Goal: Navigation & Orientation: Go to known website

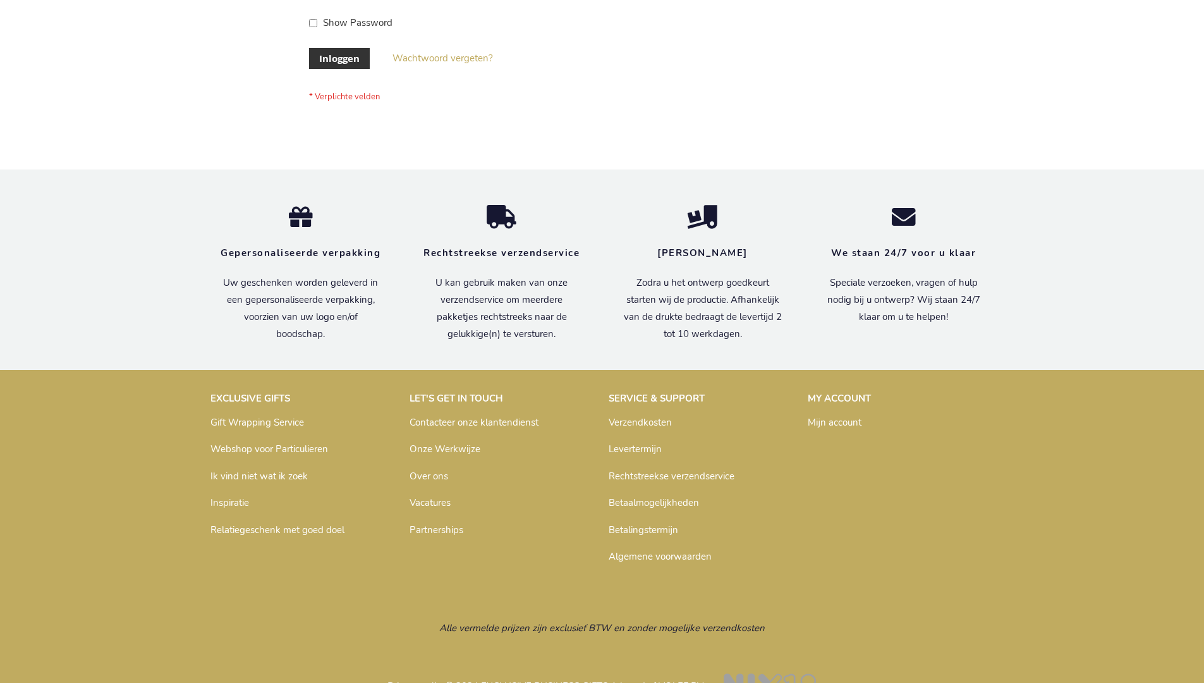
scroll to position [429, 0]
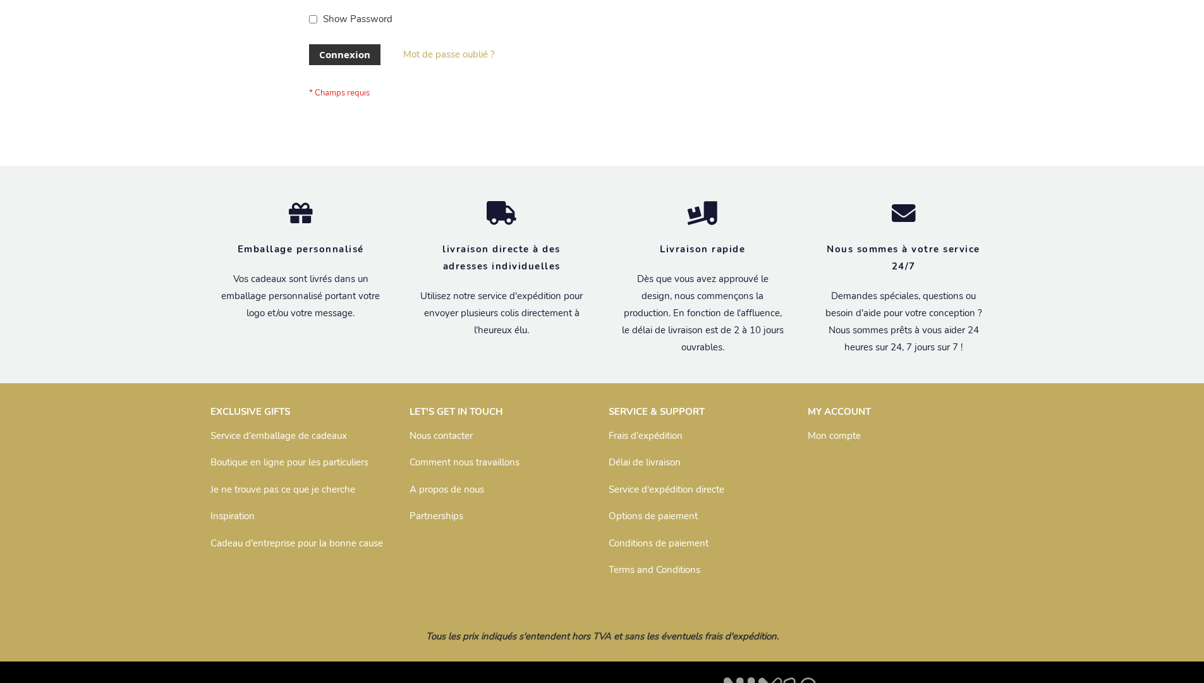
scroll to position [436, 0]
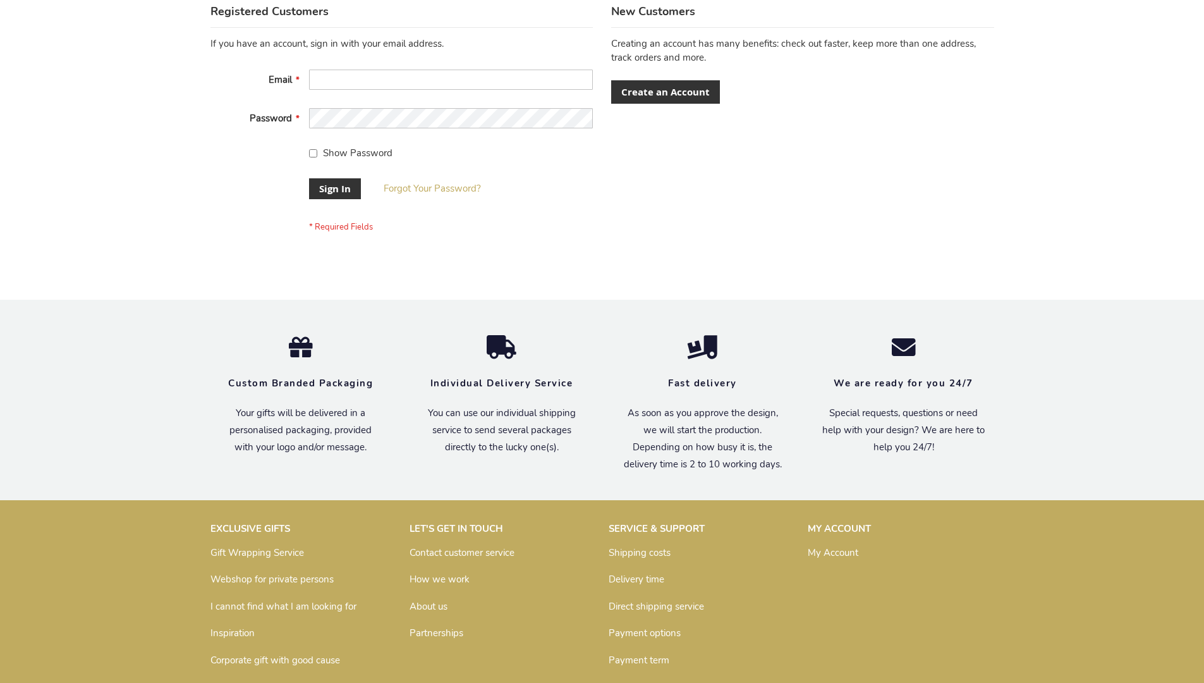
scroll to position [407, 0]
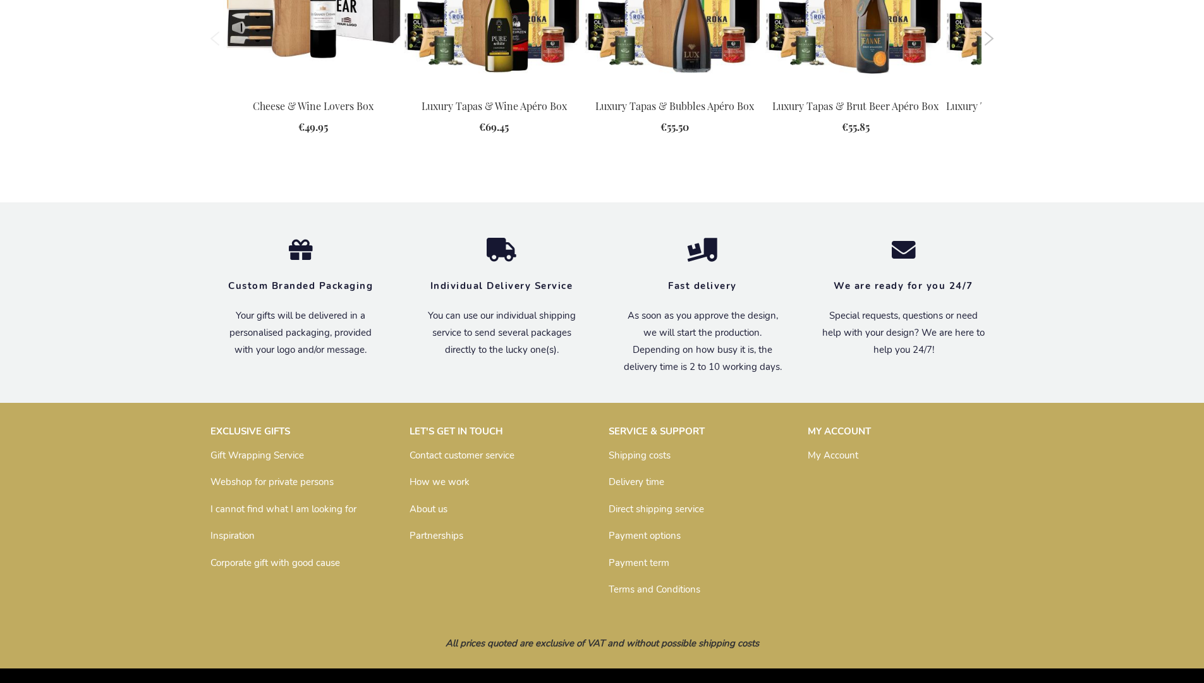
scroll to position [1634, 0]
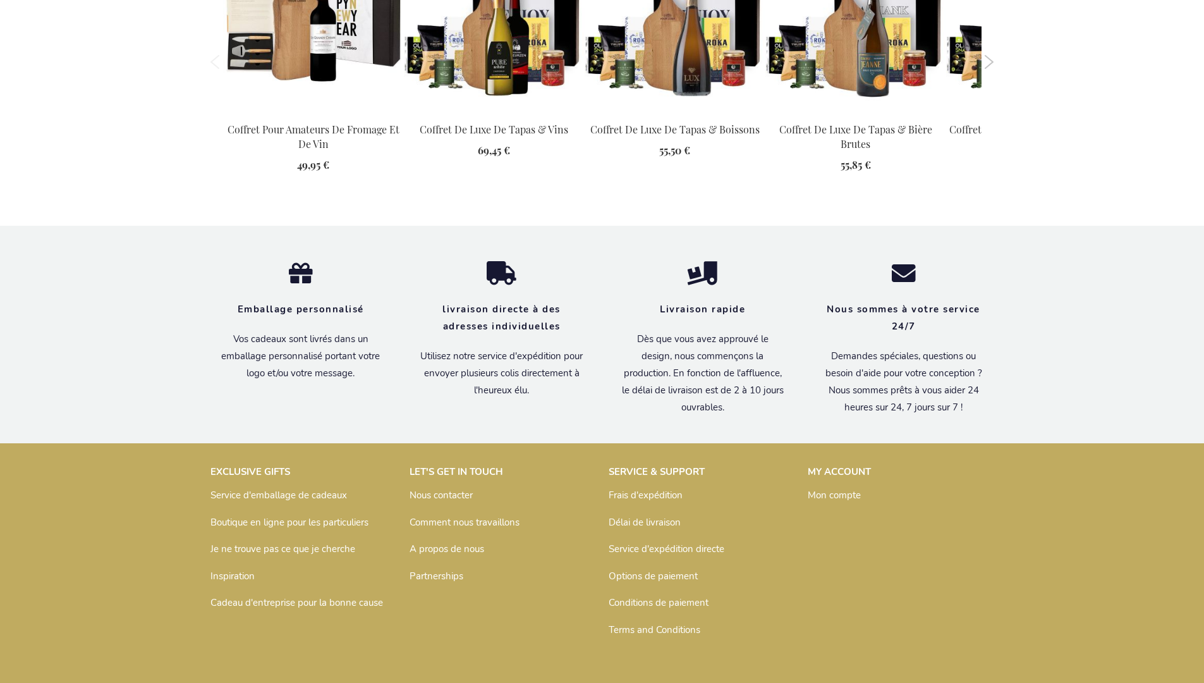
scroll to position [1704, 0]
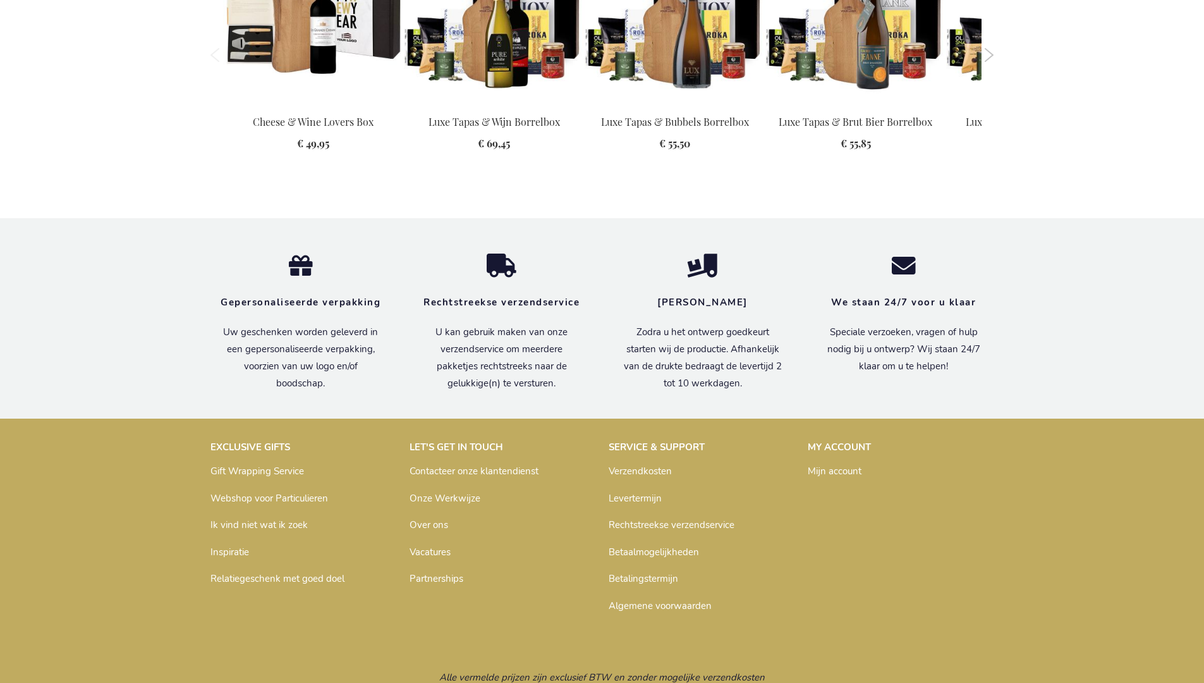
scroll to position [1670, 0]
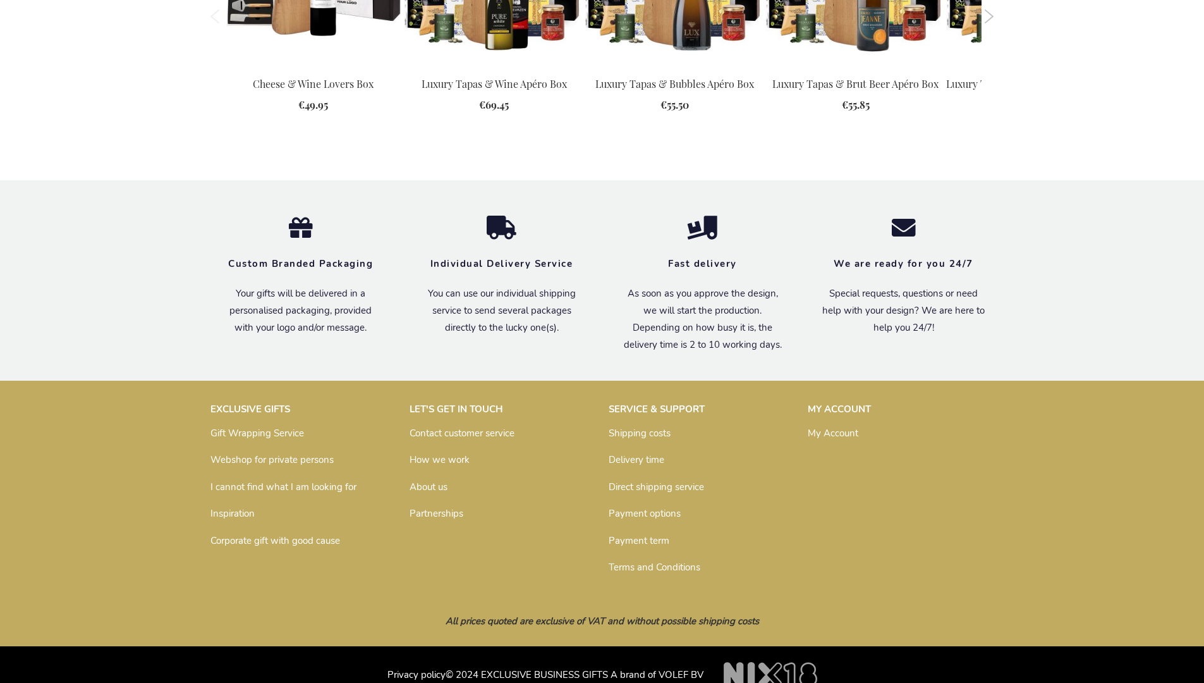
scroll to position [1634, 0]
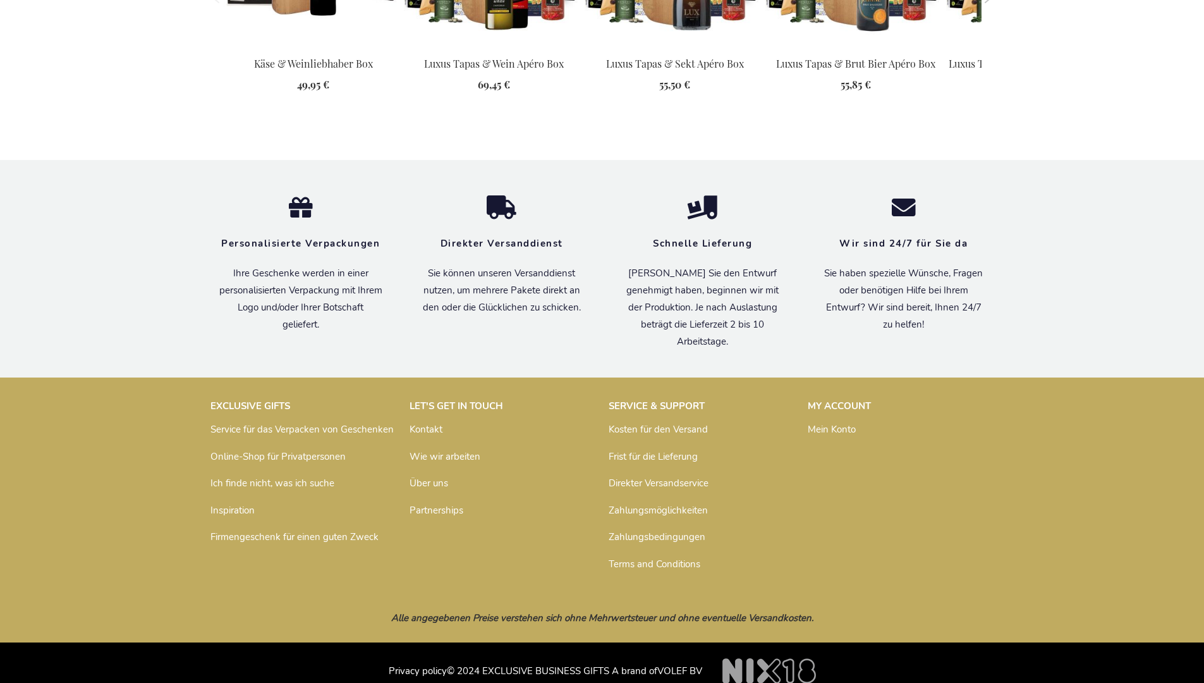
scroll to position [1706, 0]
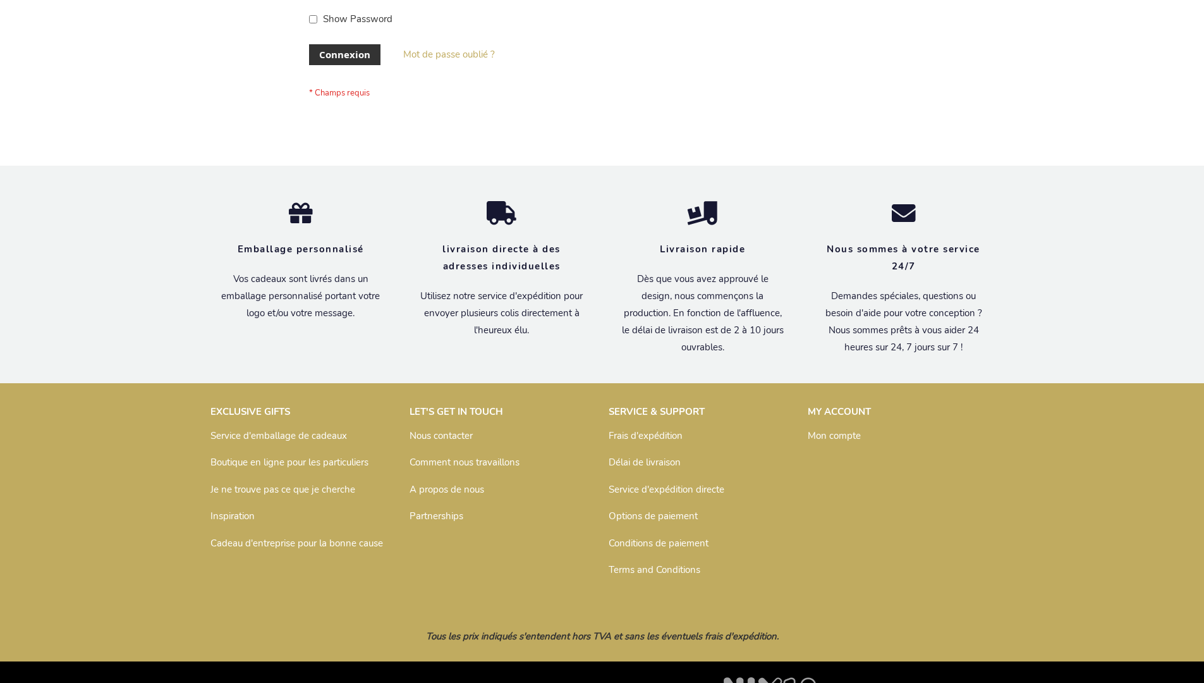
scroll to position [436, 0]
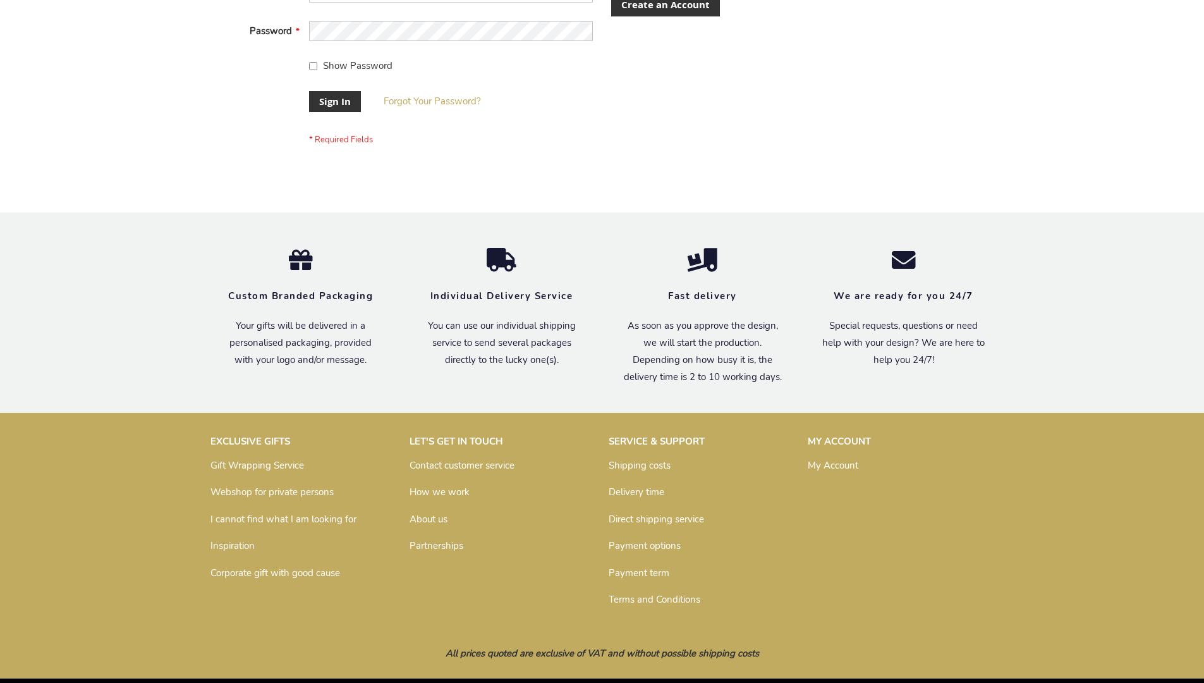
scroll to position [407, 0]
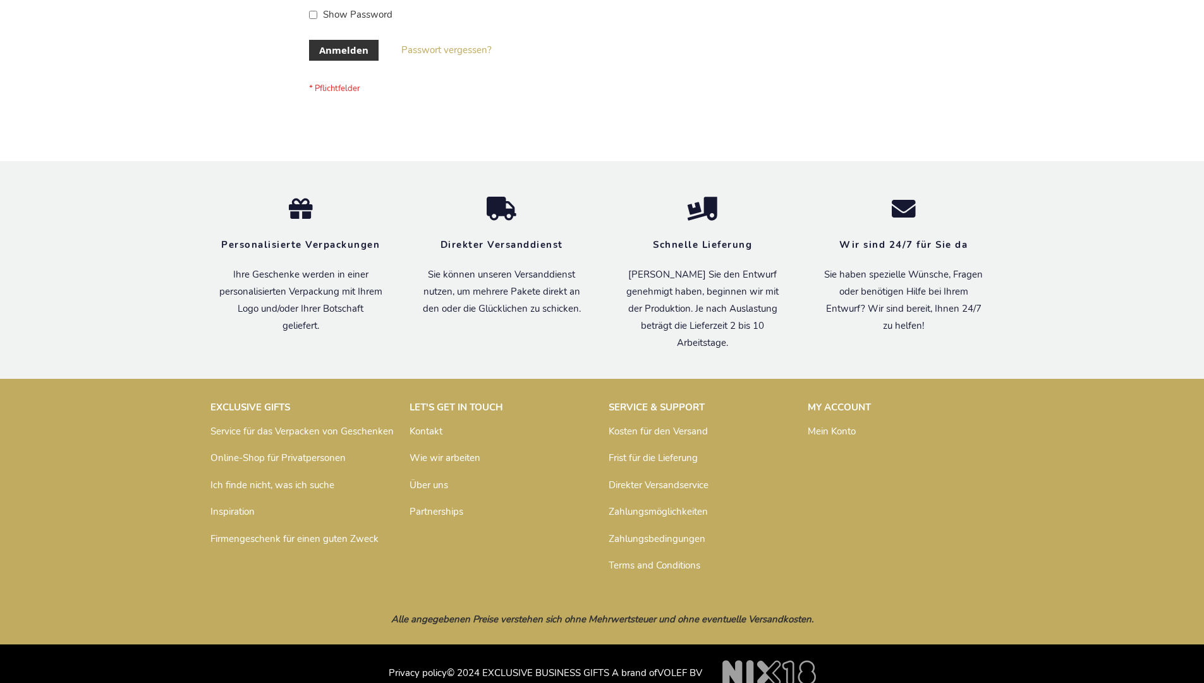
scroll to position [424, 0]
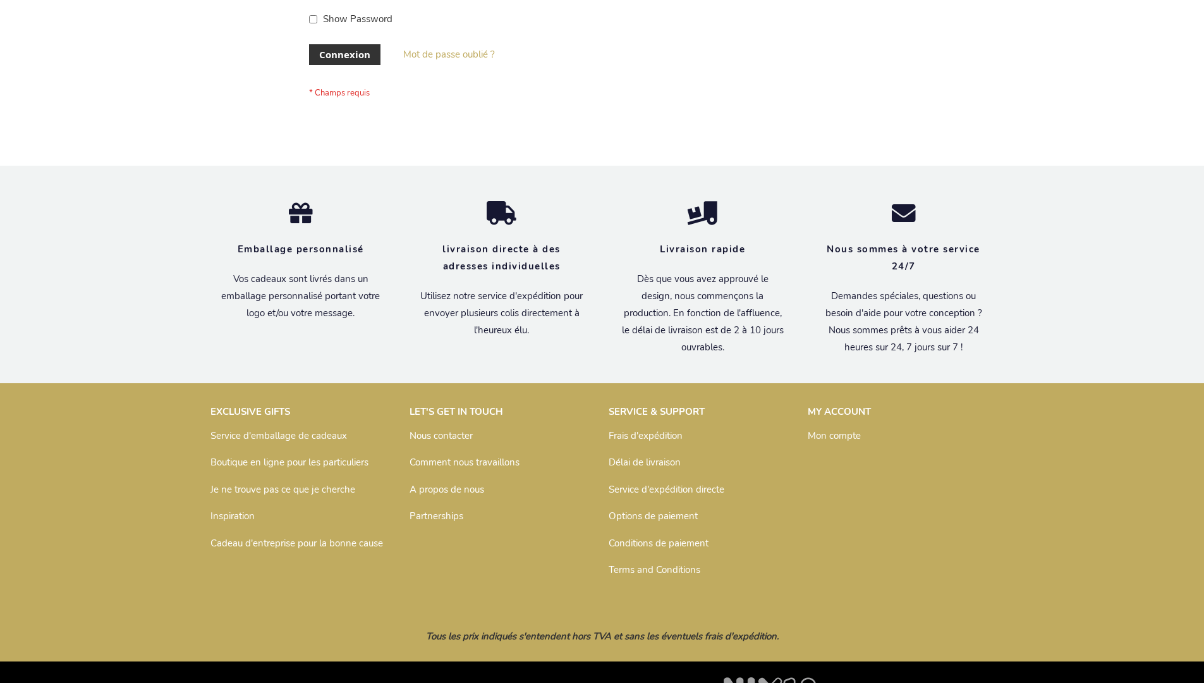
scroll to position [436, 0]
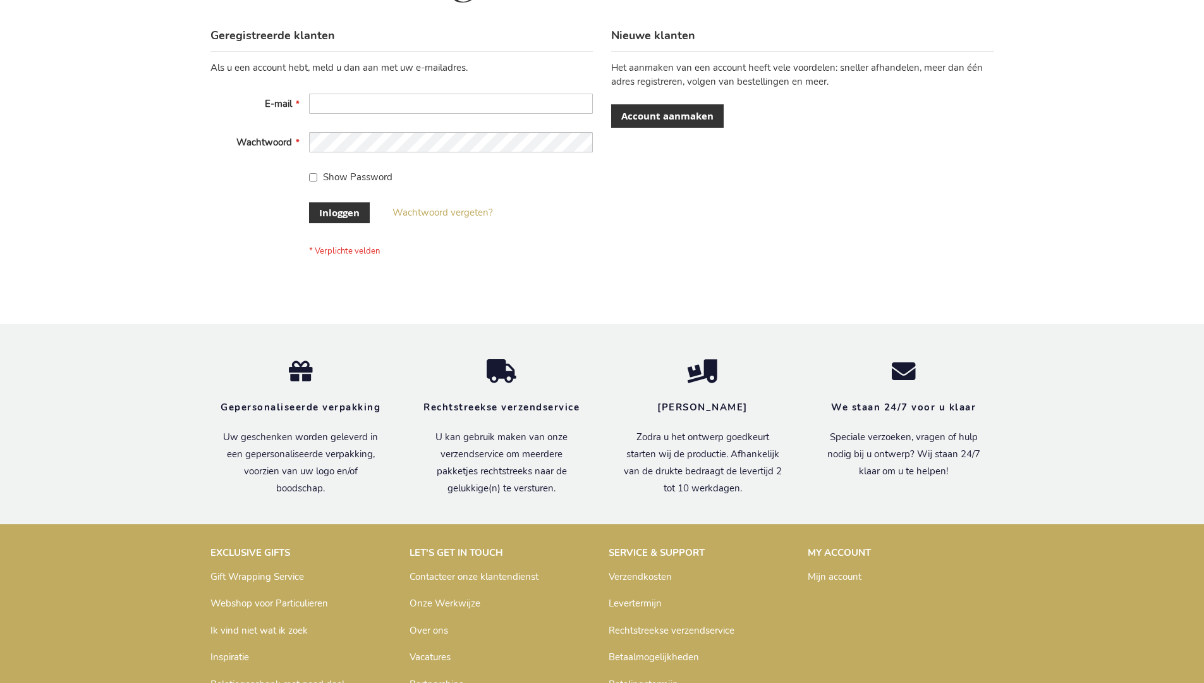
scroll to position [429, 0]
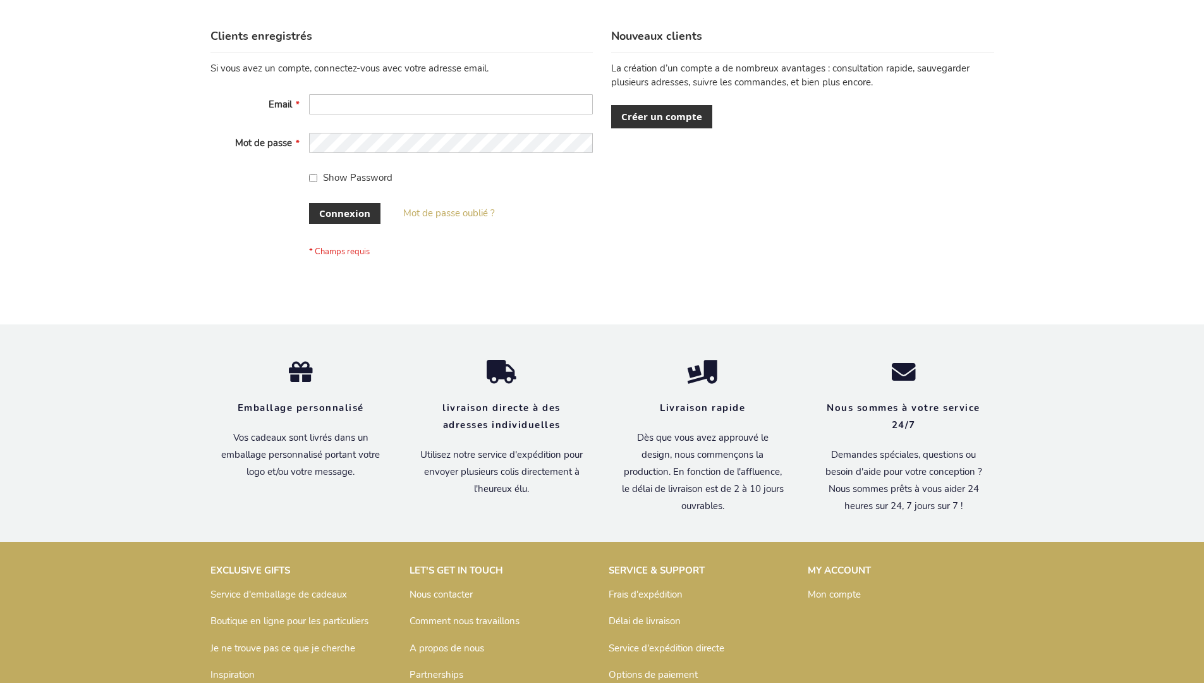
scroll to position [426, 0]
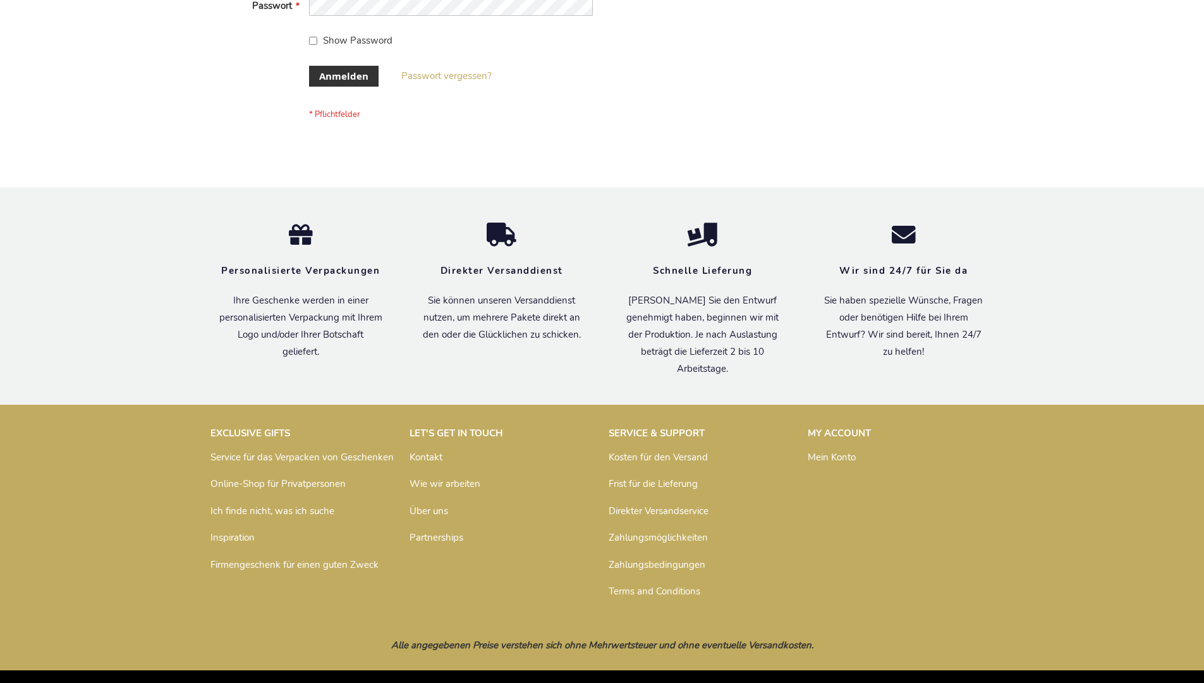
scroll to position [424, 0]
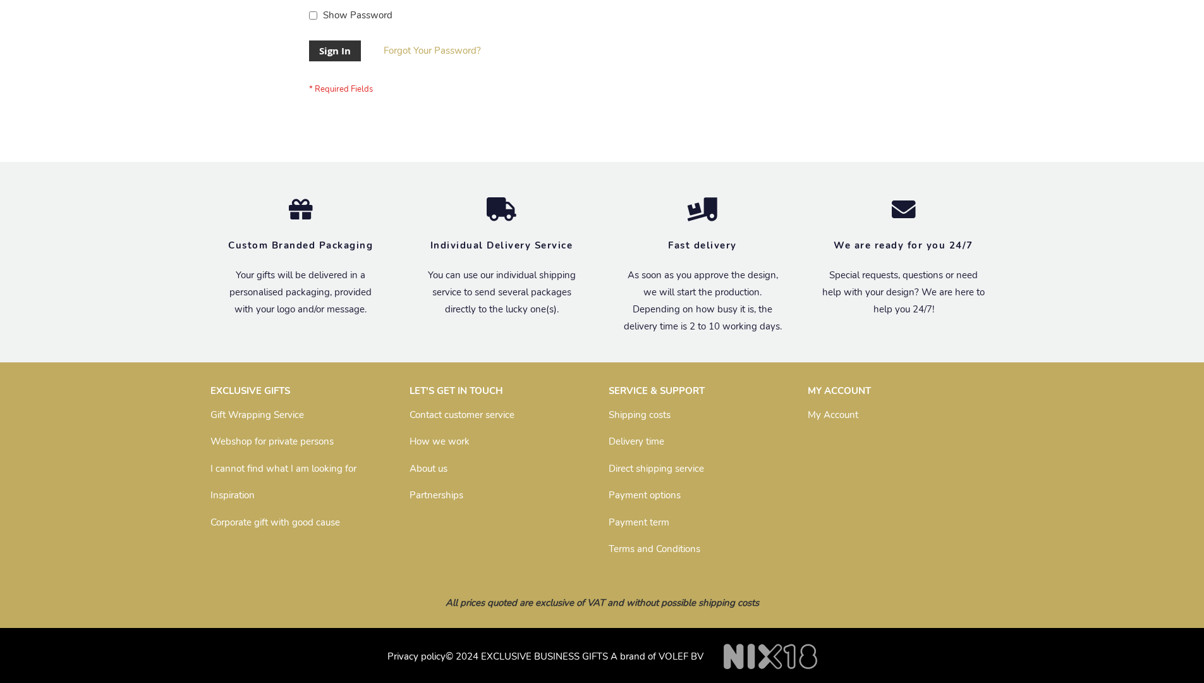
scroll to position [407, 0]
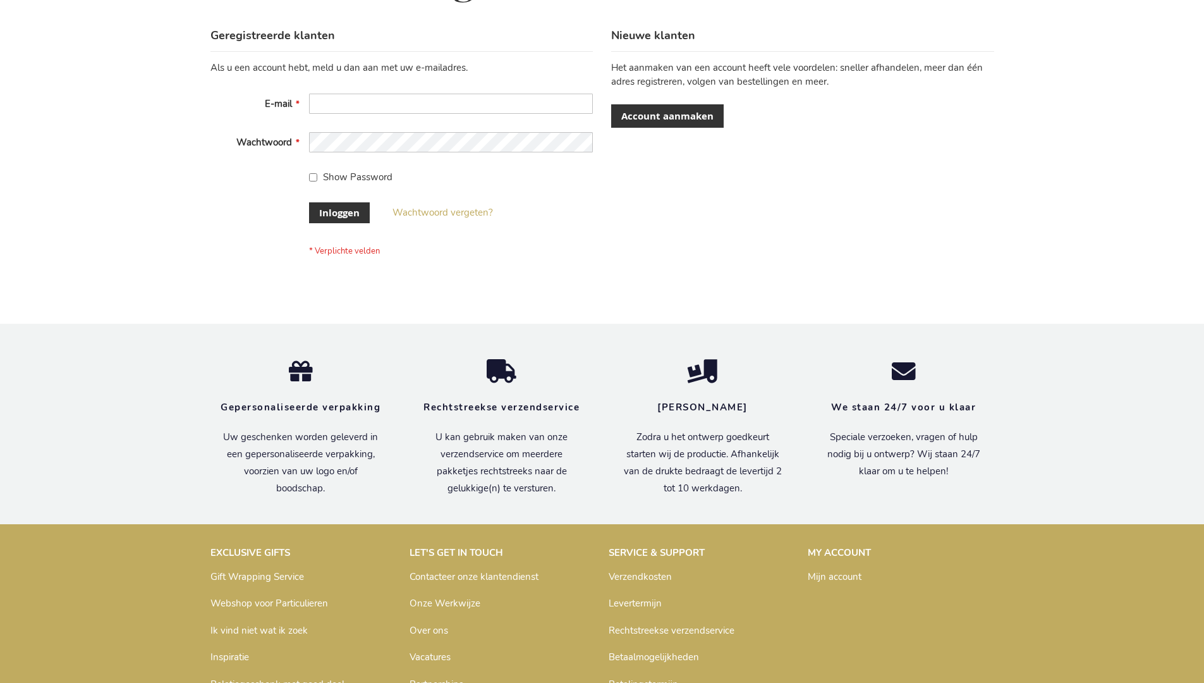
scroll to position [429, 0]
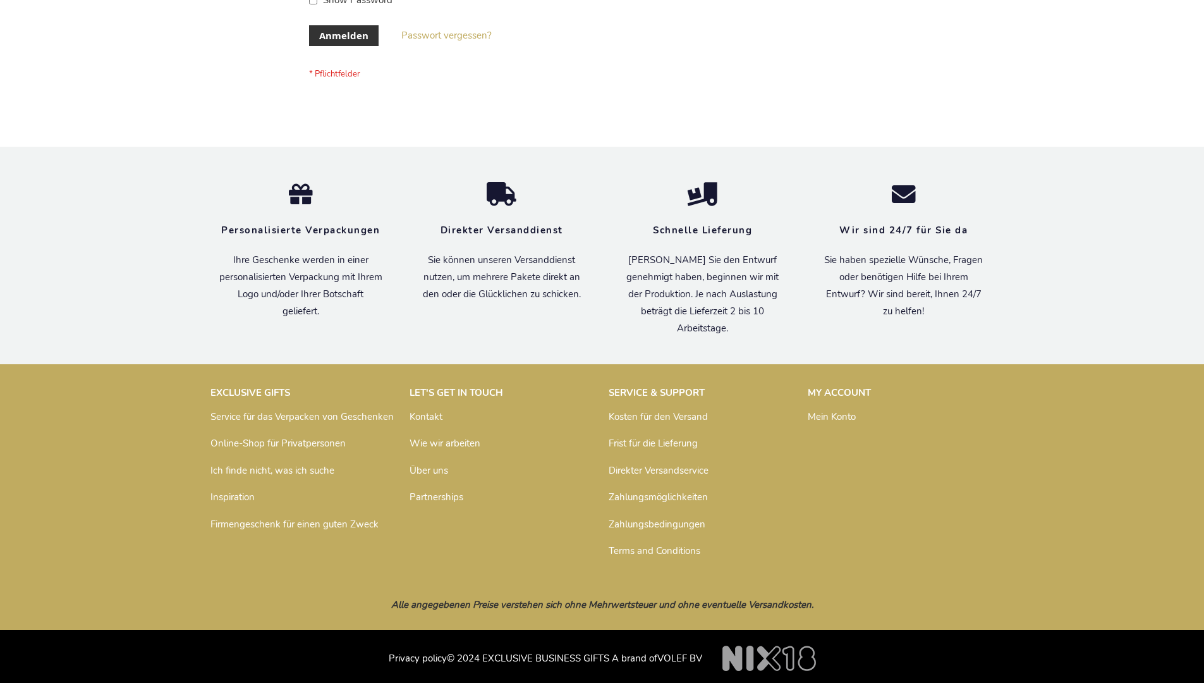
scroll to position [424, 0]
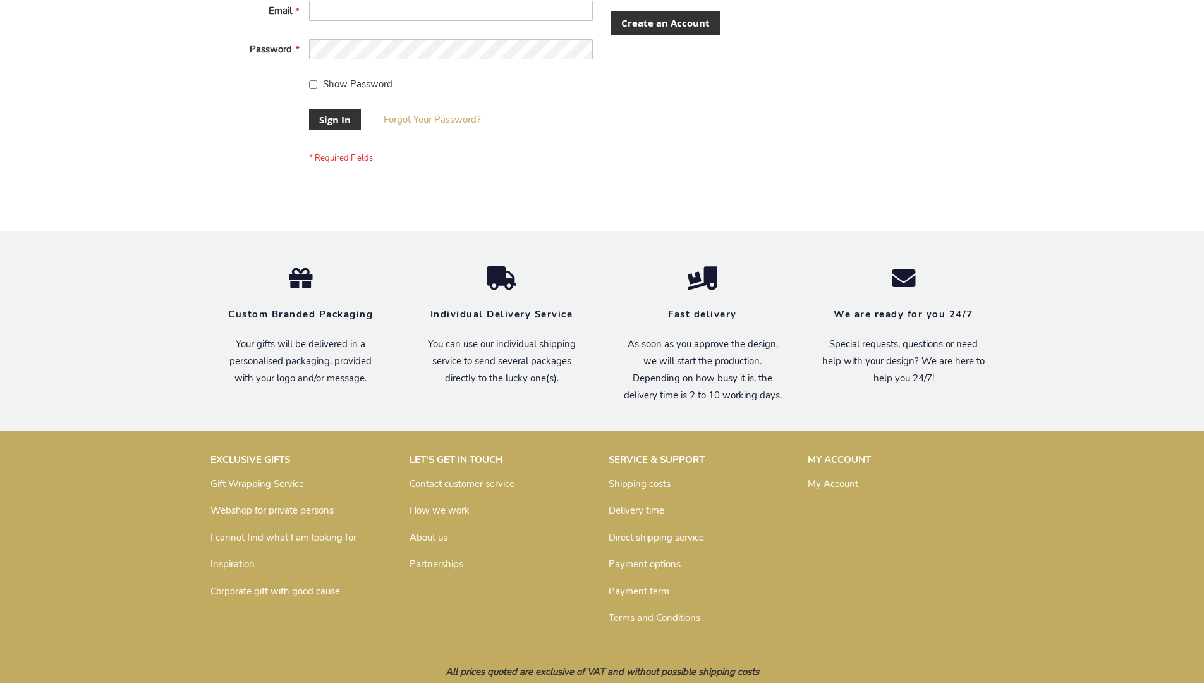
scroll to position [407, 0]
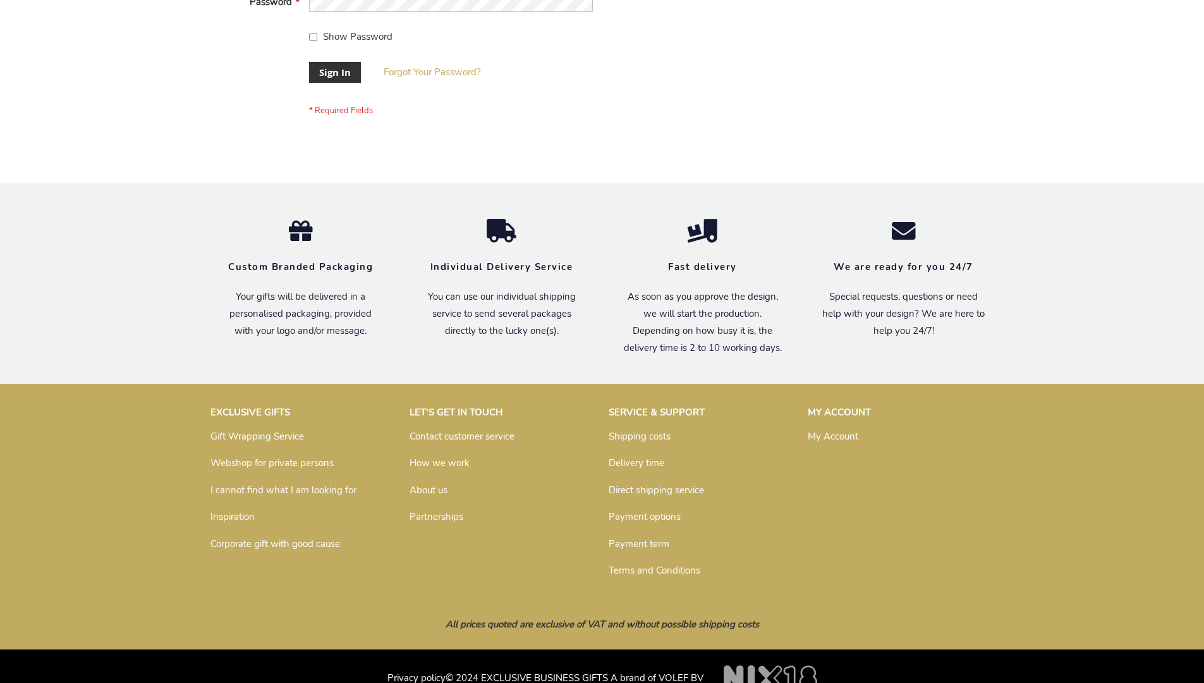
scroll to position [407, 0]
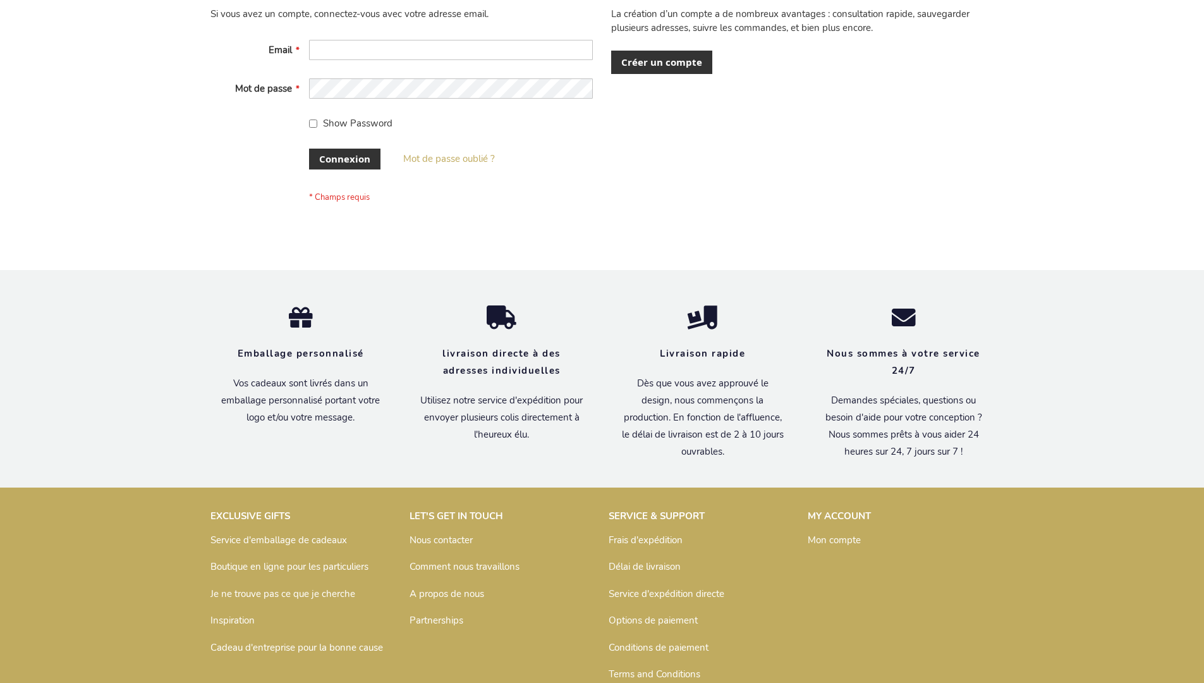
scroll to position [426, 0]
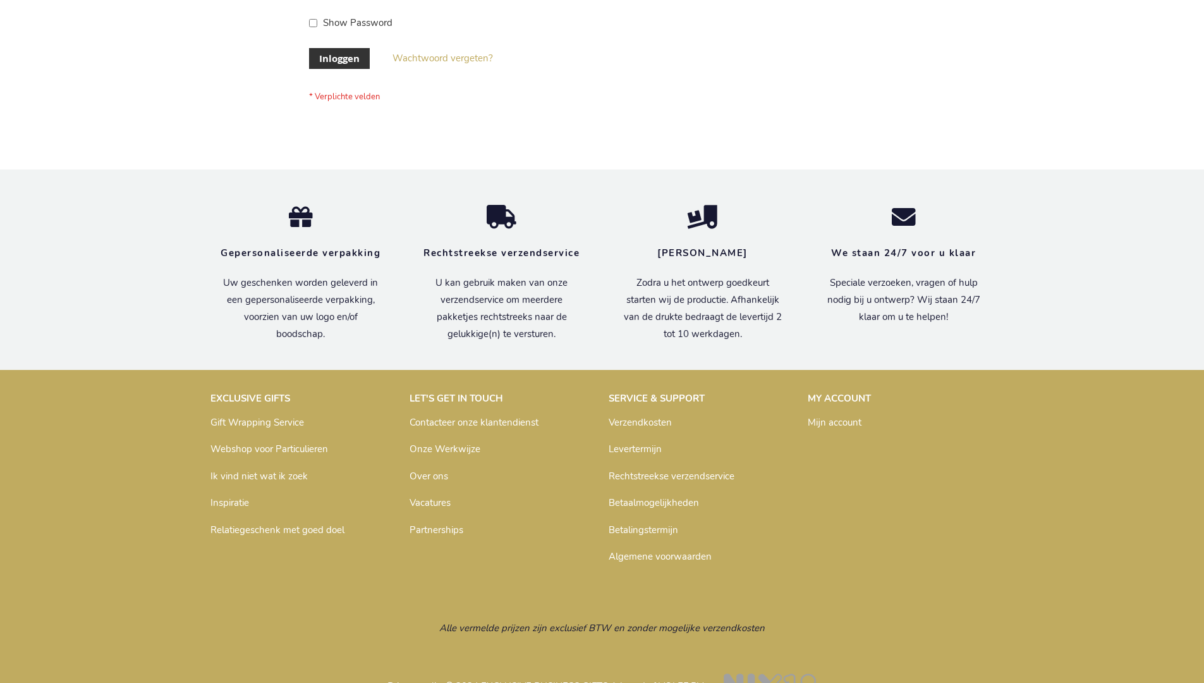
scroll to position [429, 0]
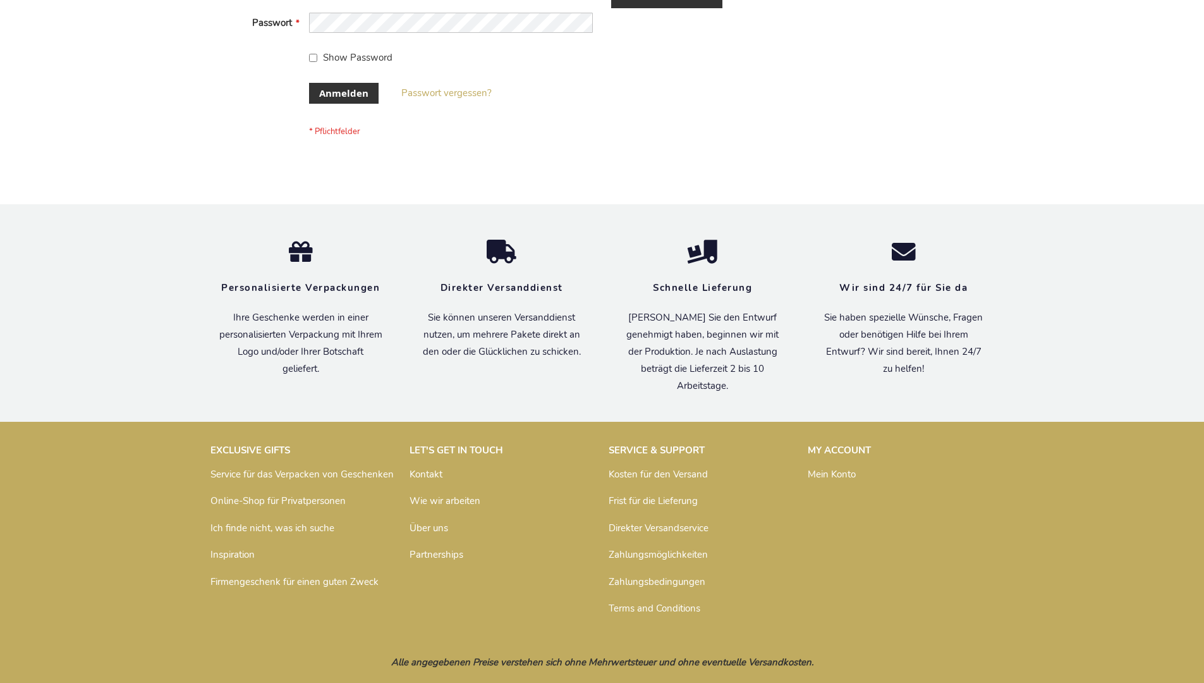
scroll to position [424, 0]
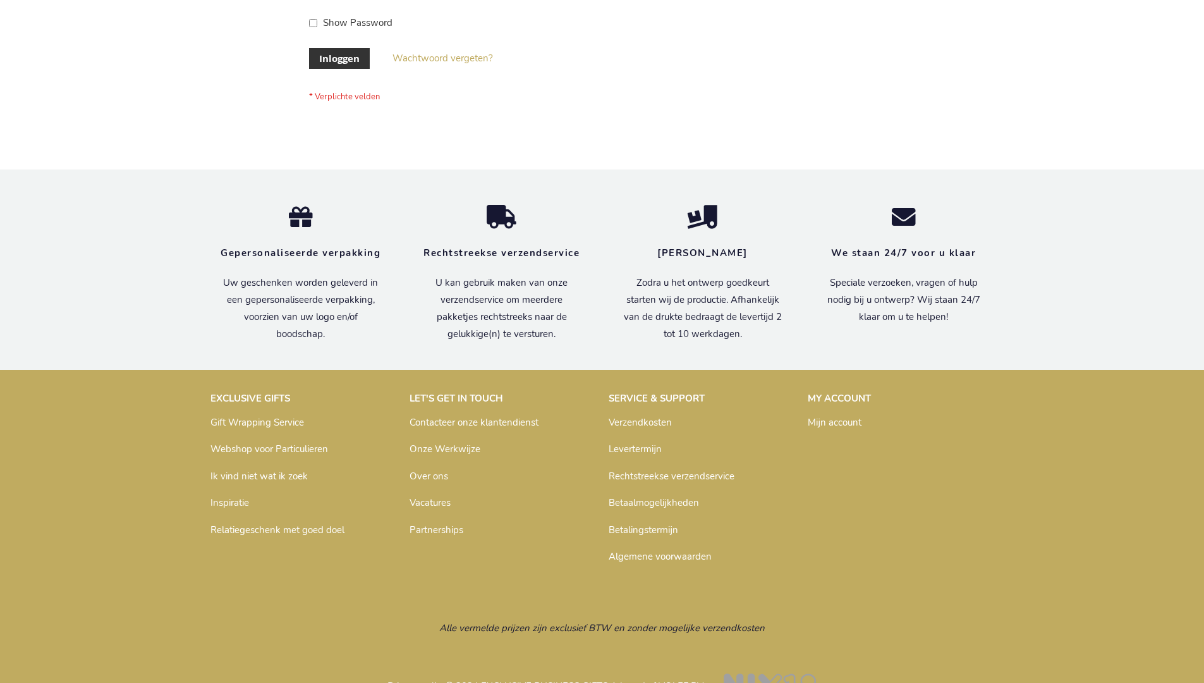
scroll to position [429, 0]
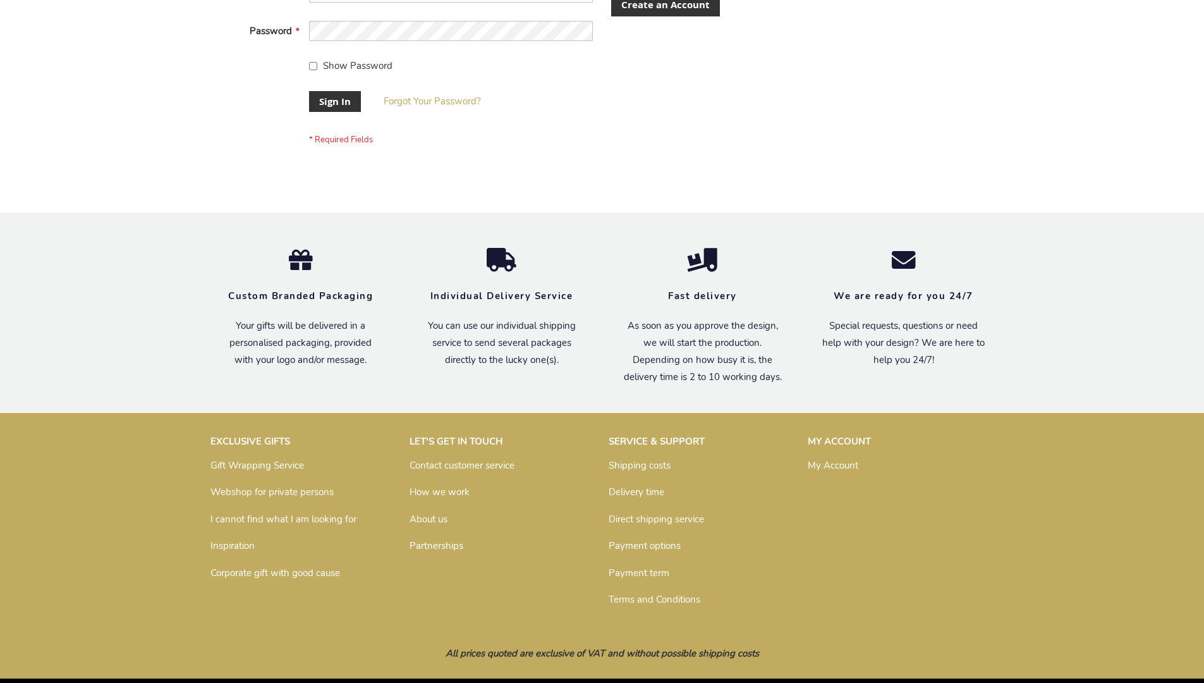
scroll to position [407, 0]
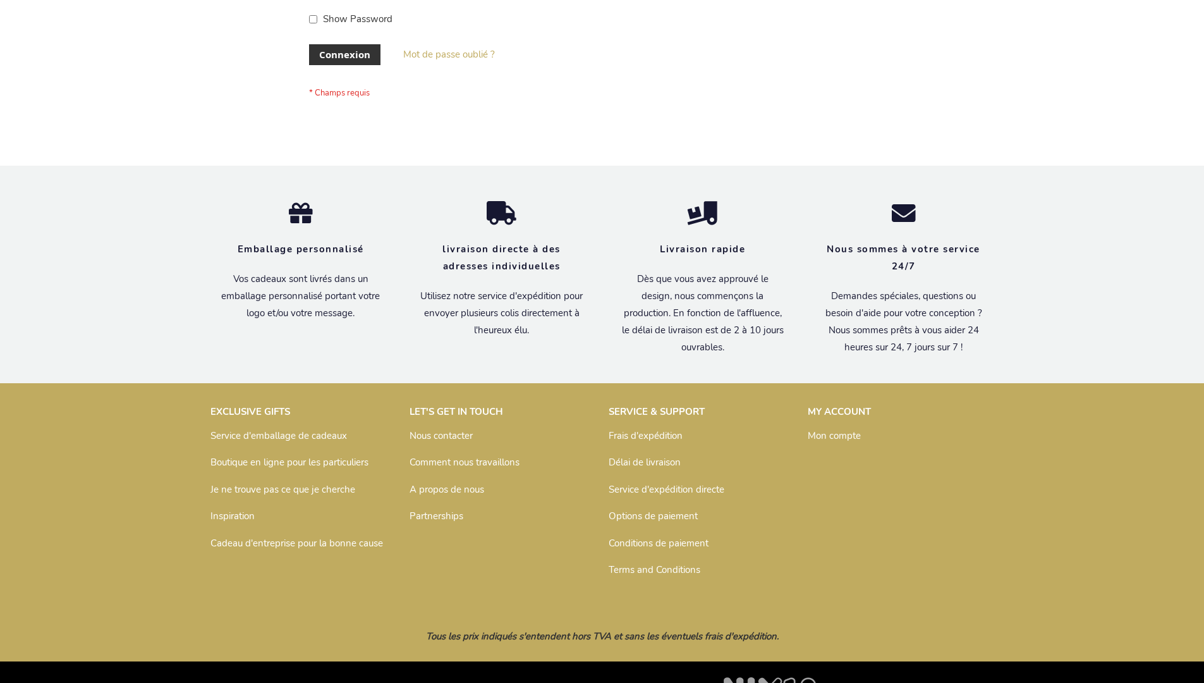
scroll to position [436, 0]
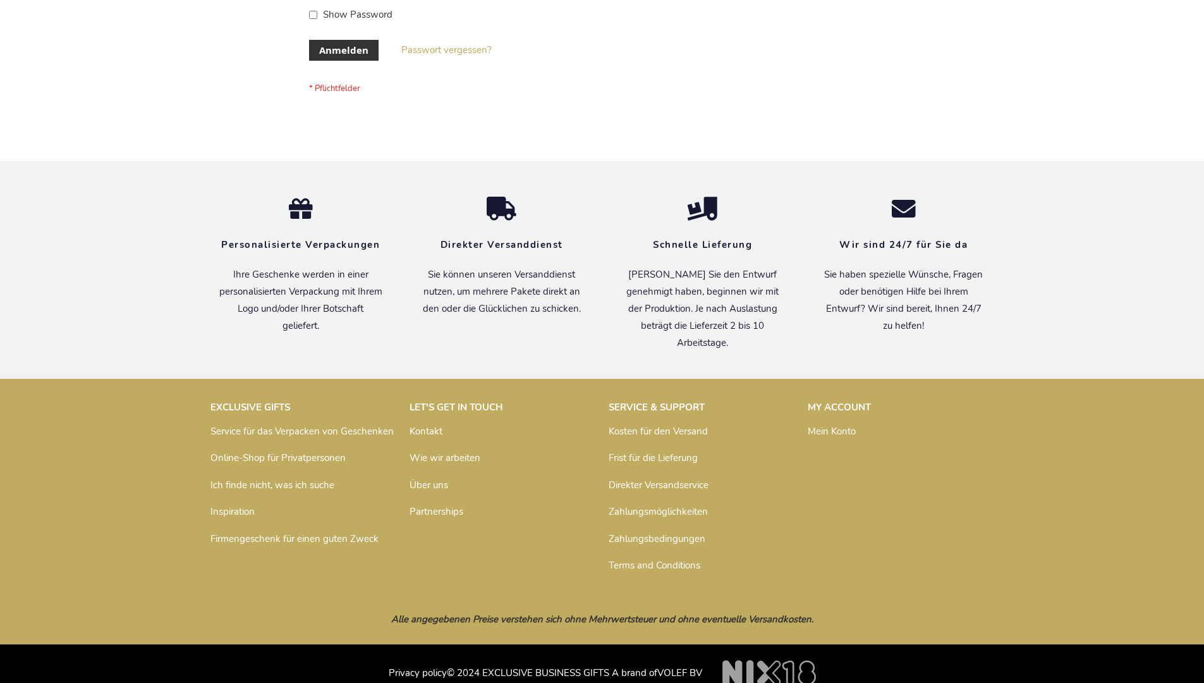
scroll to position [424, 0]
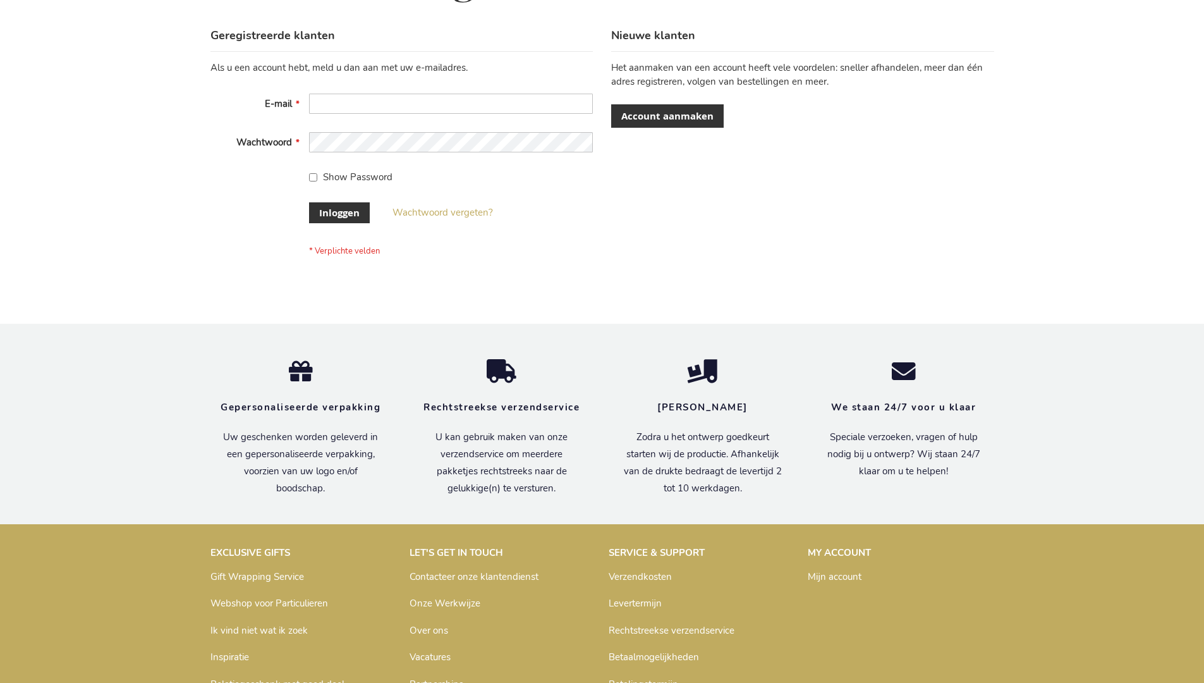
scroll to position [429, 0]
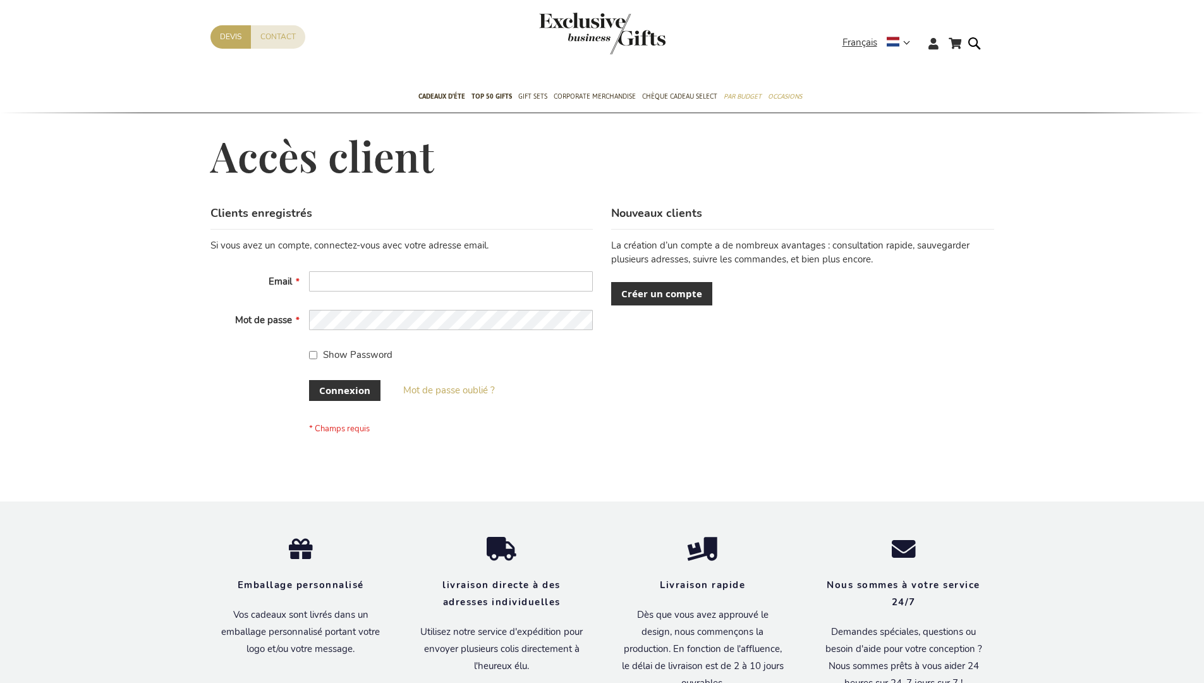
scroll to position [436, 0]
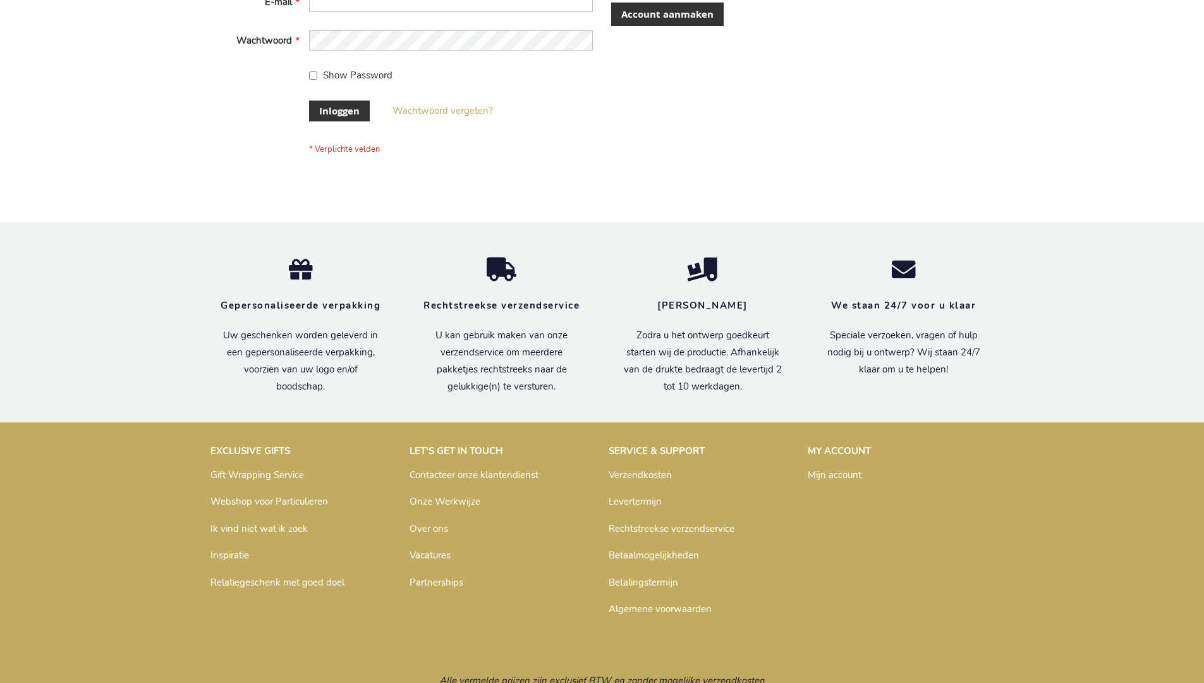
scroll to position [429, 0]
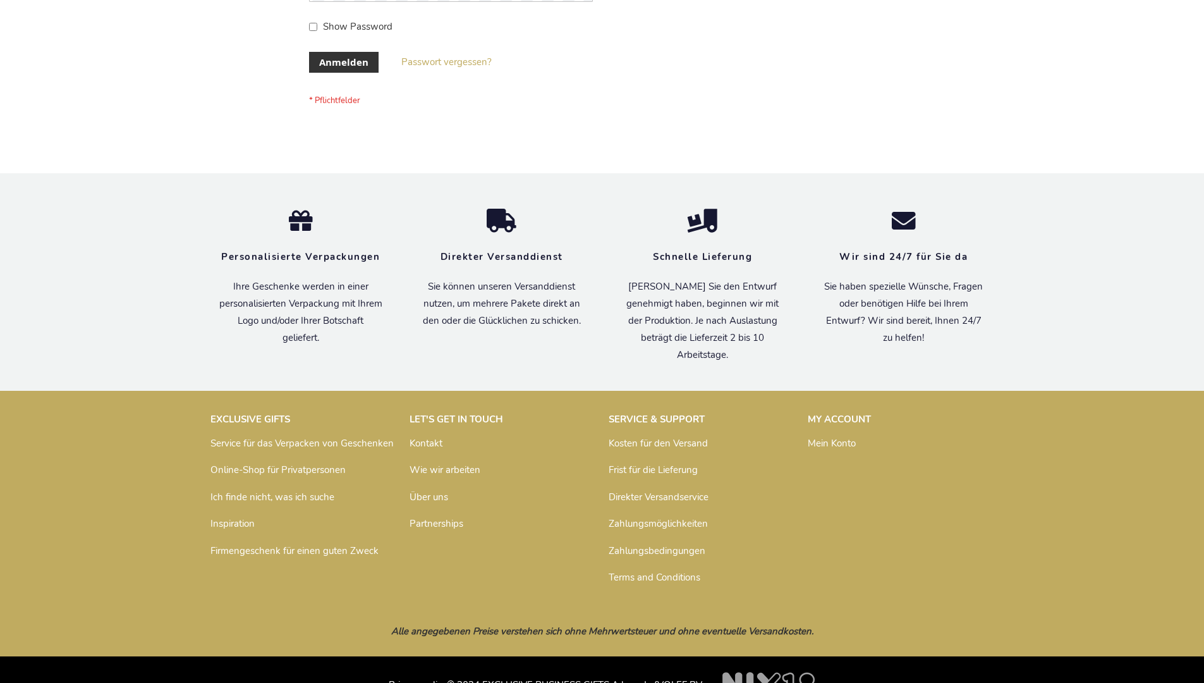
scroll to position [424, 0]
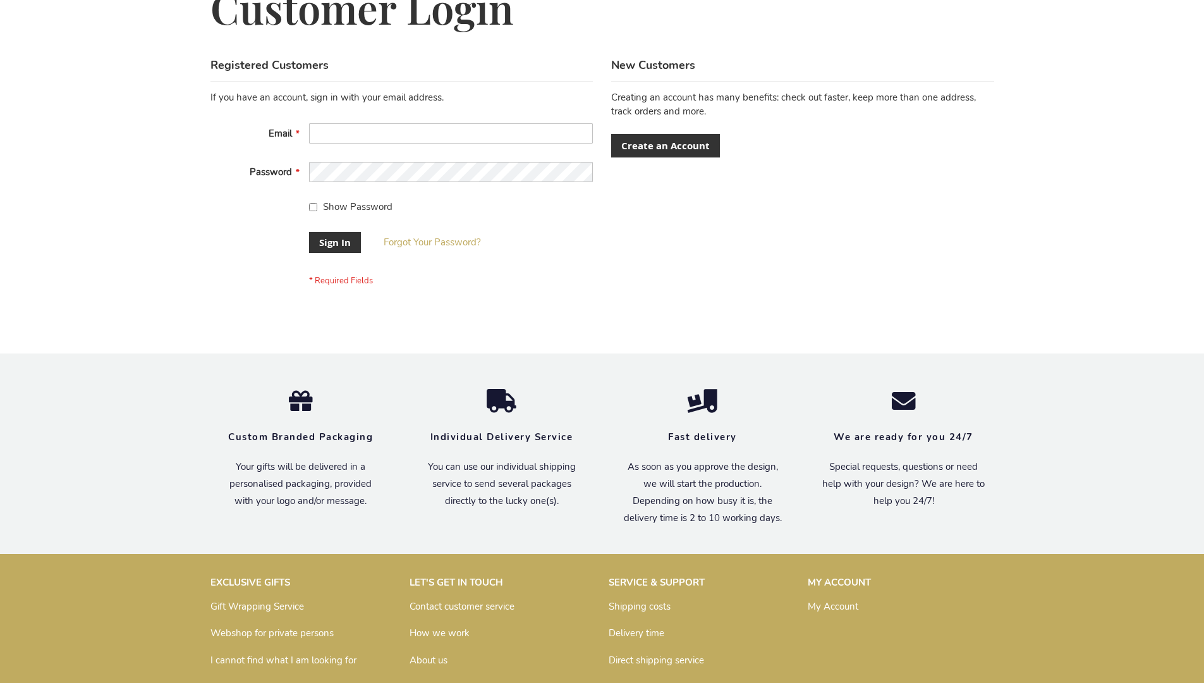
scroll to position [407, 0]
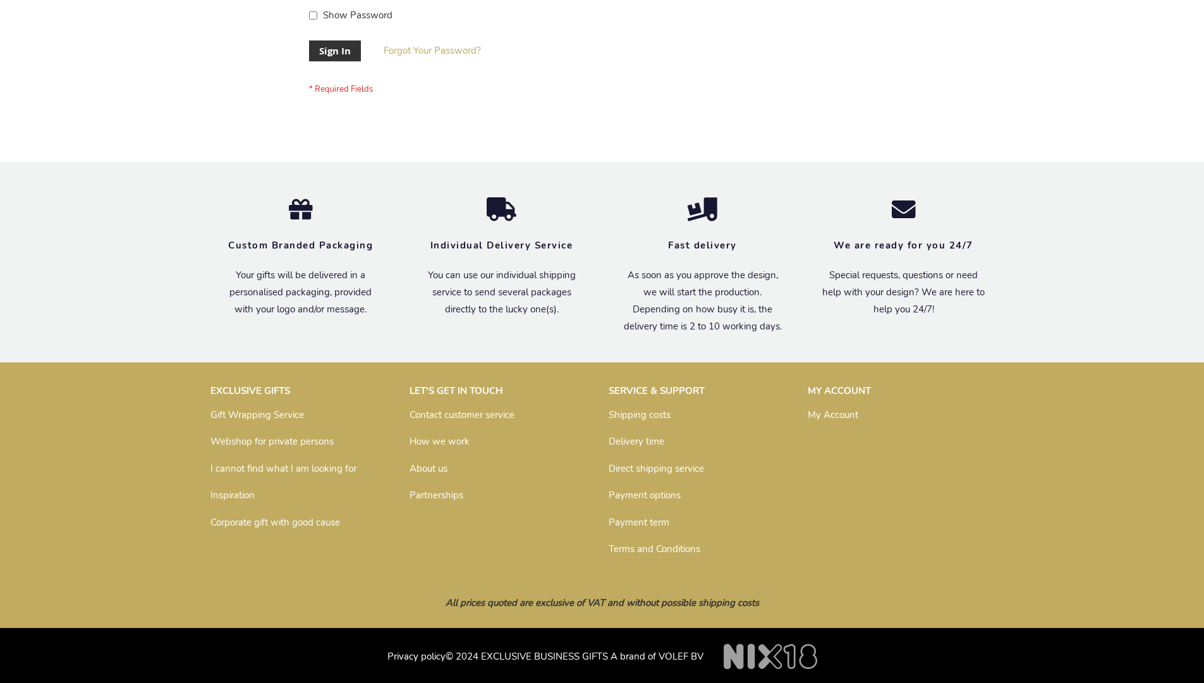
scroll to position [407, 0]
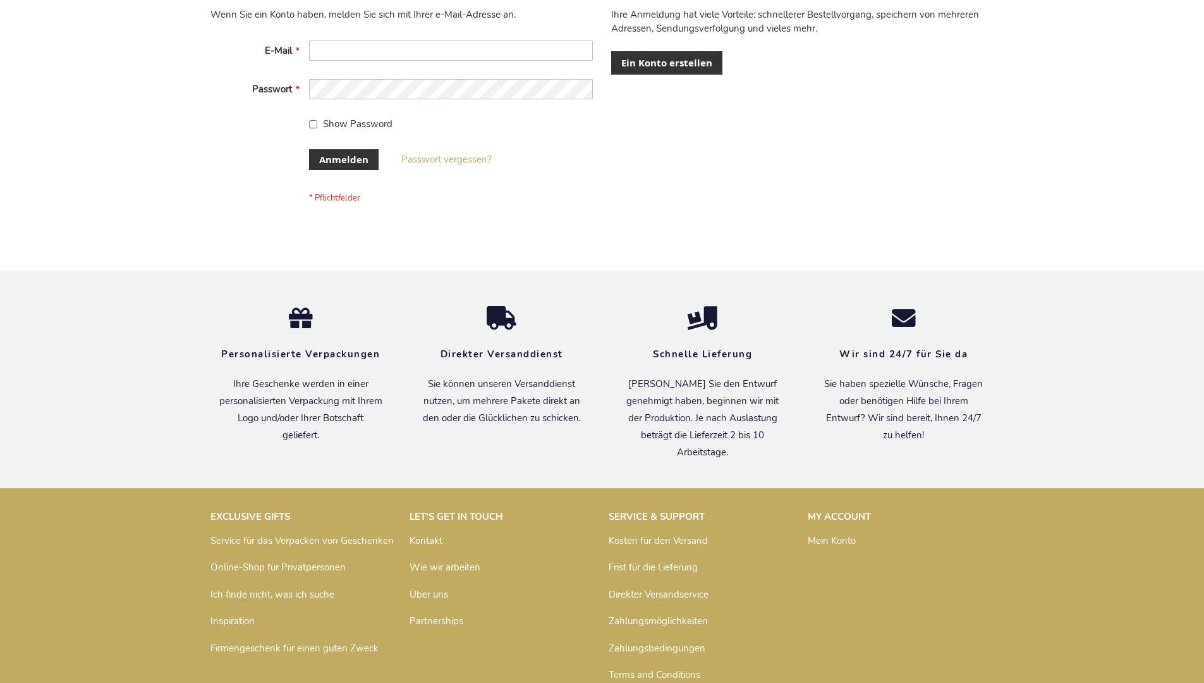
scroll to position [424, 0]
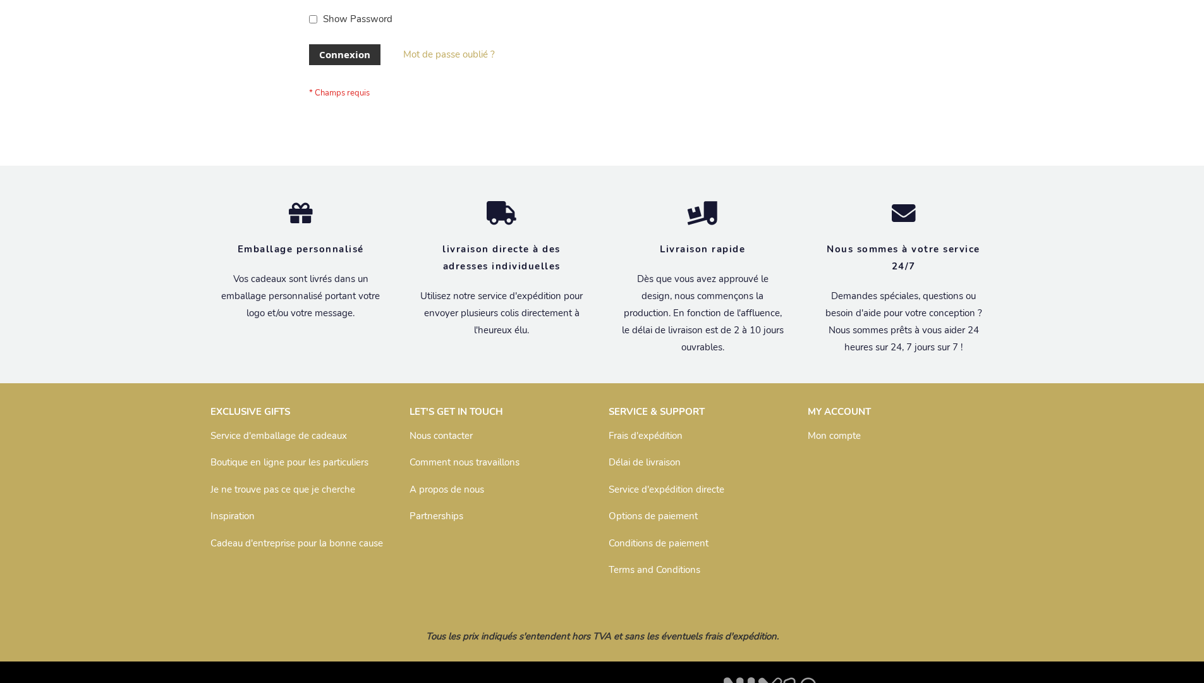
scroll to position [436, 0]
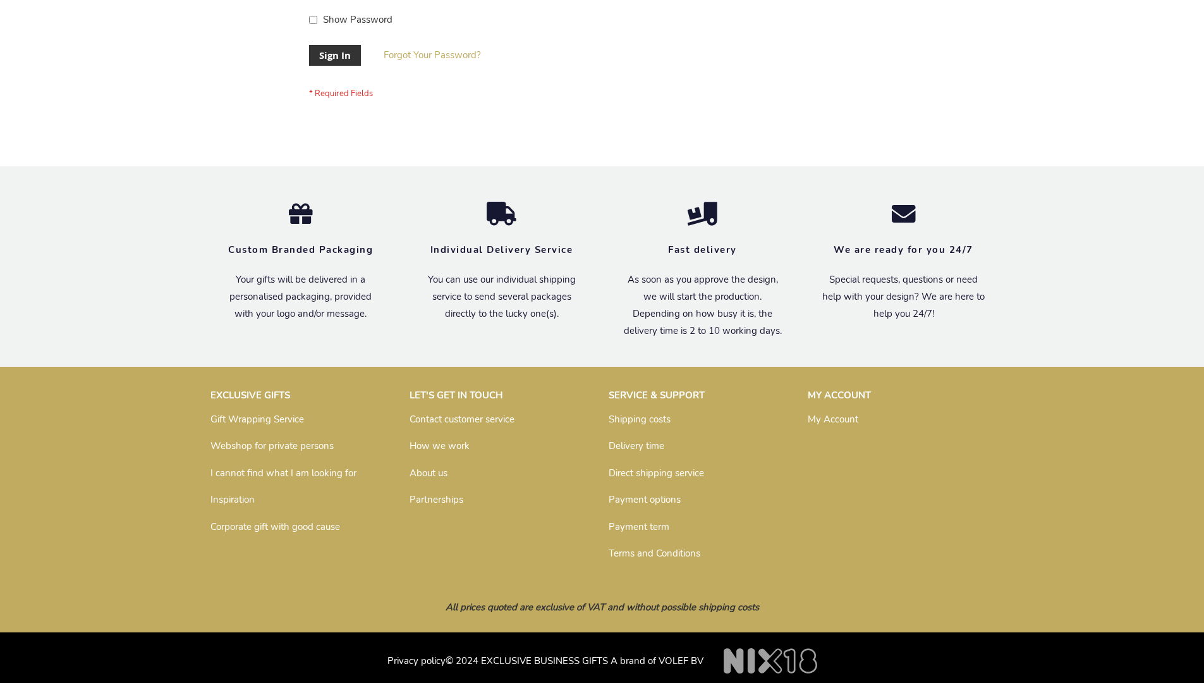
scroll to position [407, 0]
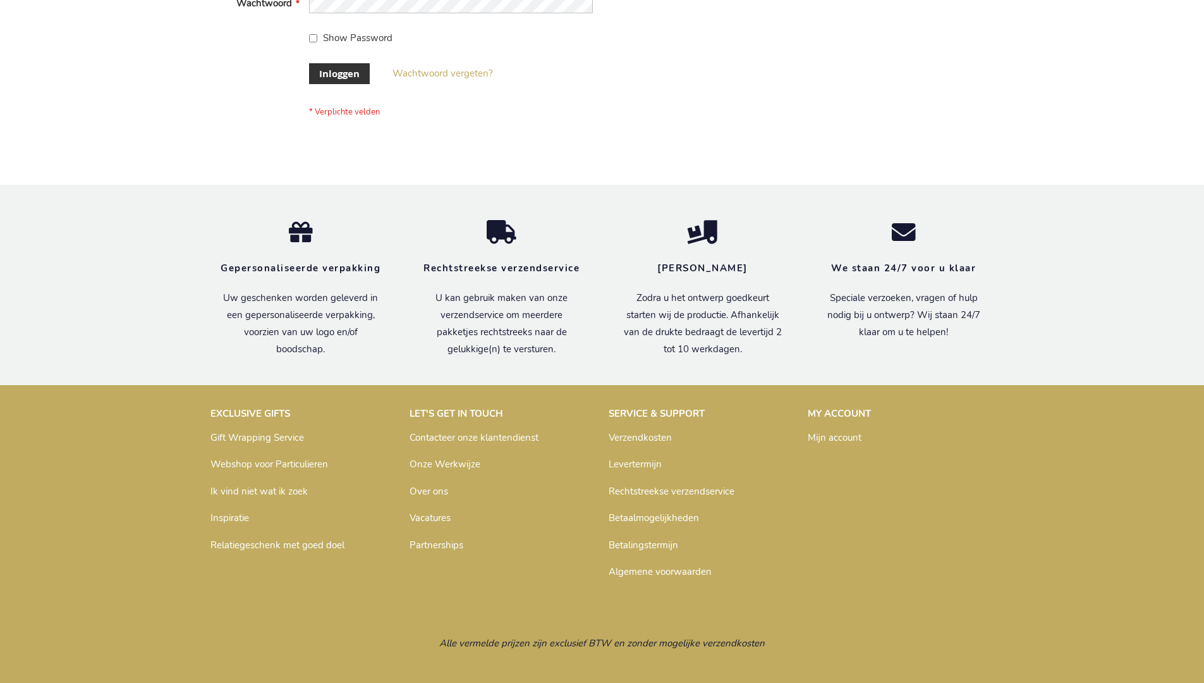
scroll to position [429, 0]
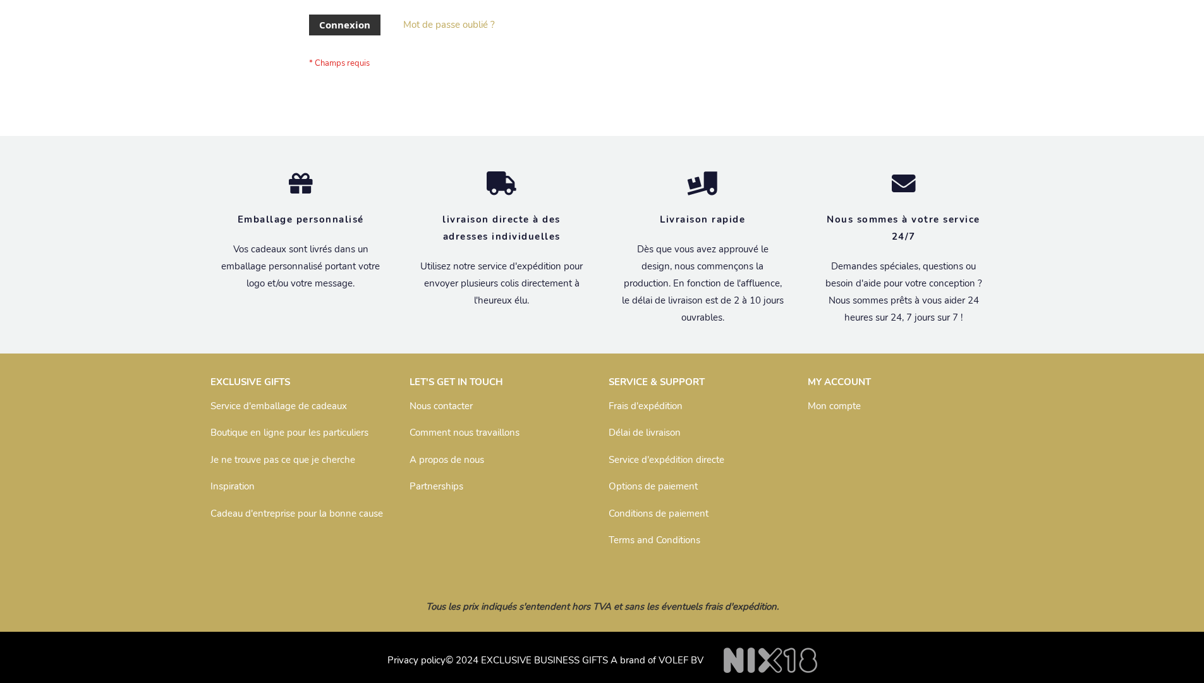
scroll to position [436, 0]
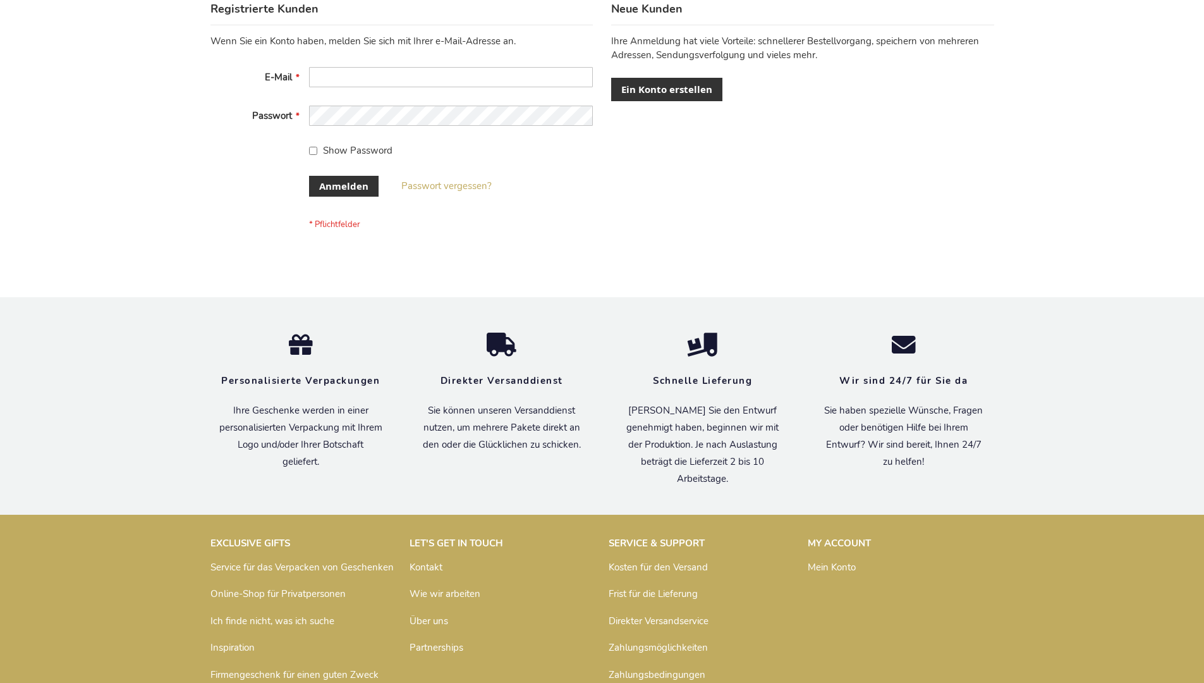
scroll to position [424, 0]
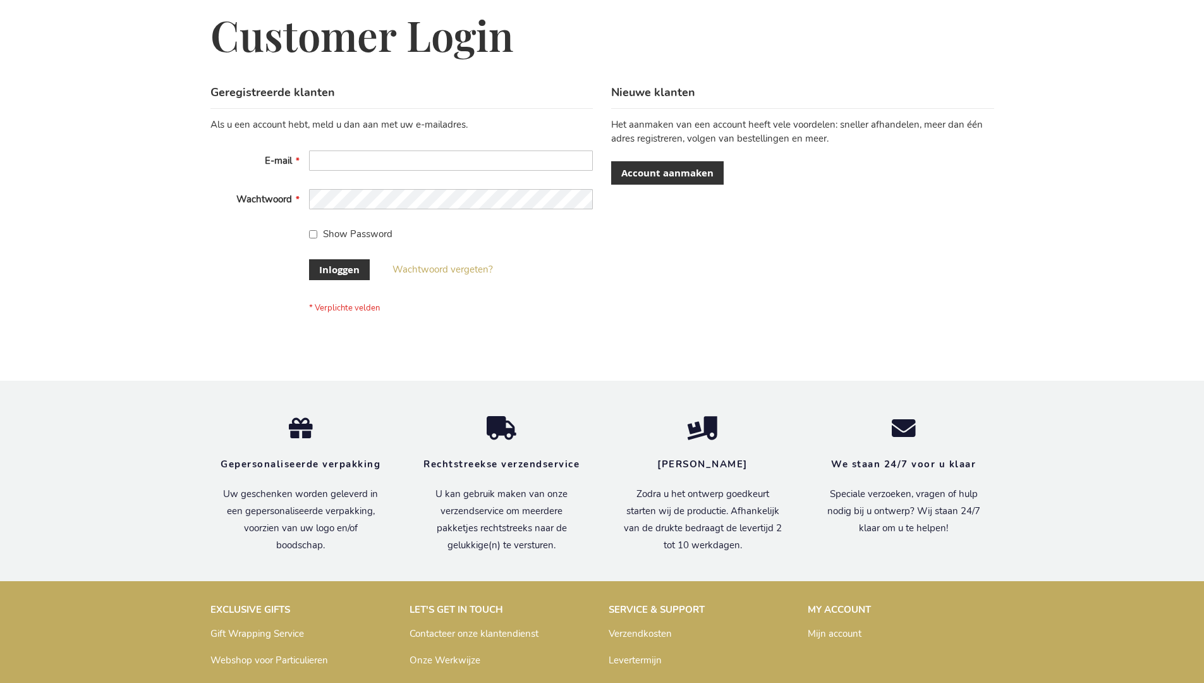
scroll to position [429, 0]
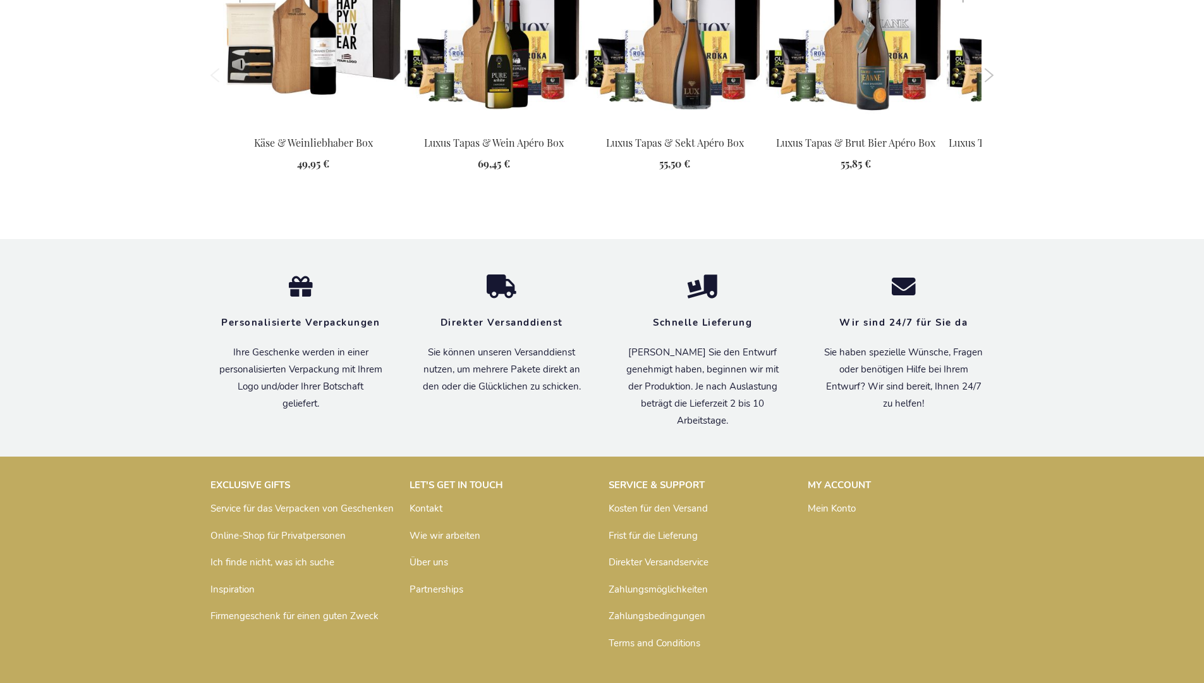
scroll to position [1706, 0]
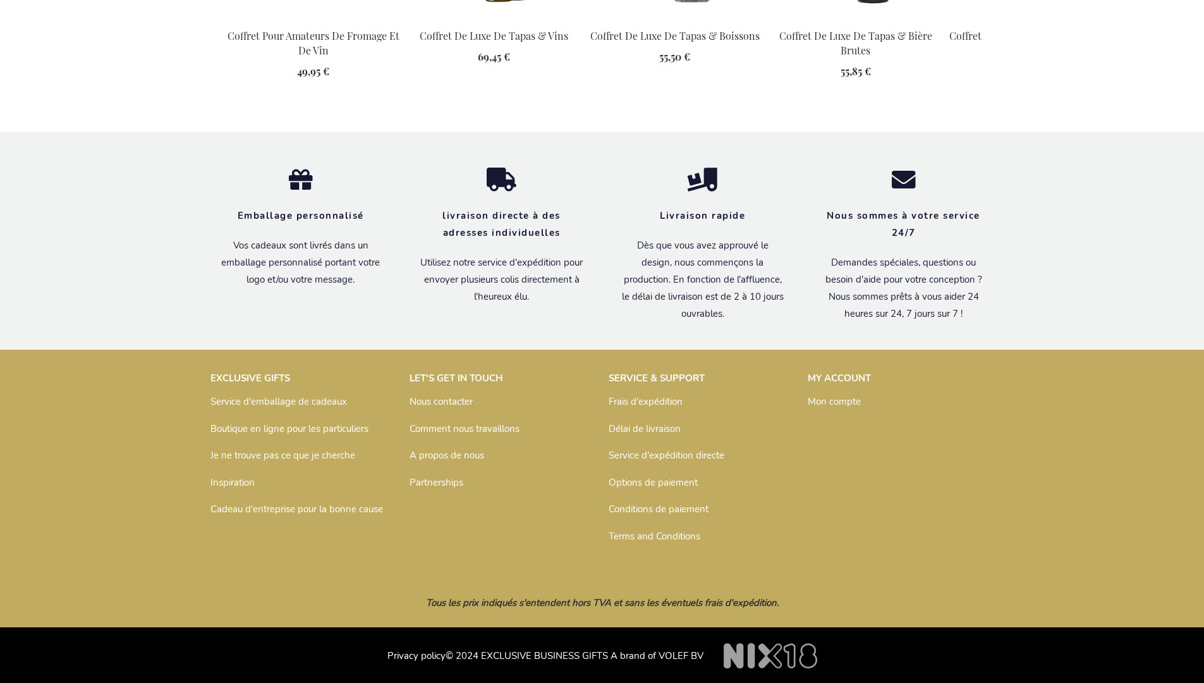
scroll to position [1704, 0]
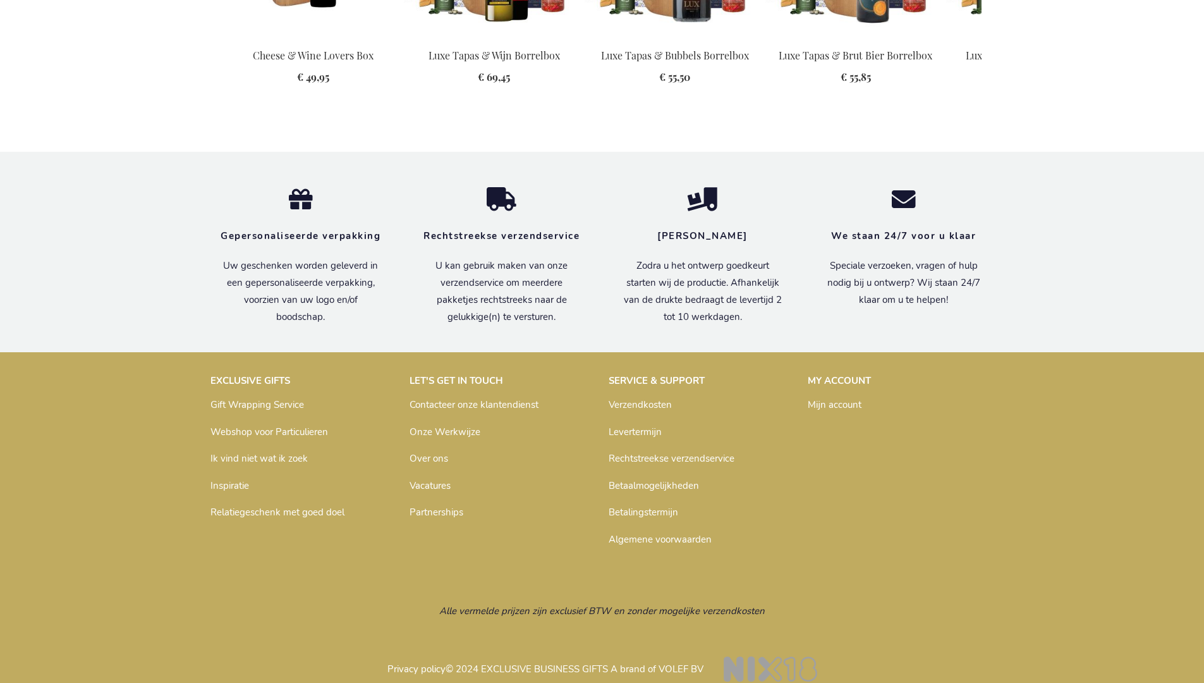
scroll to position [1670, 0]
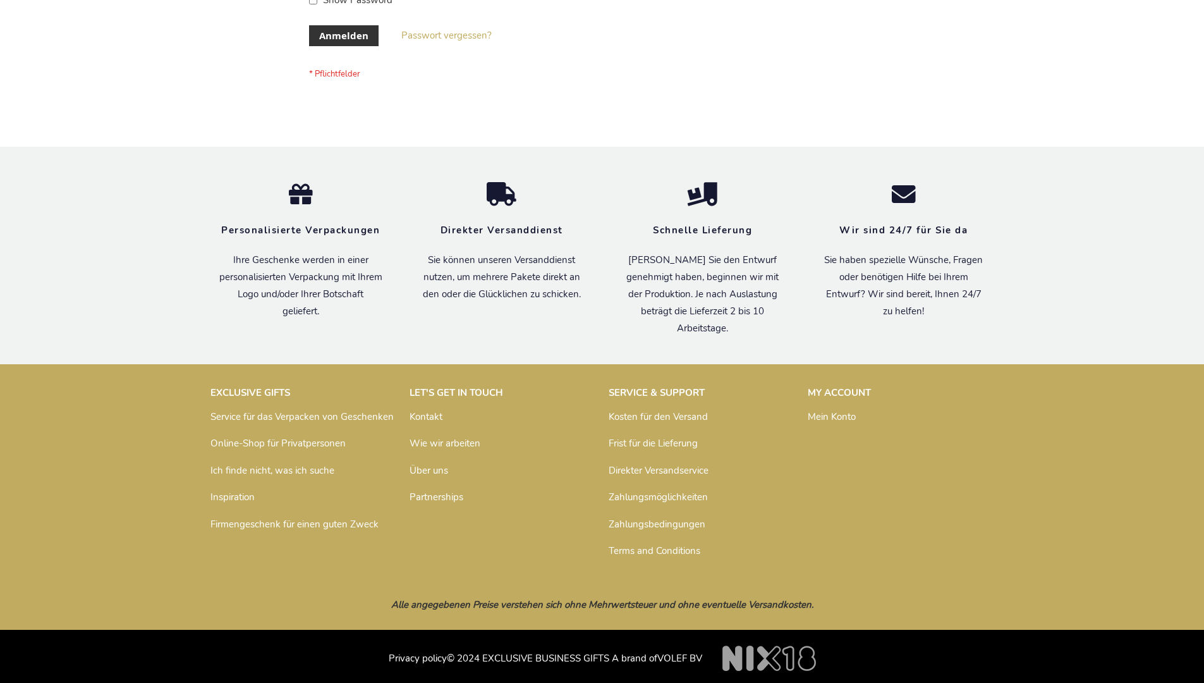
scroll to position [424, 0]
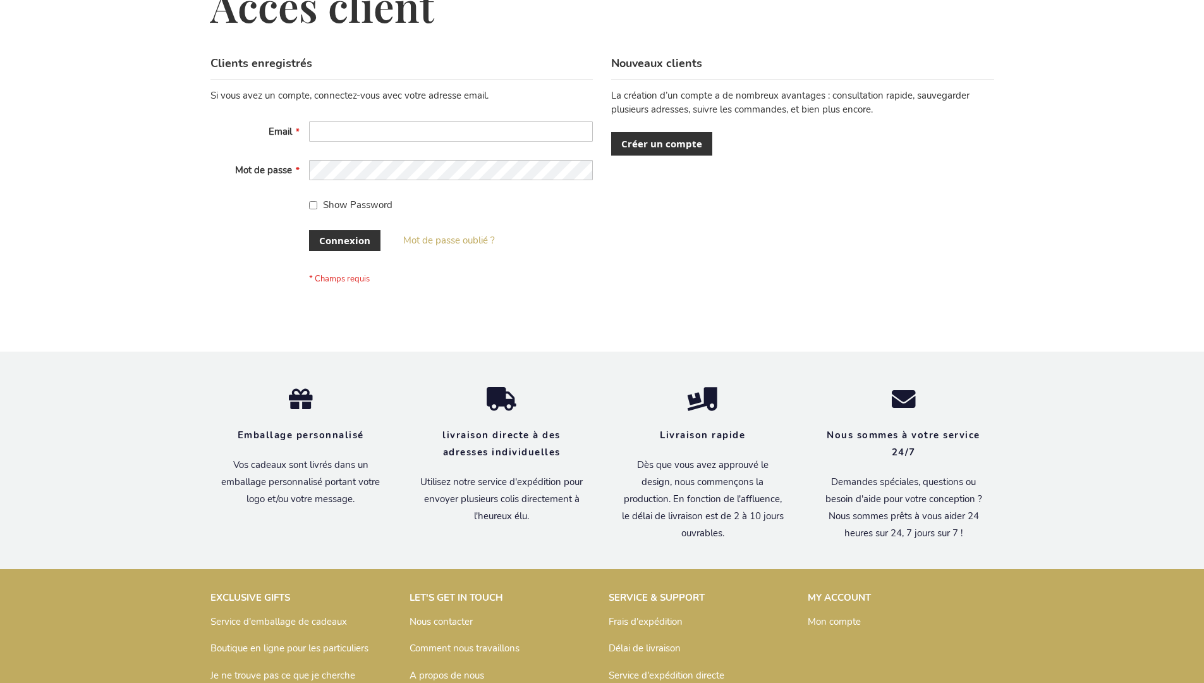
scroll to position [436, 0]
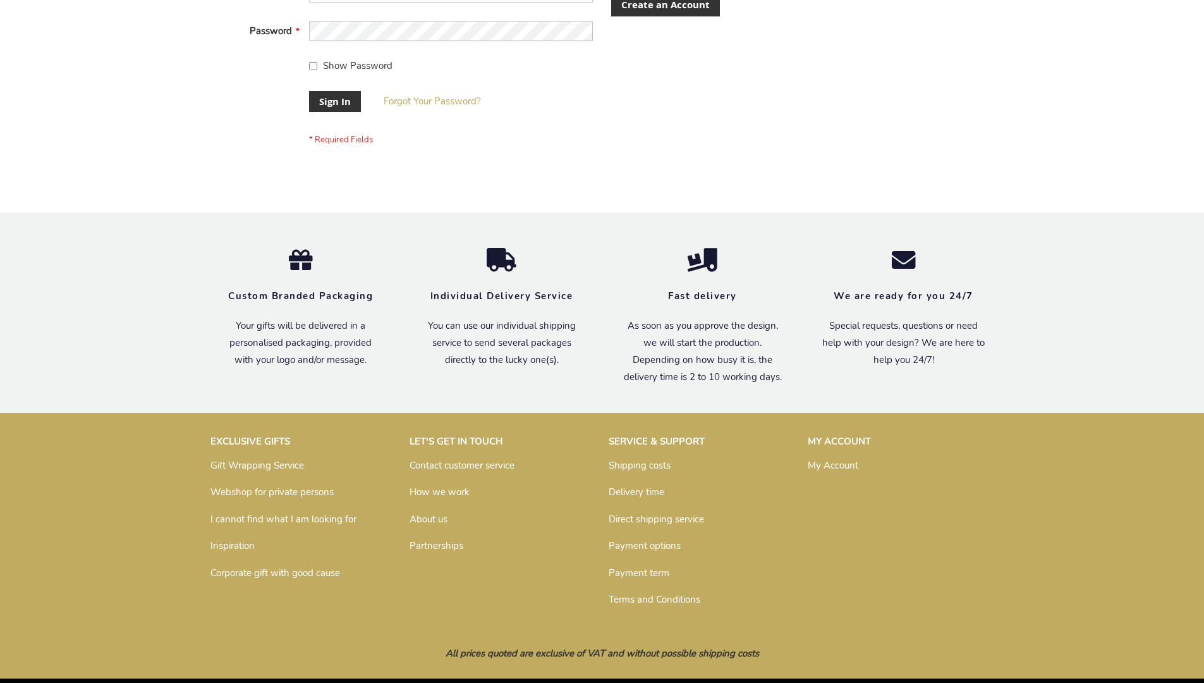
scroll to position [407, 0]
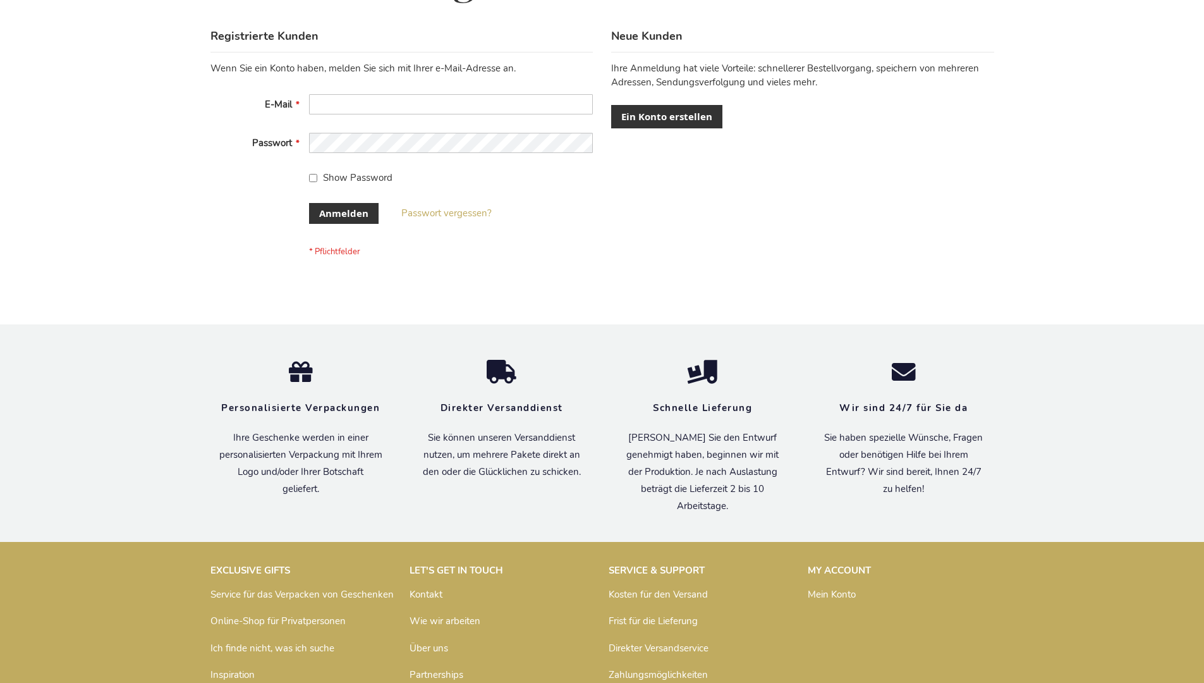
scroll to position [424, 0]
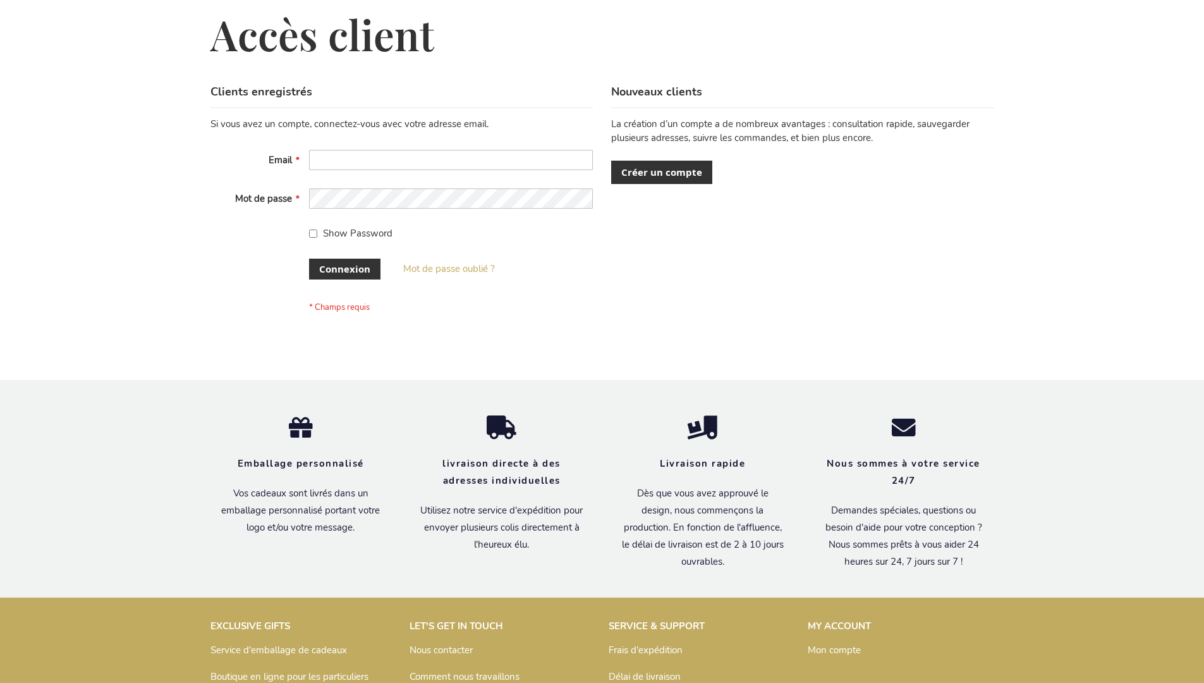
scroll to position [436, 0]
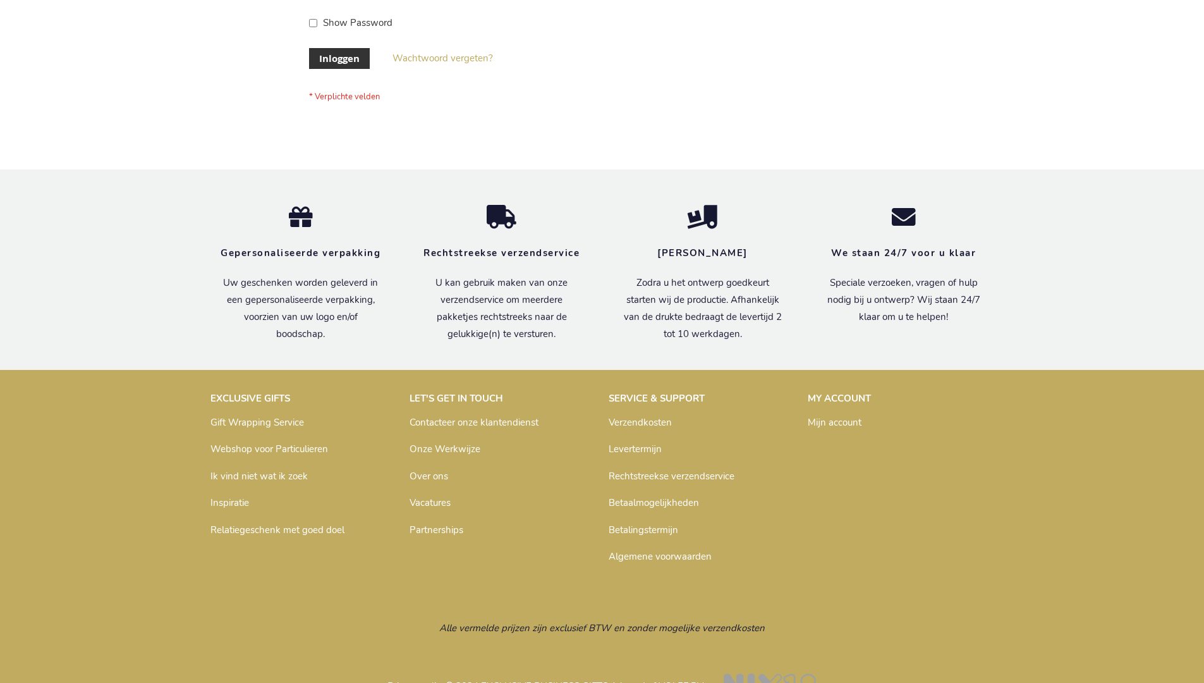
scroll to position [429, 0]
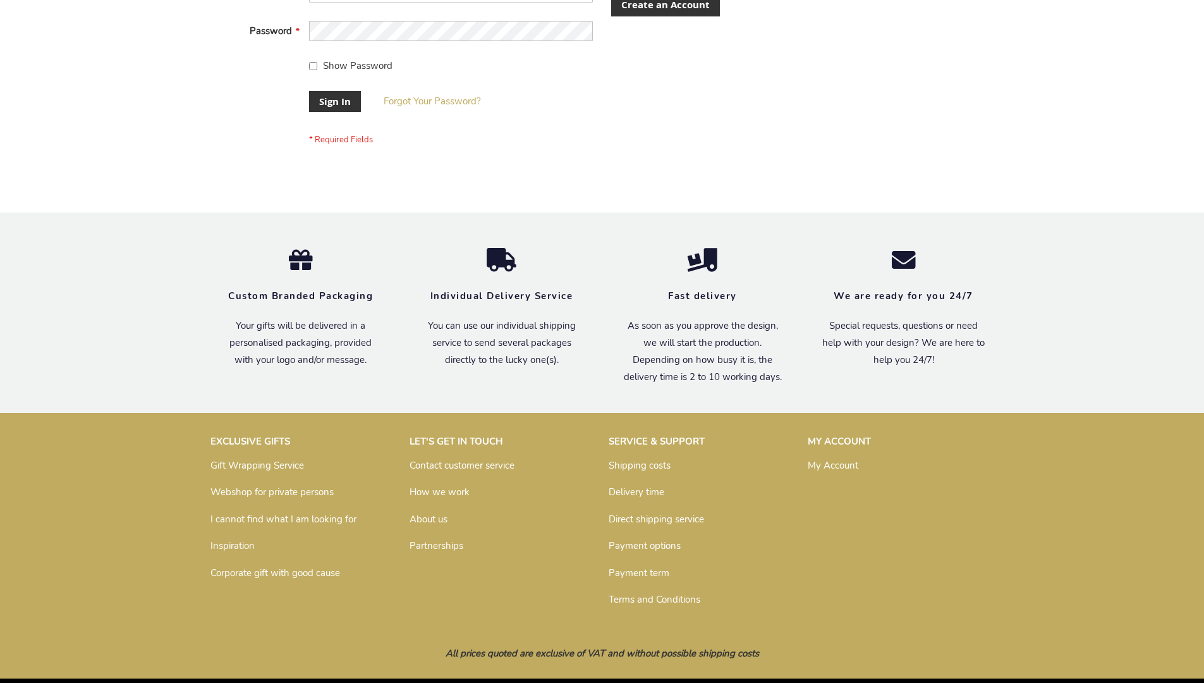
scroll to position [407, 0]
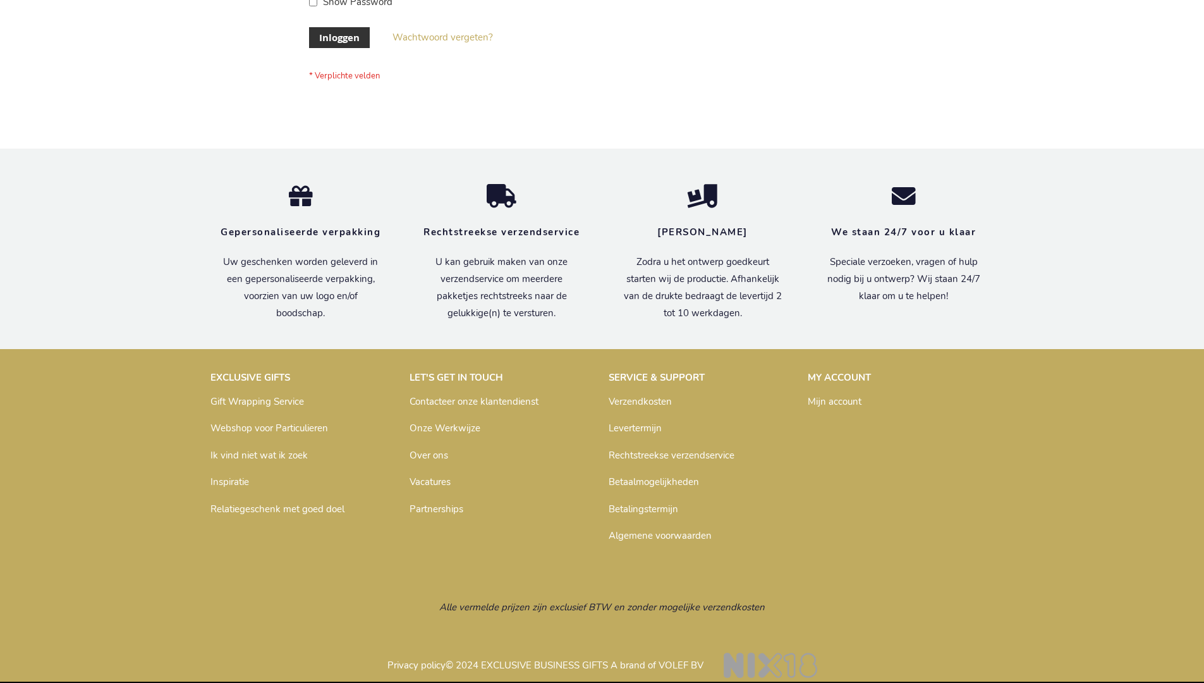
scroll to position [429, 0]
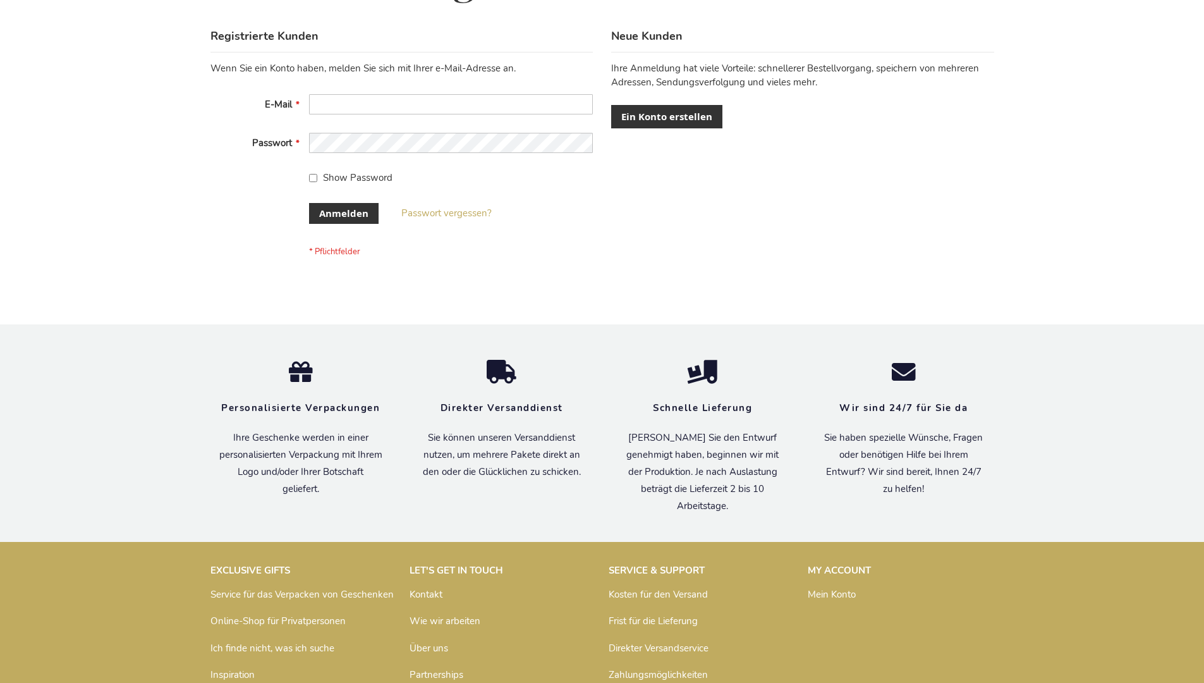
scroll to position [424, 0]
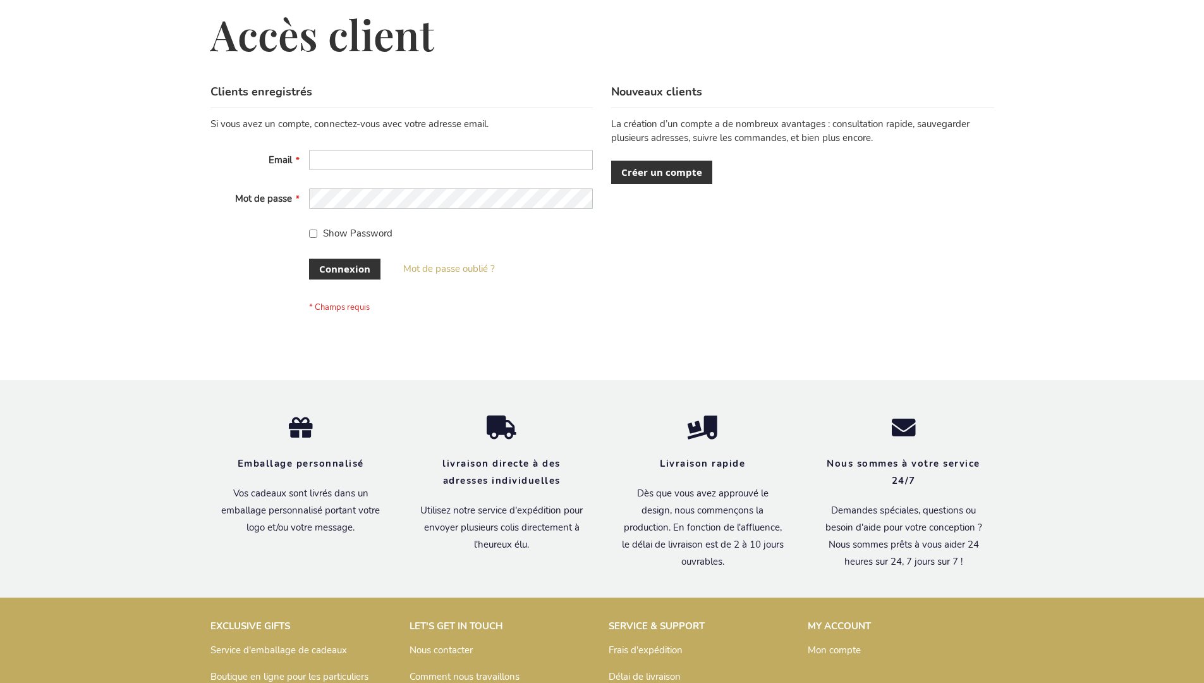
scroll to position [436, 0]
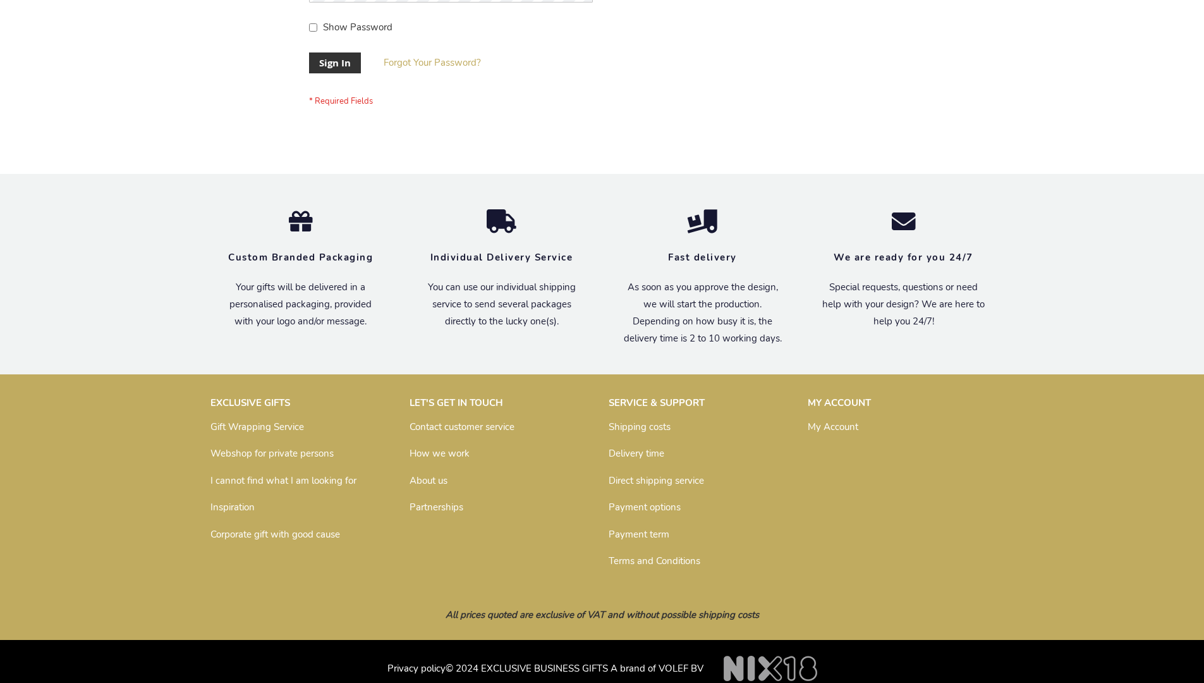
scroll to position [407, 0]
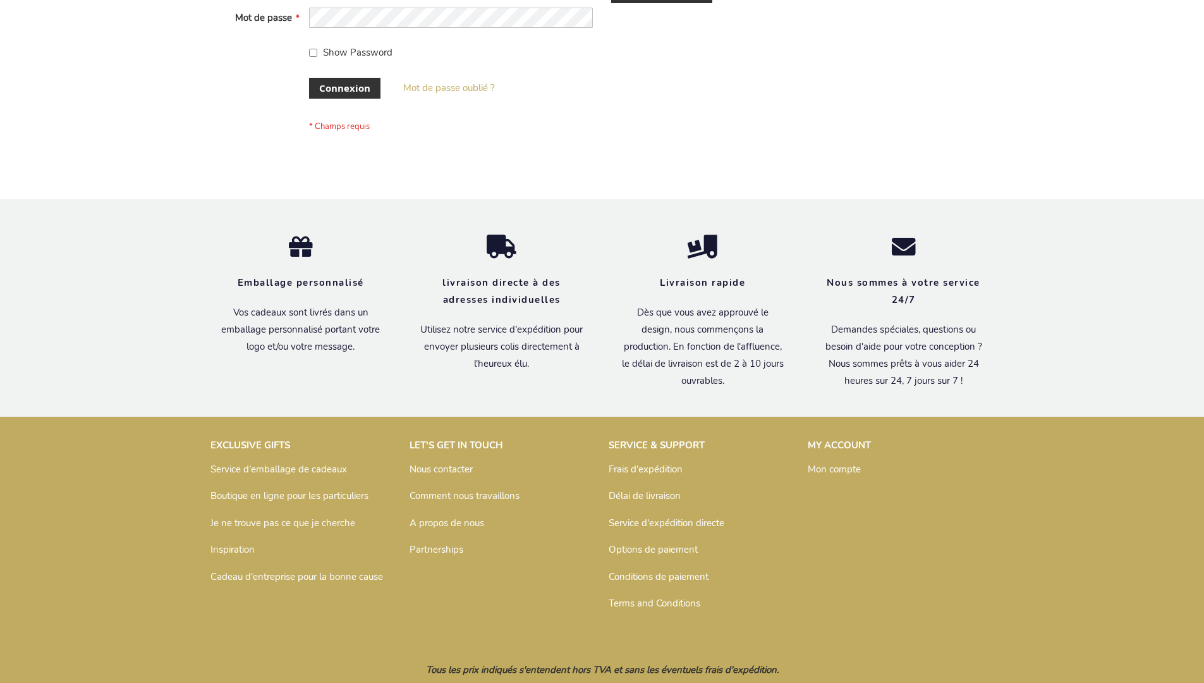
scroll to position [436, 0]
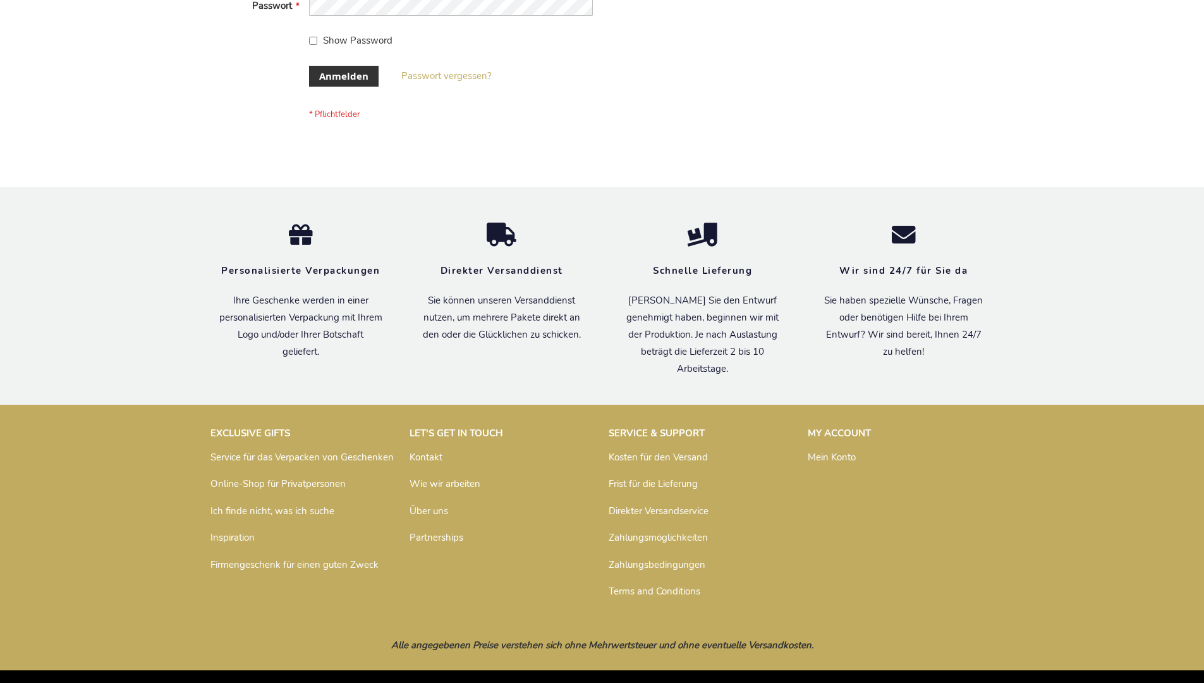
scroll to position [424, 0]
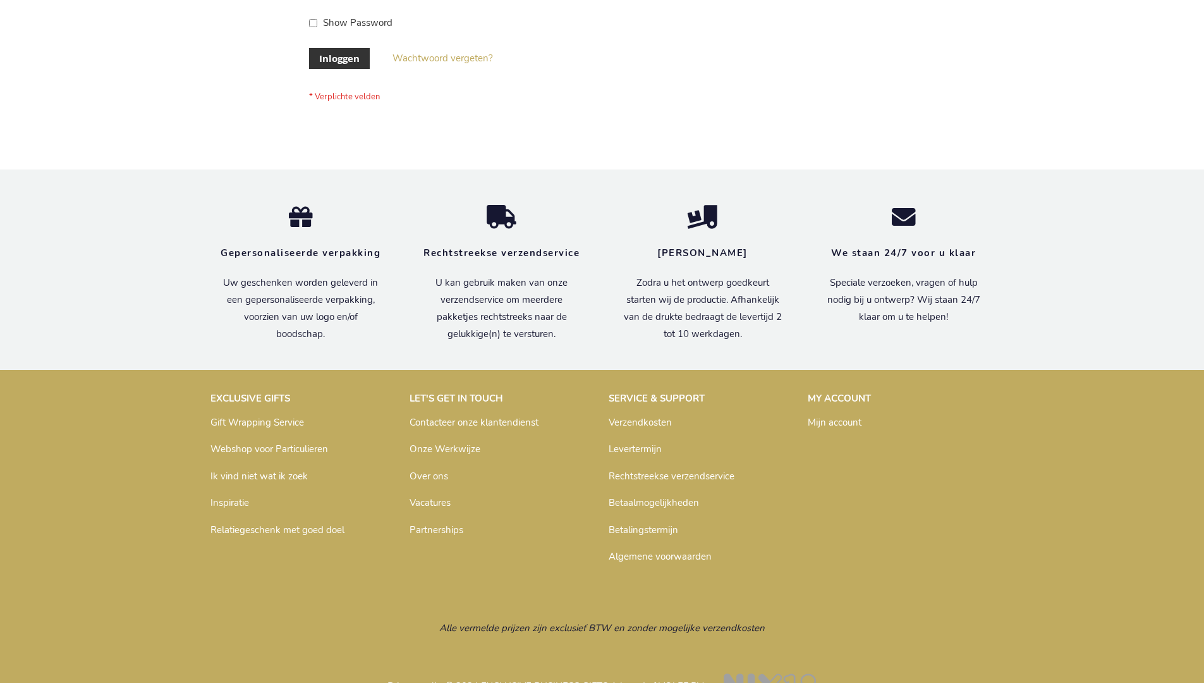
scroll to position [429, 0]
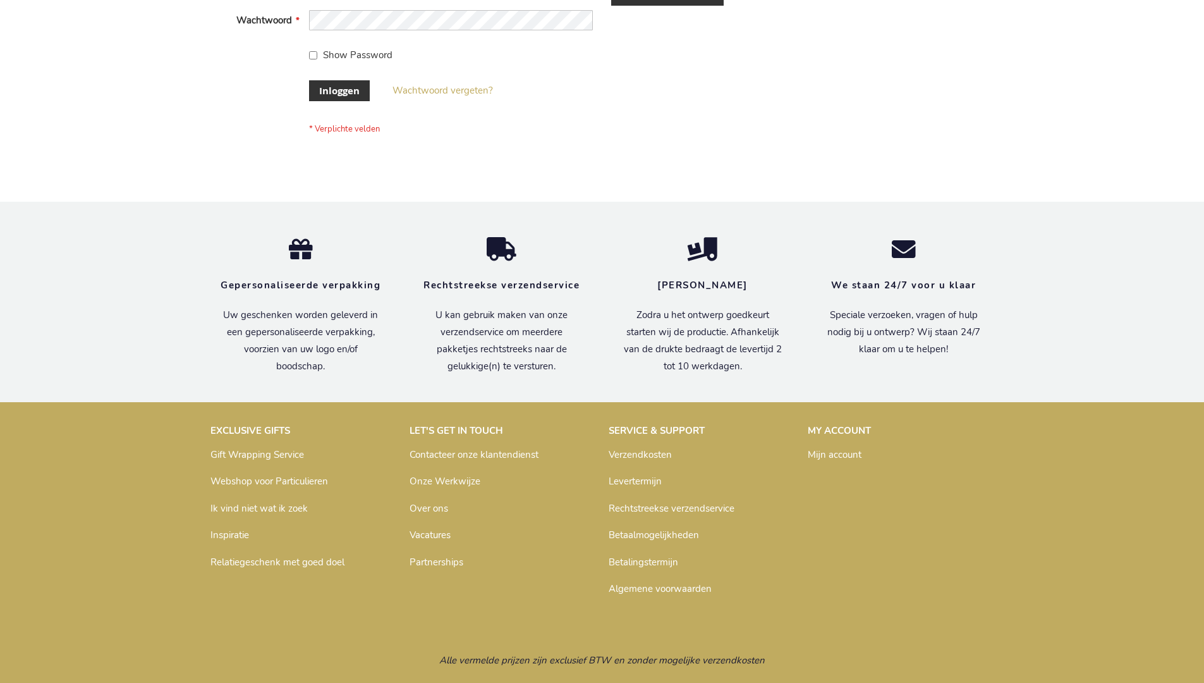
scroll to position [429, 0]
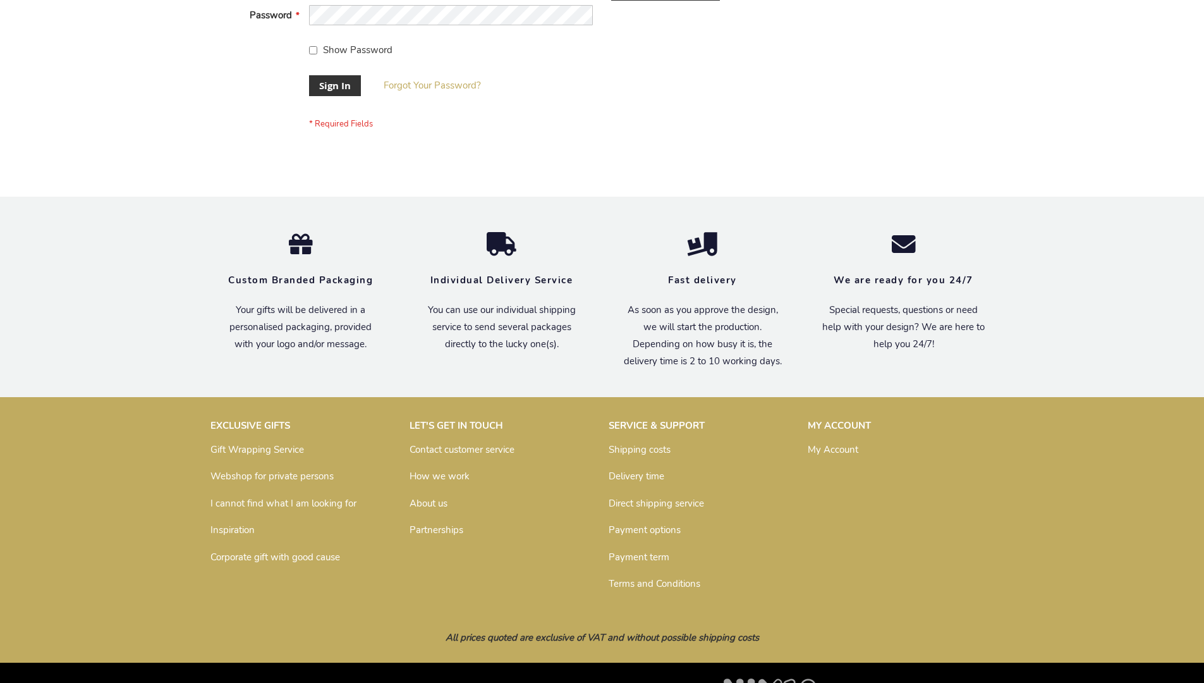
scroll to position [407, 0]
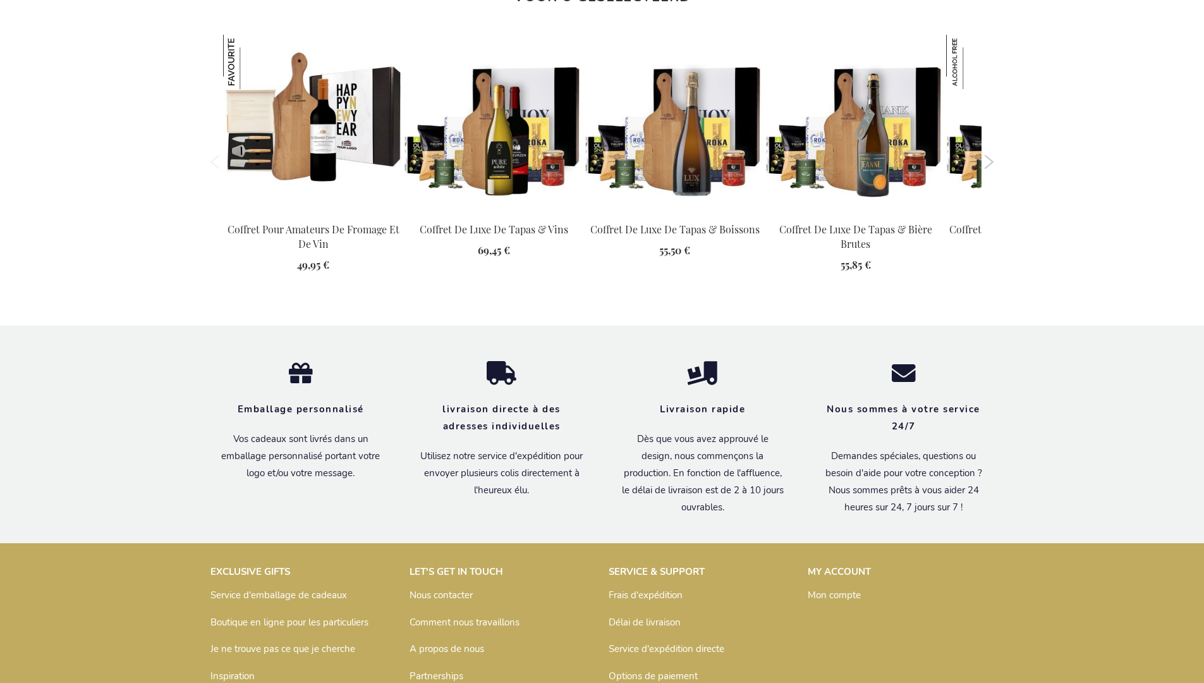
scroll to position [1704, 0]
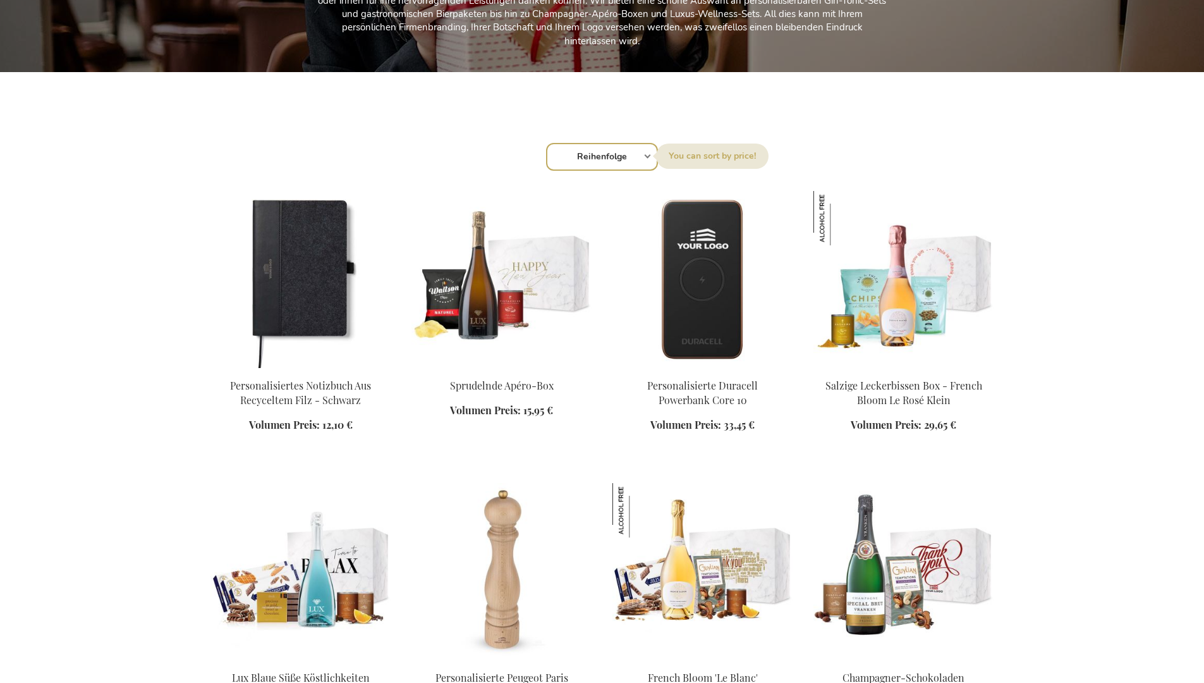
scroll to position [1543, 0]
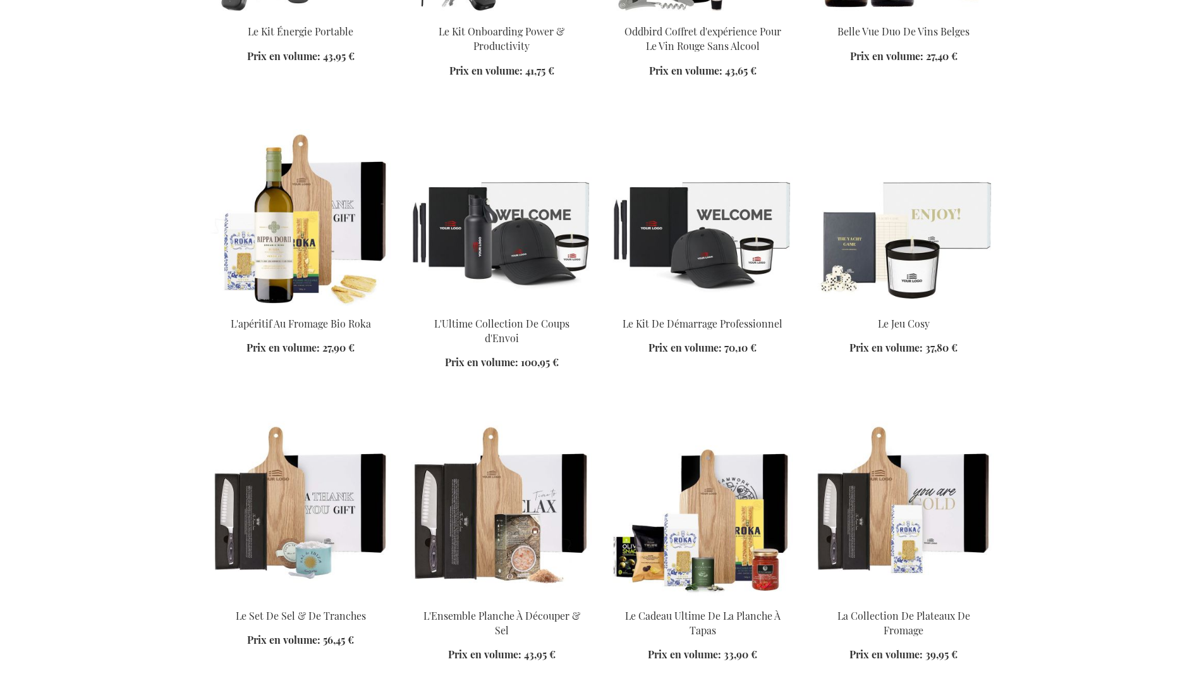
scroll to position [1527, 0]
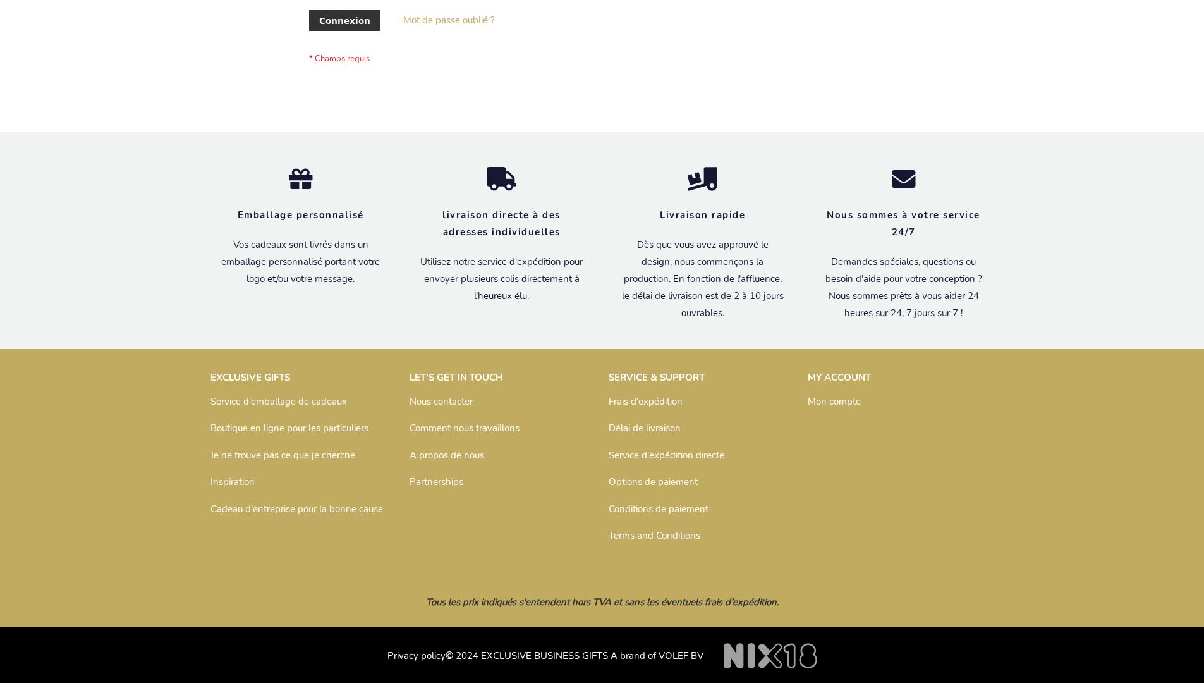
scroll to position [436, 0]
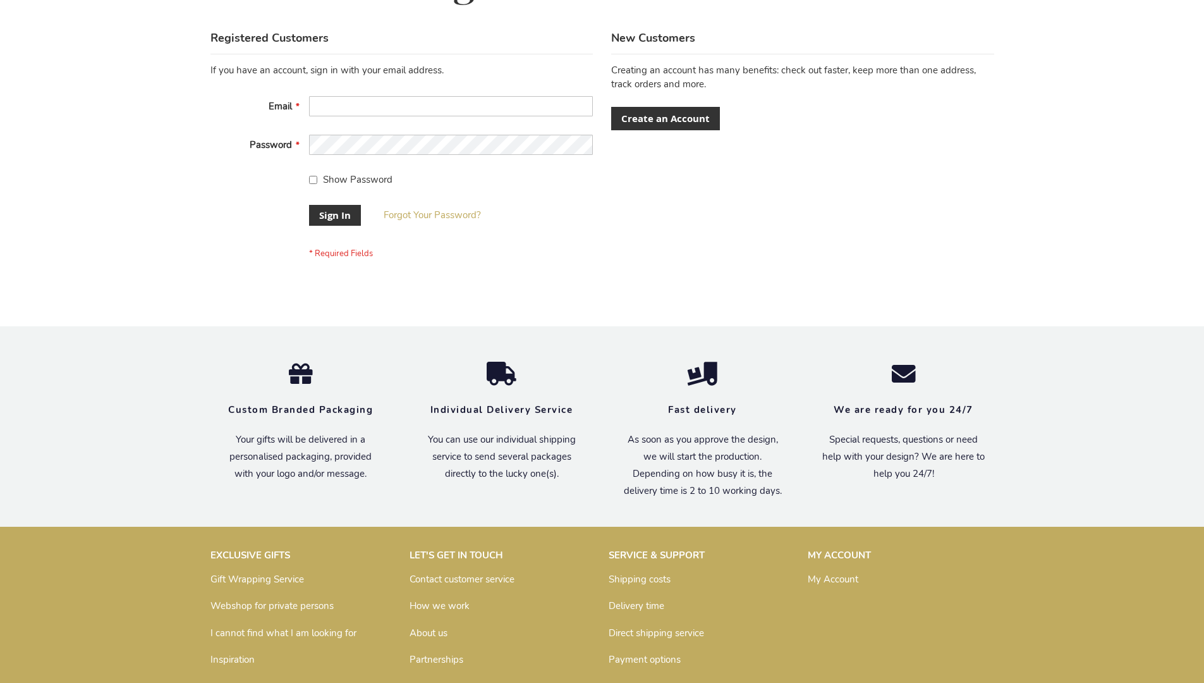
scroll to position [407, 0]
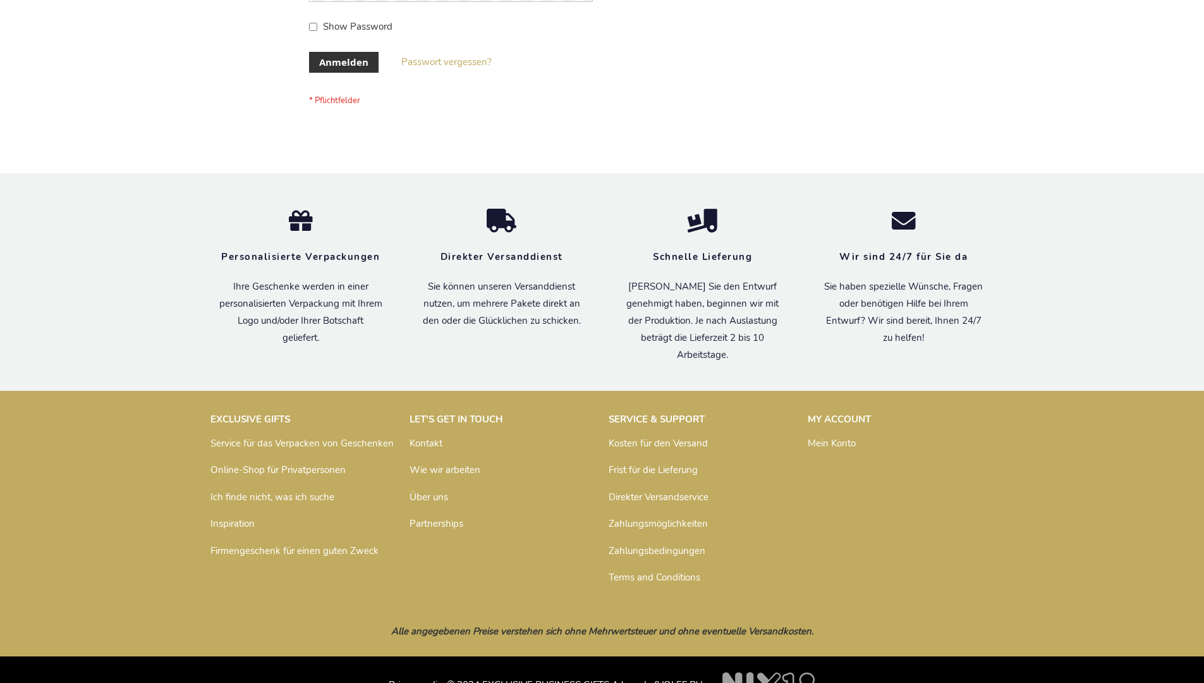
scroll to position [424, 0]
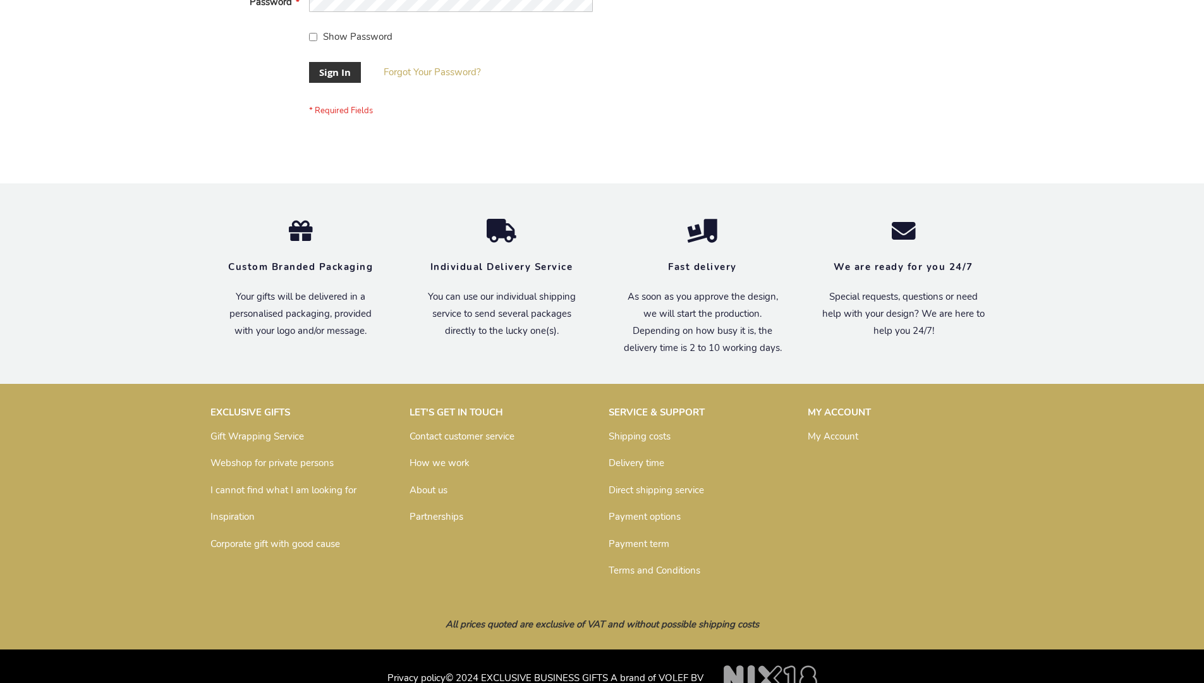
scroll to position [407, 0]
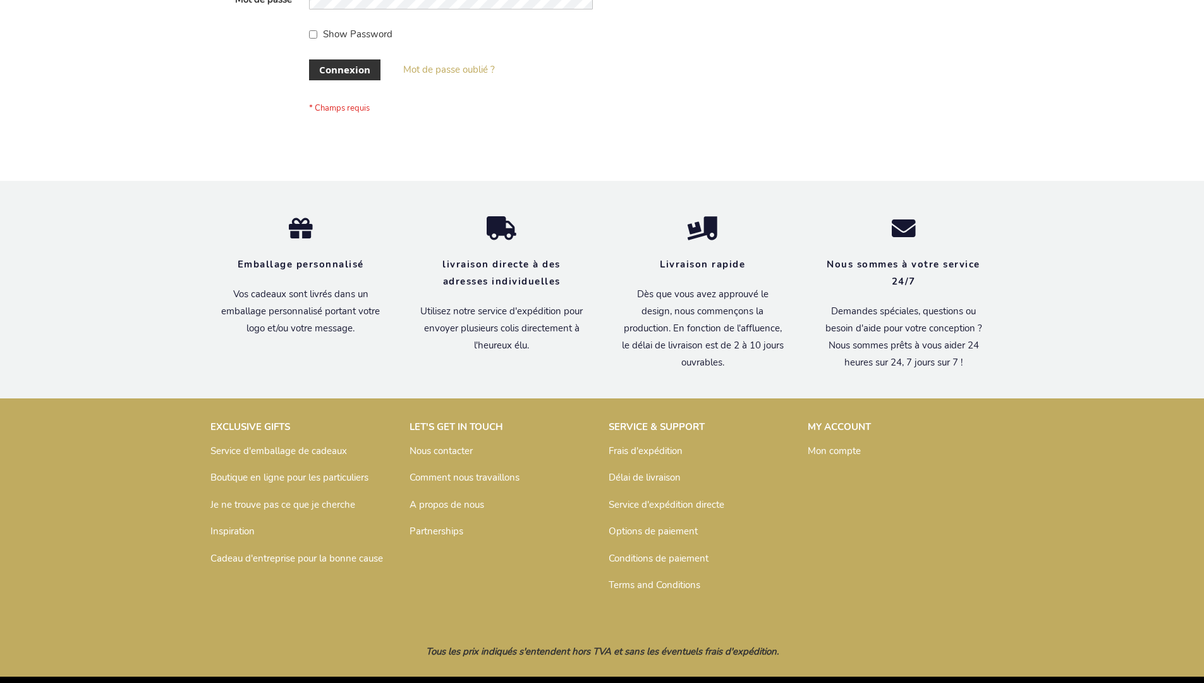
scroll to position [436, 0]
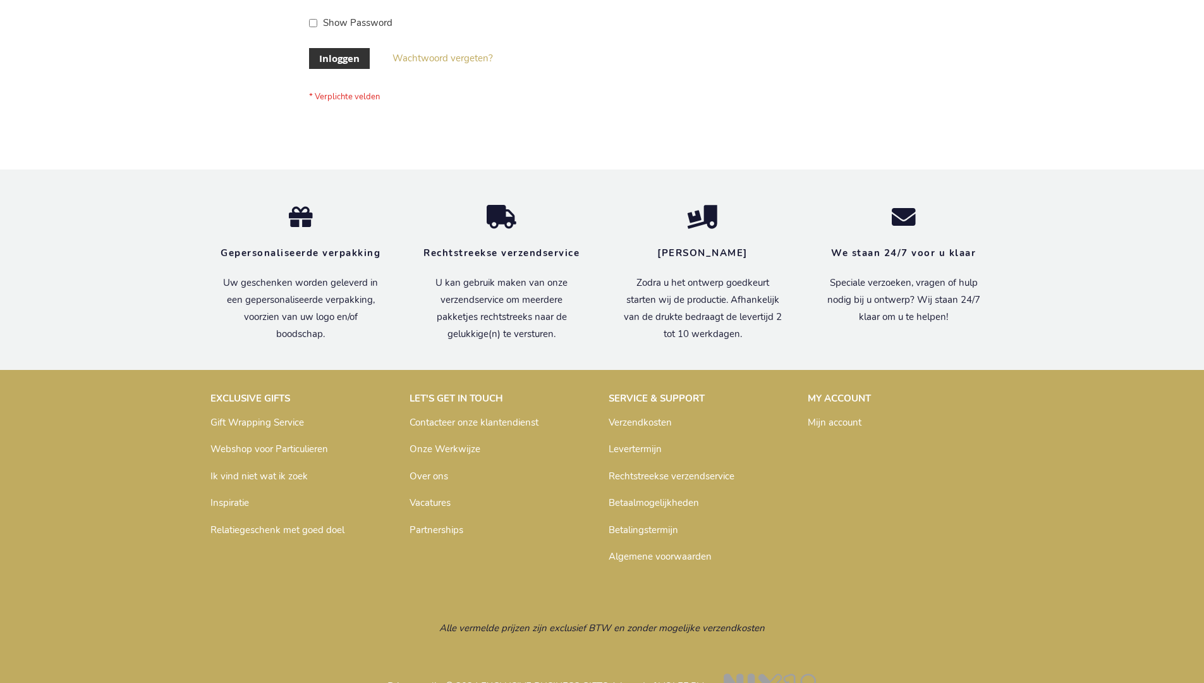
scroll to position [429, 0]
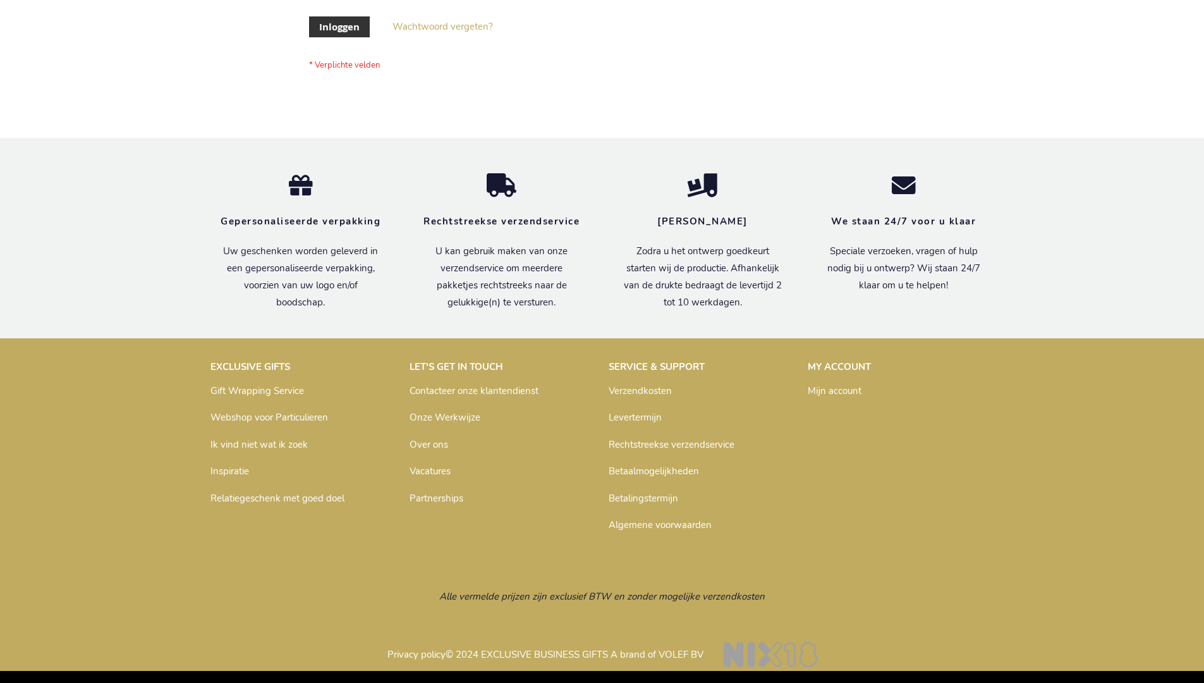
scroll to position [429, 0]
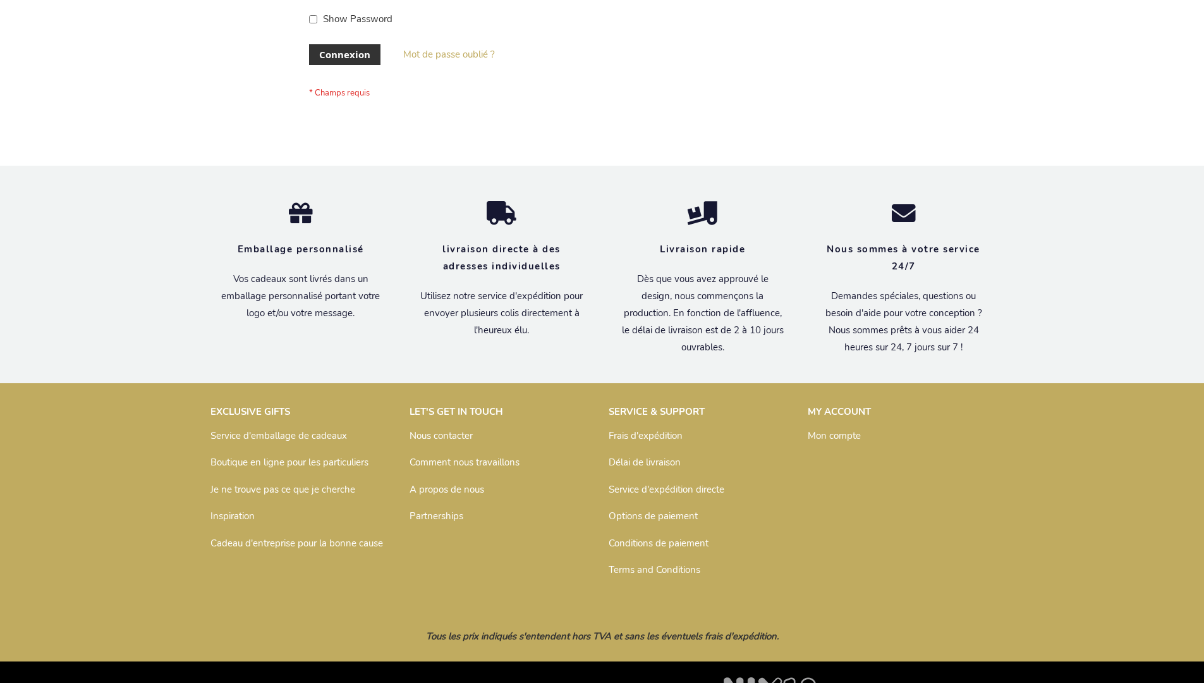
scroll to position [436, 0]
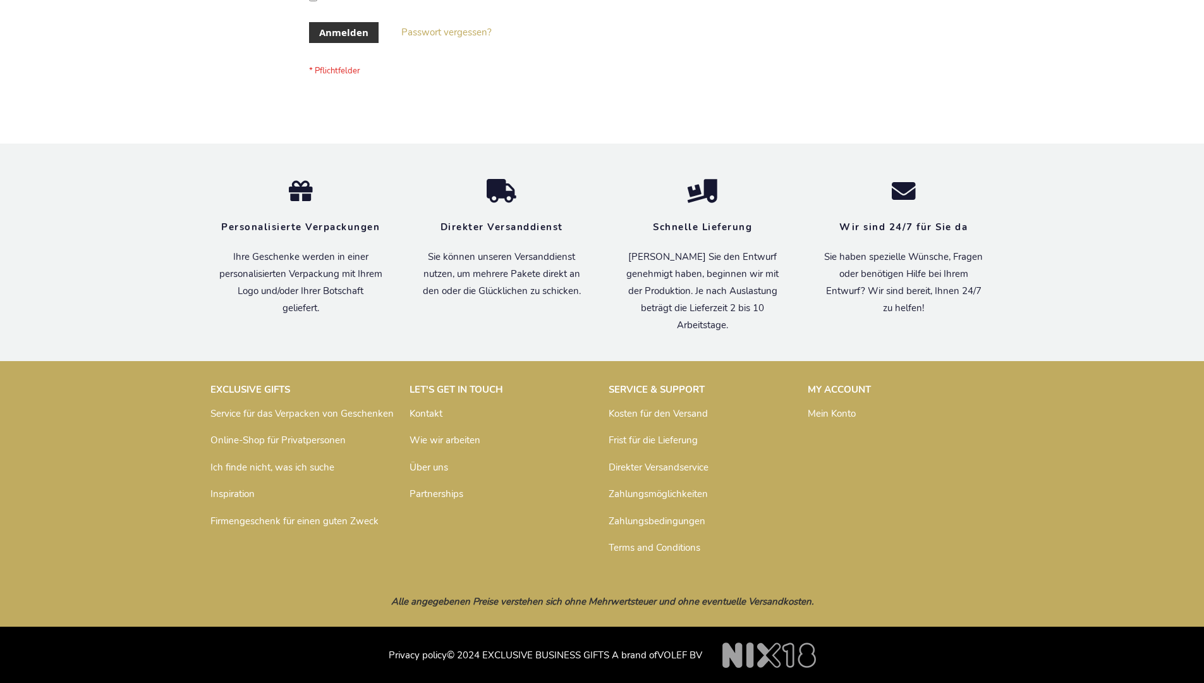
scroll to position [424, 0]
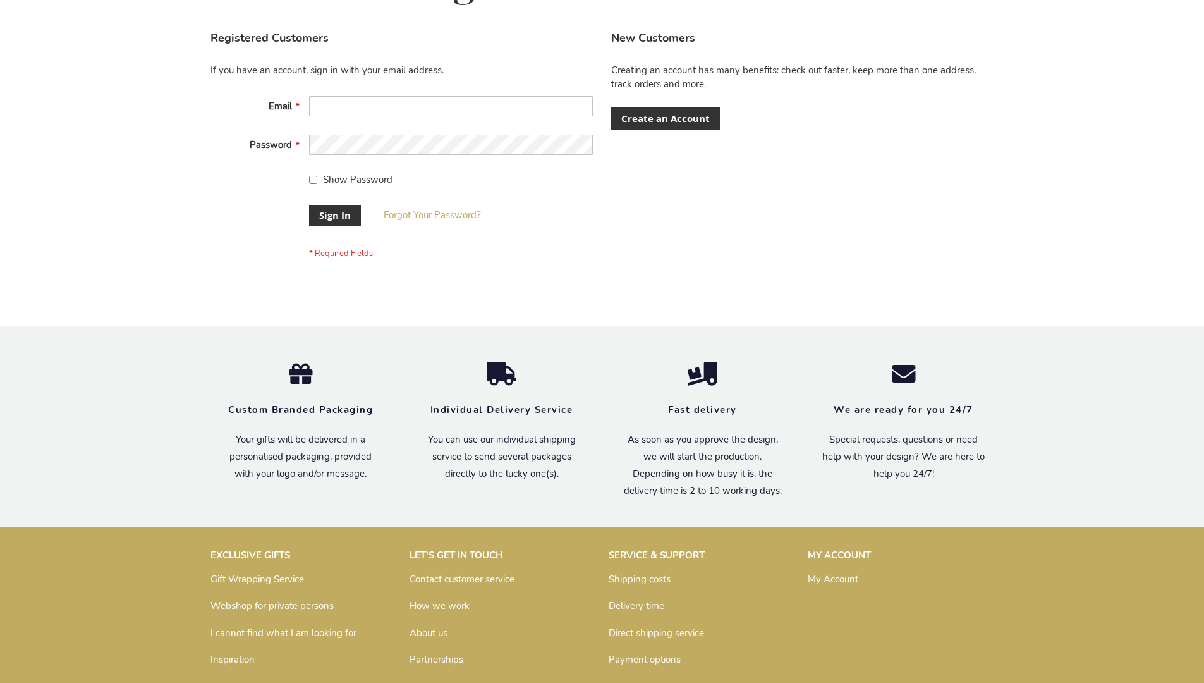
scroll to position [407, 0]
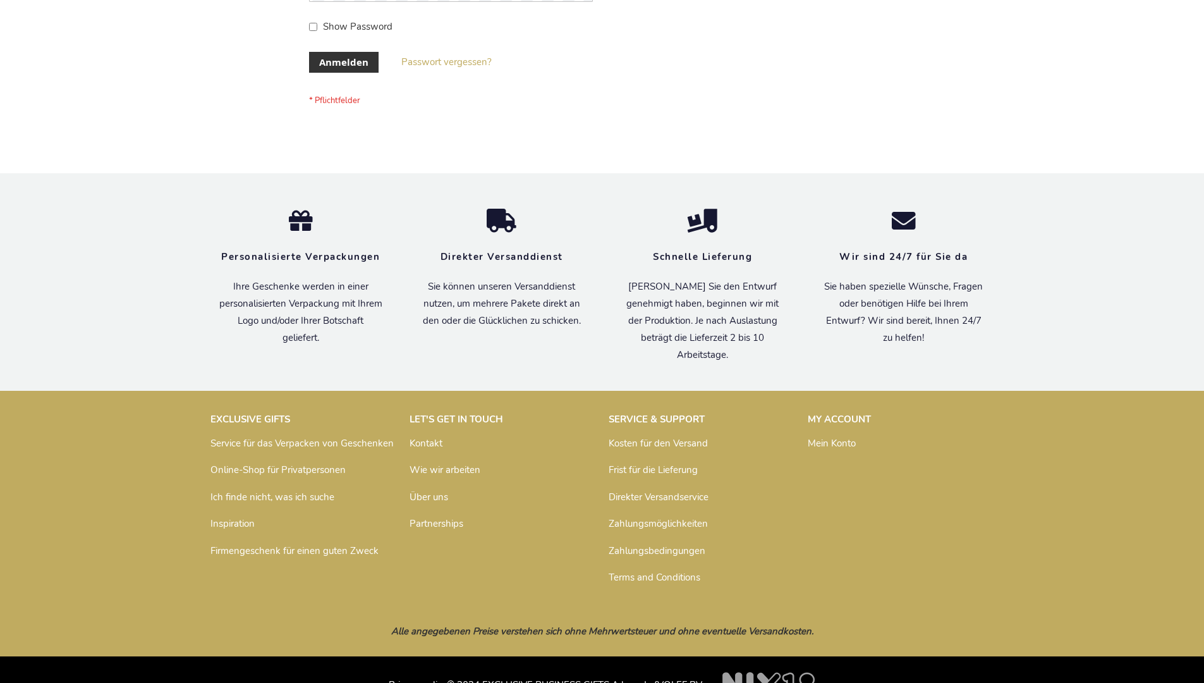
scroll to position [424, 0]
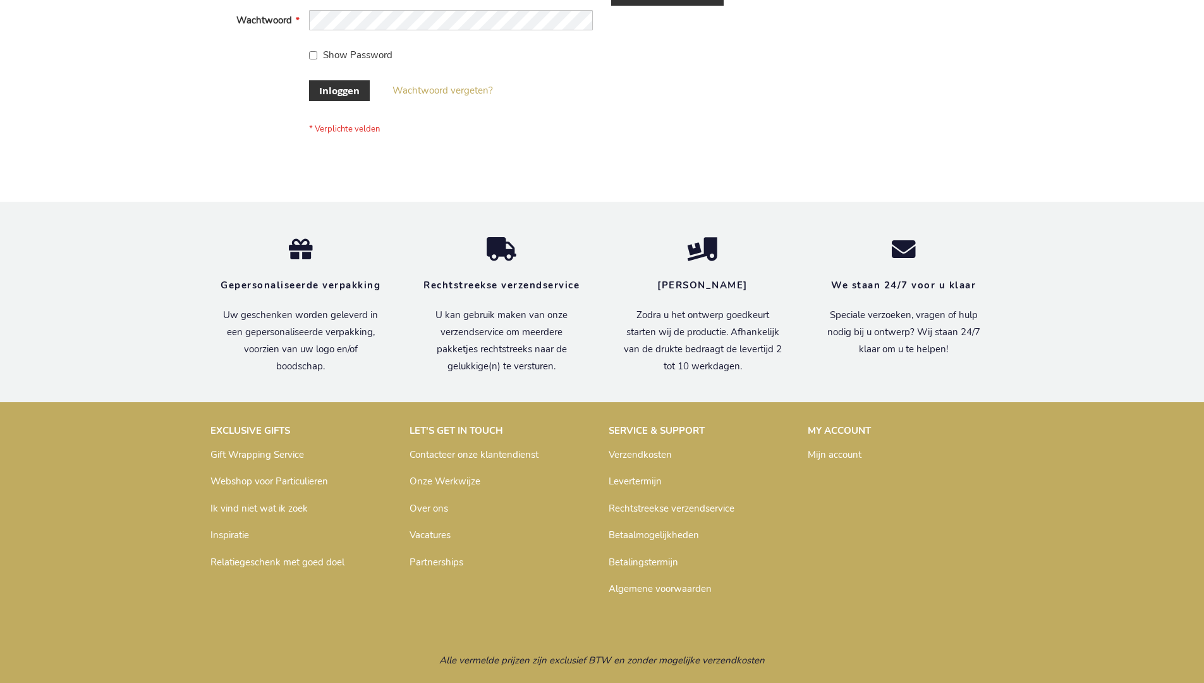
scroll to position [429, 0]
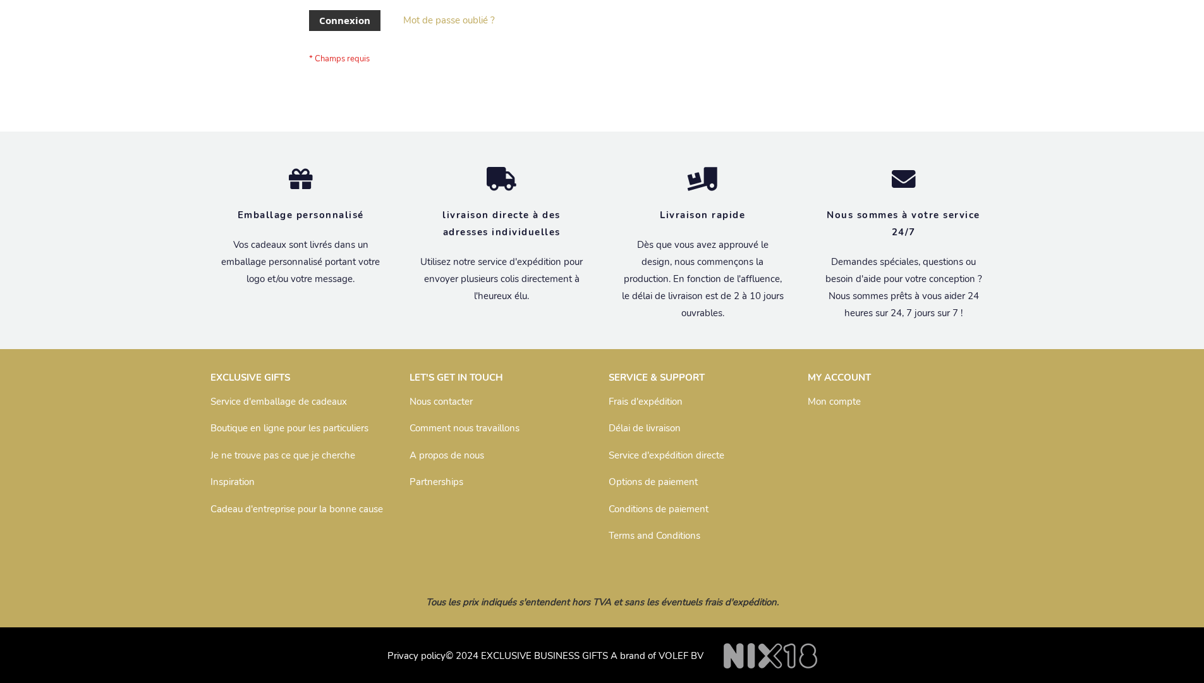
scroll to position [436, 0]
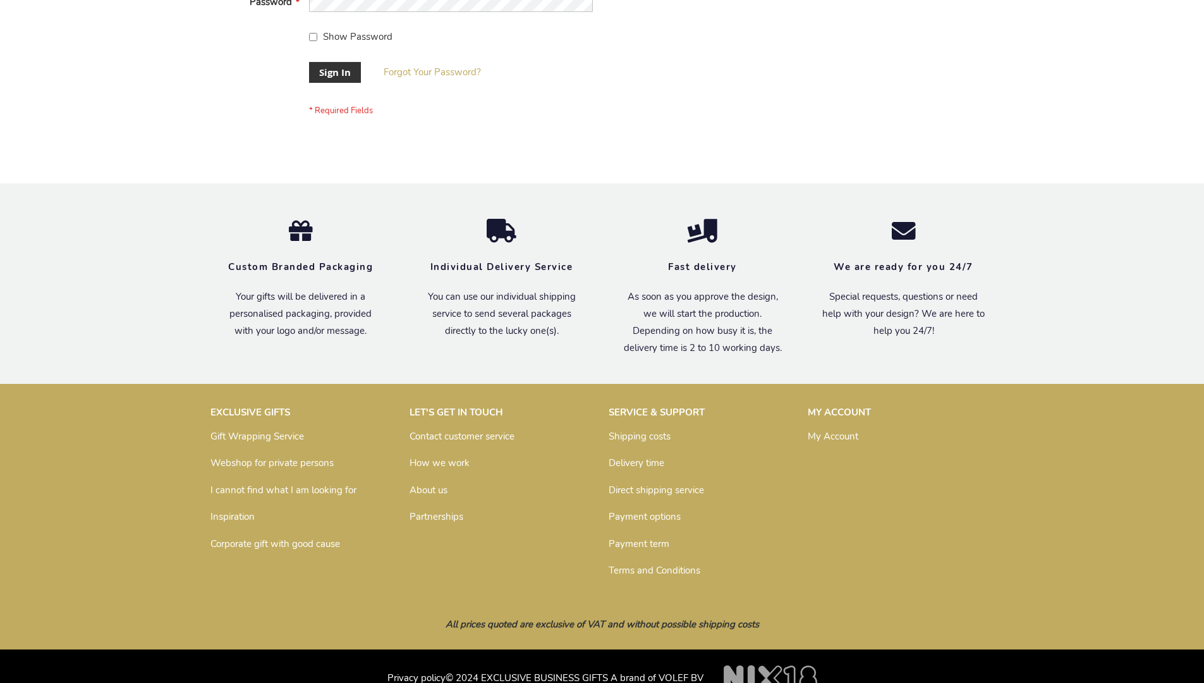
scroll to position [407, 0]
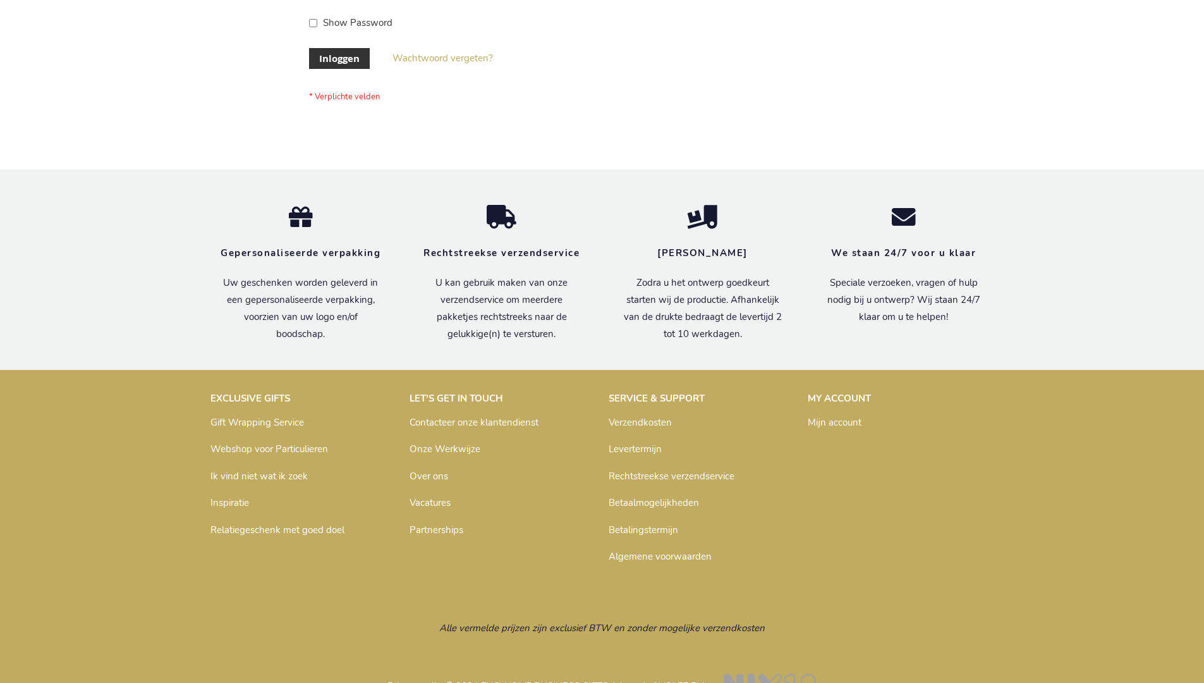
scroll to position [429, 0]
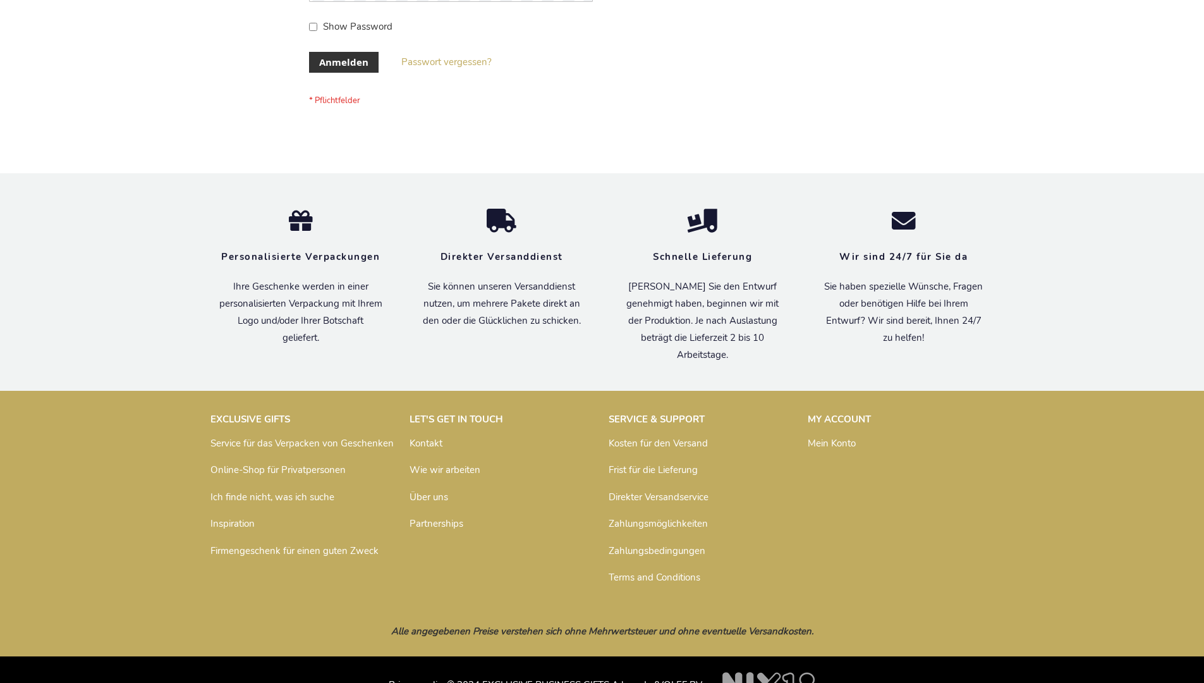
scroll to position [424, 0]
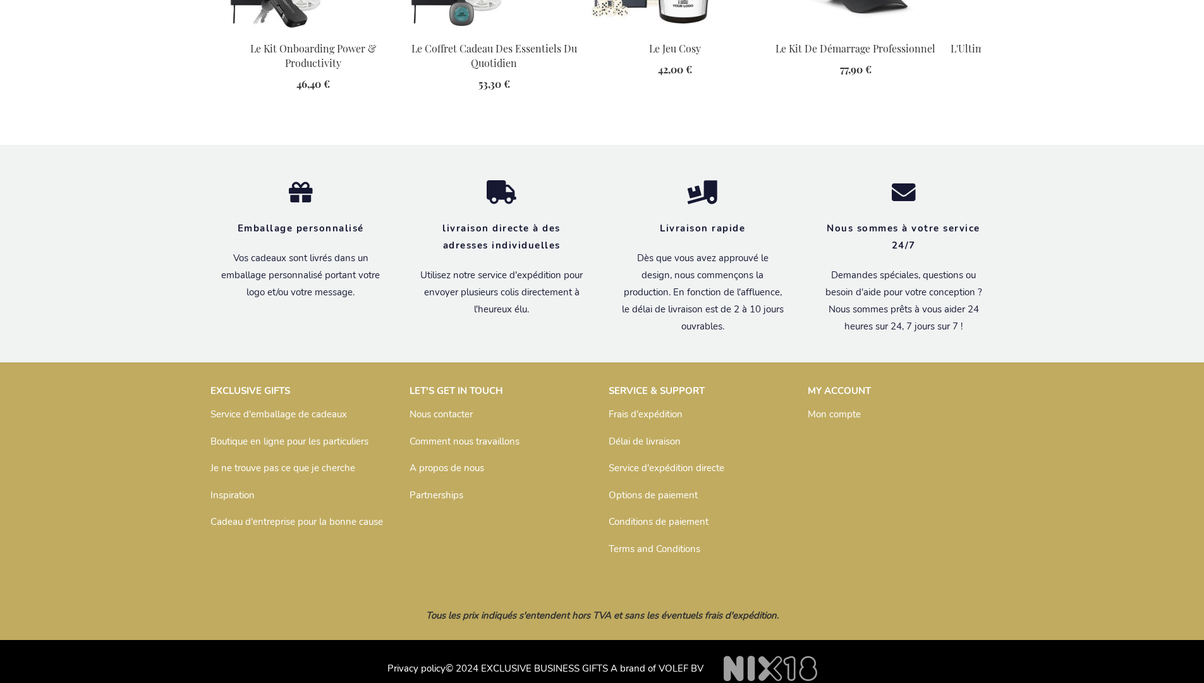
scroll to position [1437, 0]
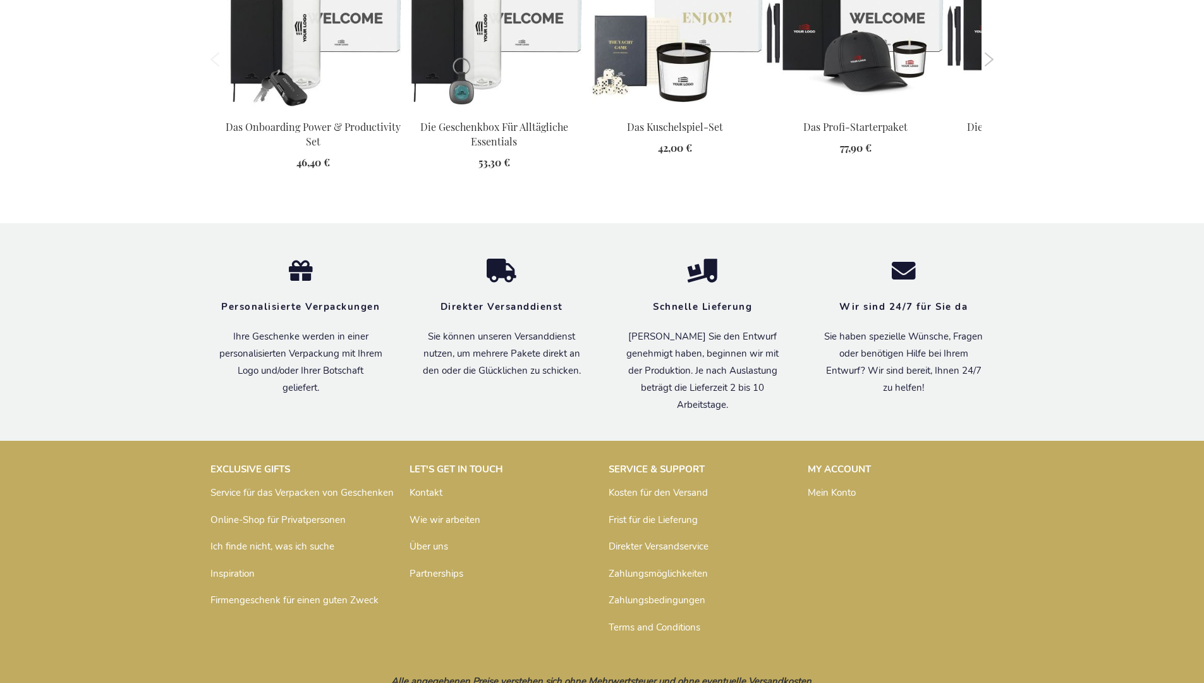
scroll to position [1424, 0]
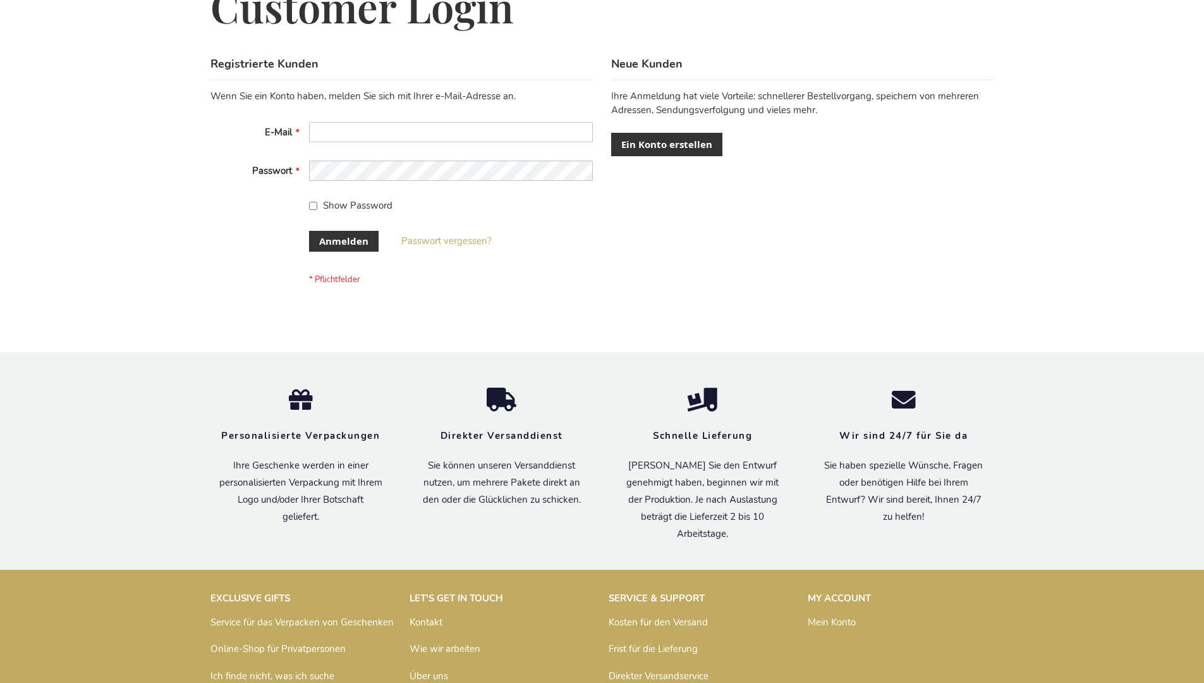
scroll to position [424, 0]
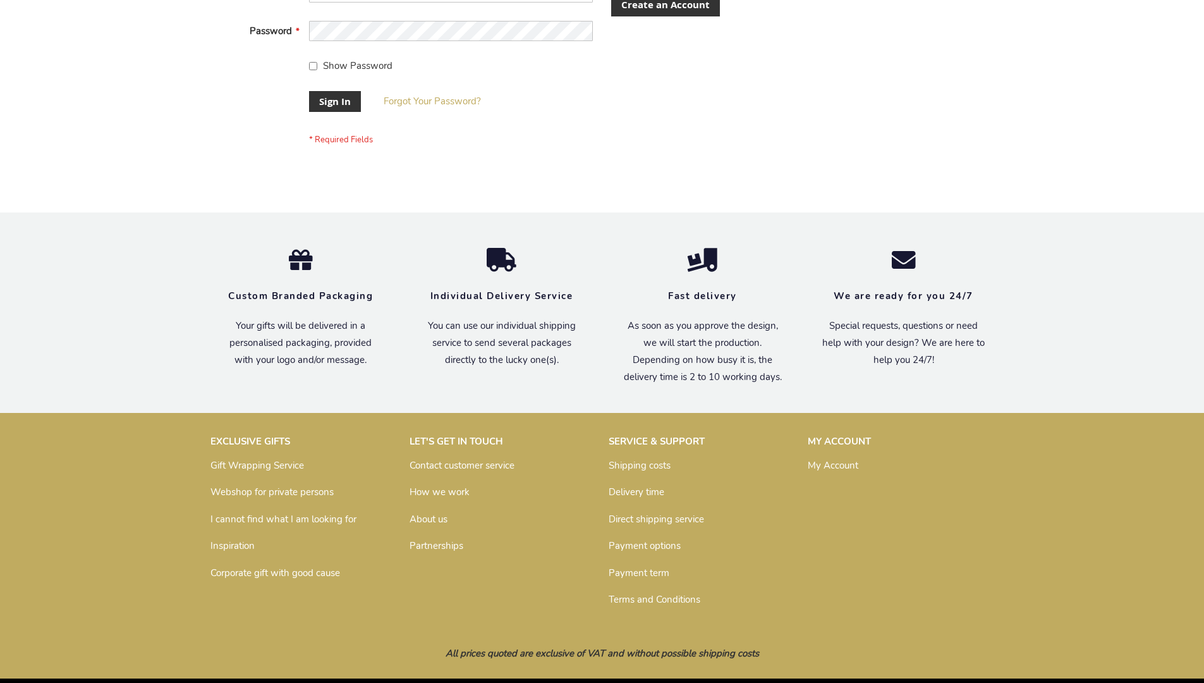
scroll to position [407, 0]
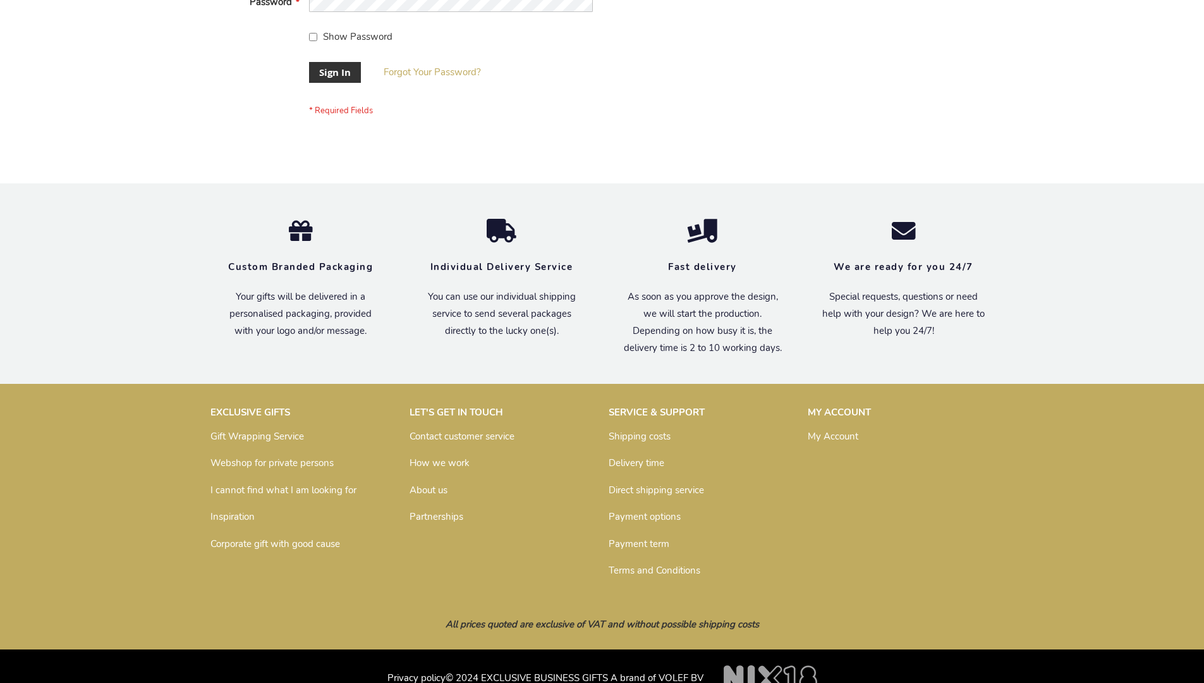
scroll to position [407, 0]
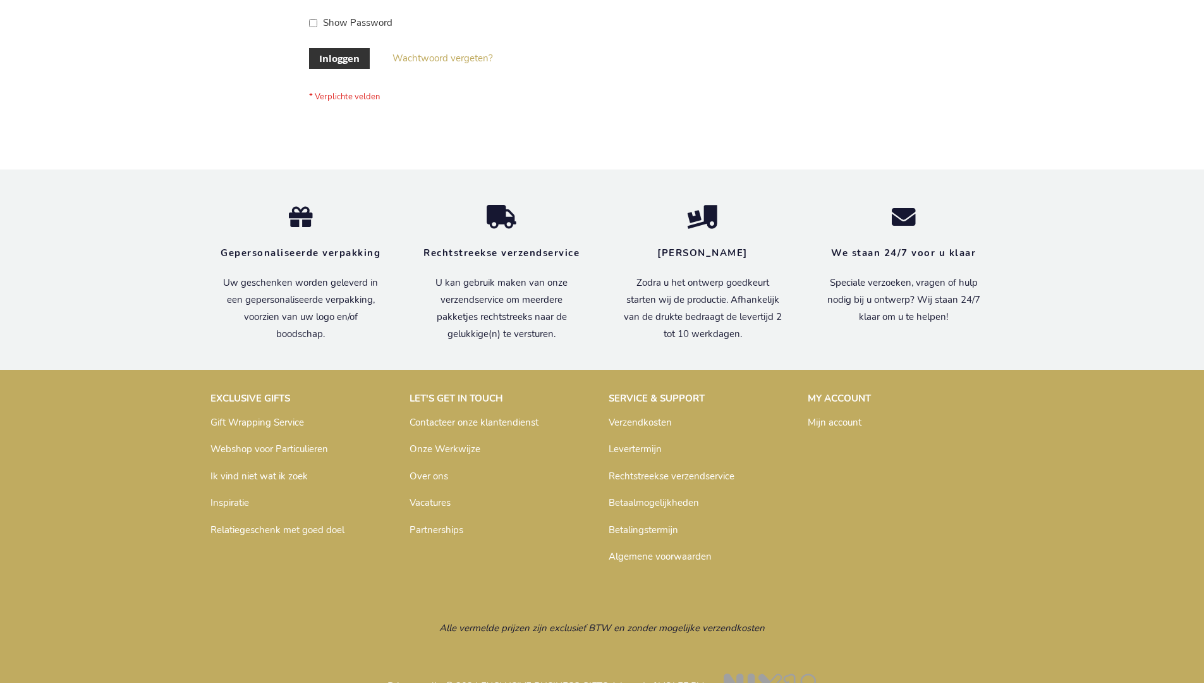
scroll to position [429, 0]
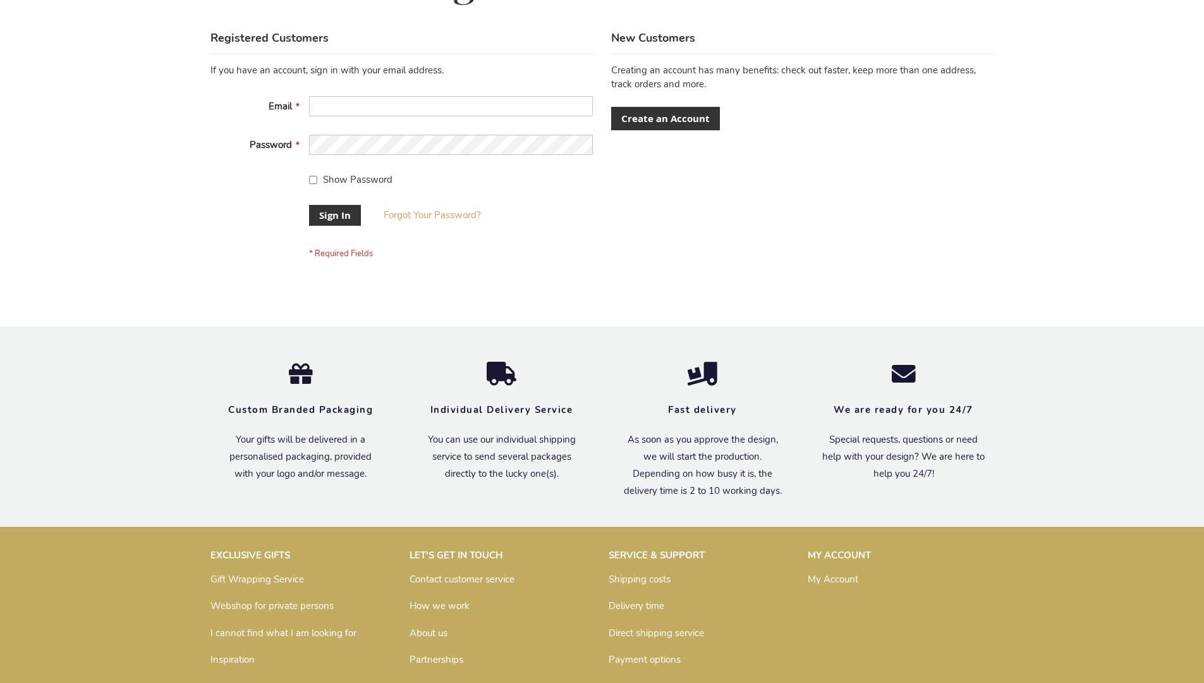
scroll to position [407, 0]
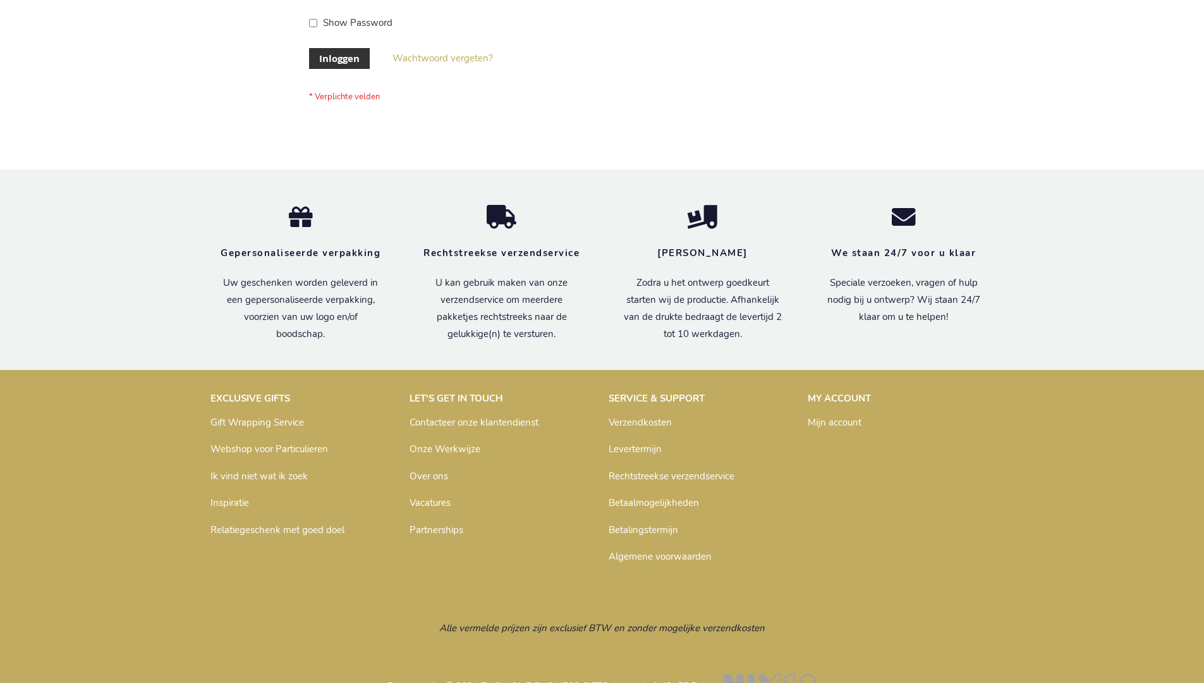
scroll to position [429, 0]
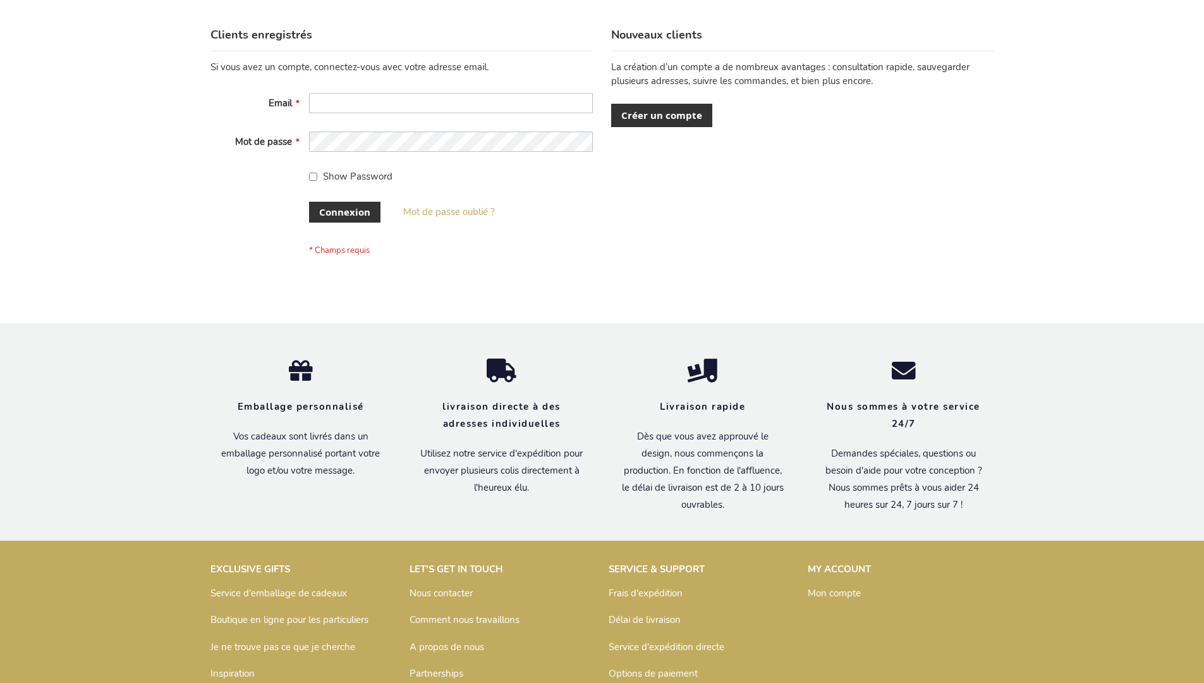
scroll to position [436, 0]
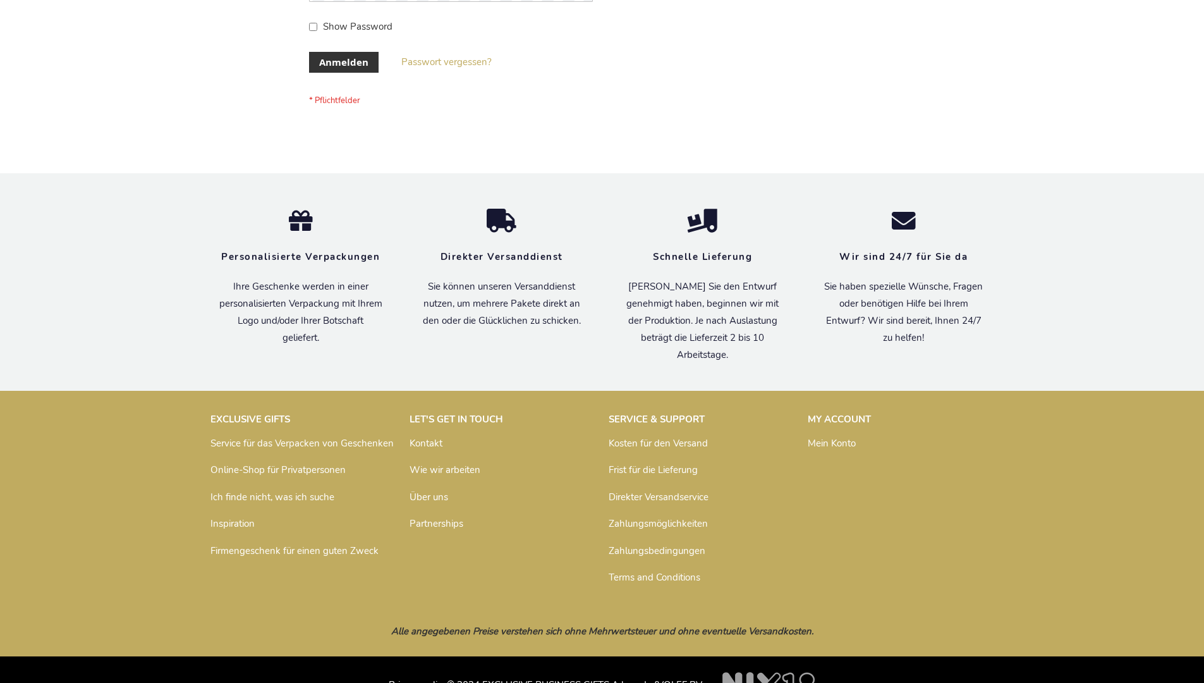
scroll to position [424, 0]
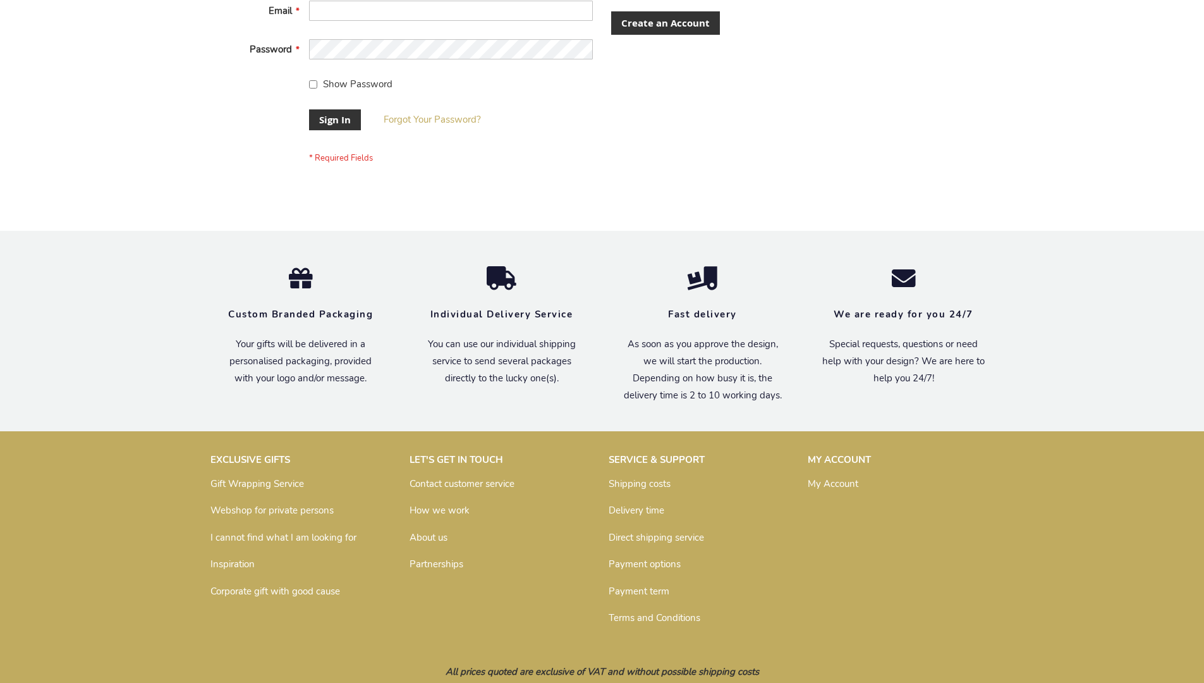
scroll to position [407, 0]
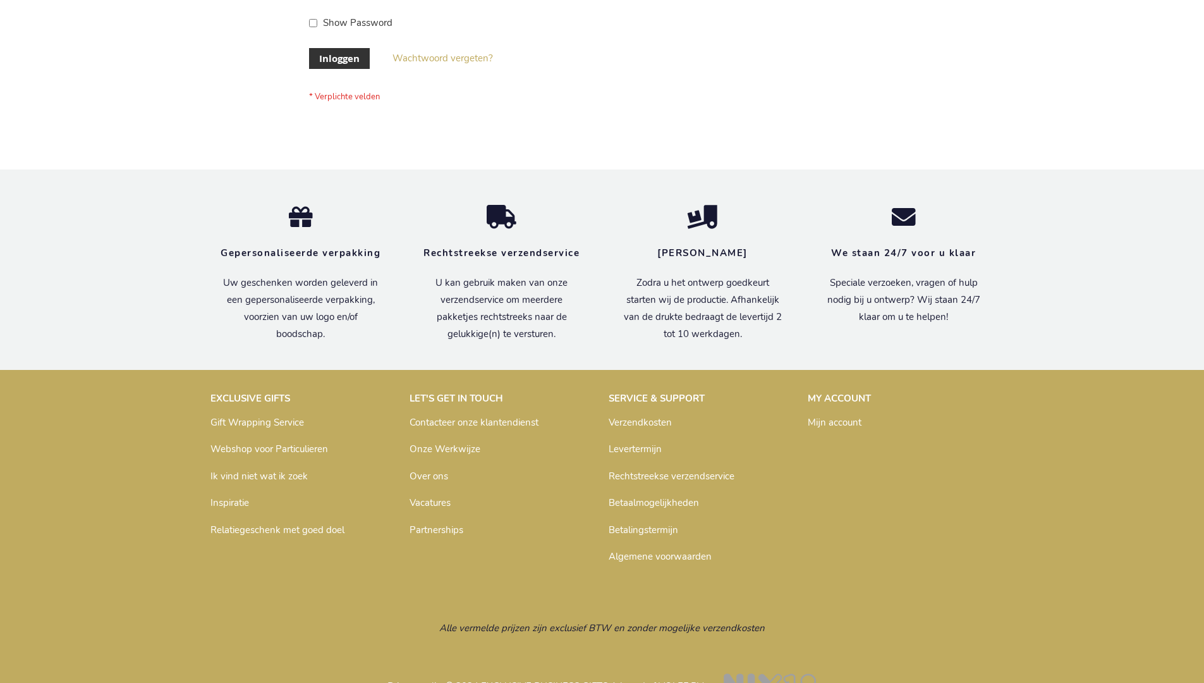
scroll to position [429, 0]
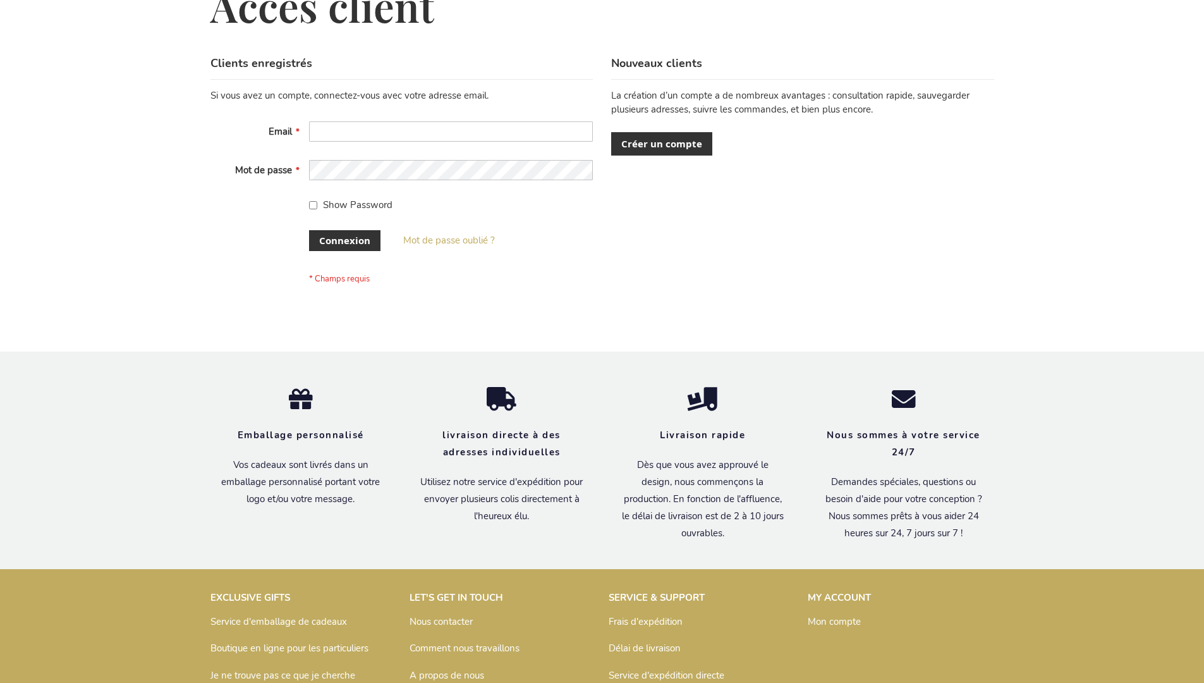
scroll to position [436, 0]
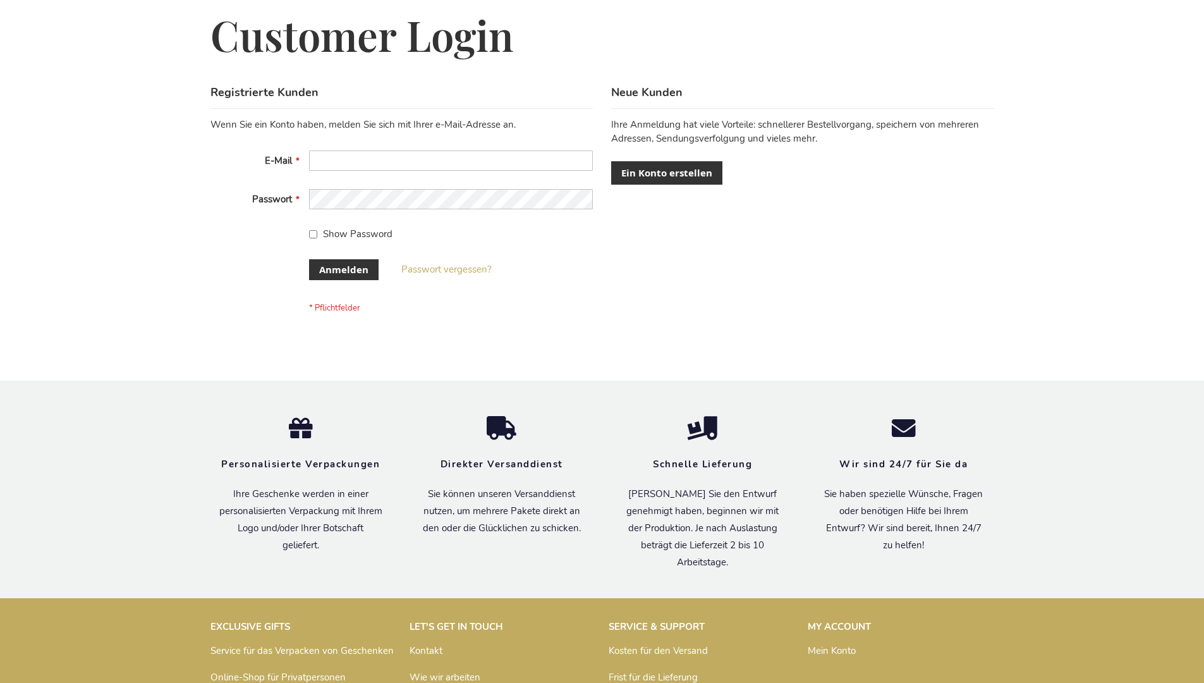
scroll to position [424, 0]
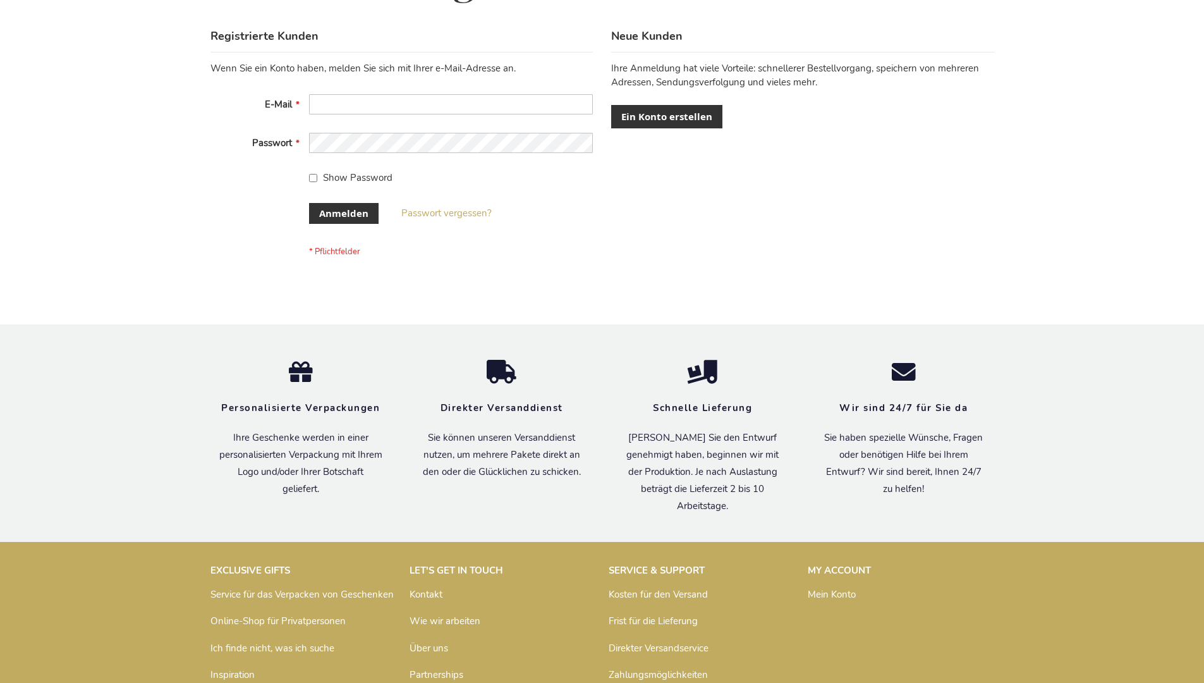
scroll to position [424, 0]
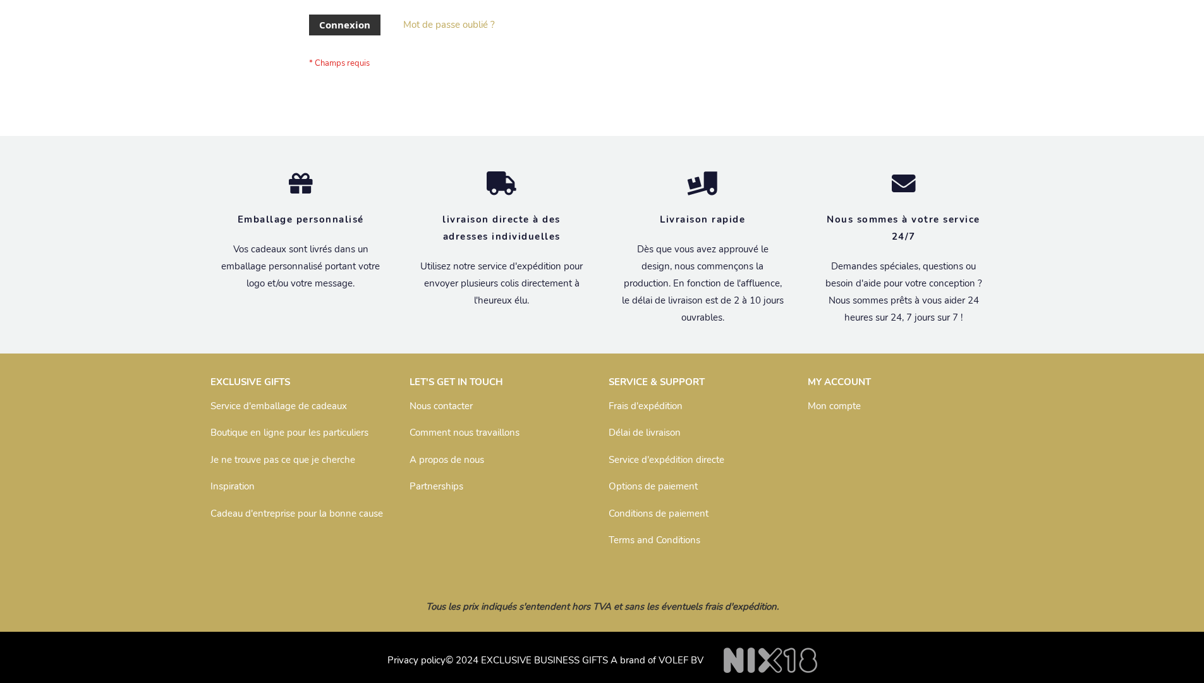
scroll to position [436, 0]
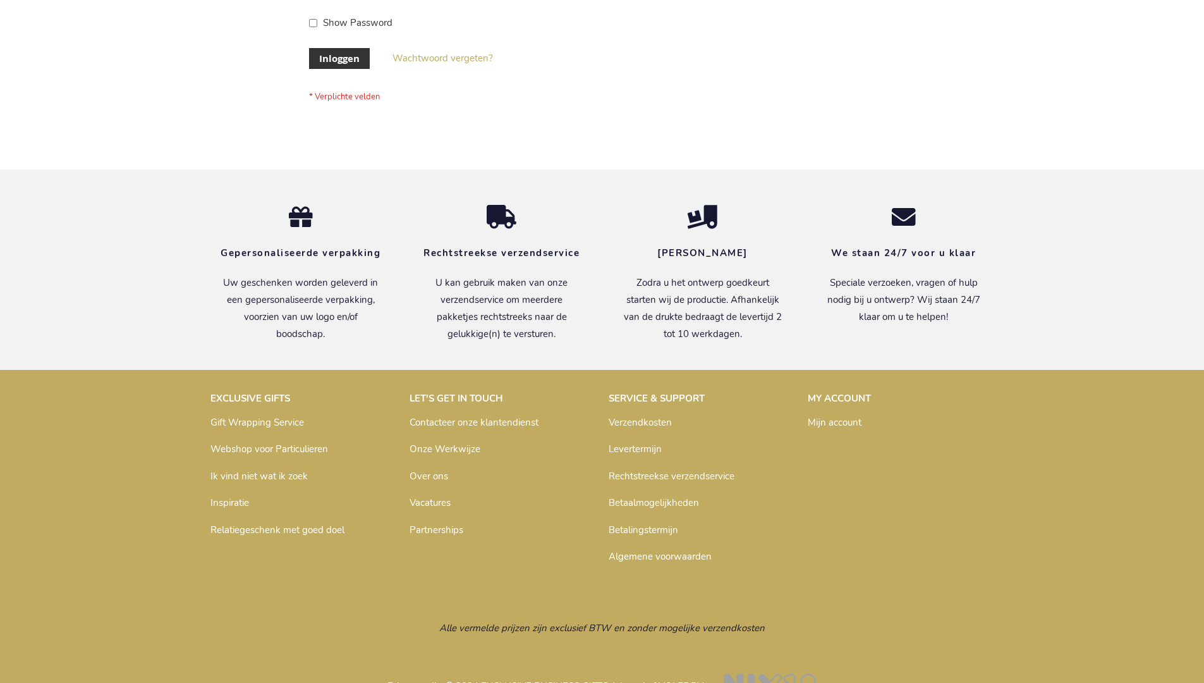
scroll to position [429, 0]
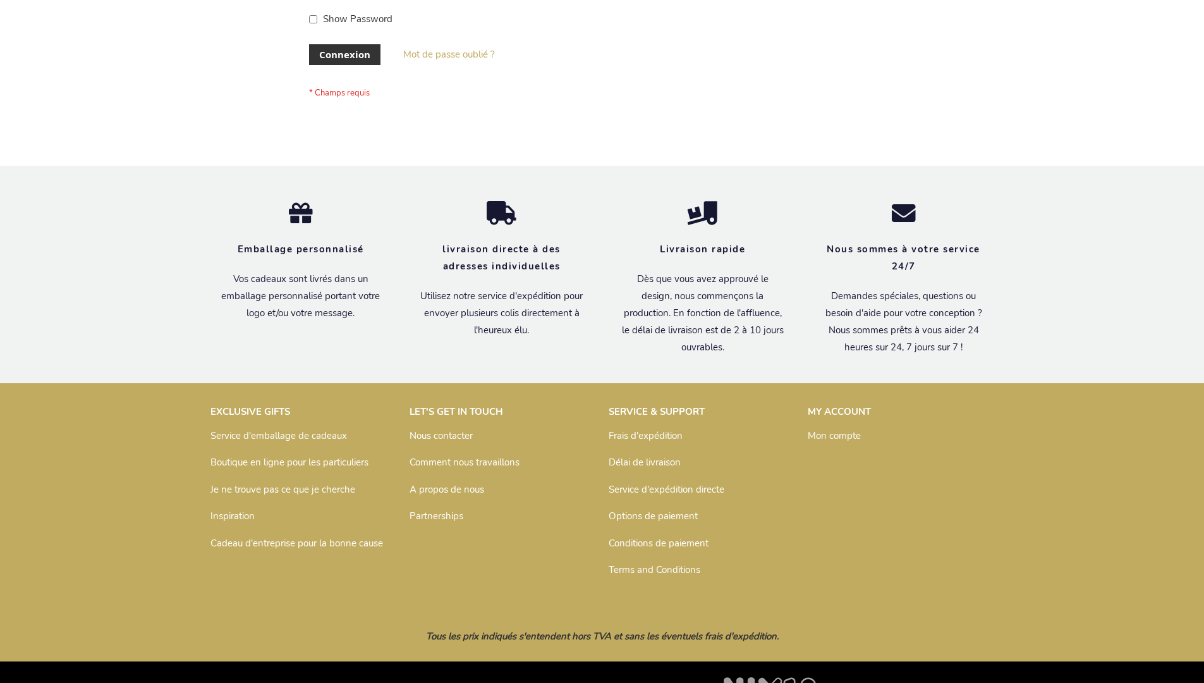
scroll to position [436, 0]
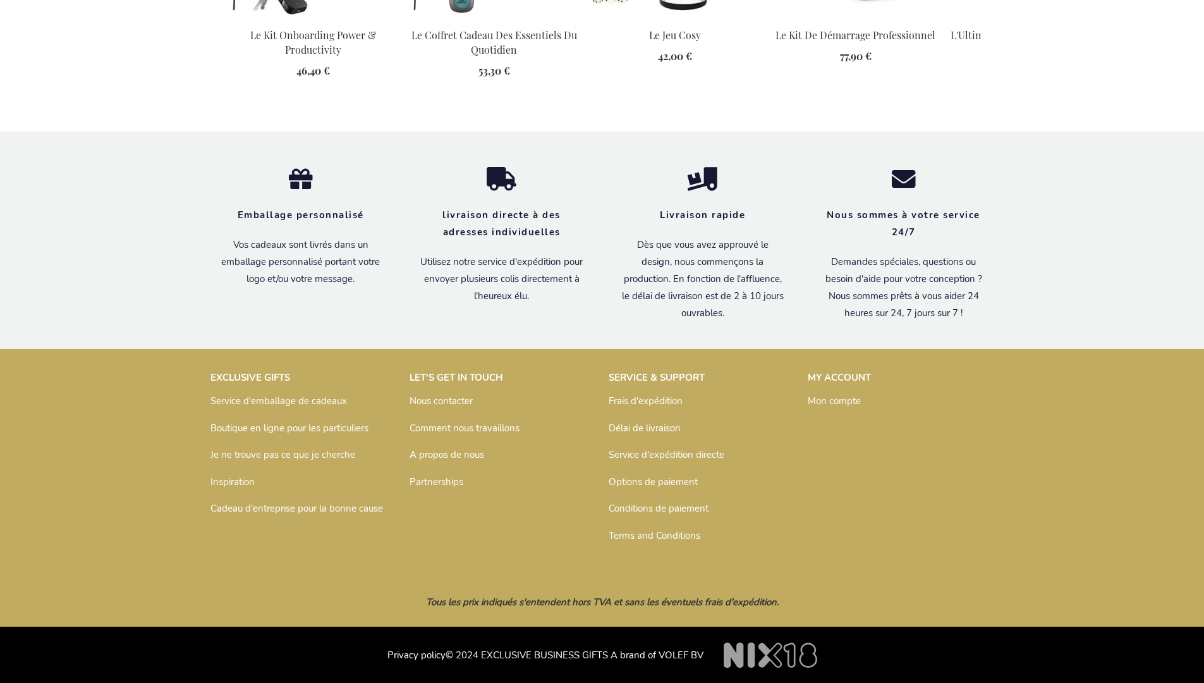
scroll to position [1437, 0]
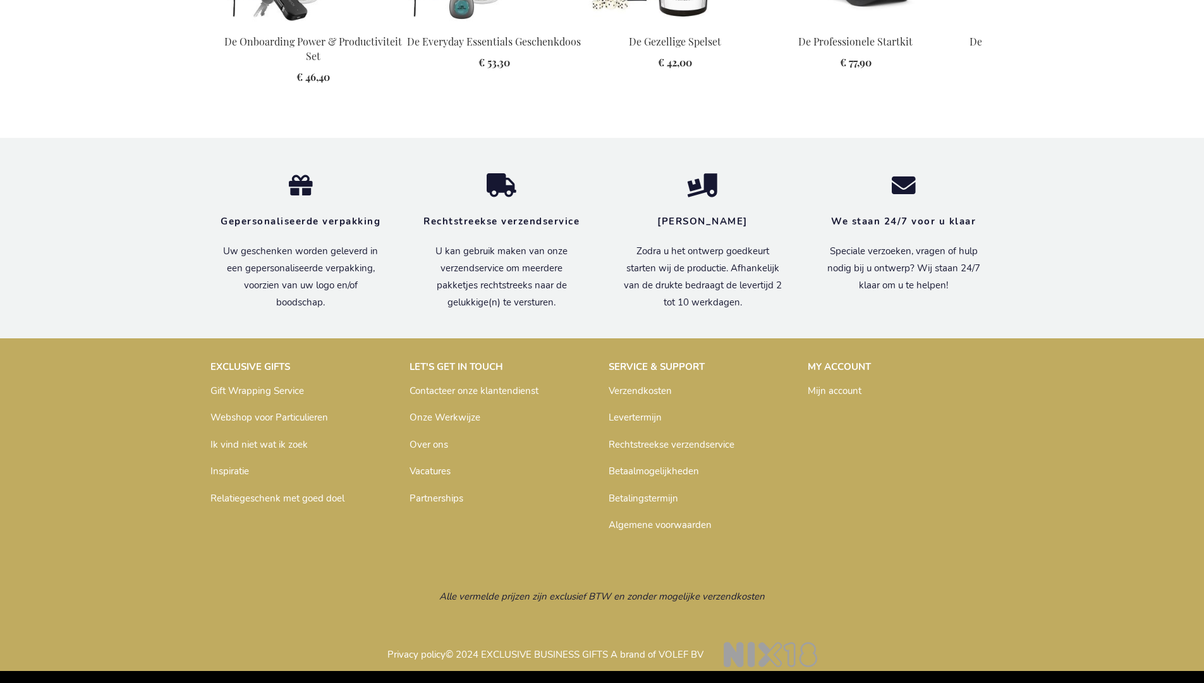
scroll to position [1402, 0]
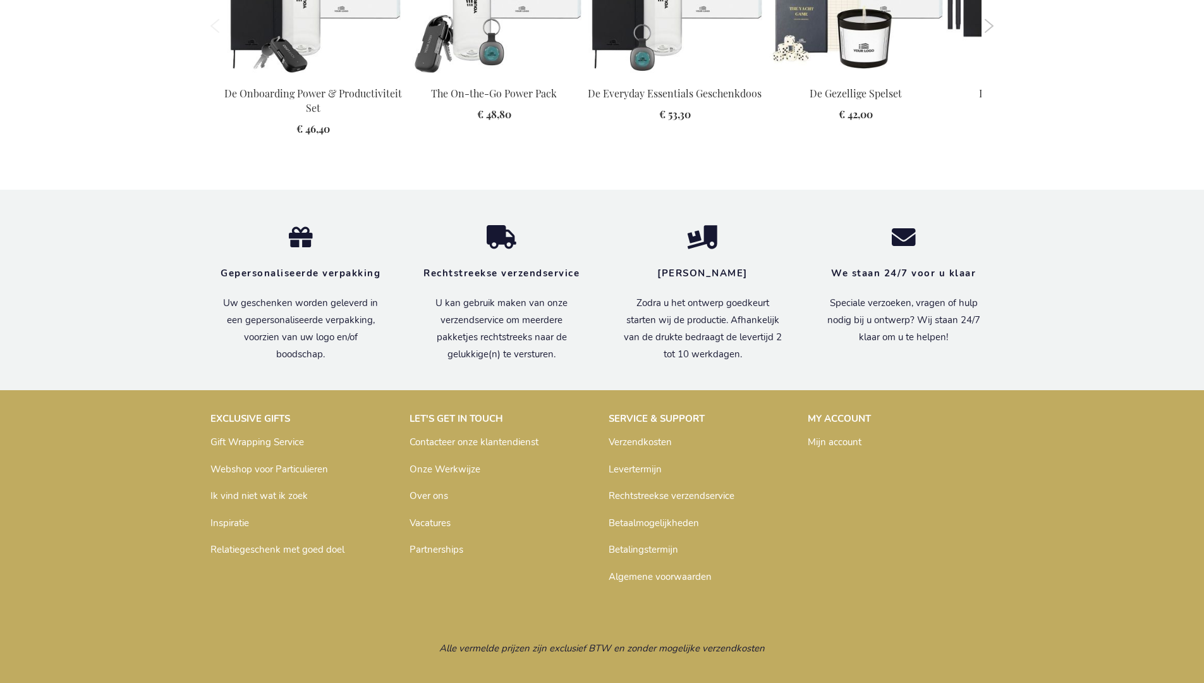
scroll to position [1416, 0]
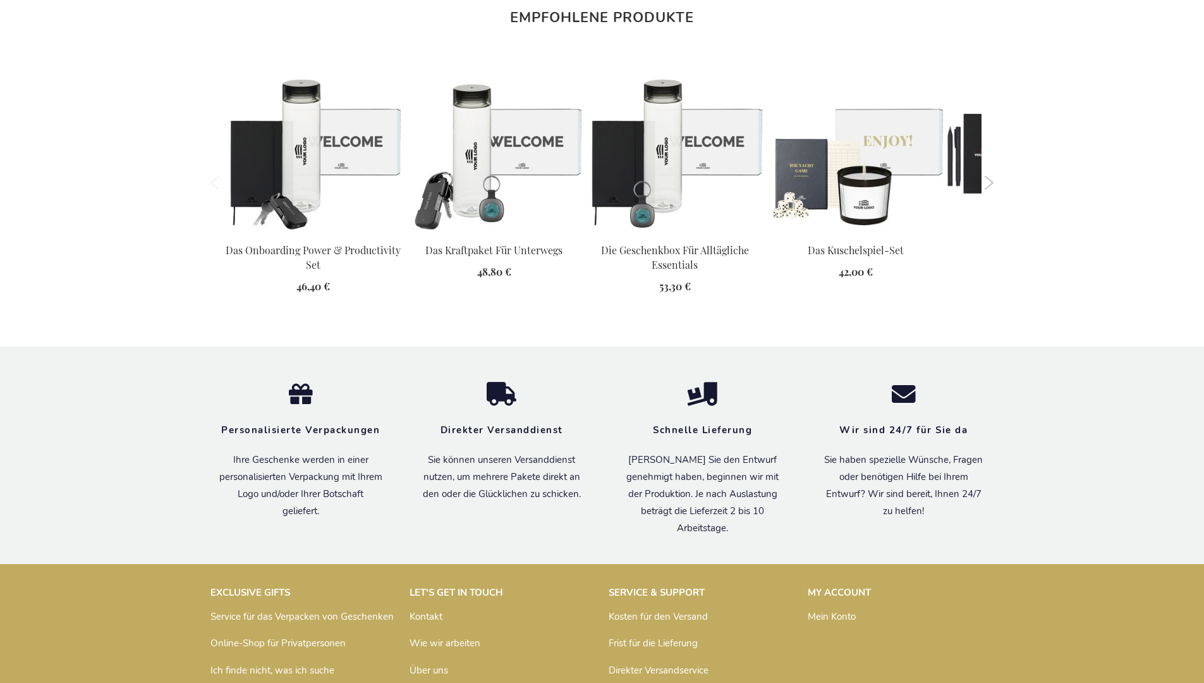
scroll to position [1438, 0]
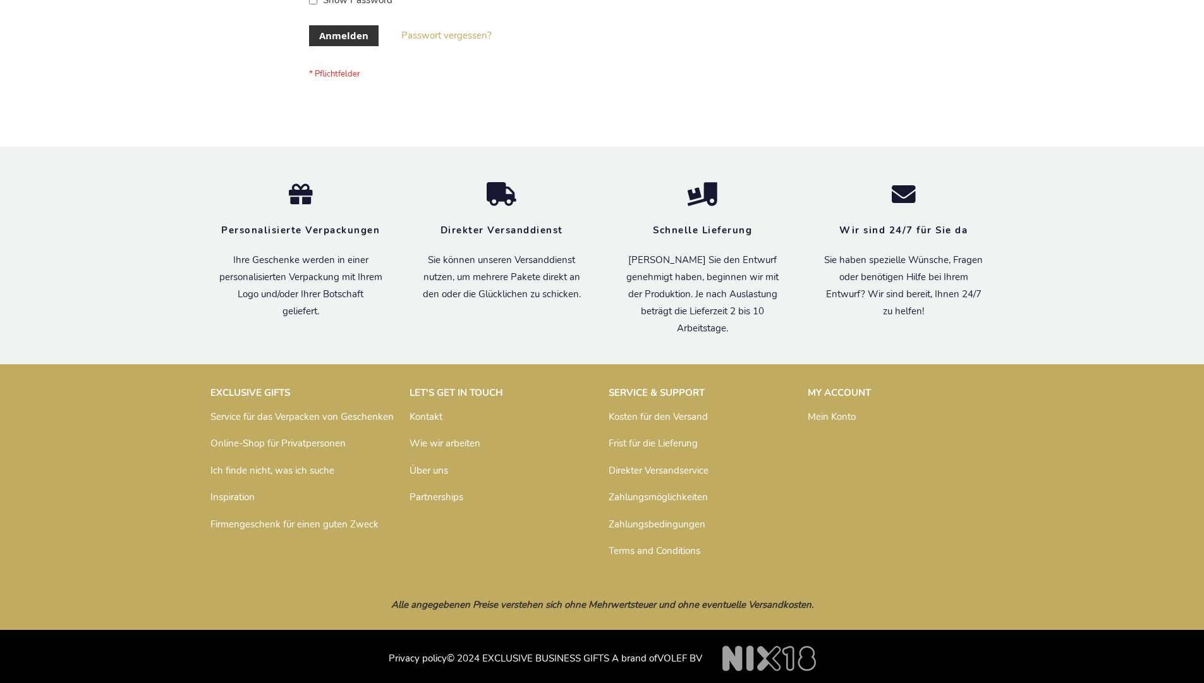
scroll to position [424, 0]
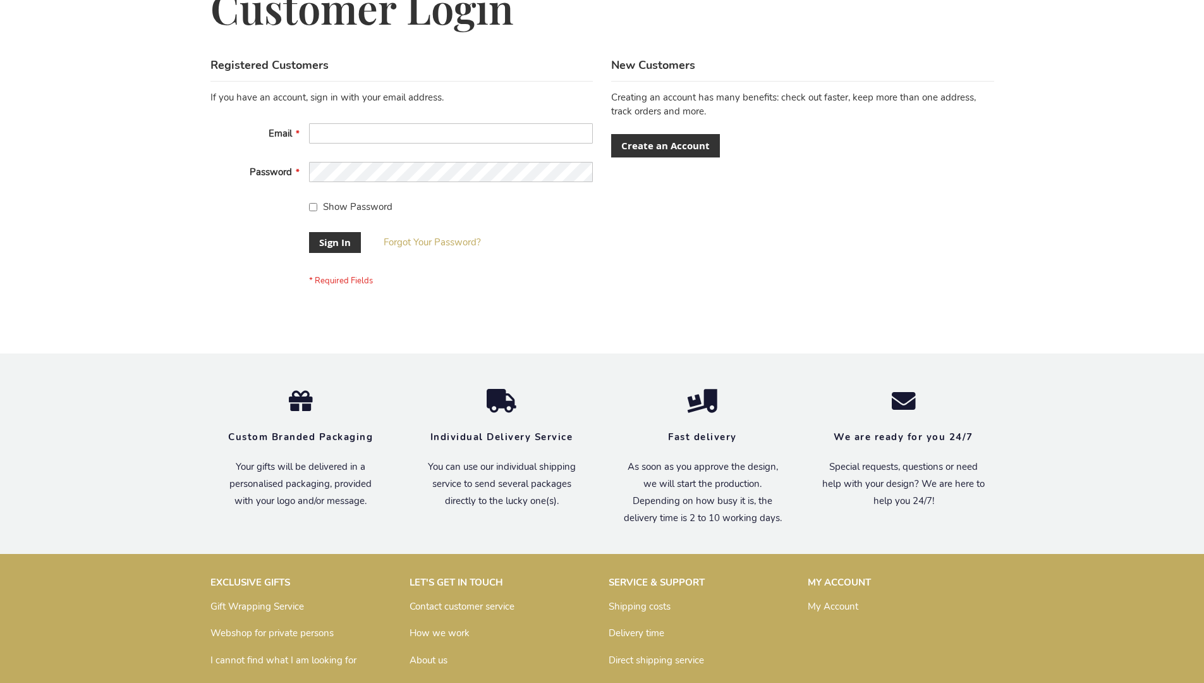
scroll to position [407, 0]
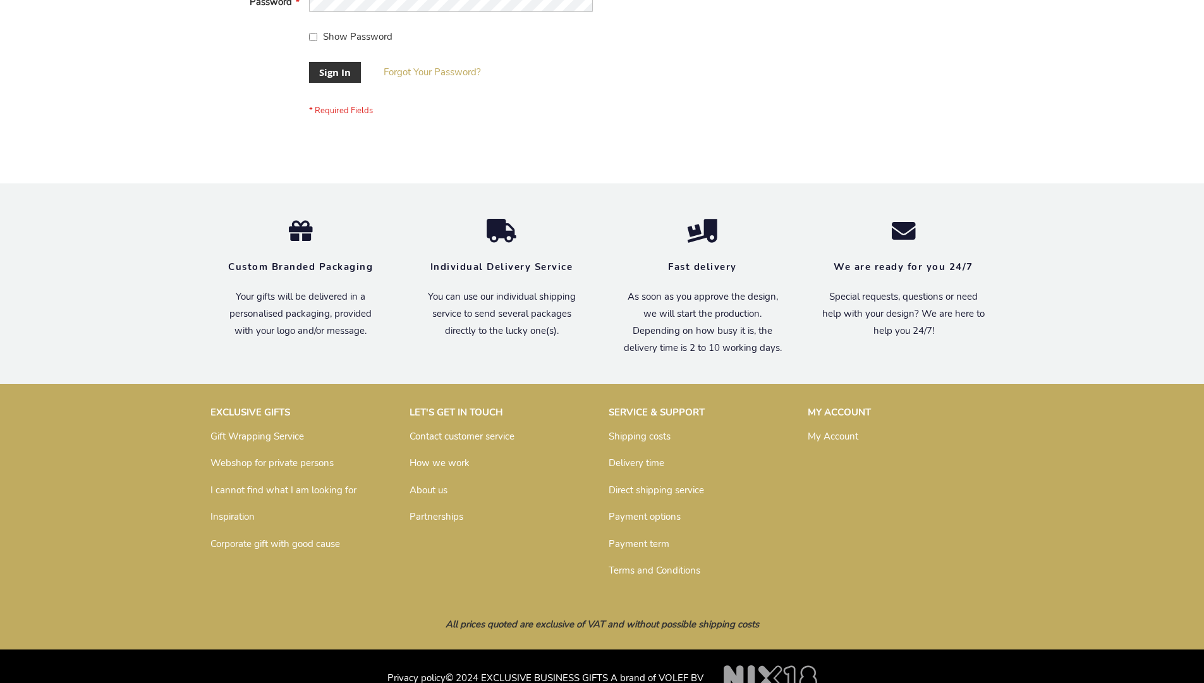
scroll to position [407, 0]
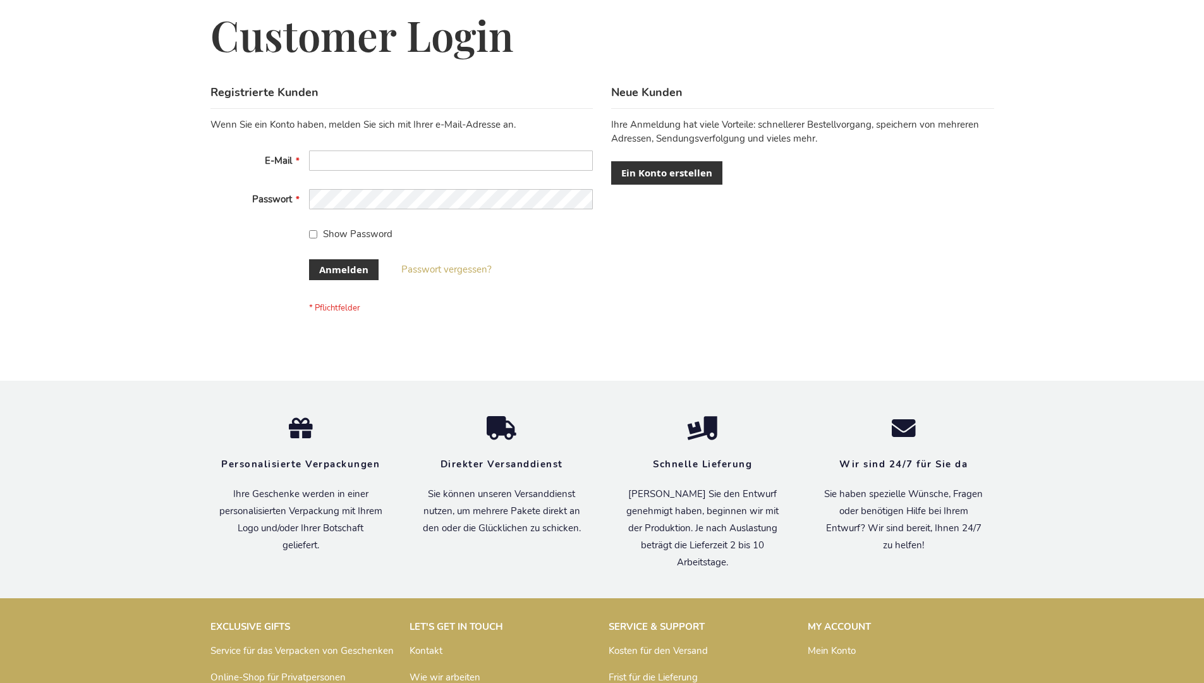
scroll to position [424, 0]
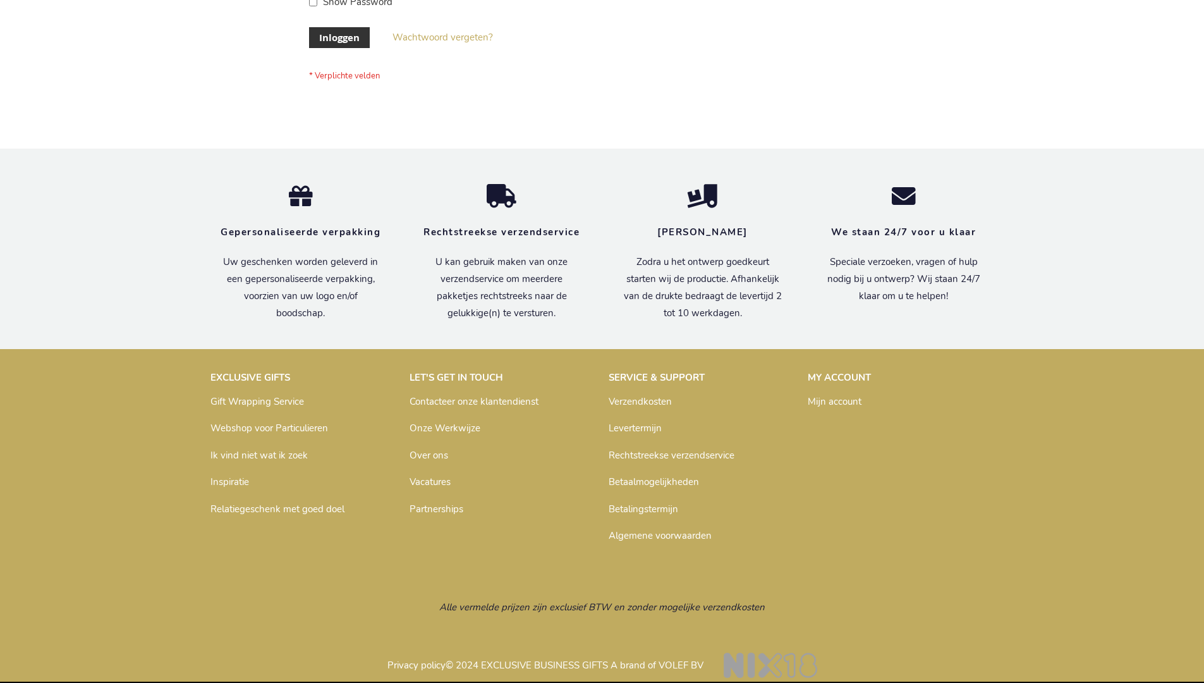
scroll to position [429, 0]
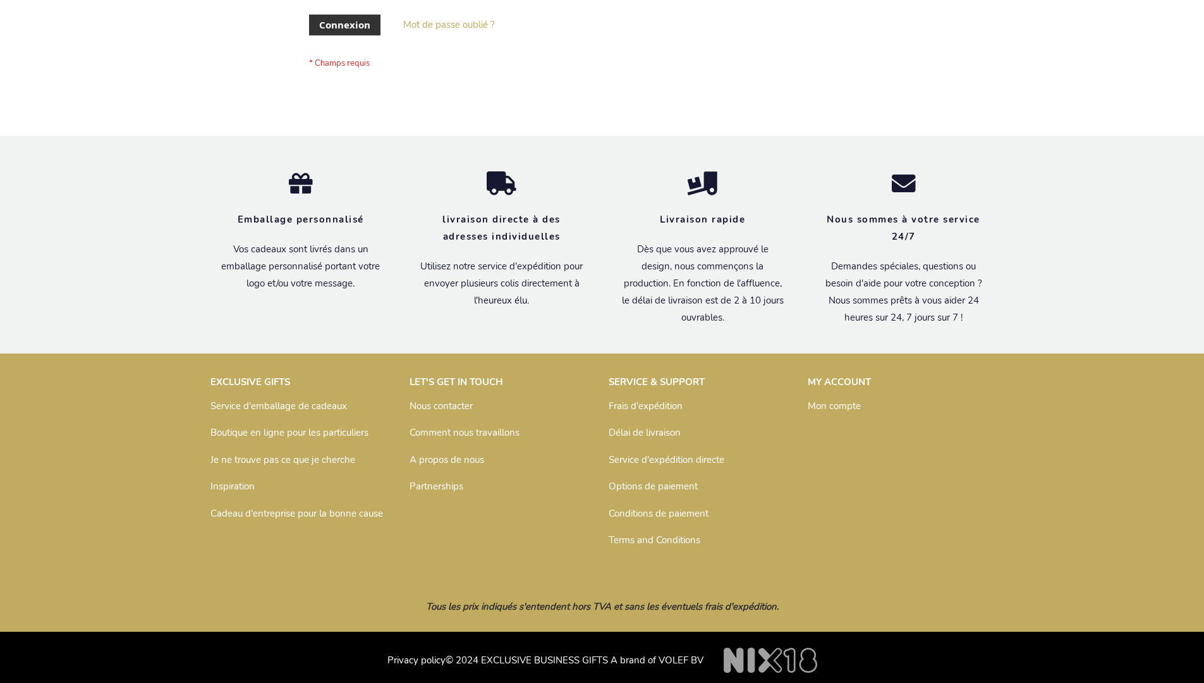
scroll to position [436, 0]
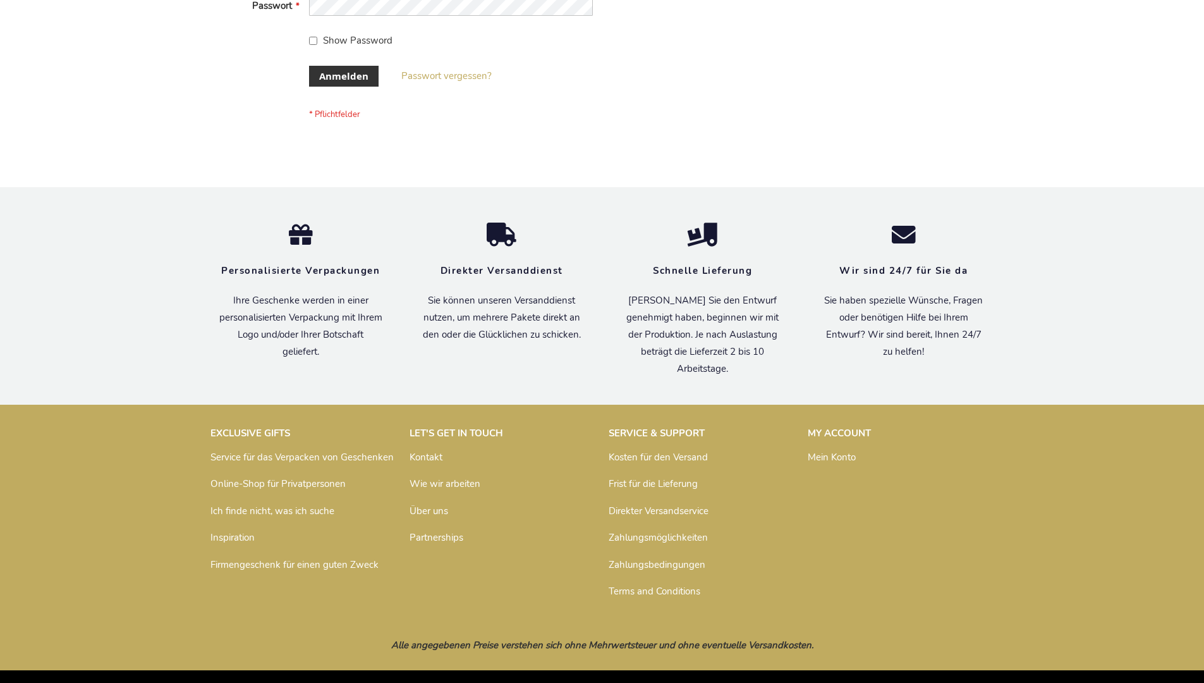
scroll to position [424, 0]
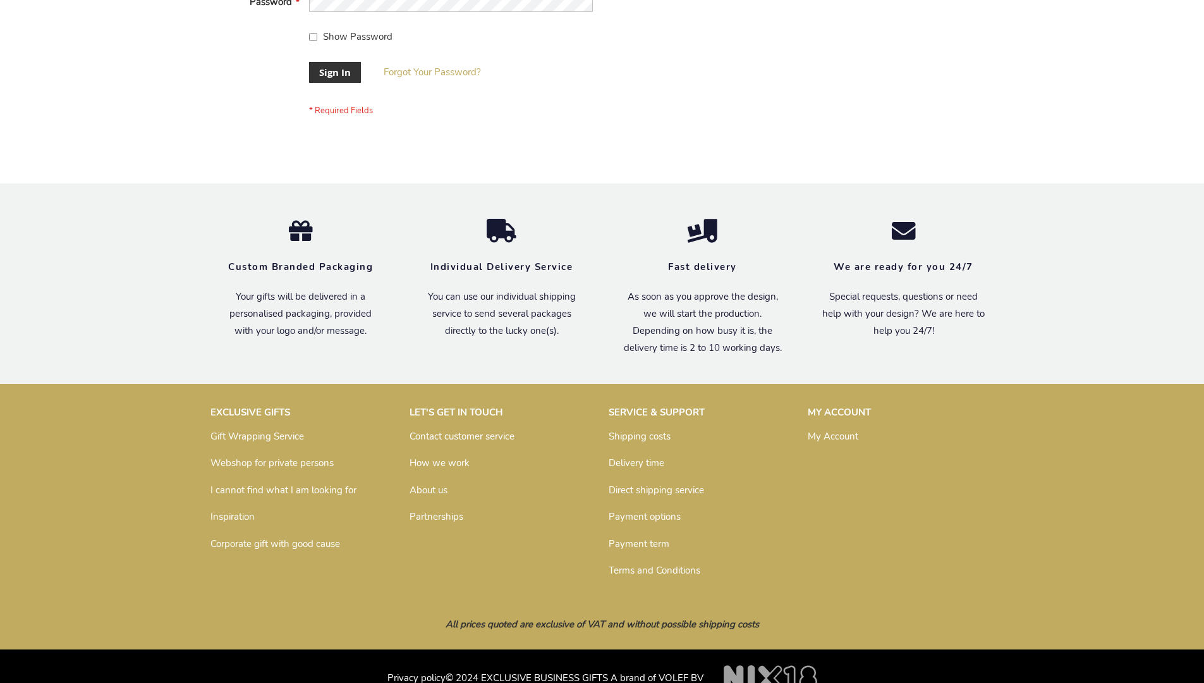
scroll to position [407, 0]
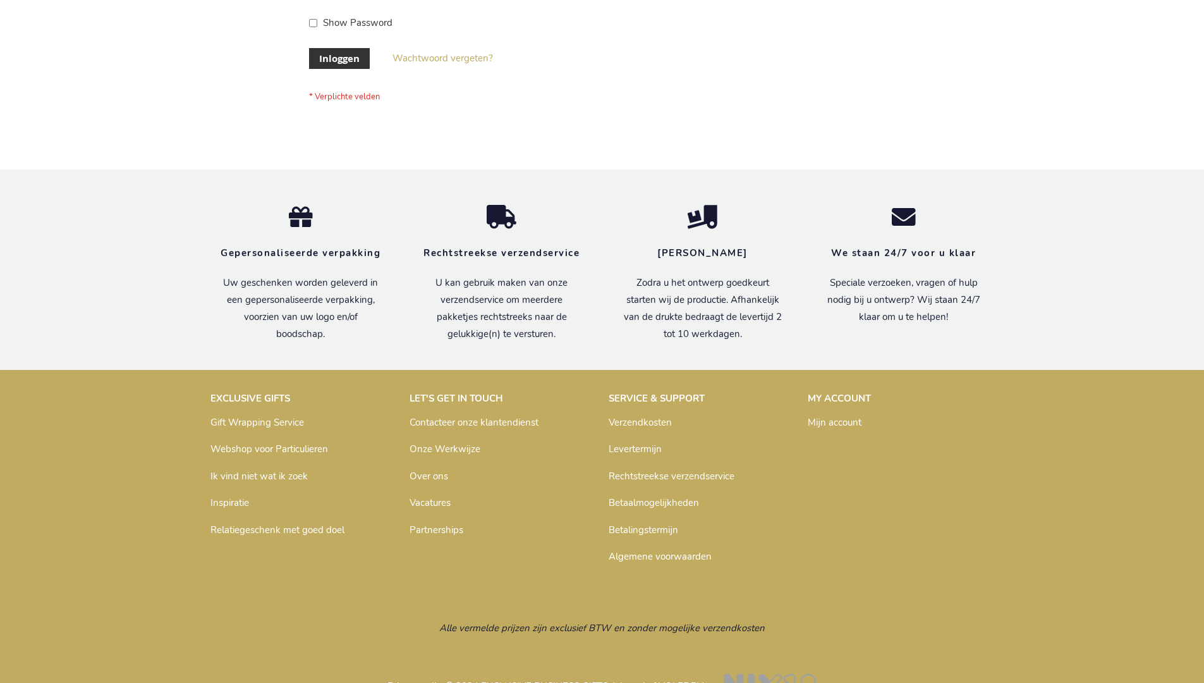
scroll to position [429, 0]
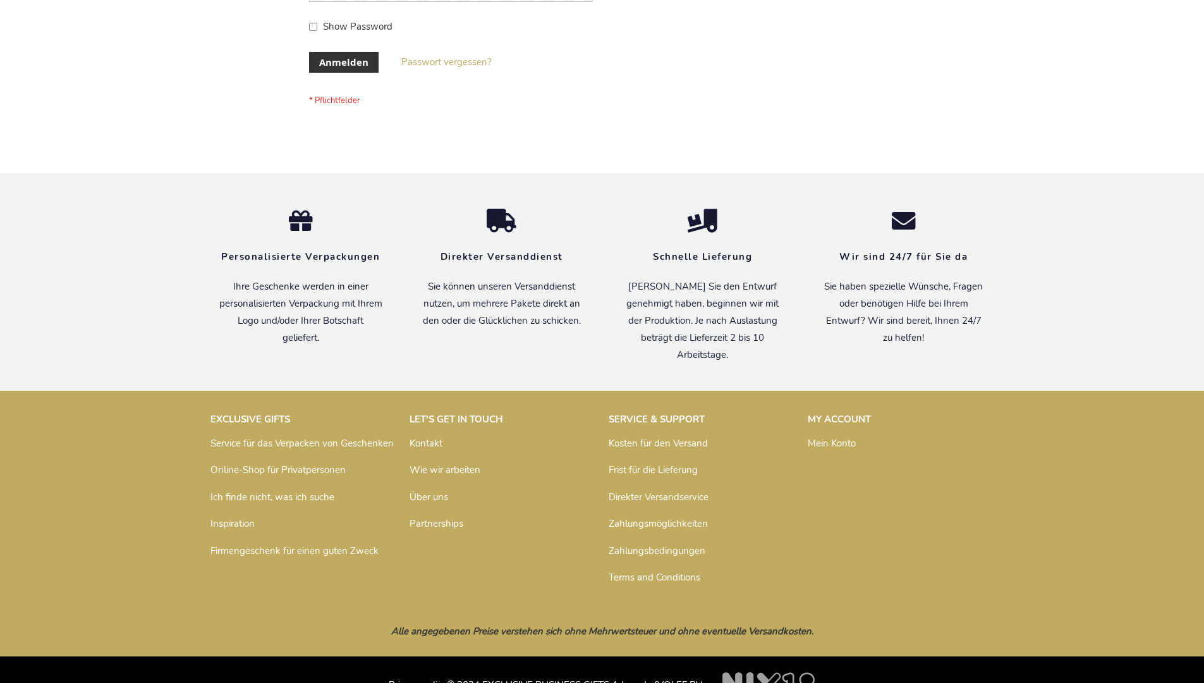
scroll to position [424, 0]
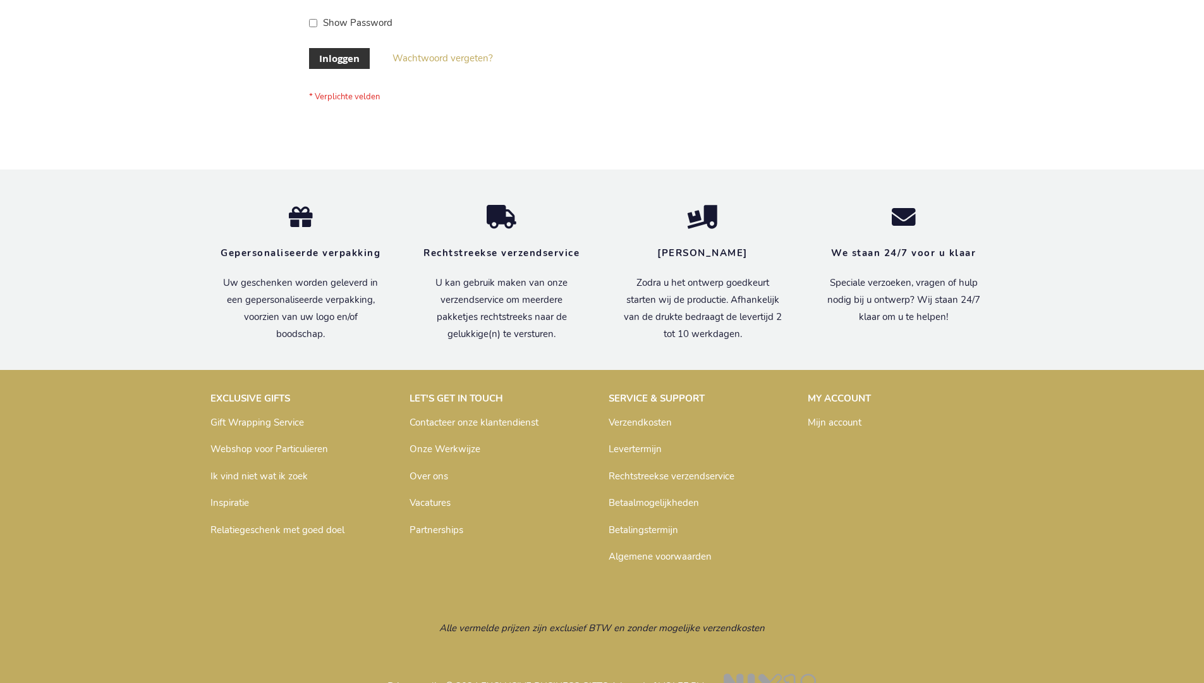
scroll to position [429, 0]
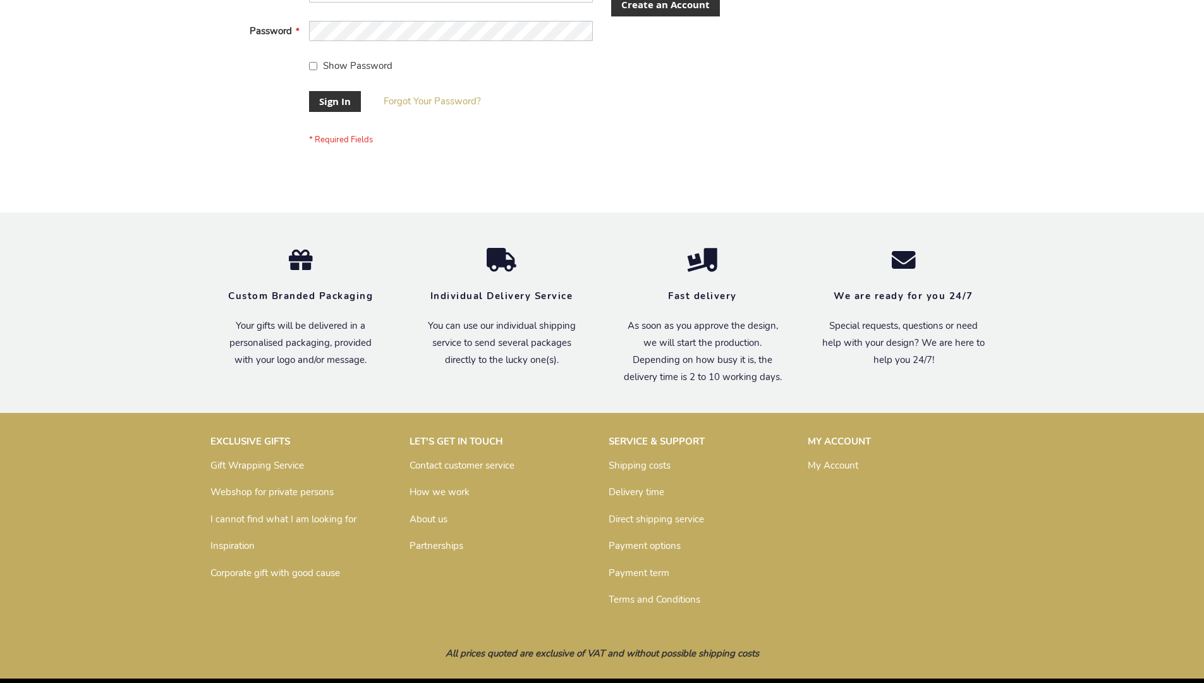
scroll to position [407, 0]
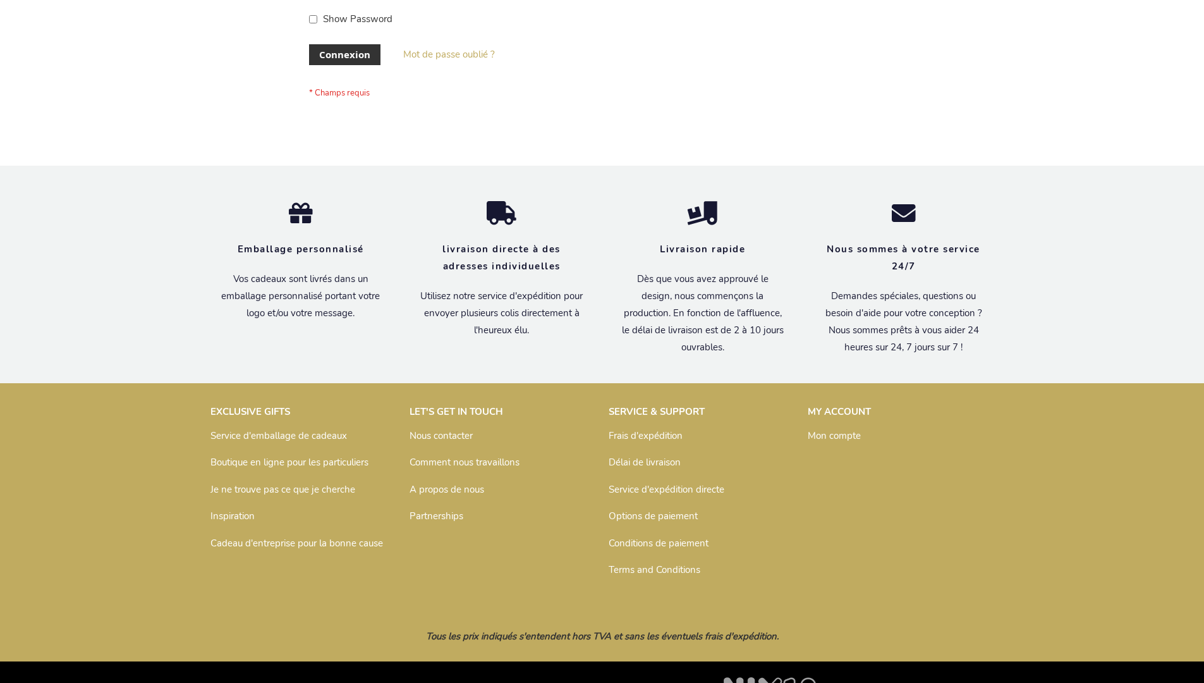
scroll to position [436, 0]
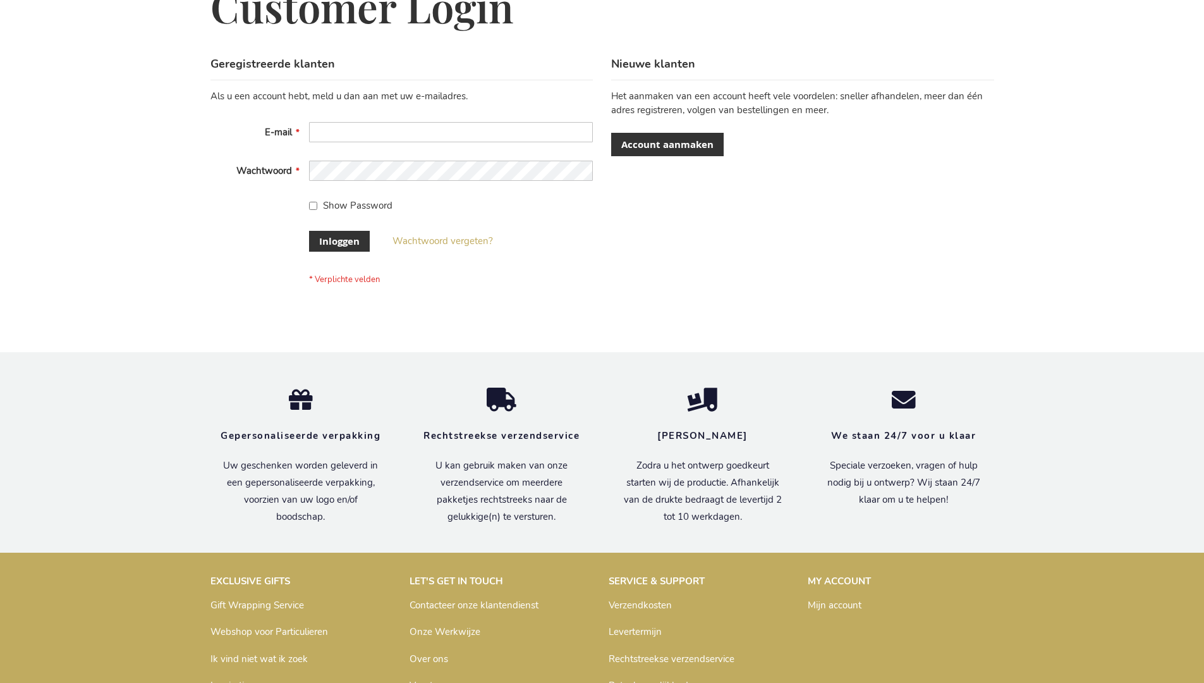
scroll to position [429, 0]
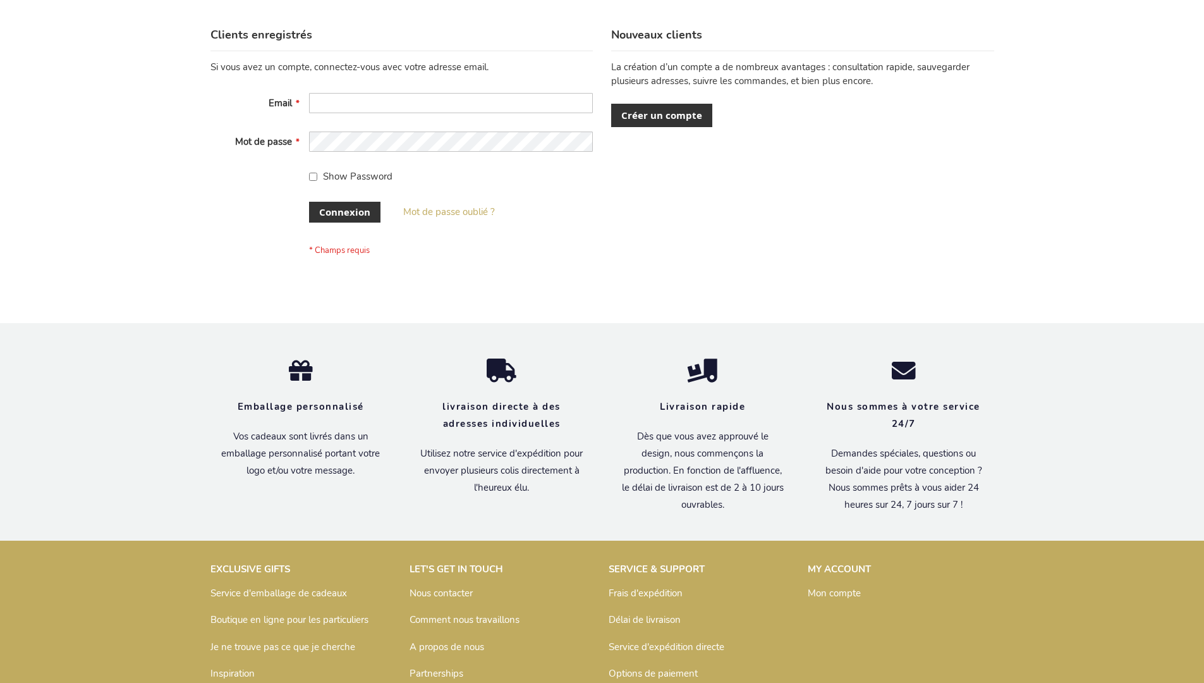
scroll to position [436, 0]
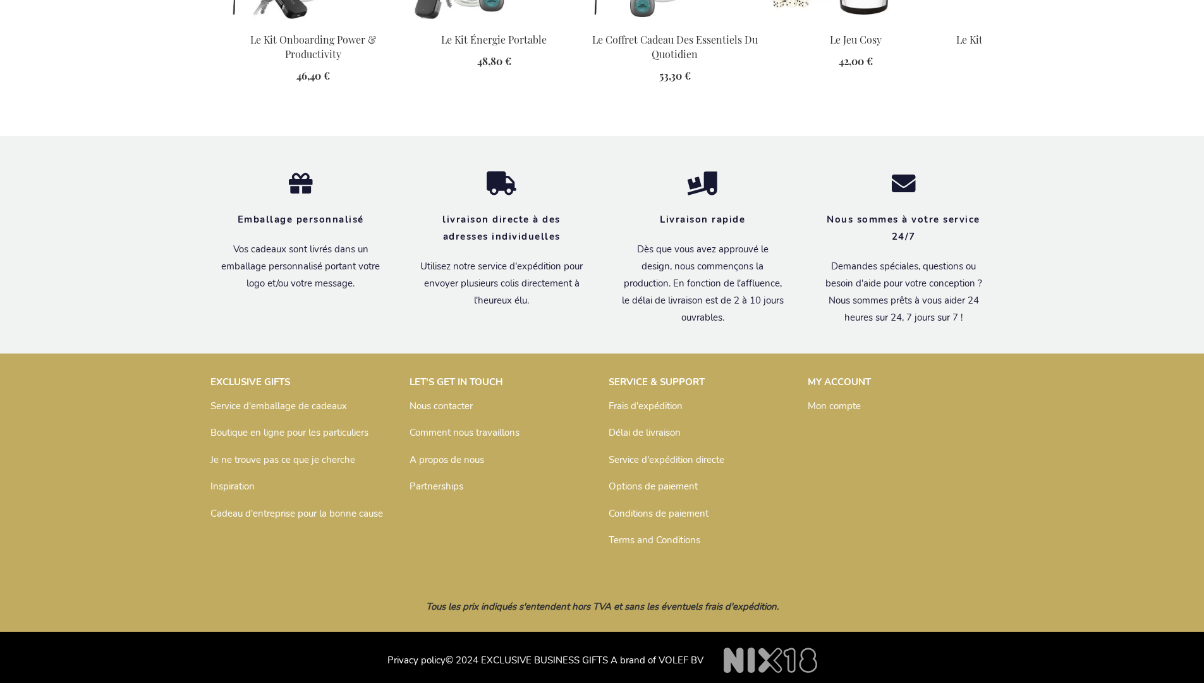
scroll to position [1450, 0]
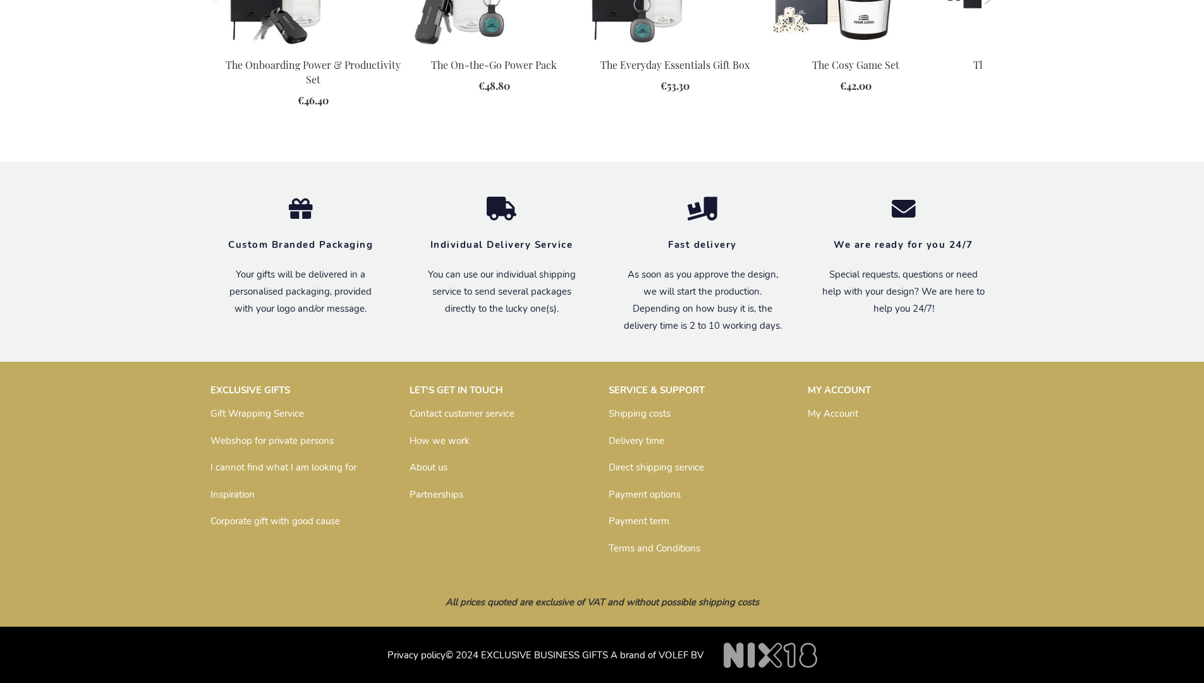
scroll to position [1406, 0]
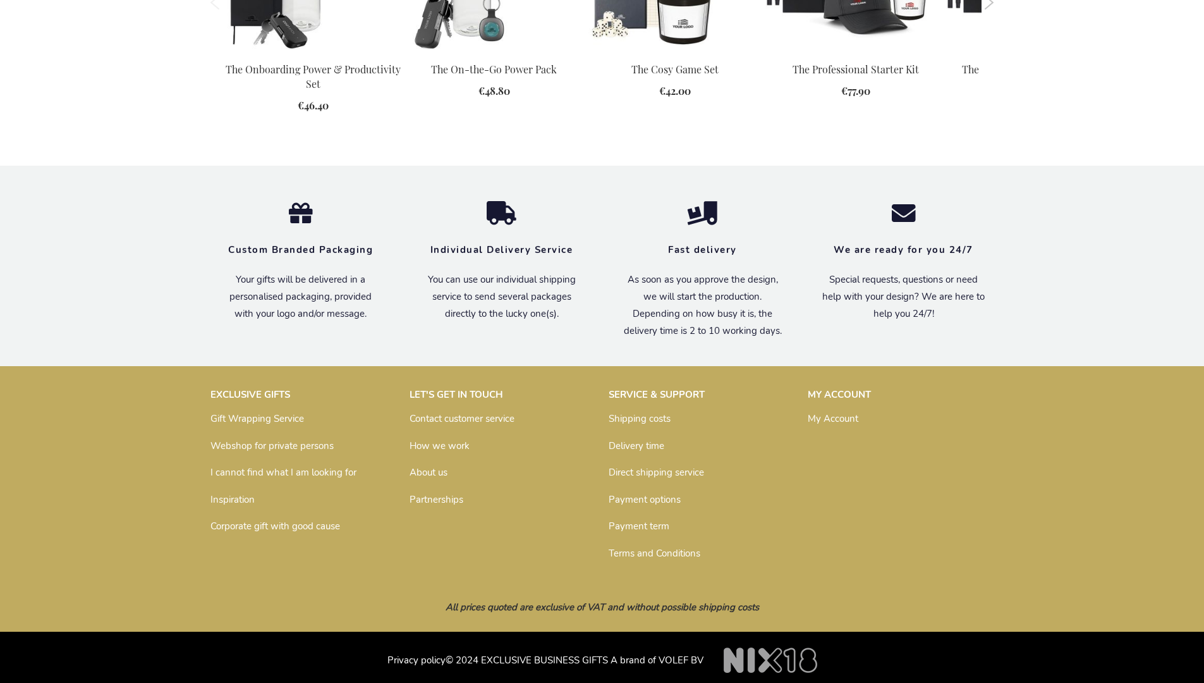
scroll to position [1393, 0]
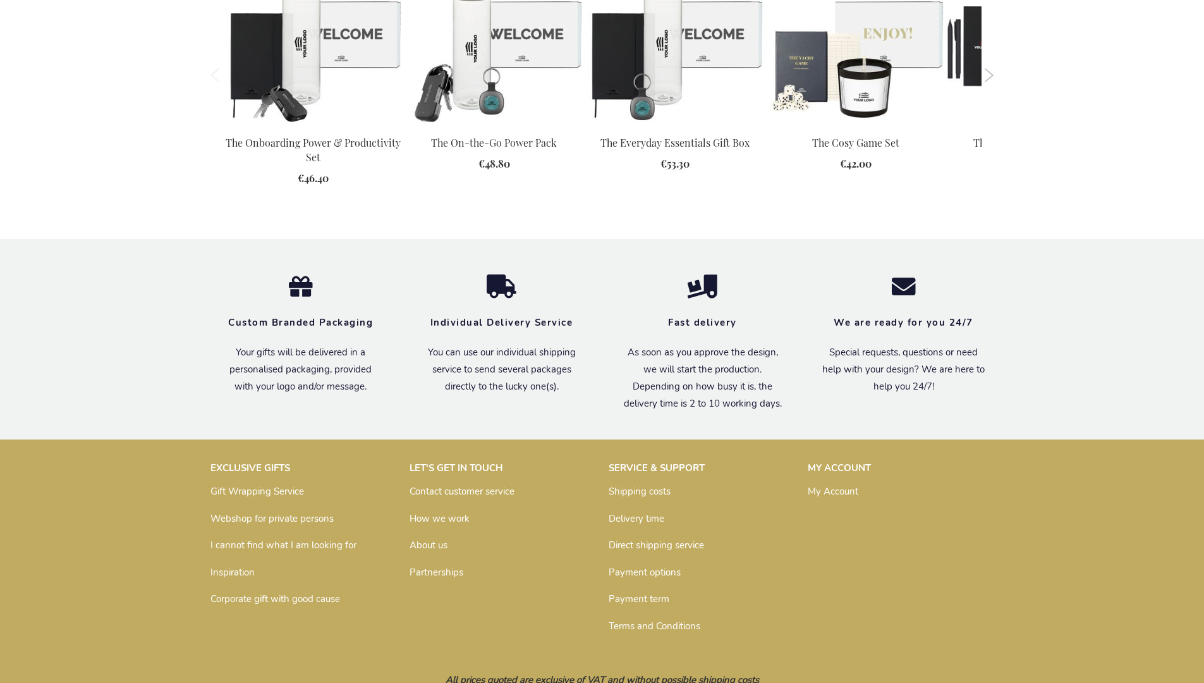
scroll to position [1406, 0]
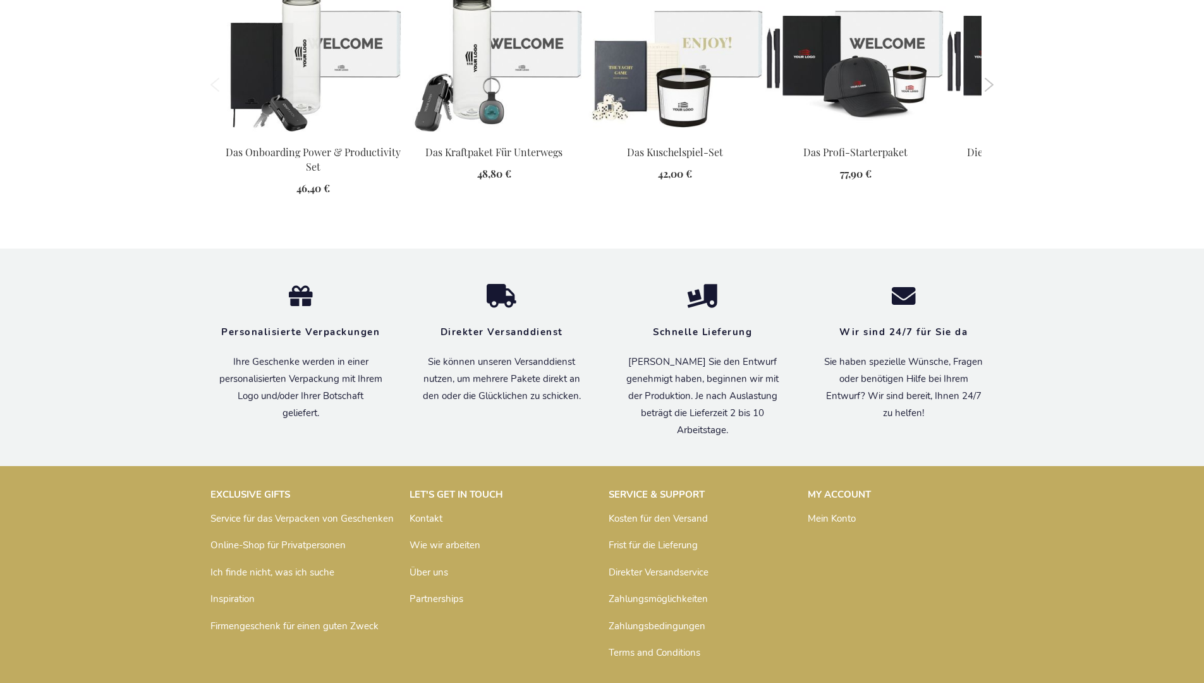
scroll to position [1439, 0]
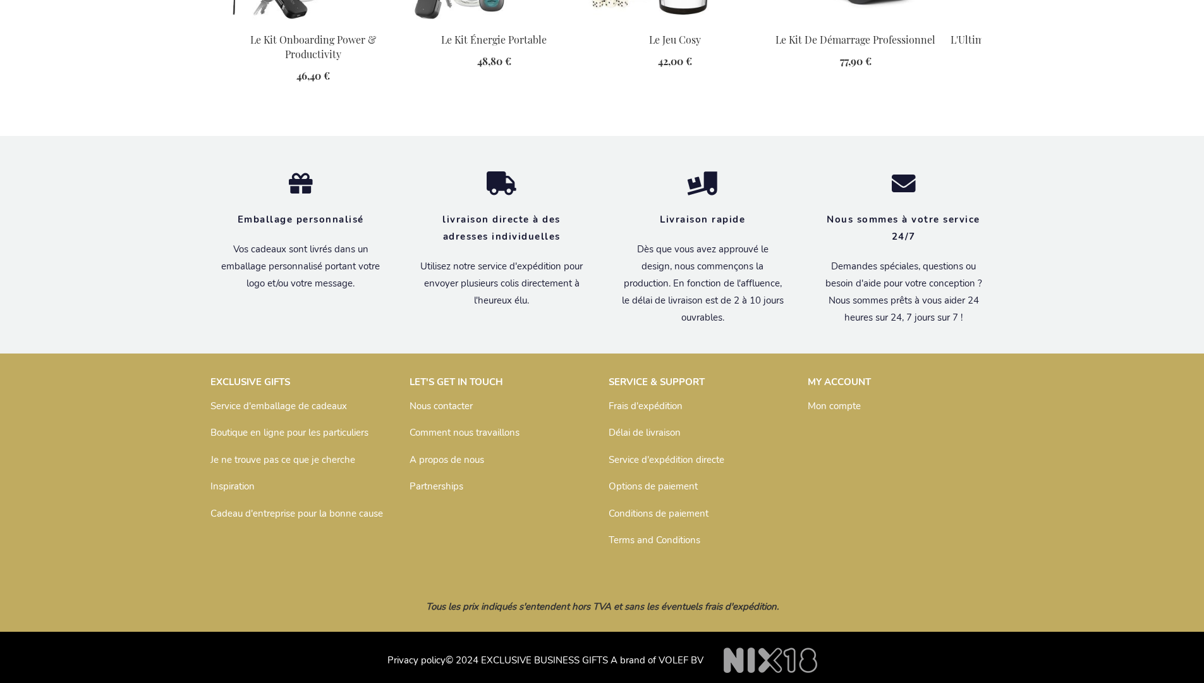
scroll to position [1452, 0]
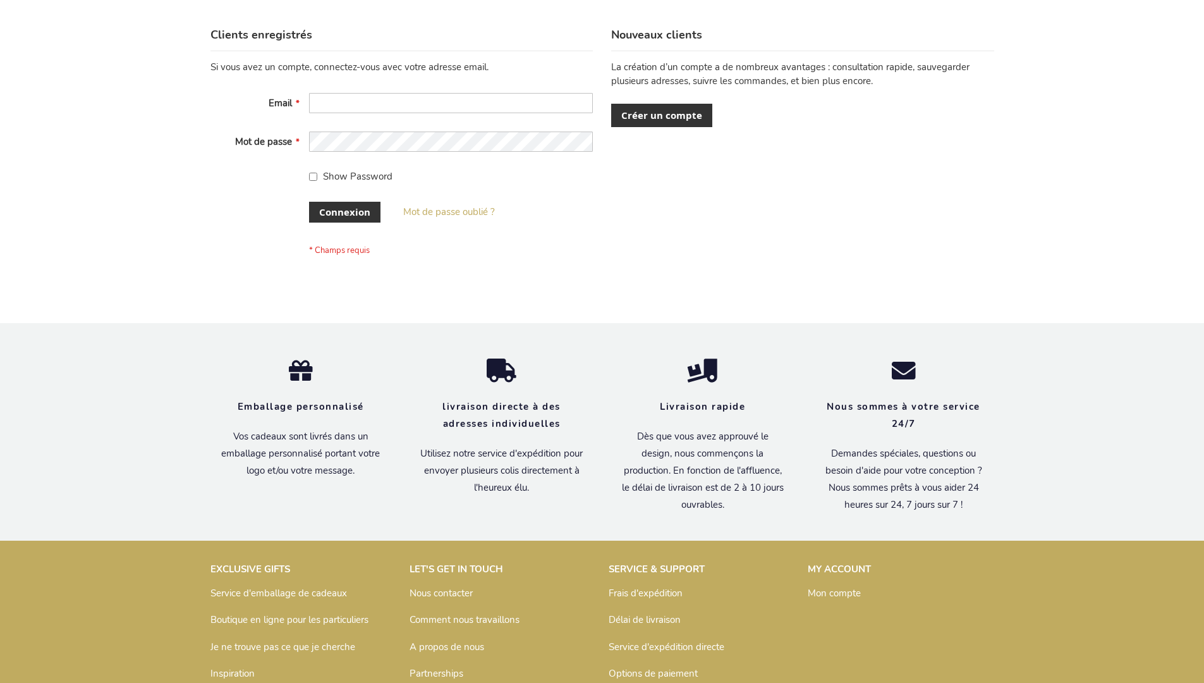
scroll to position [436, 0]
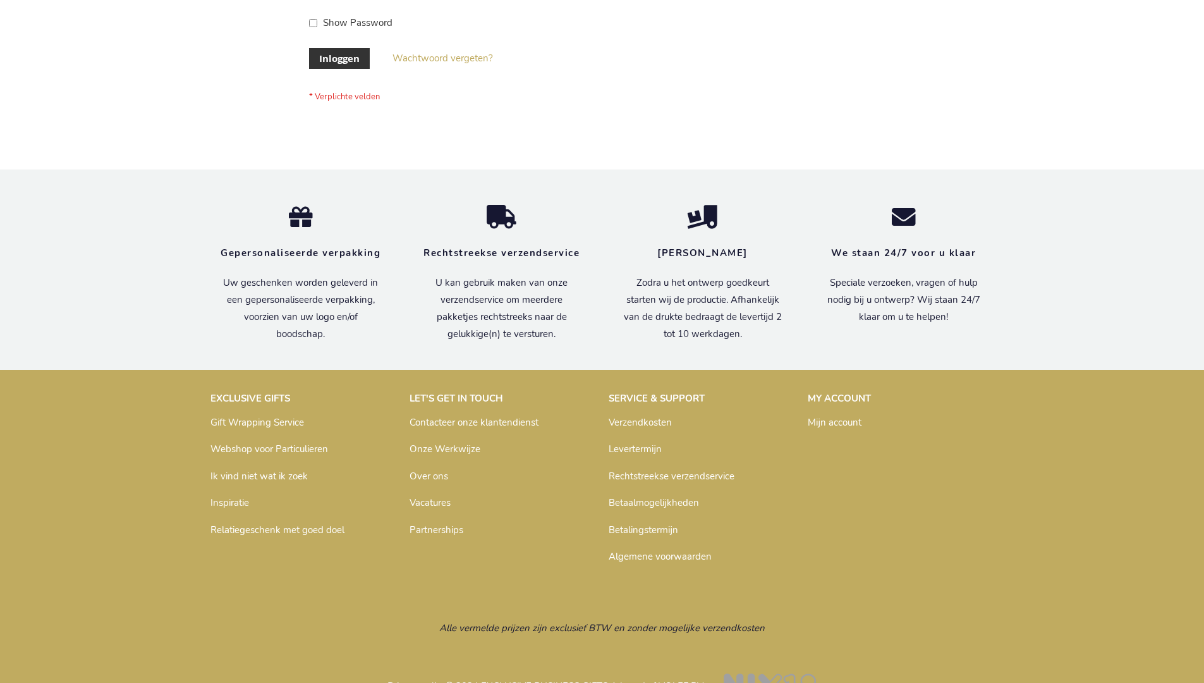
scroll to position [429, 0]
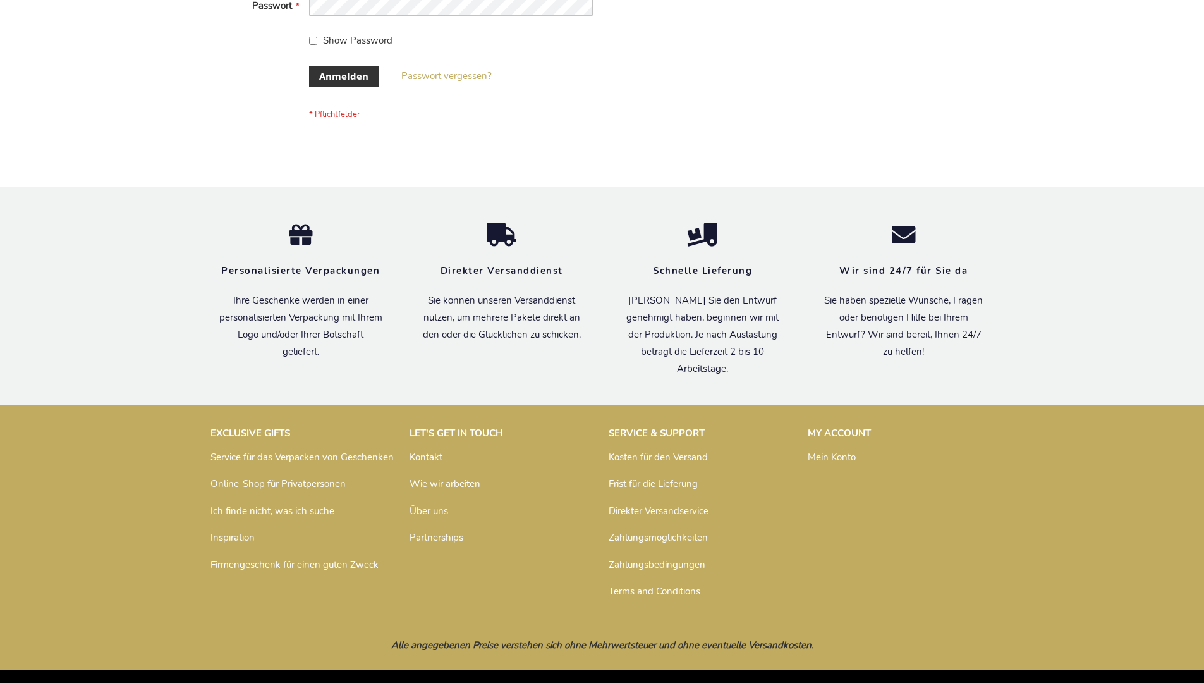
scroll to position [424, 0]
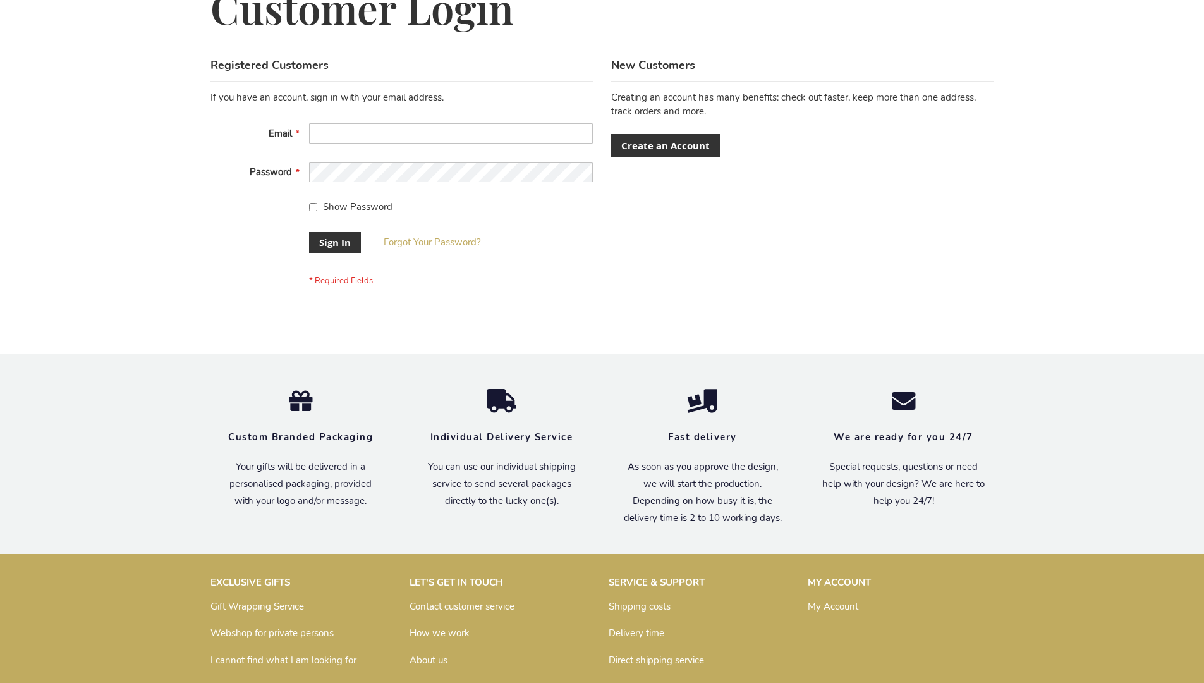
scroll to position [407, 0]
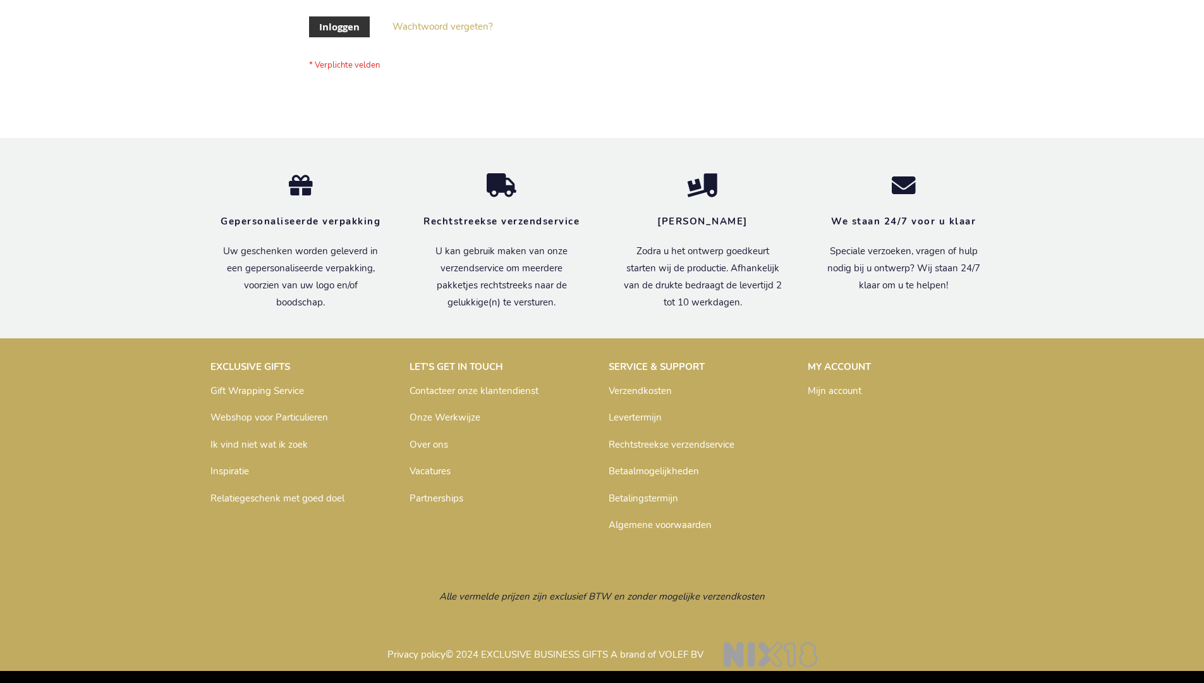
scroll to position [429, 0]
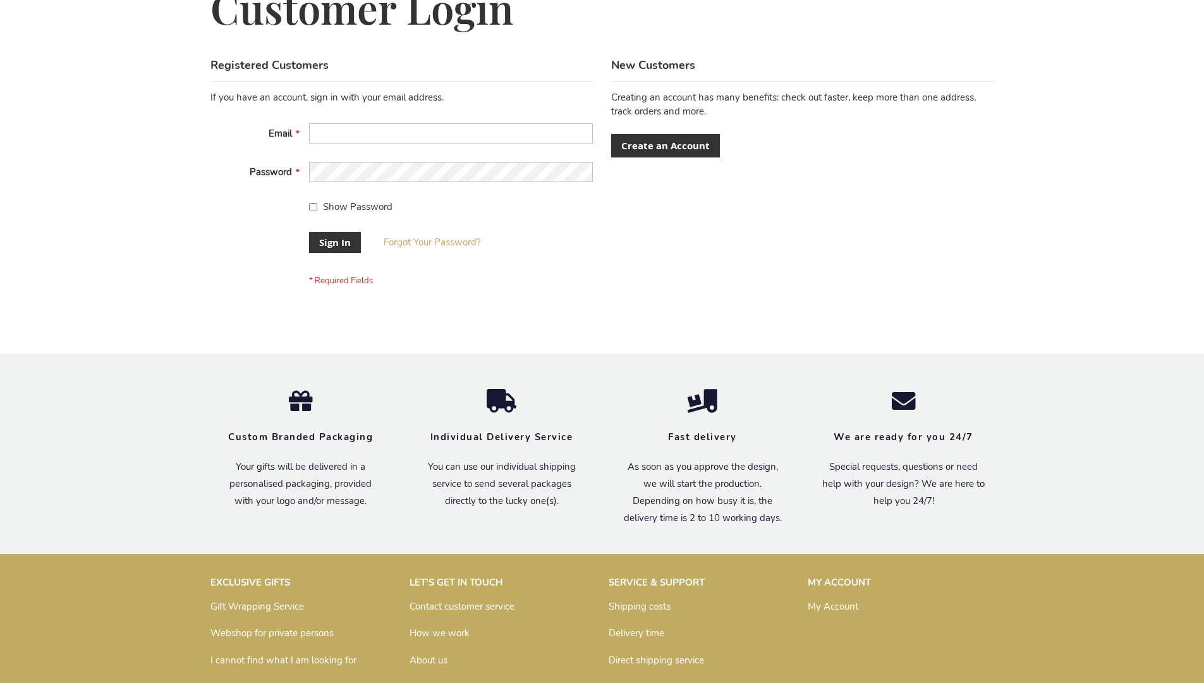
scroll to position [407, 0]
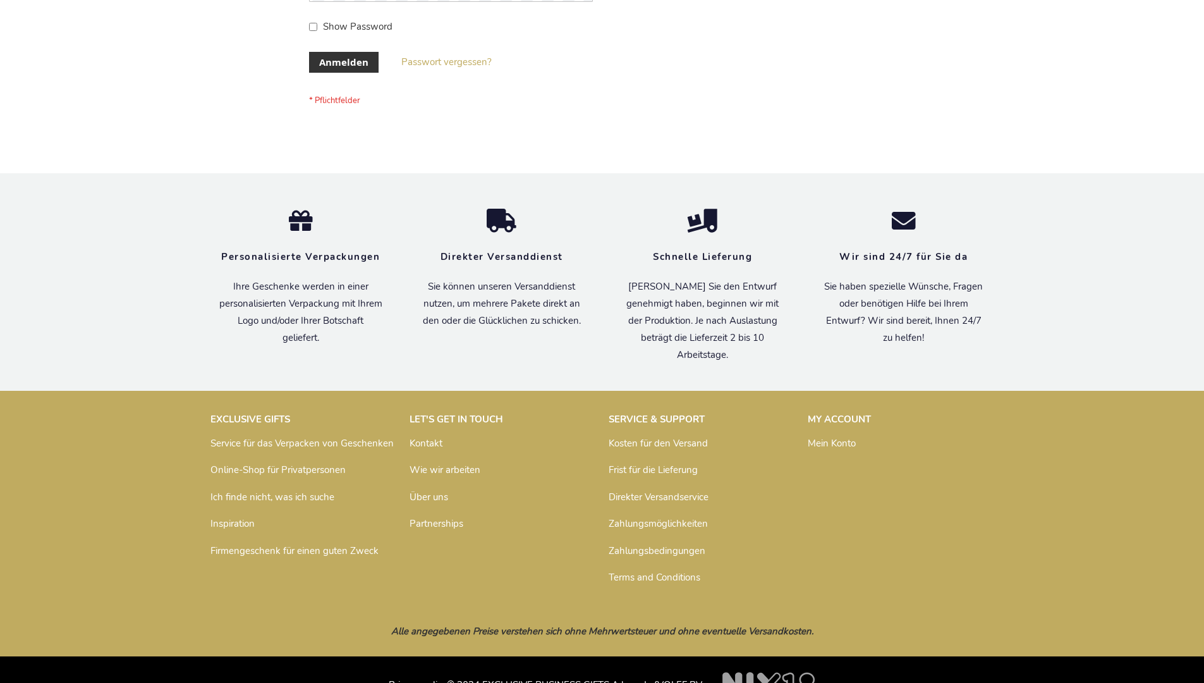
scroll to position [424, 0]
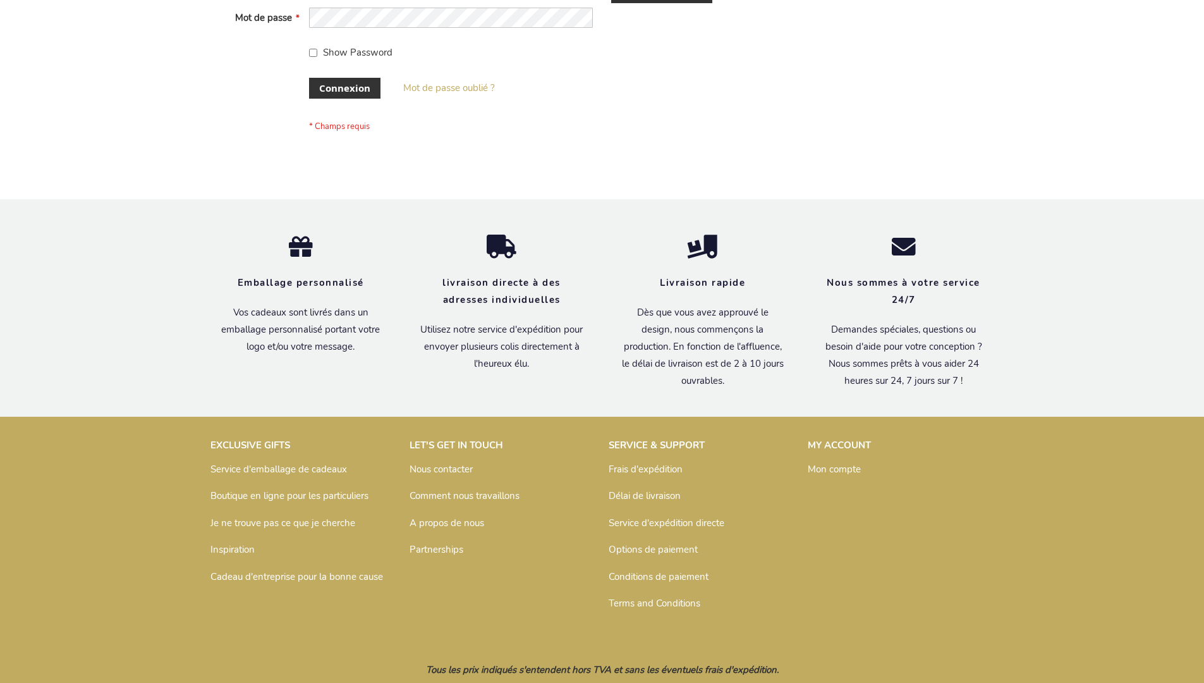
scroll to position [436, 0]
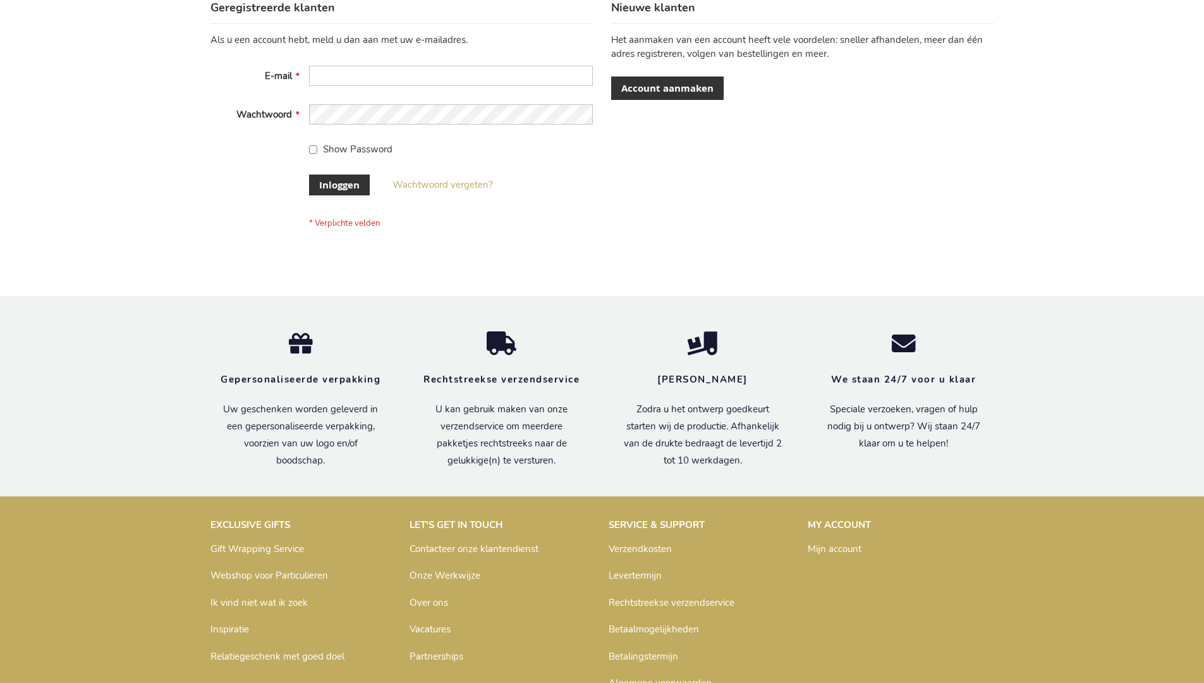
scroll to position [429, 0]
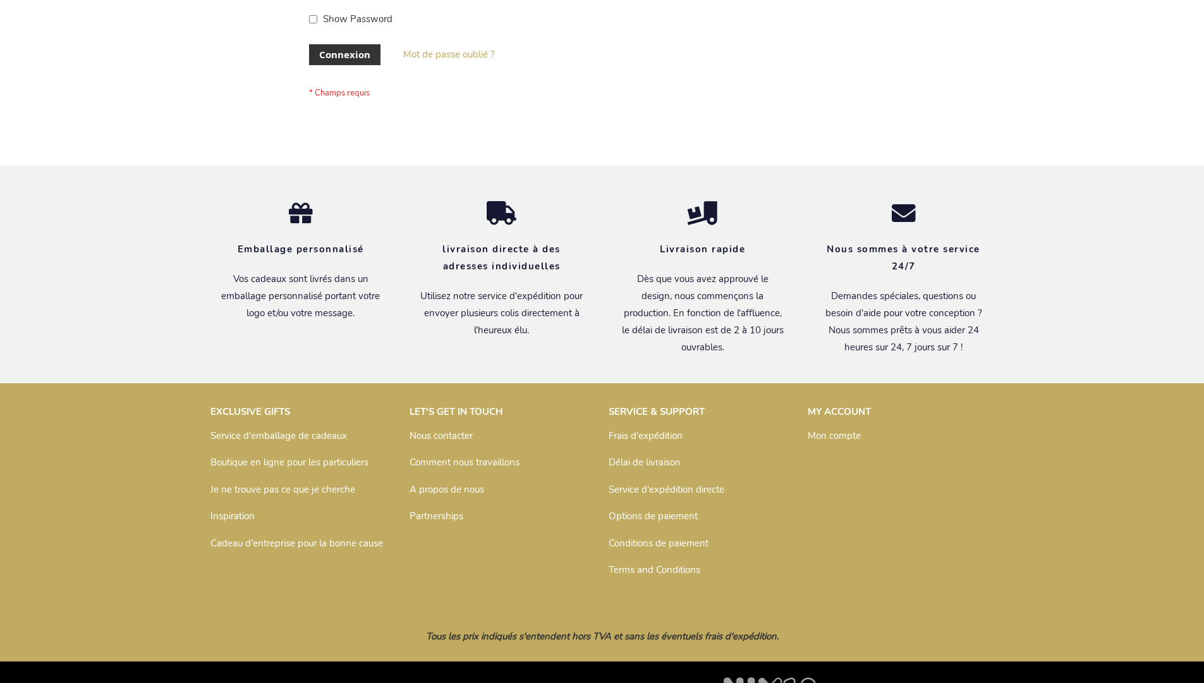
scroll to position [436, 0]
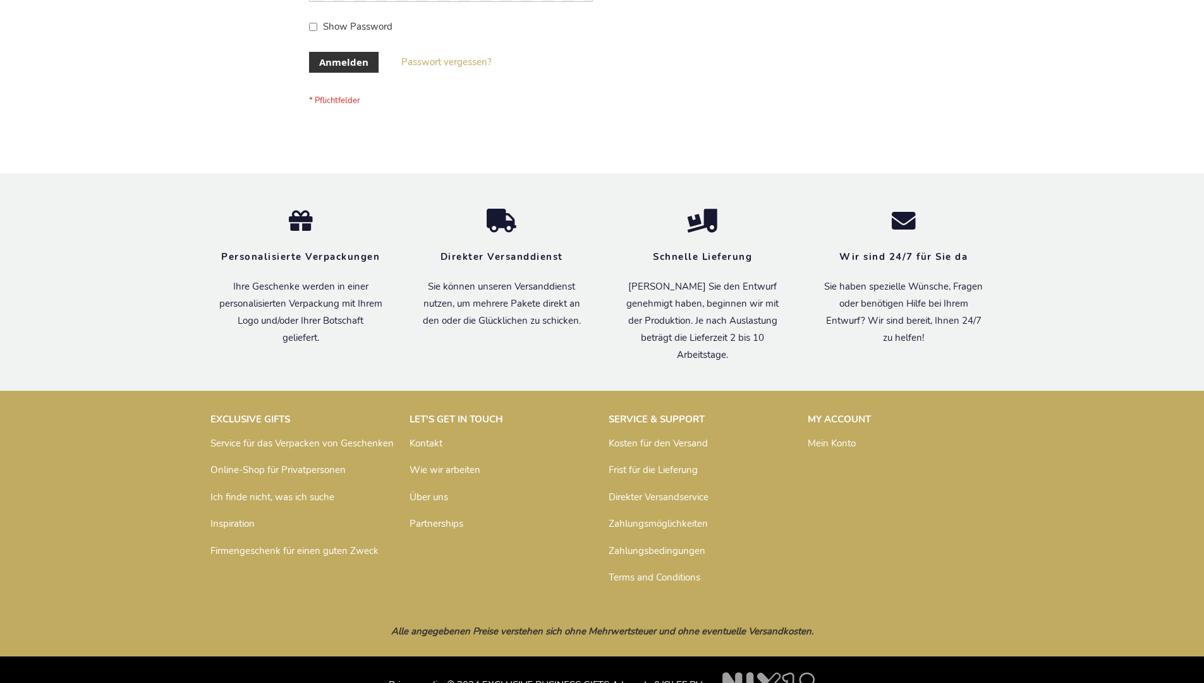
scroll to position [424, 0]
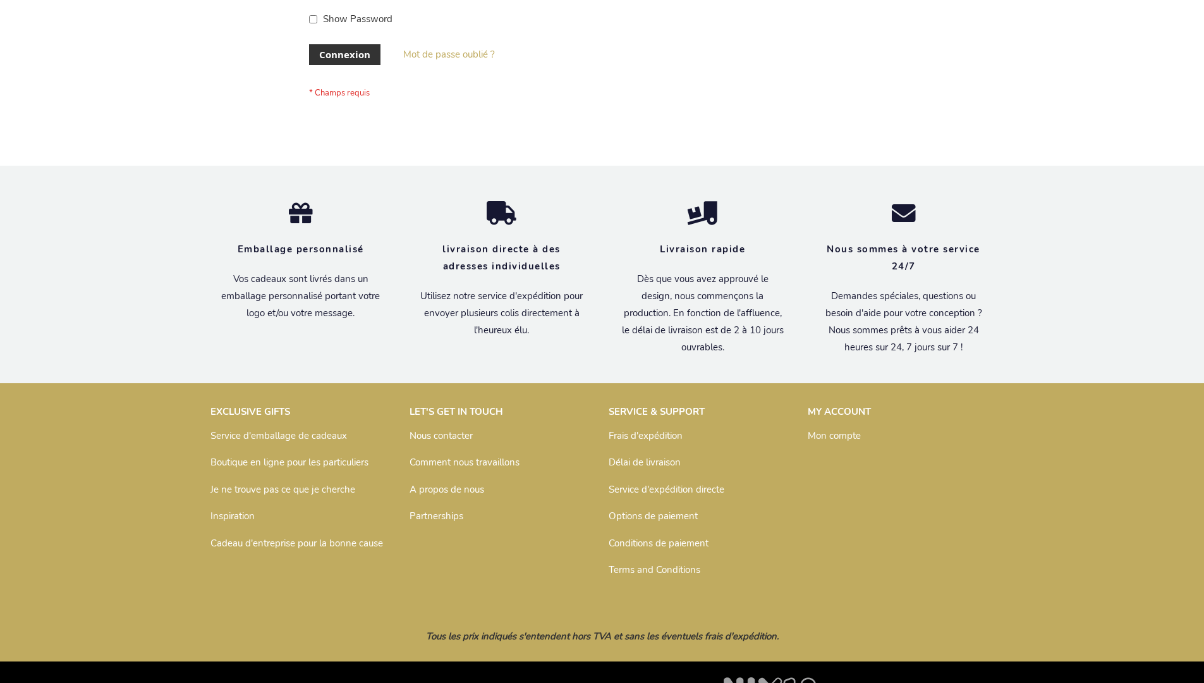
scroll to position [436, 0]
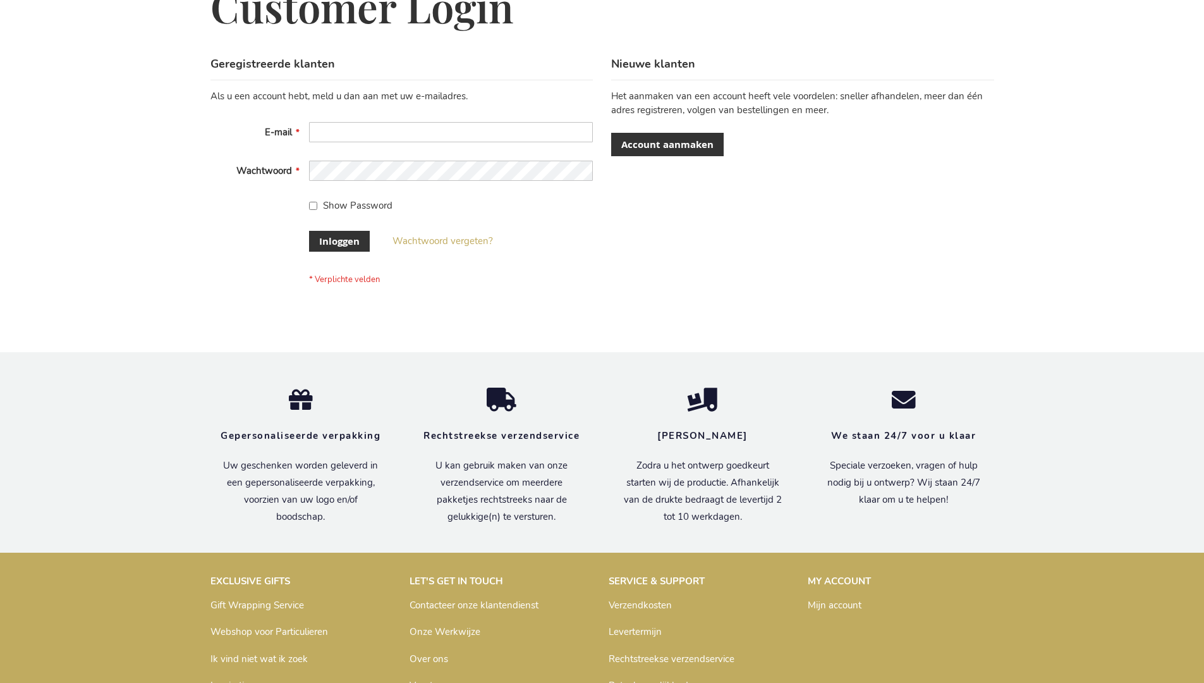
scroll to position [429, 0]
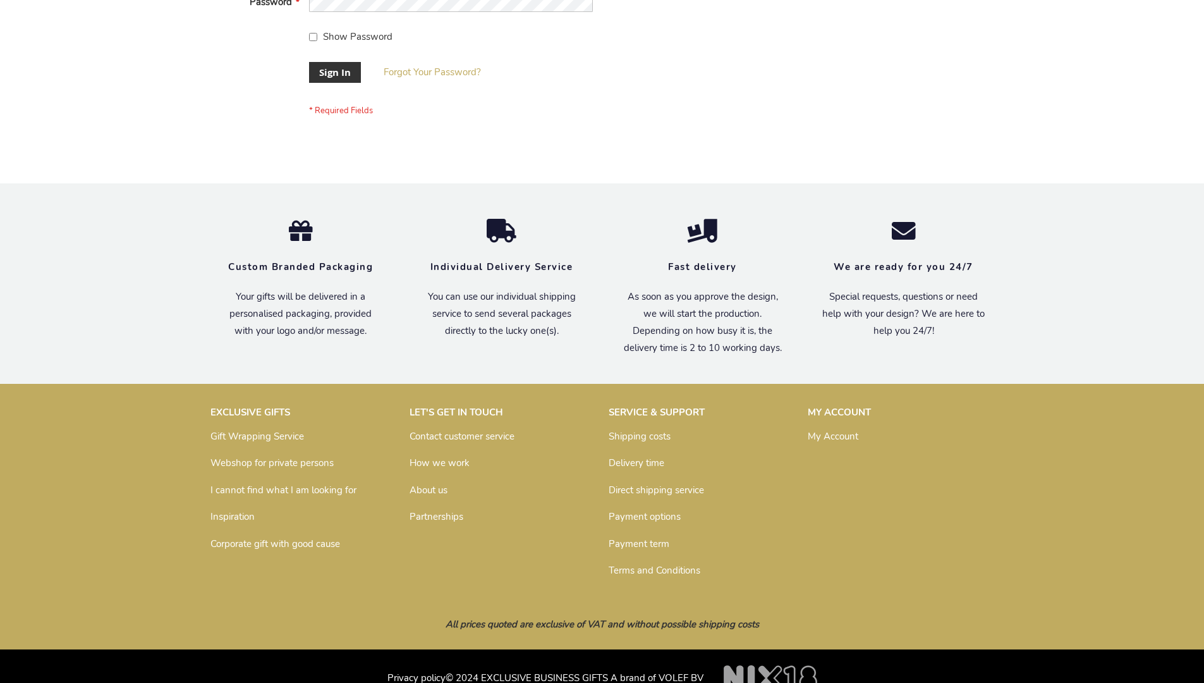
scroll to position [407, 0]
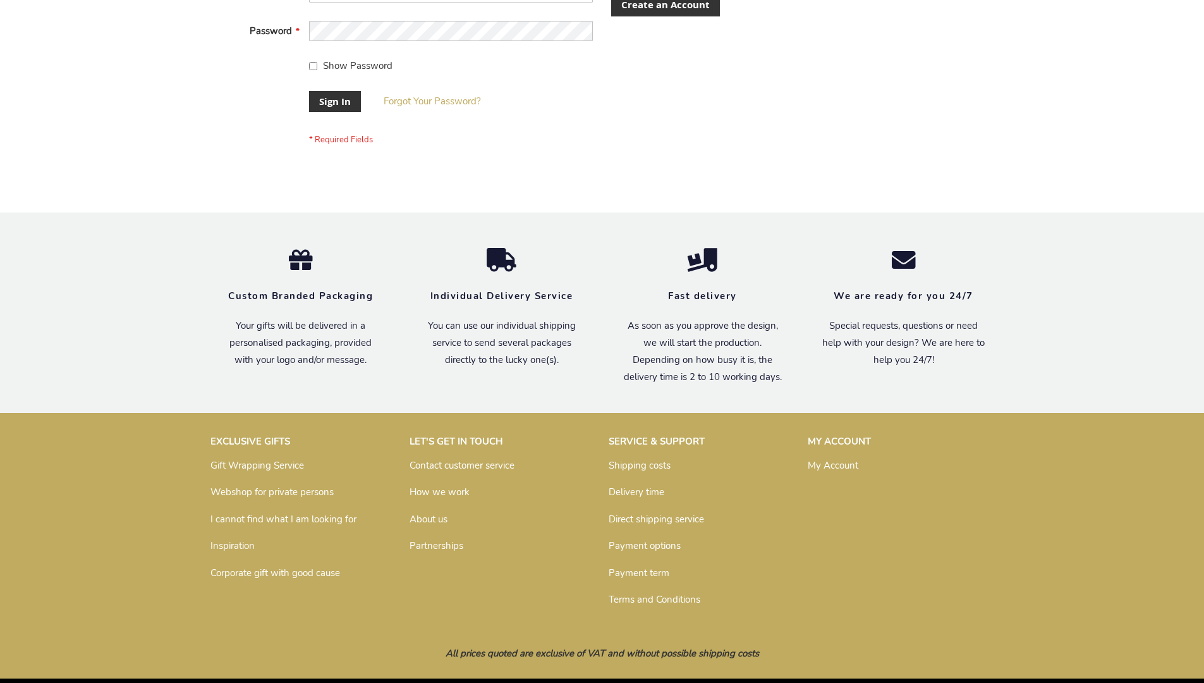
scroll to position [407, 0]
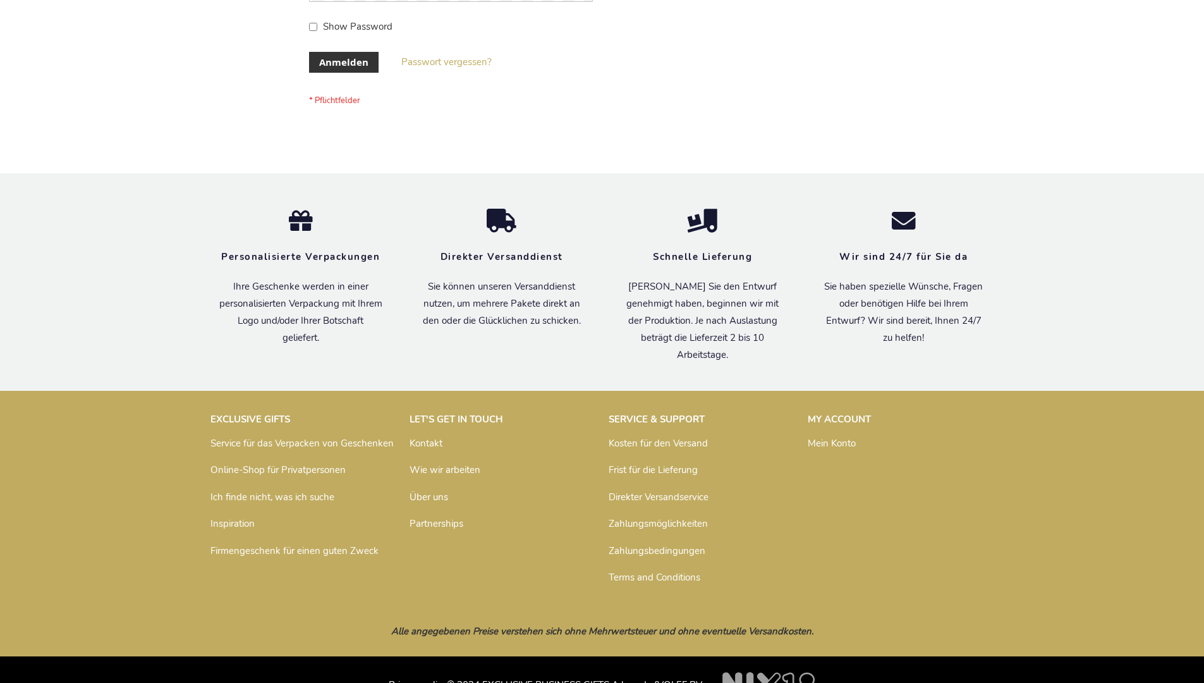
scroll to position [424, 0]
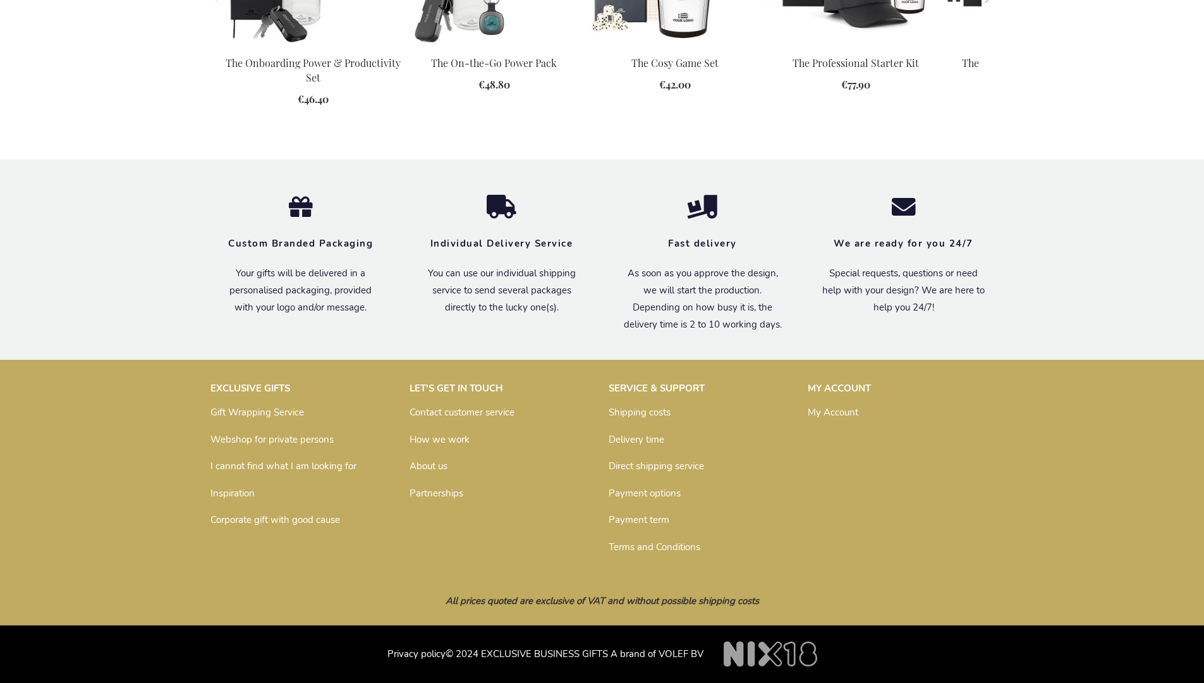
scroll to position [1393, 0]
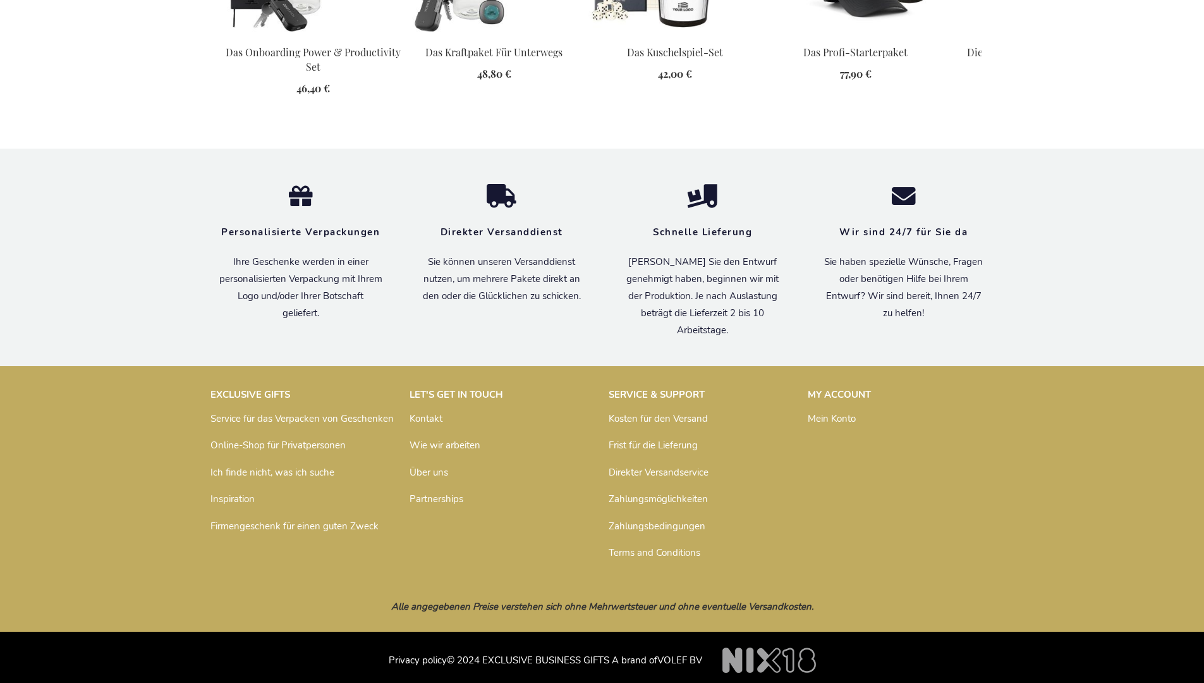
scroll to position [1439, 0]
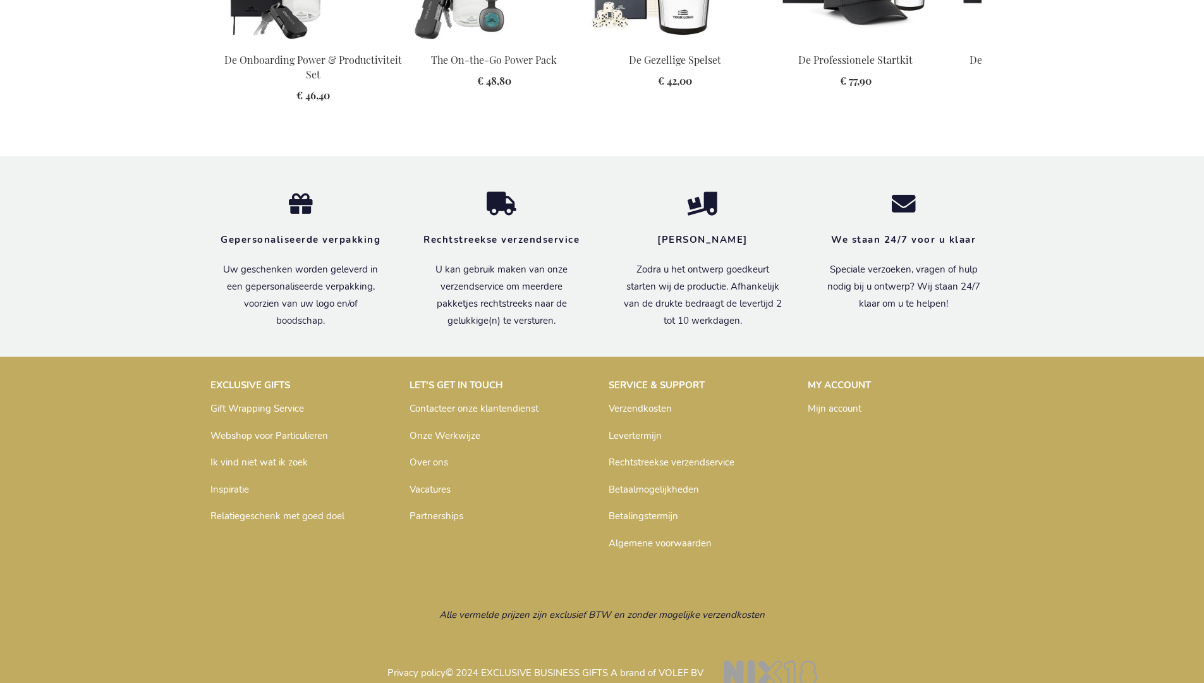
scroll to position [1417, 0]
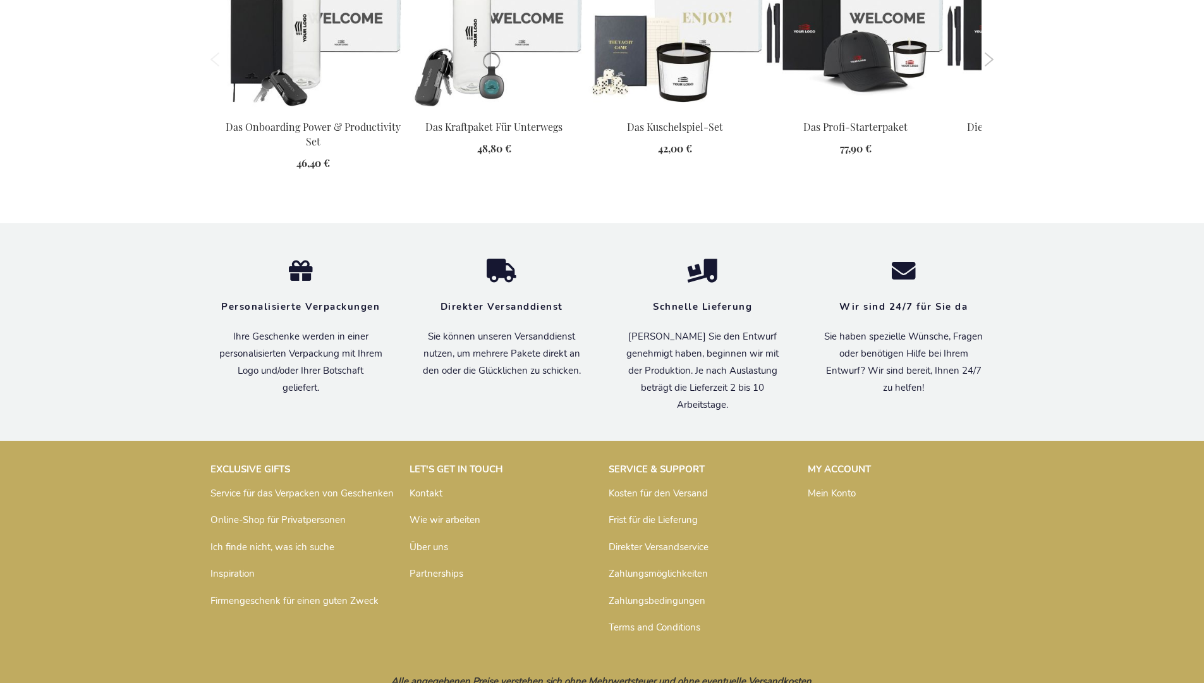
scroll to position [1439, 0]
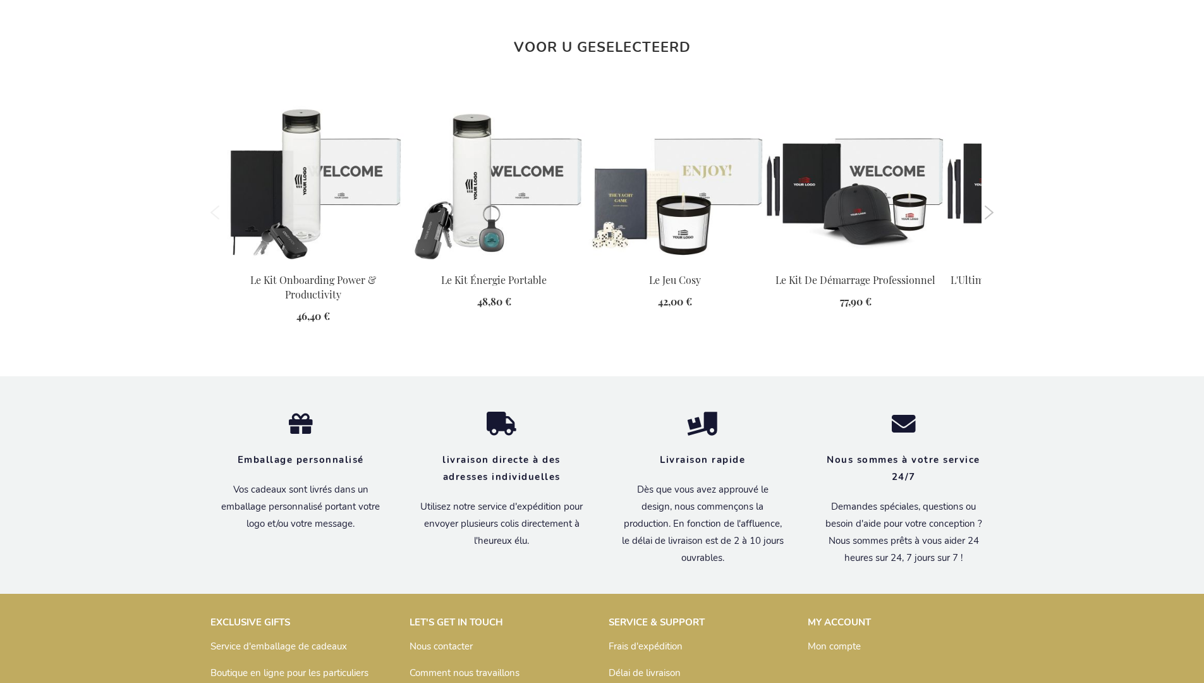
scroll to position [1452, 0]
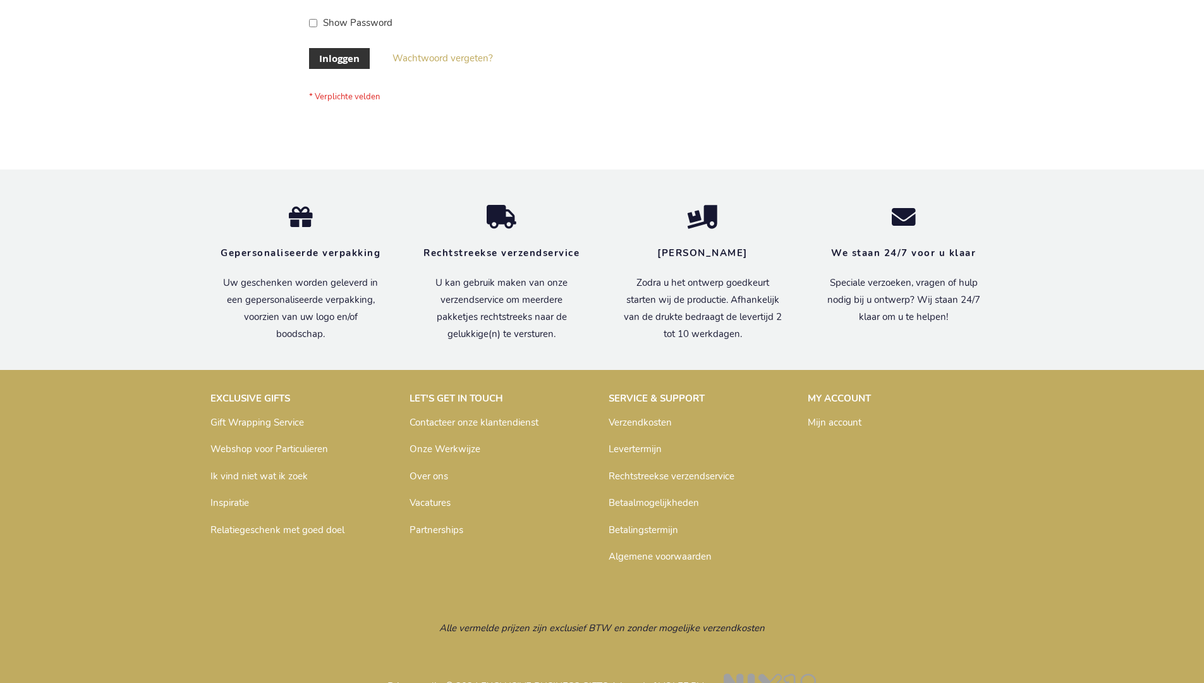
scroll to position [429, 0]
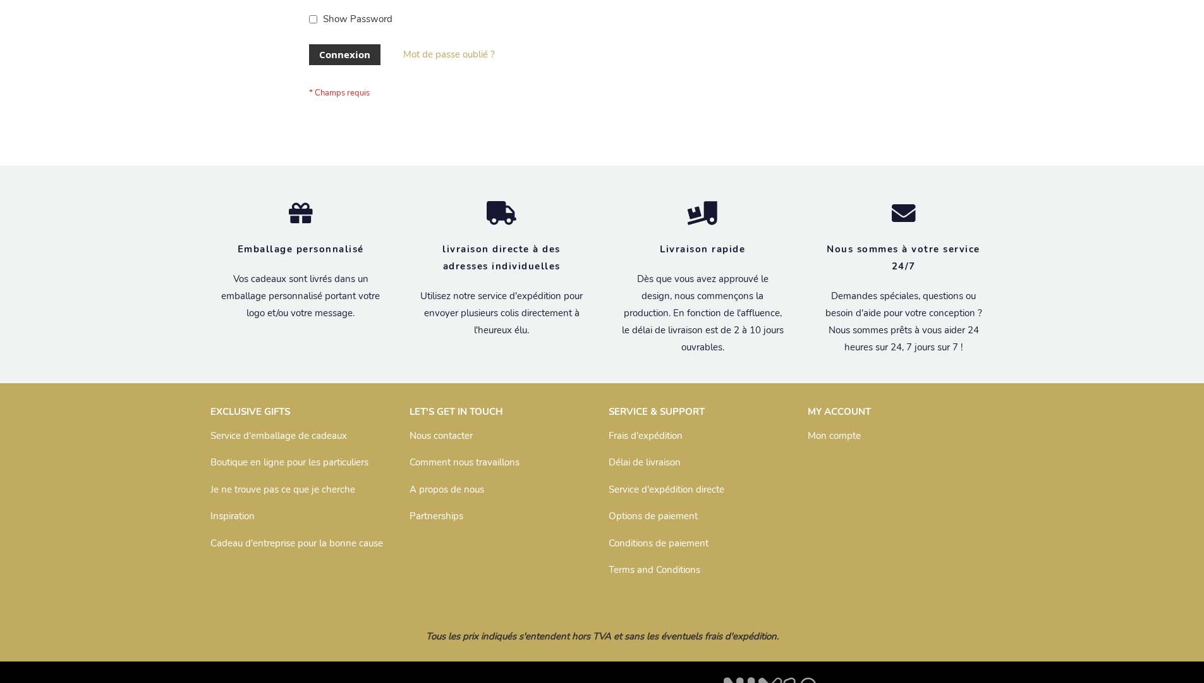
scroll to position [436, 0]
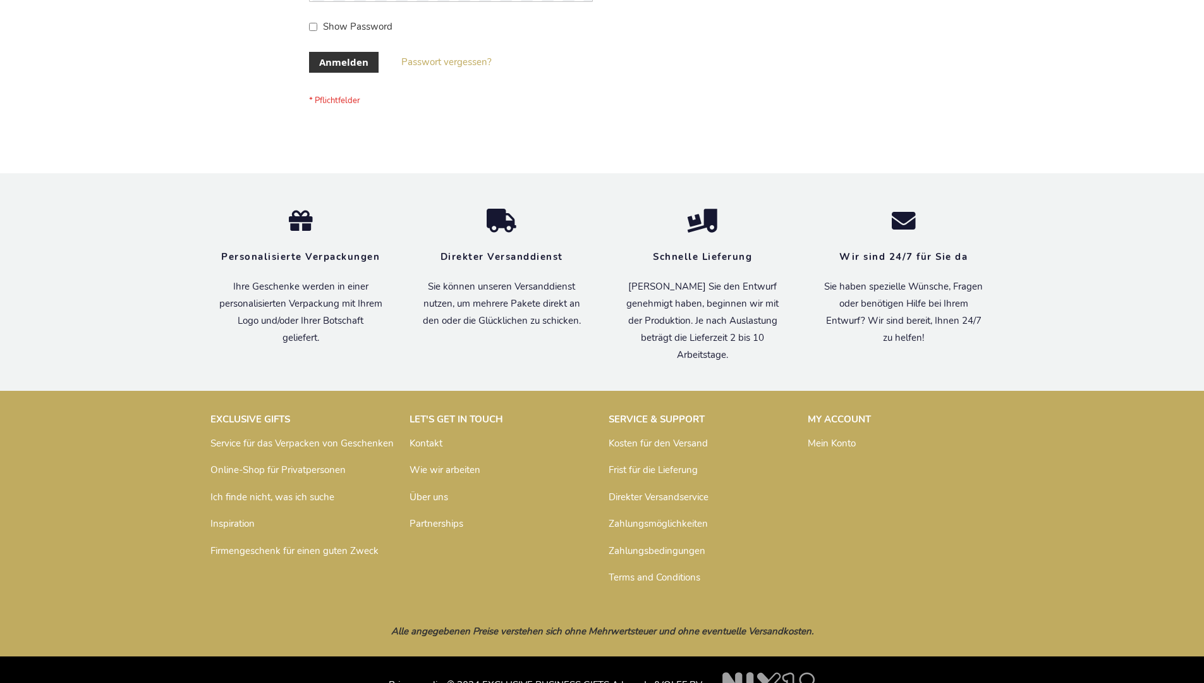
scroll to position [424, 0]
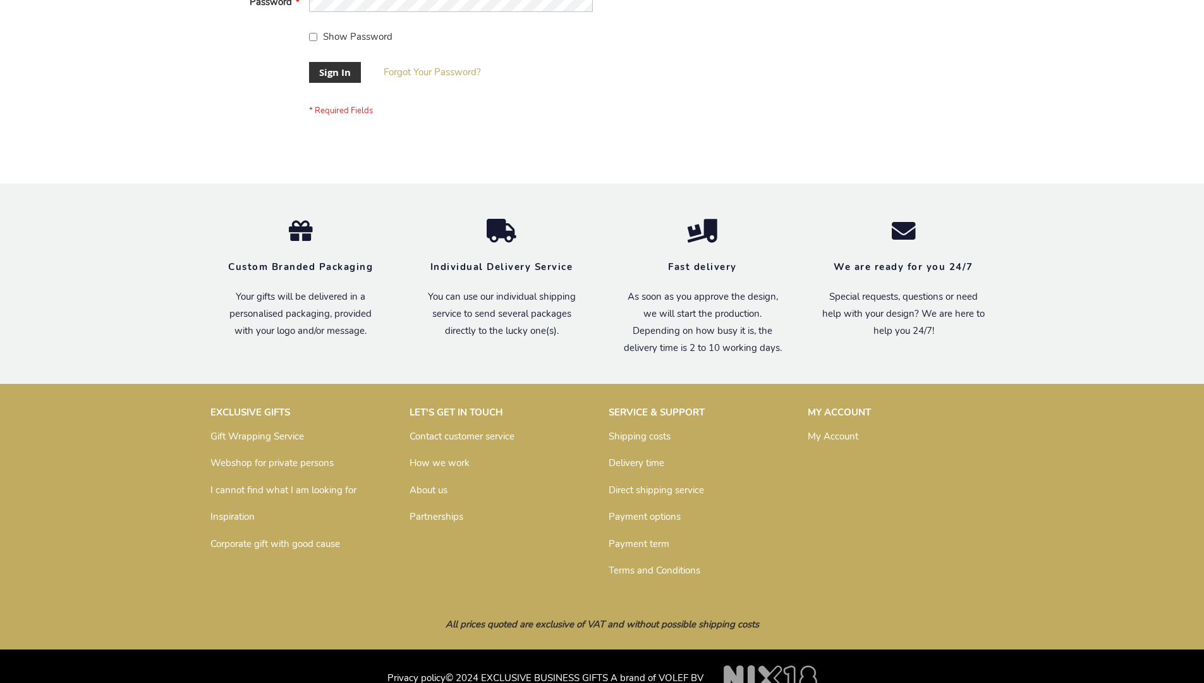
scroll to position [407, 0]
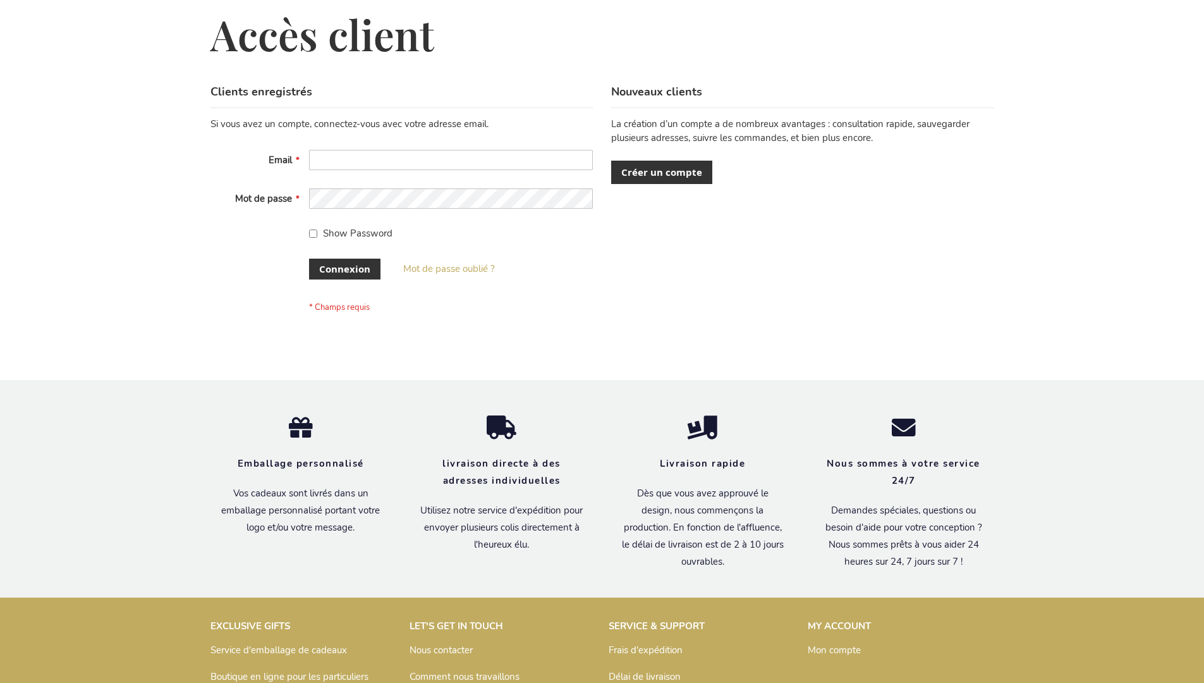
scroll to position [436, 0]
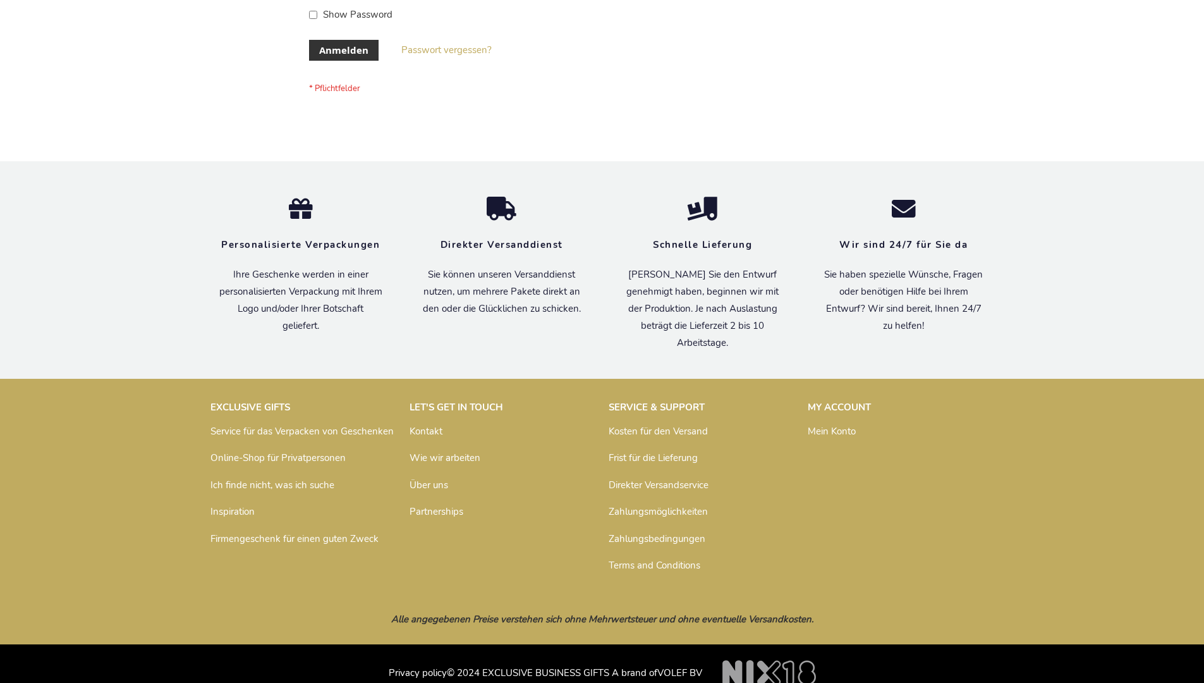
scroll to position [424, 0]
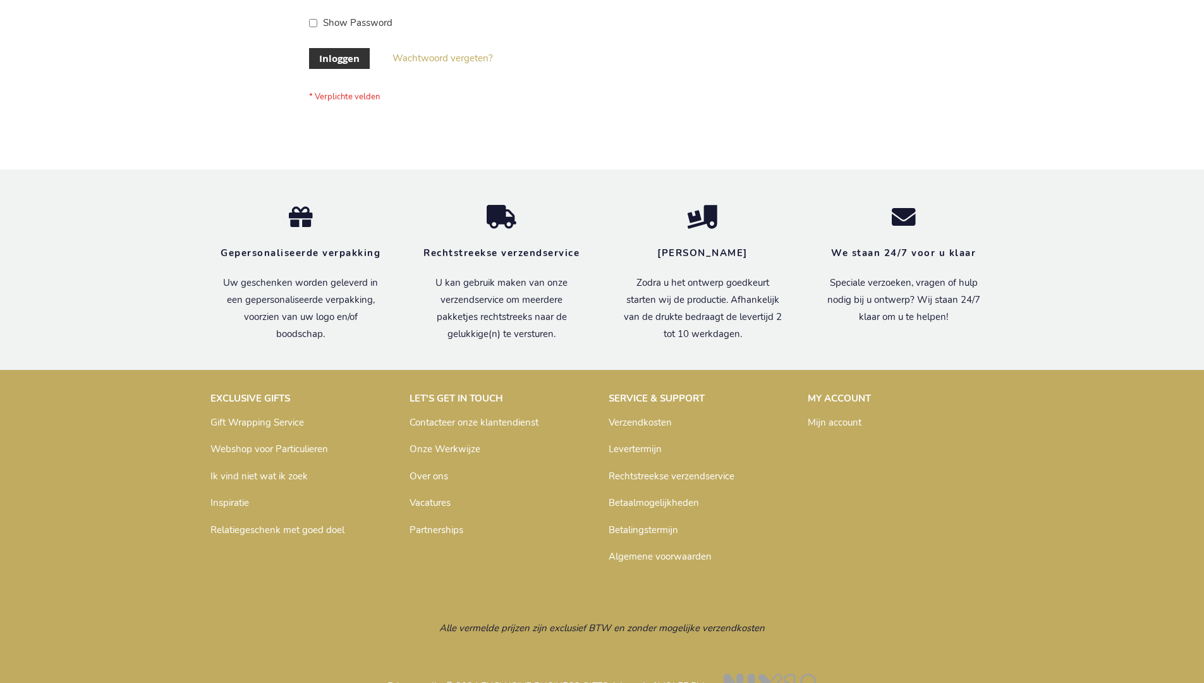
scroll to position [429, 0]
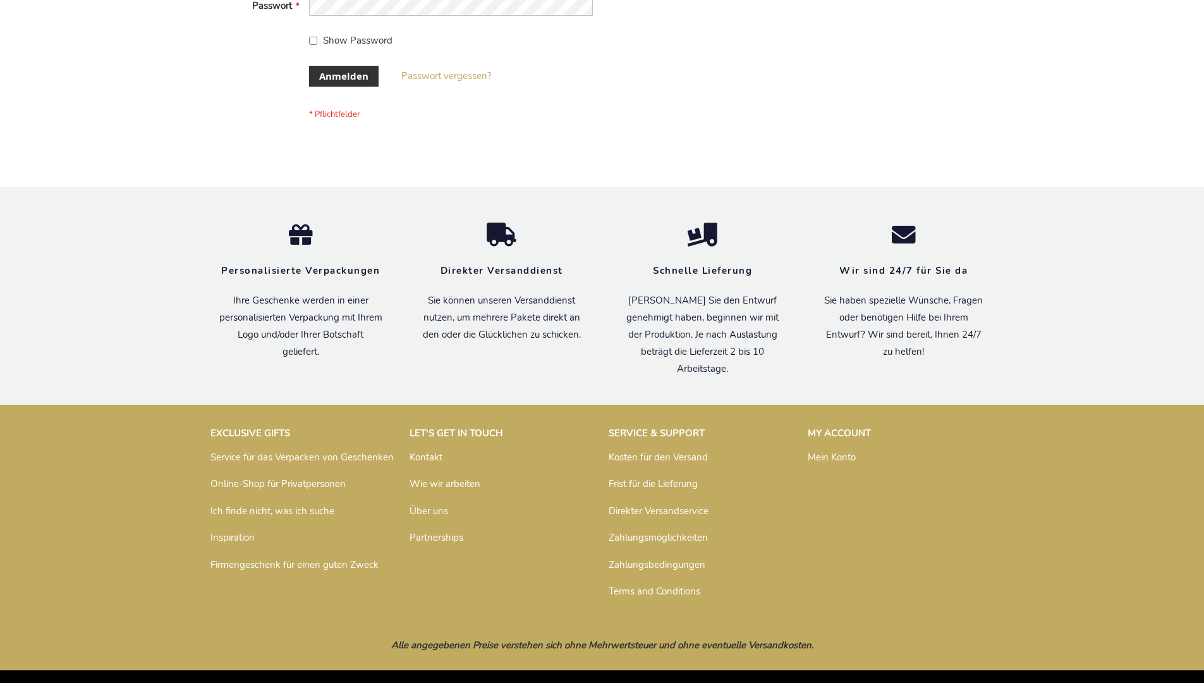
scroll to position [424, 0]
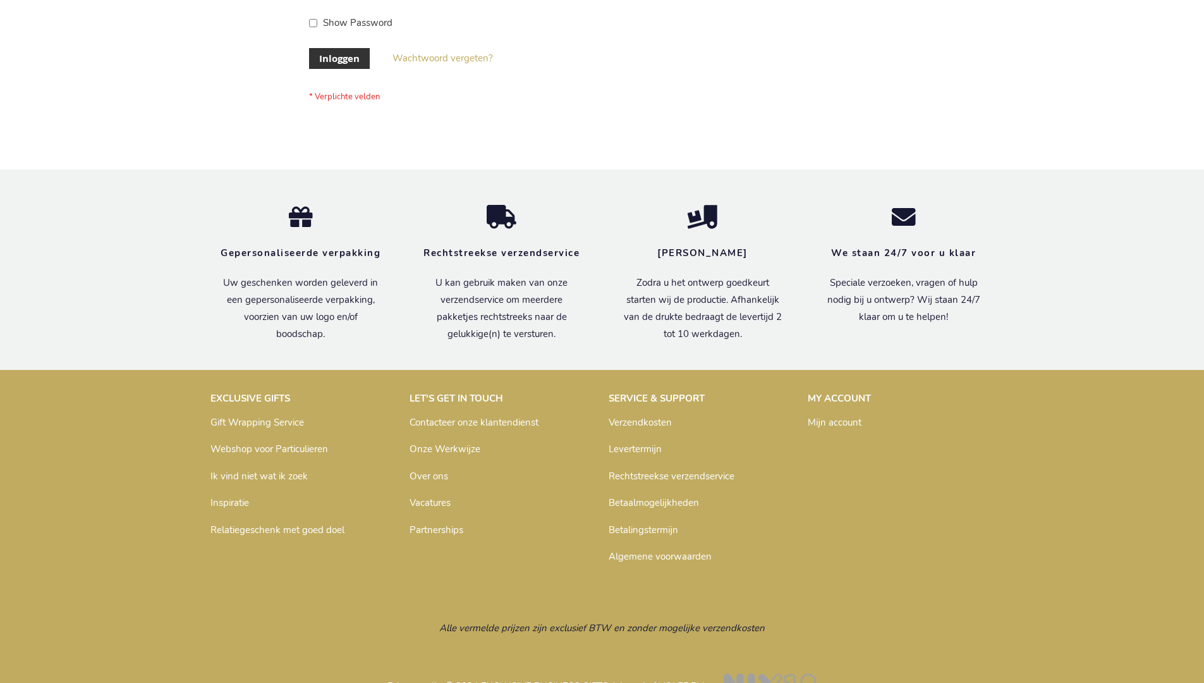
scroll to position [429, 0]
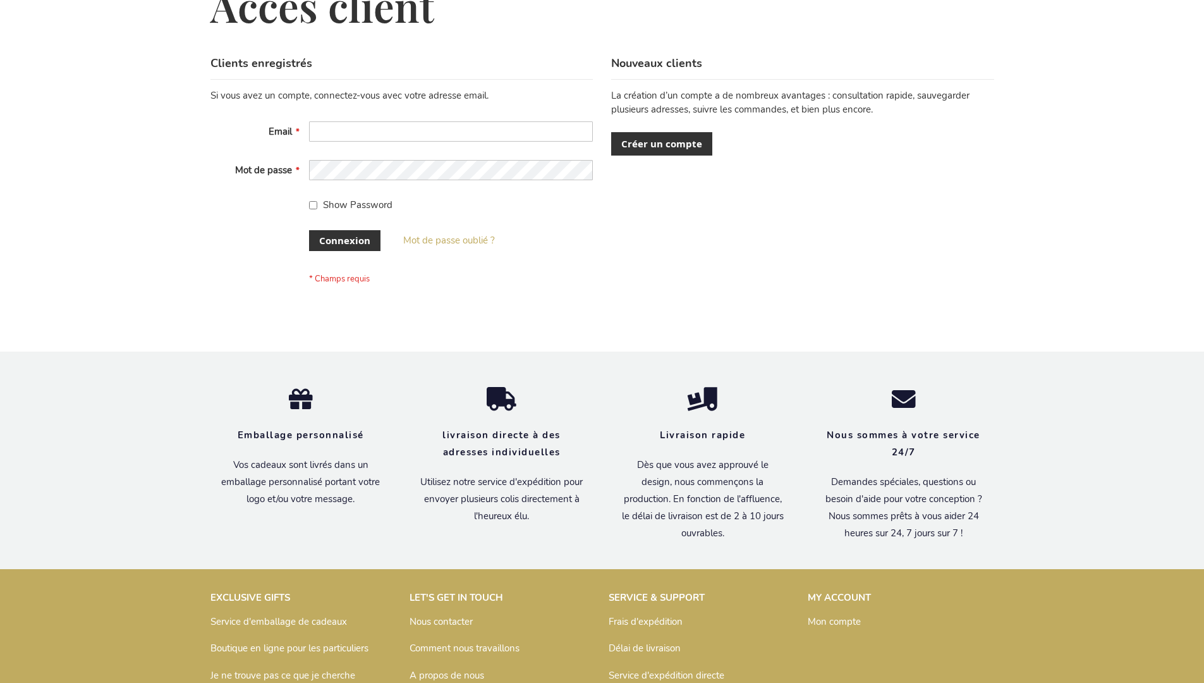
scroll to position [436, 0]
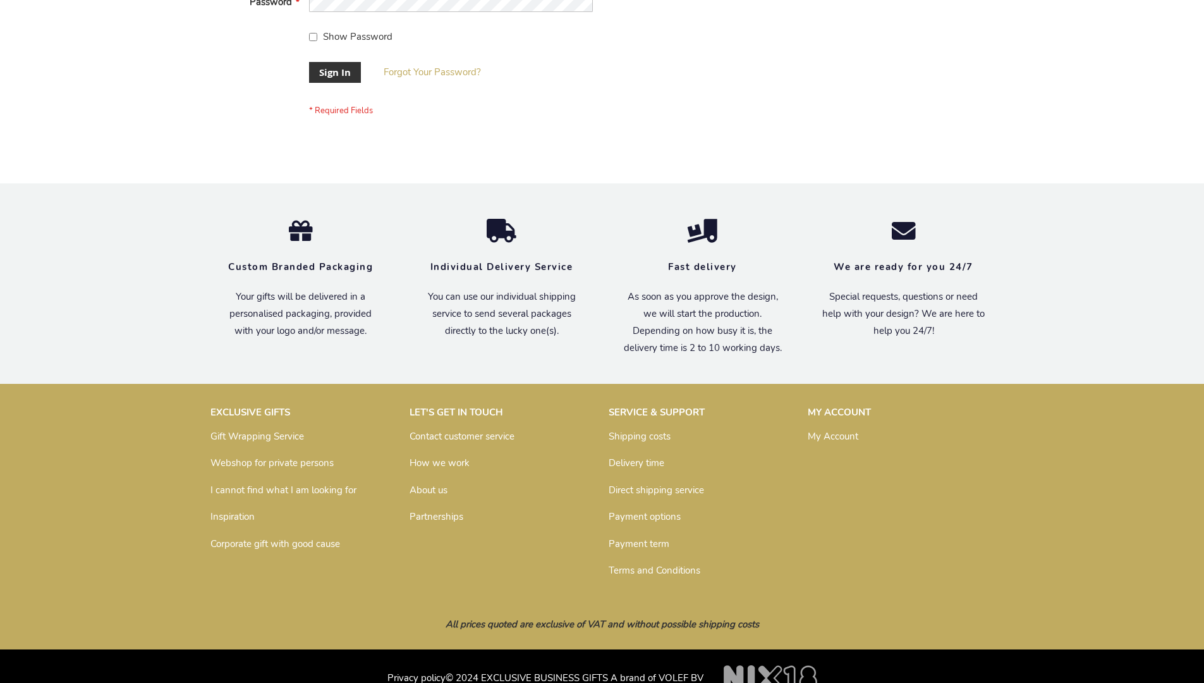
scroll to position [407, 0]
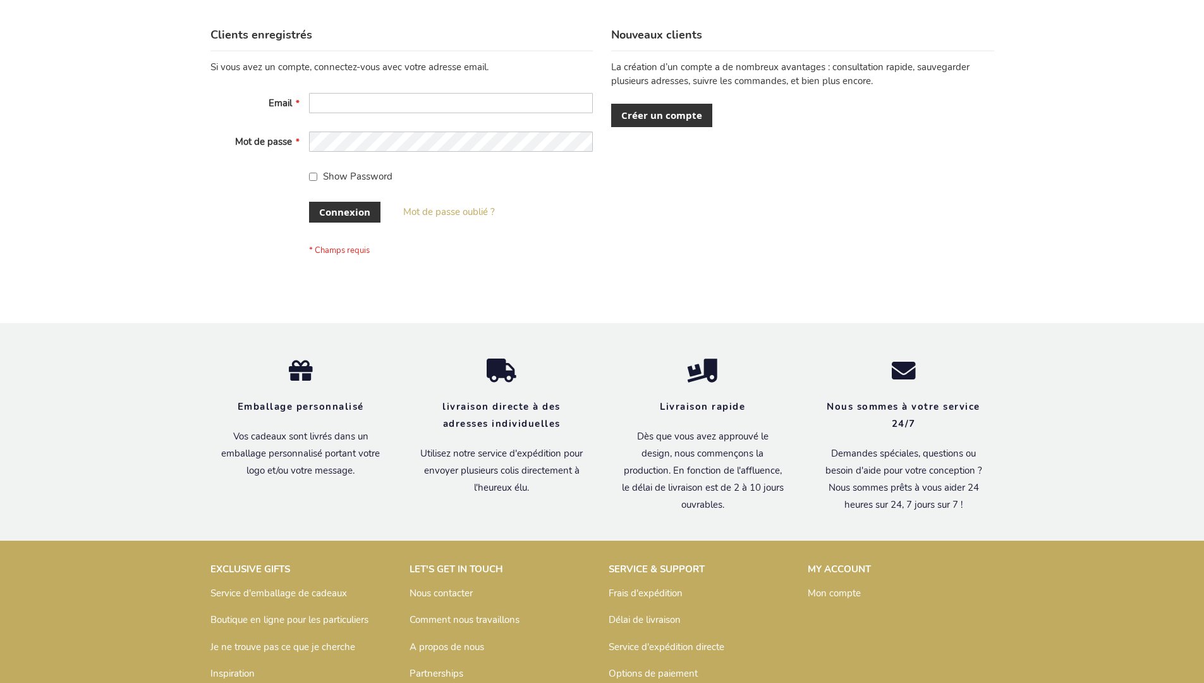
scroll to position [436, 0]
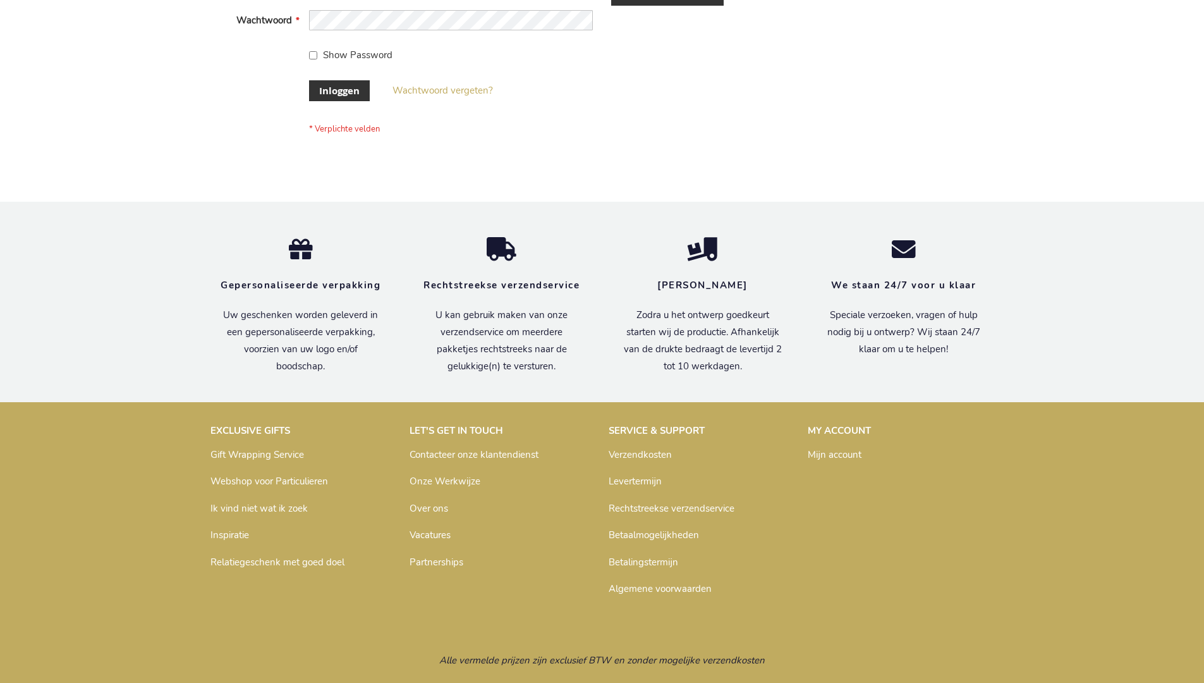
scroll to position [429, 0]
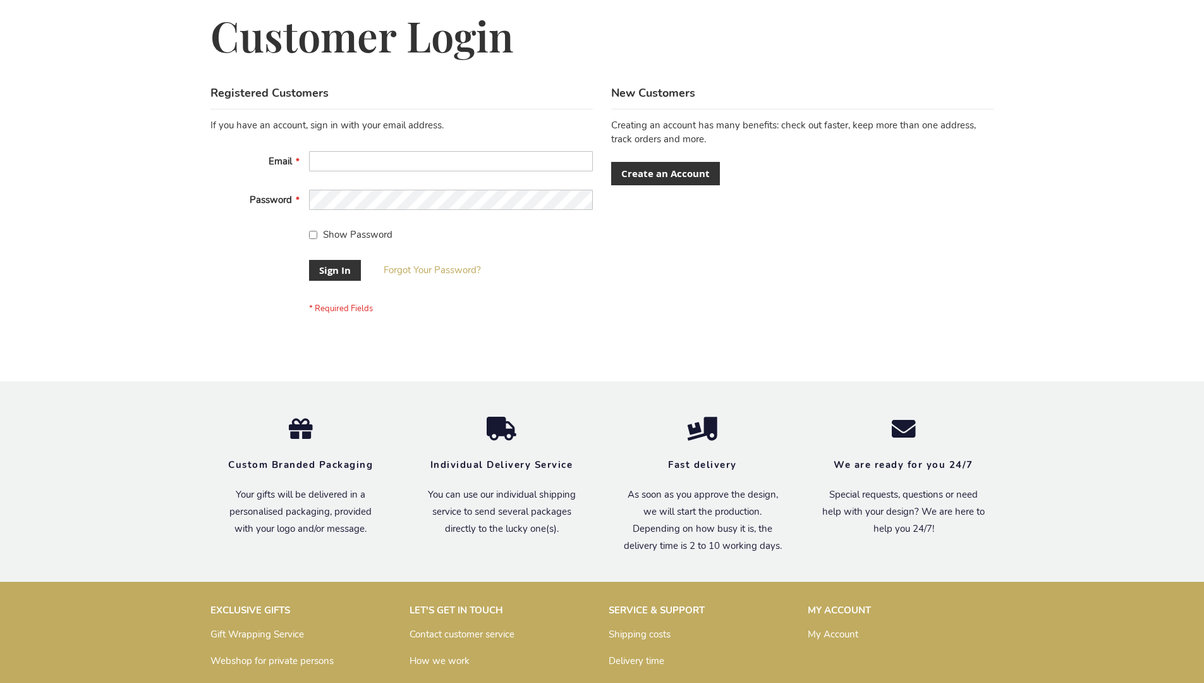
scroll to position [407, 0]
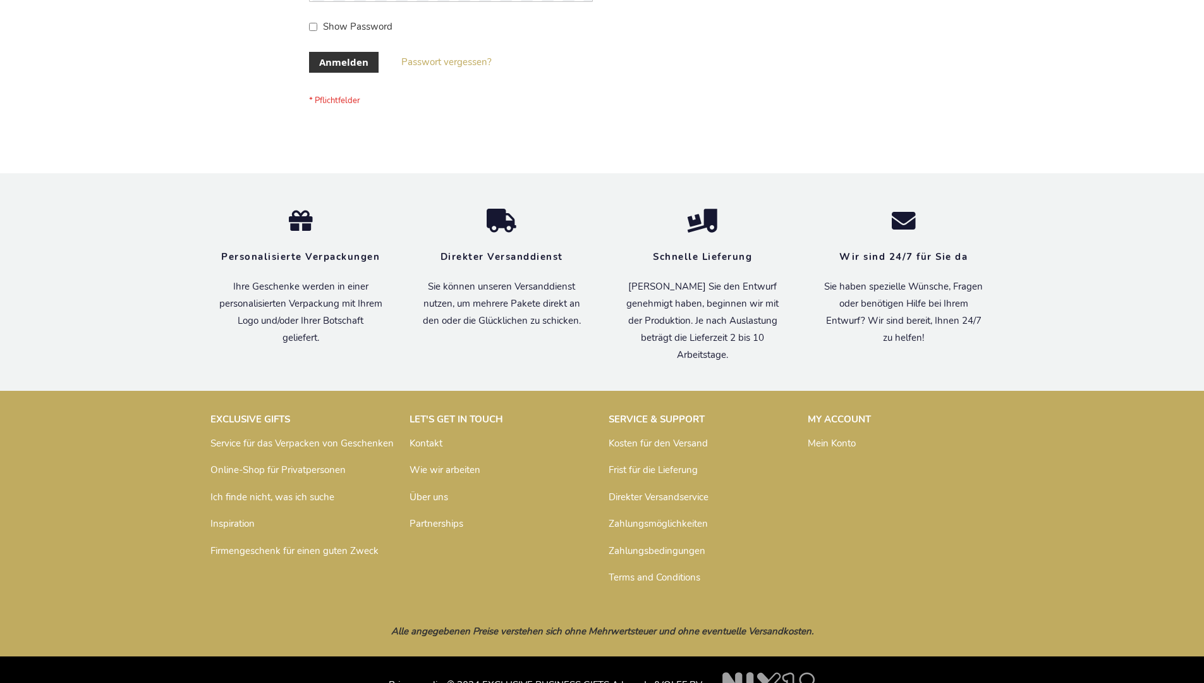
scroll to position [424, 0]
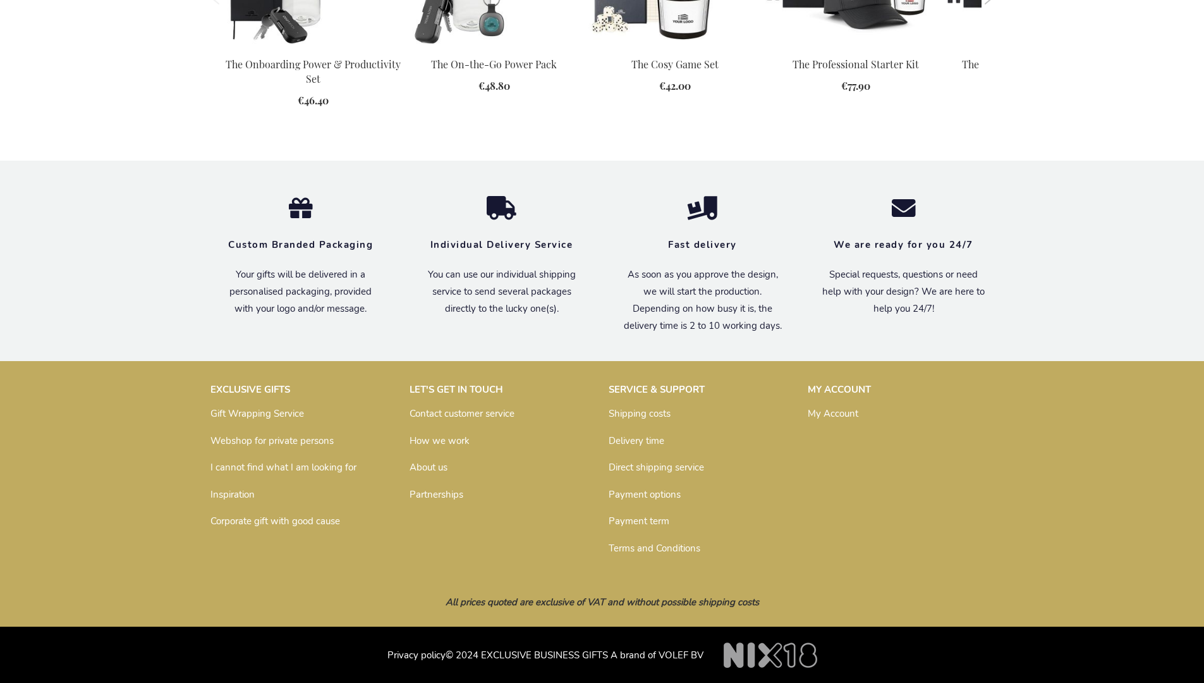
scroll to position [1393, 0]
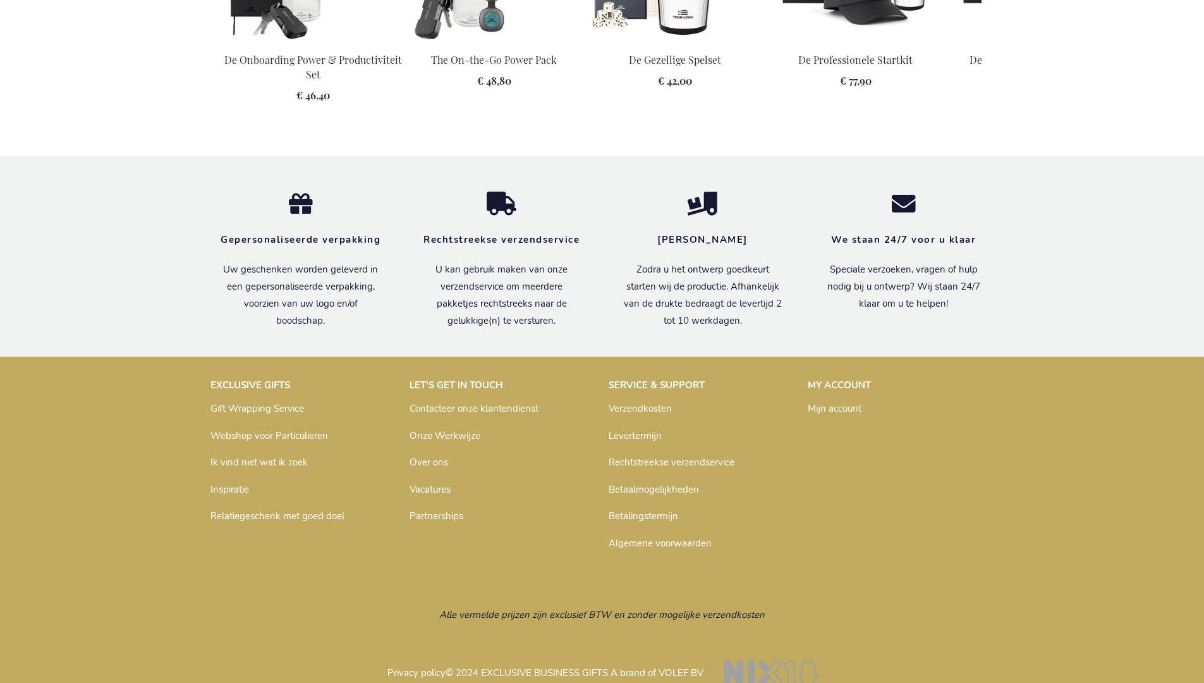
scroll to position [1417, 0]
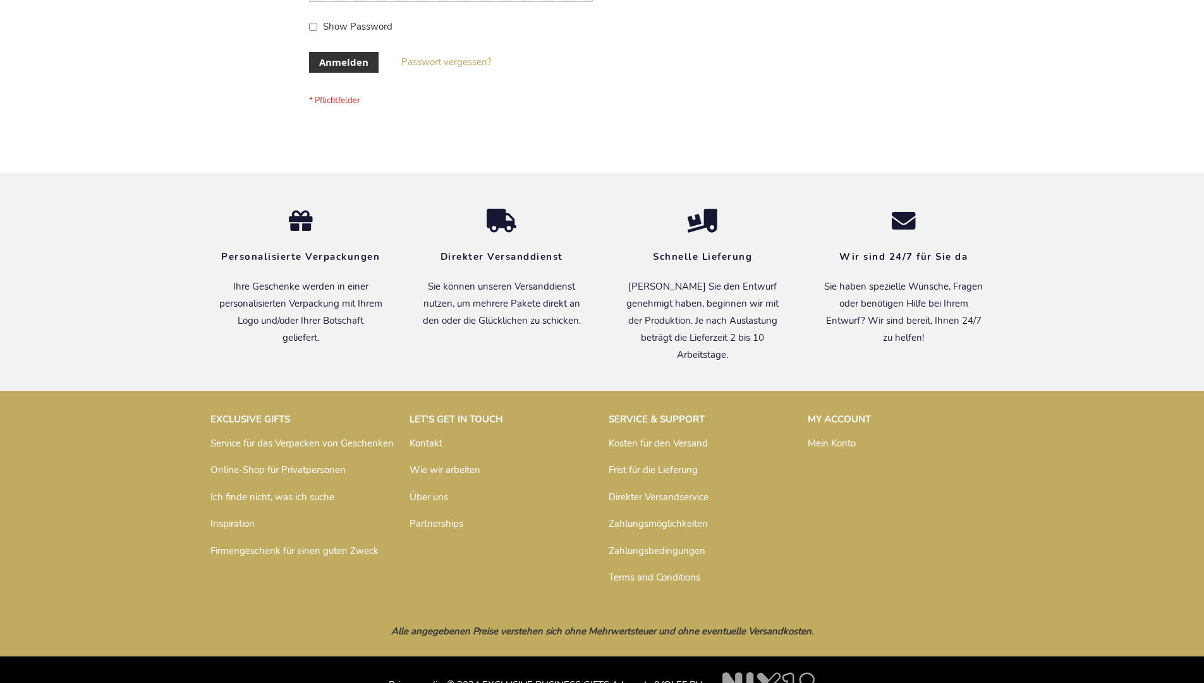
scroll to position [424, 0]
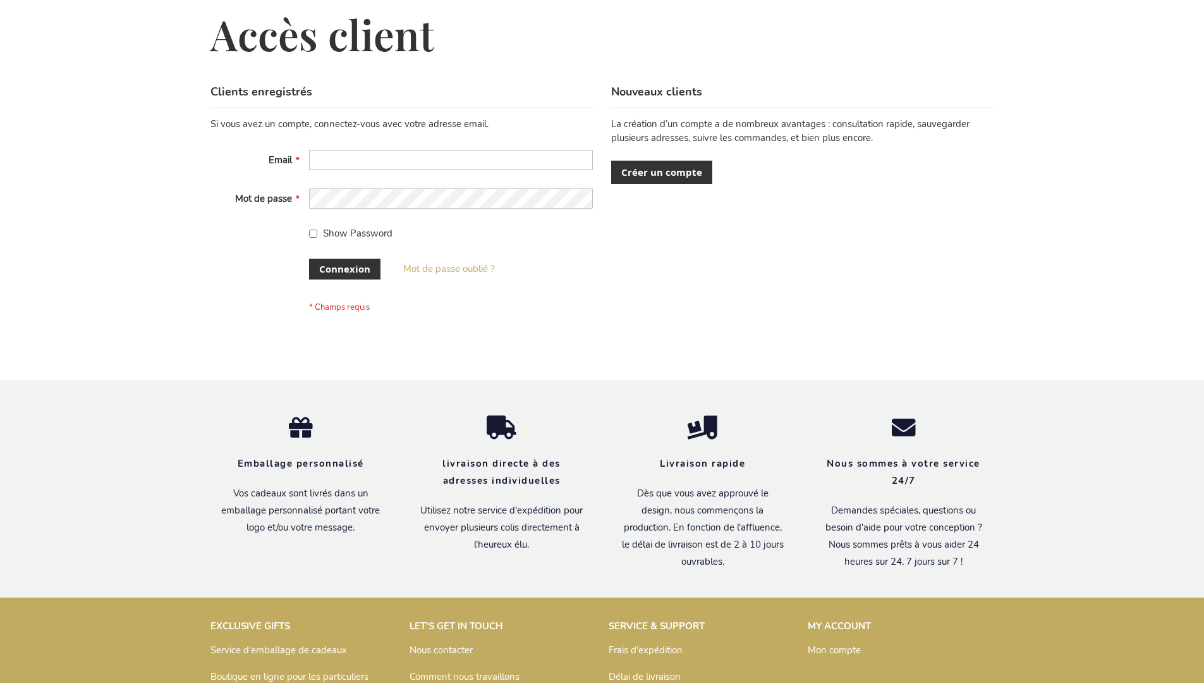
scroll to position [436, 0]
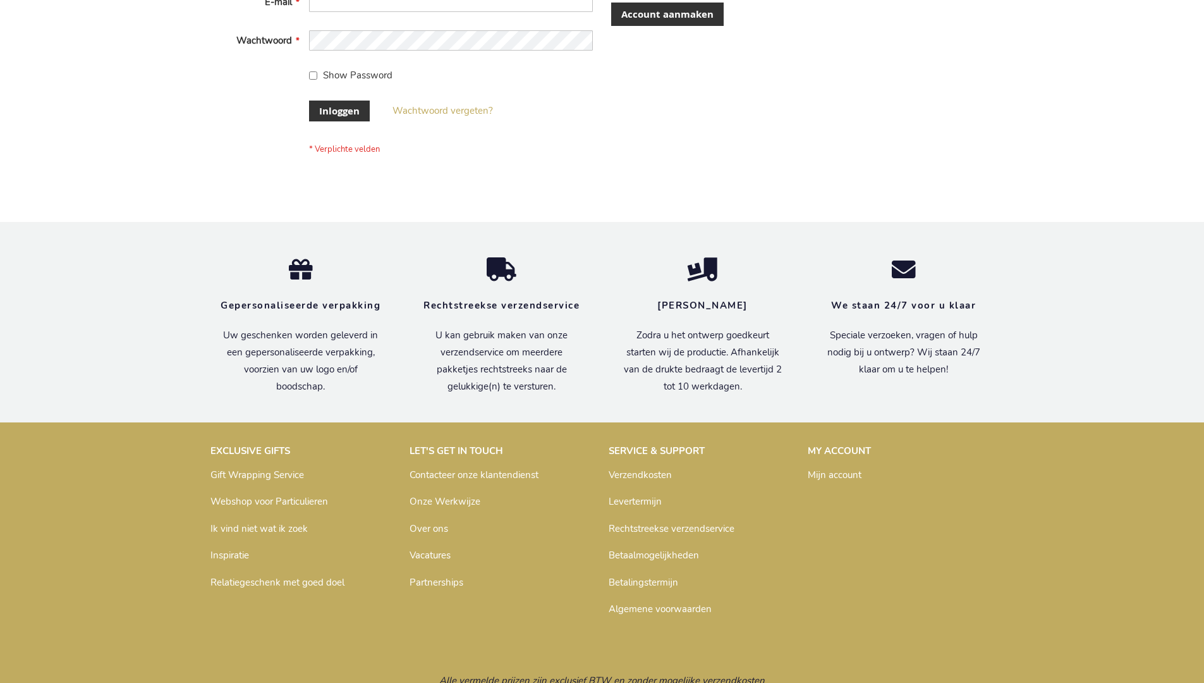
scroll to position [429, 0]
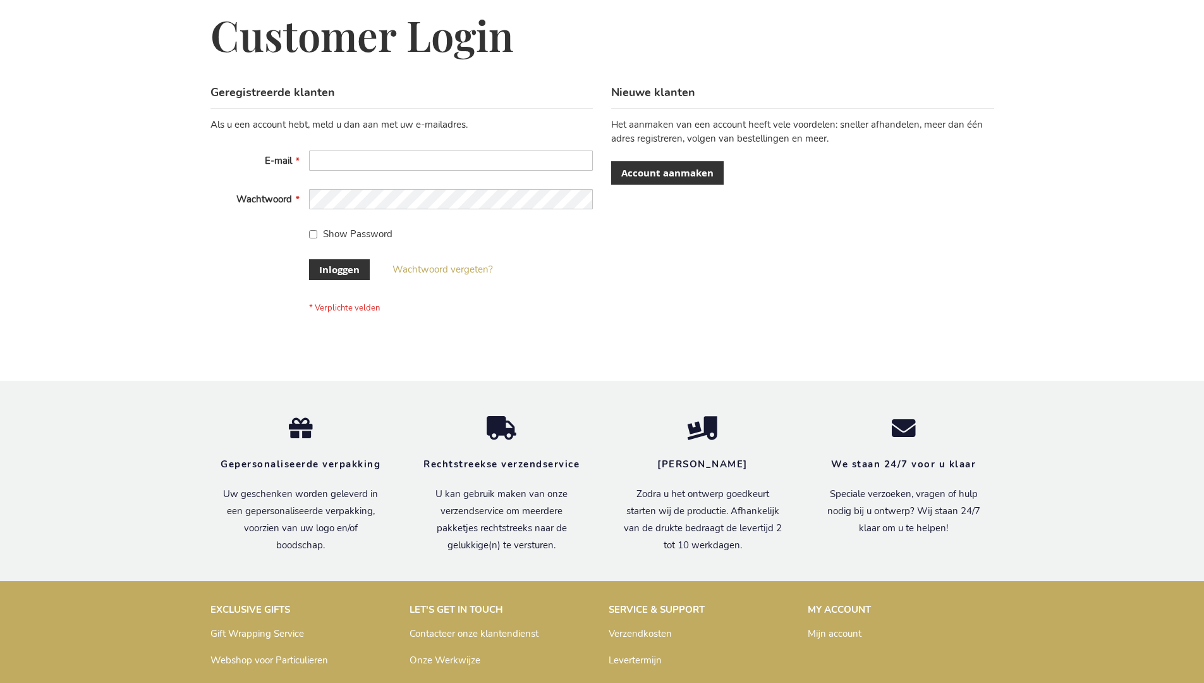
scroll to position [429, 0]
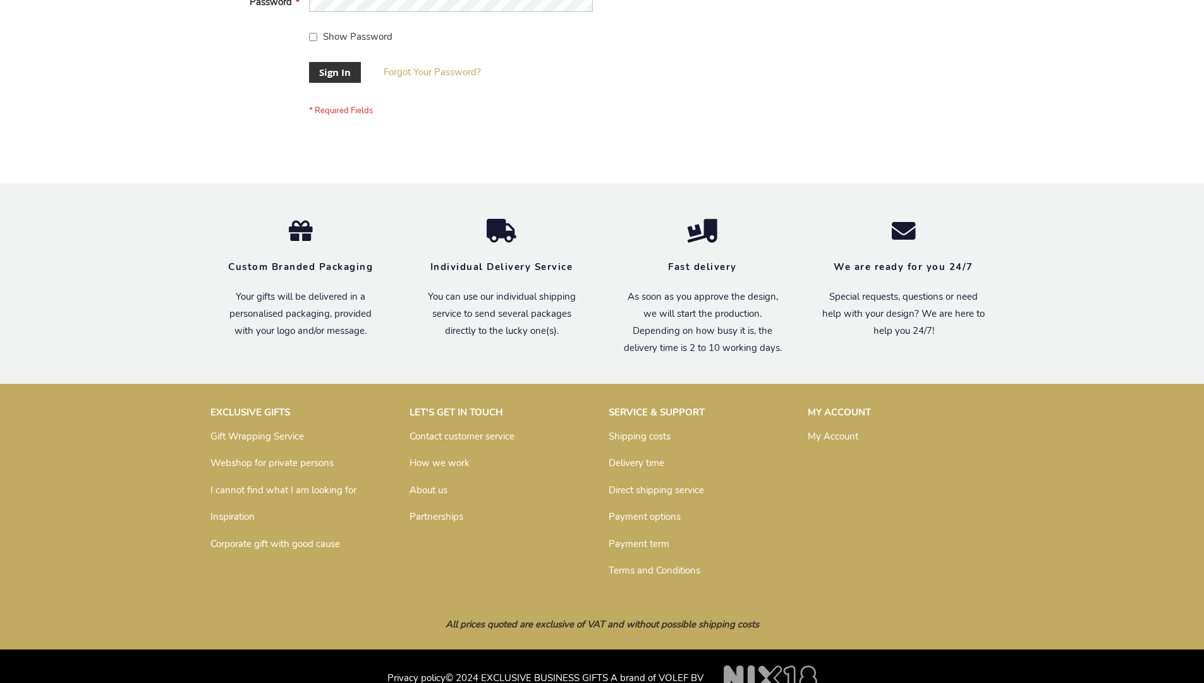
scroll to position [407, 0]
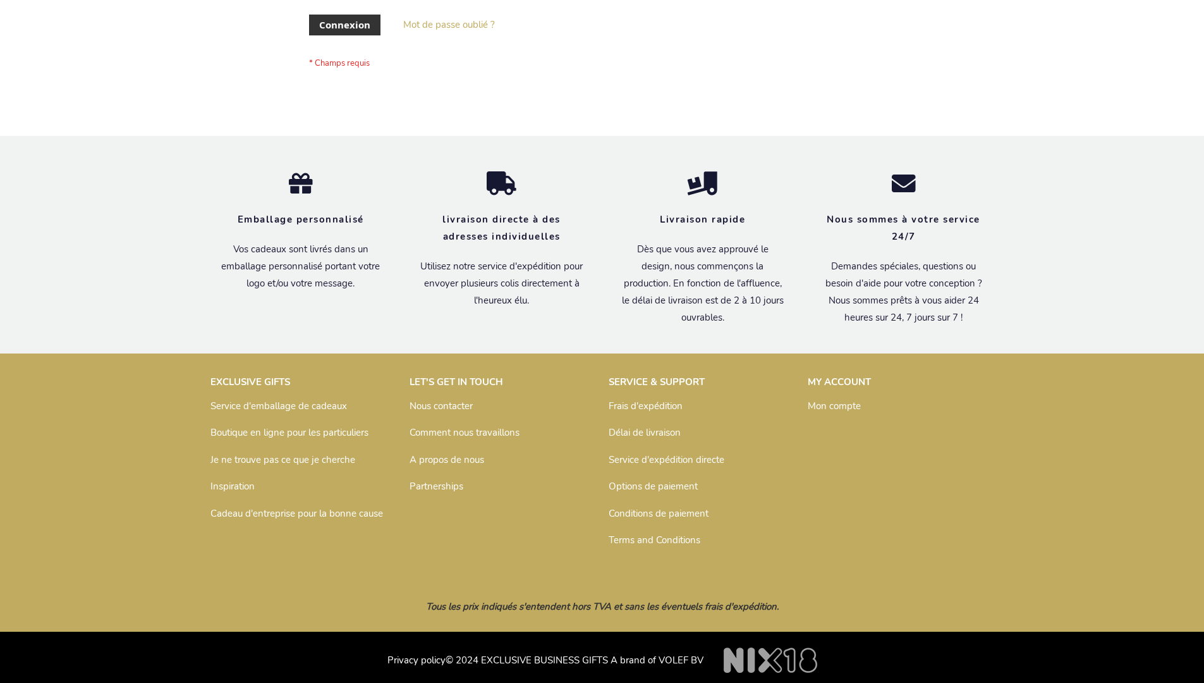
scroll to position [436, 0]
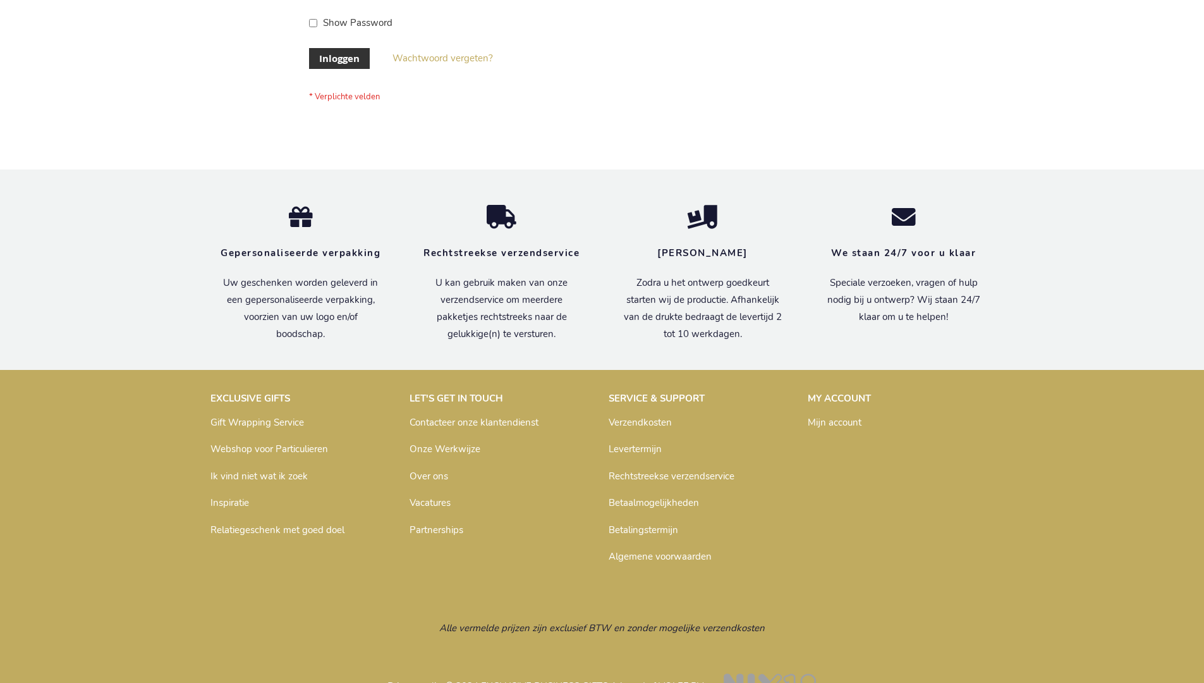
scroll to position [429, 0]
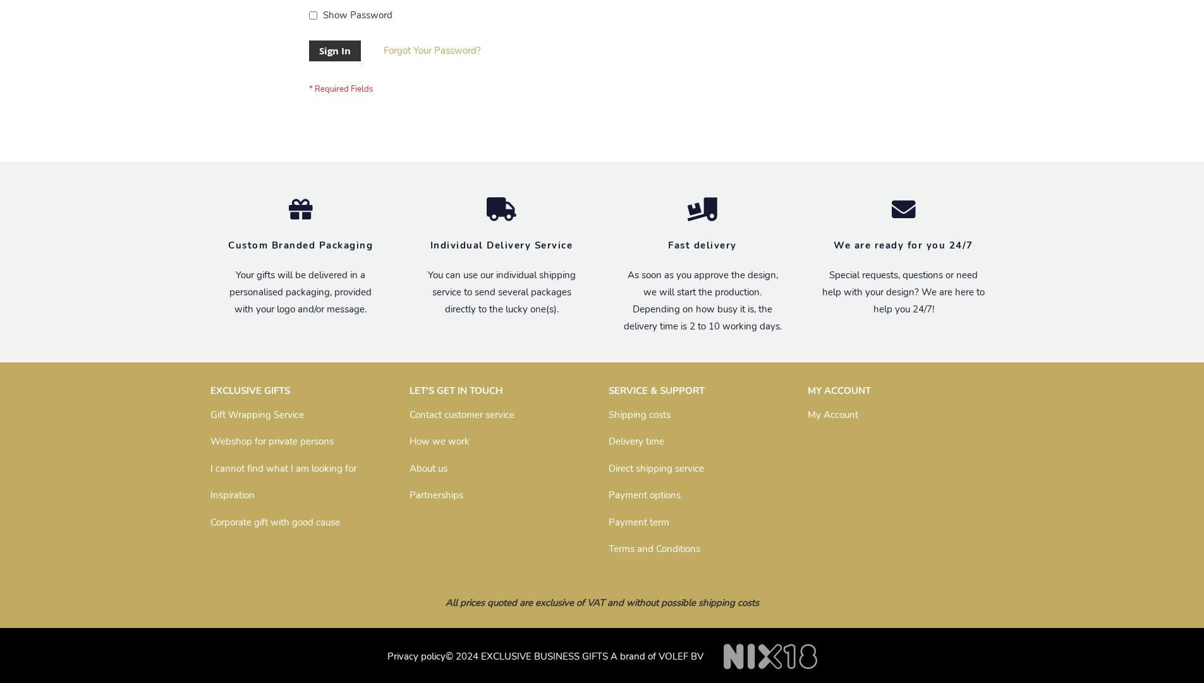
scroll to position [407, 0]
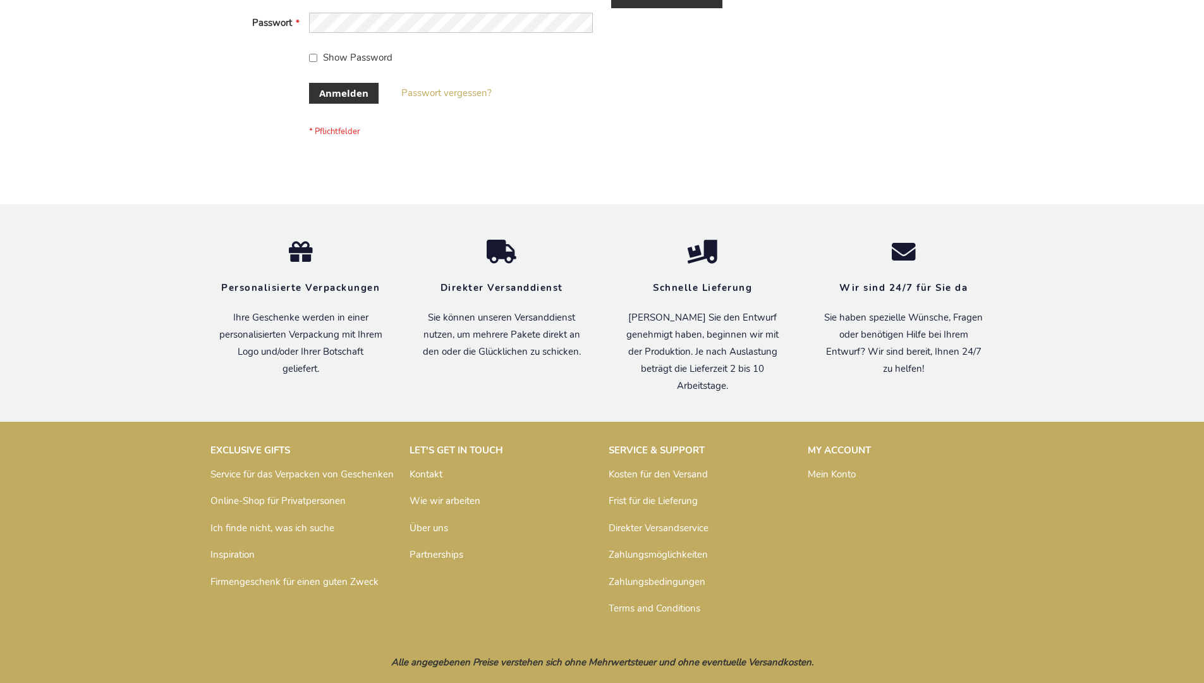
scroll to position [424, 0]
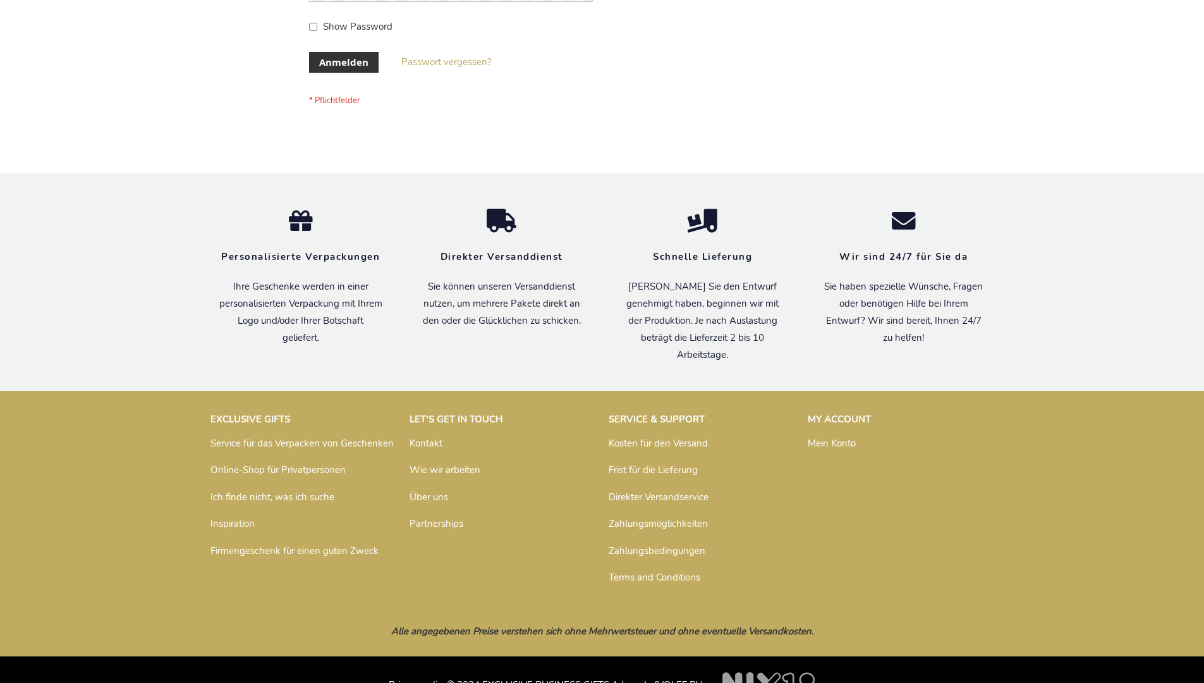
scroll to position [424, 0]
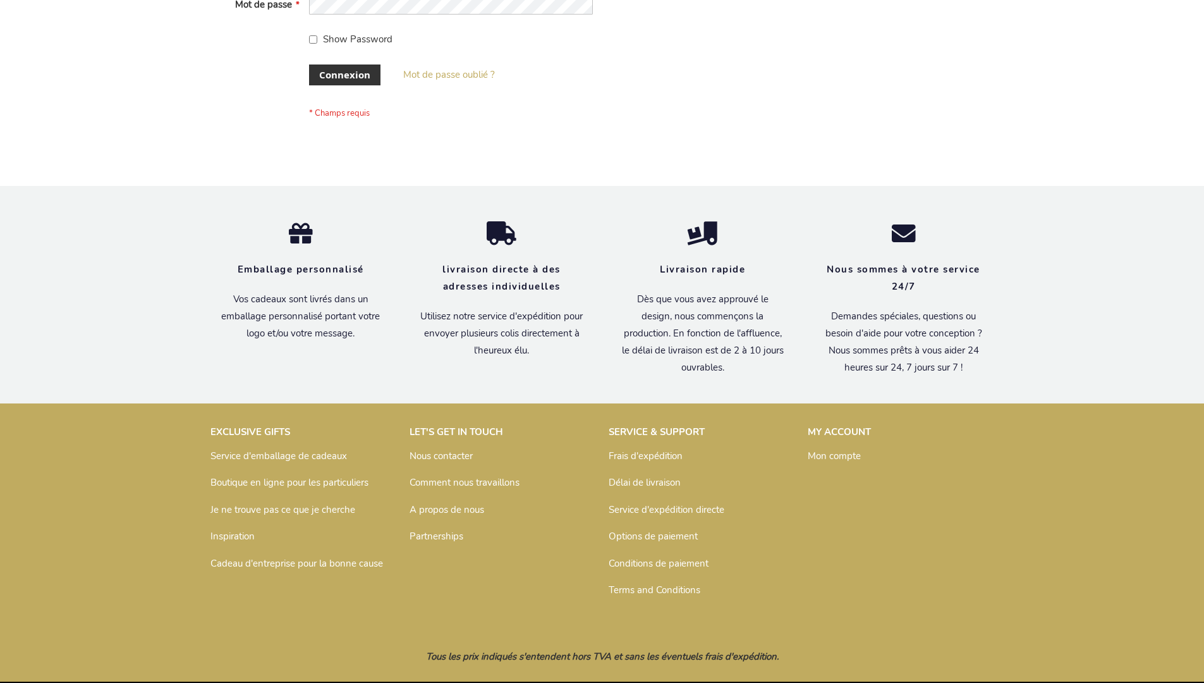
scroll to position [426, 0]
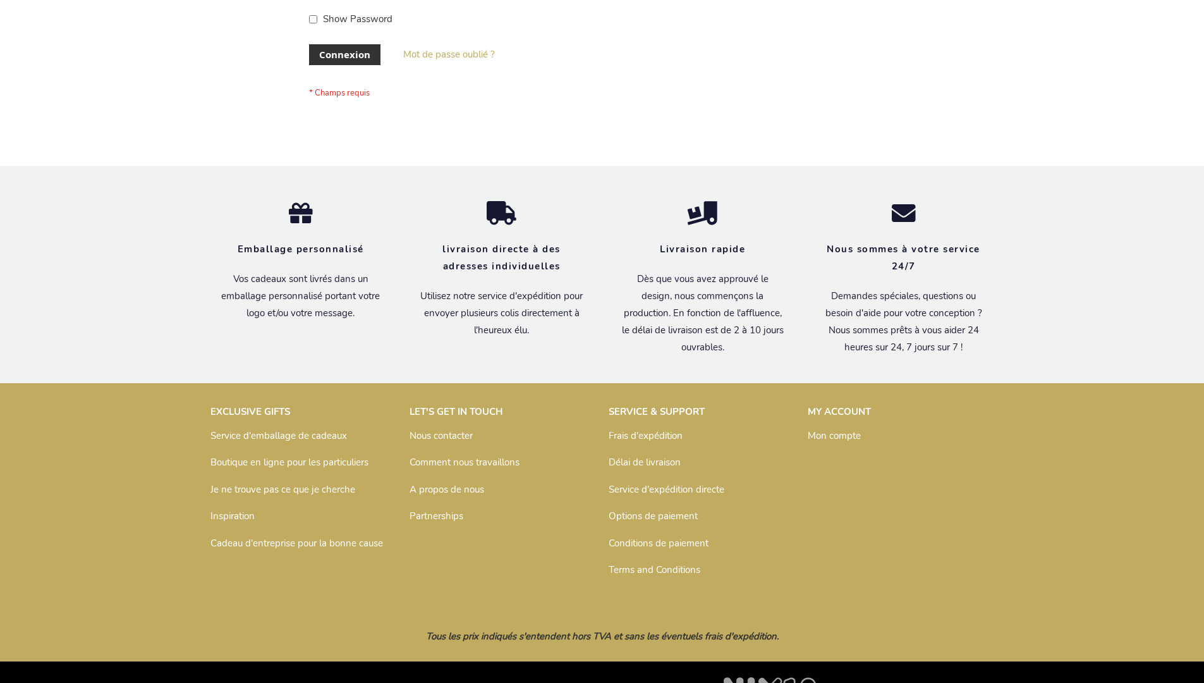
scroll to position [436, 0]
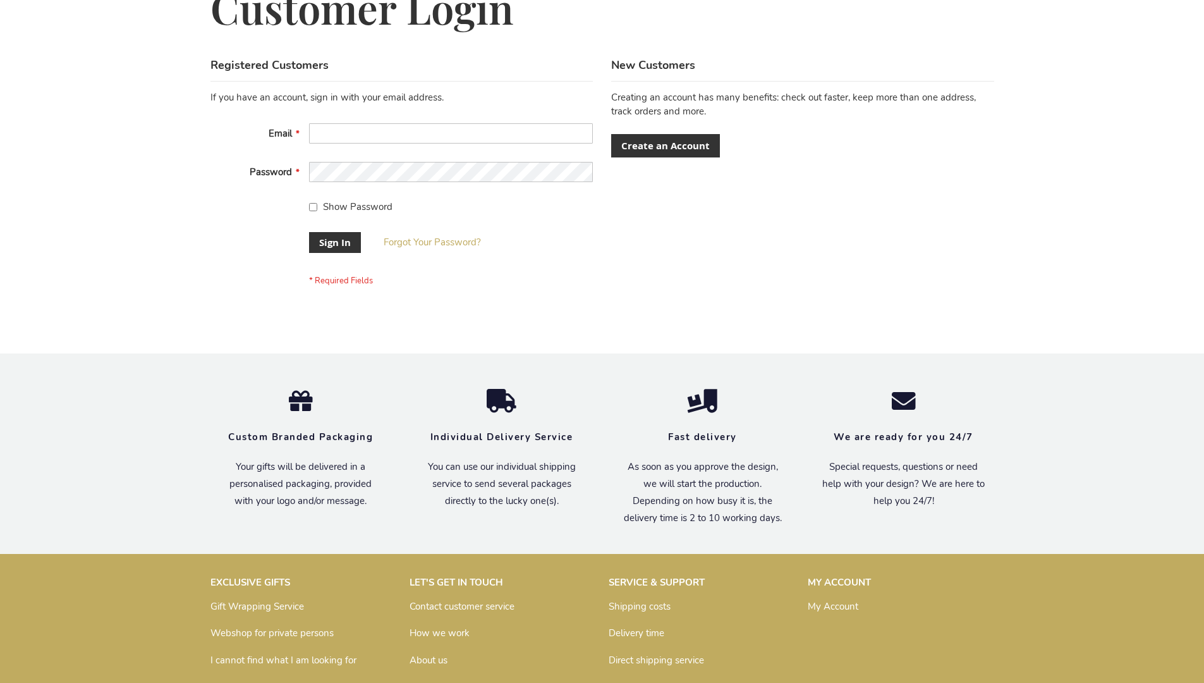
scroll to position [407, 0]
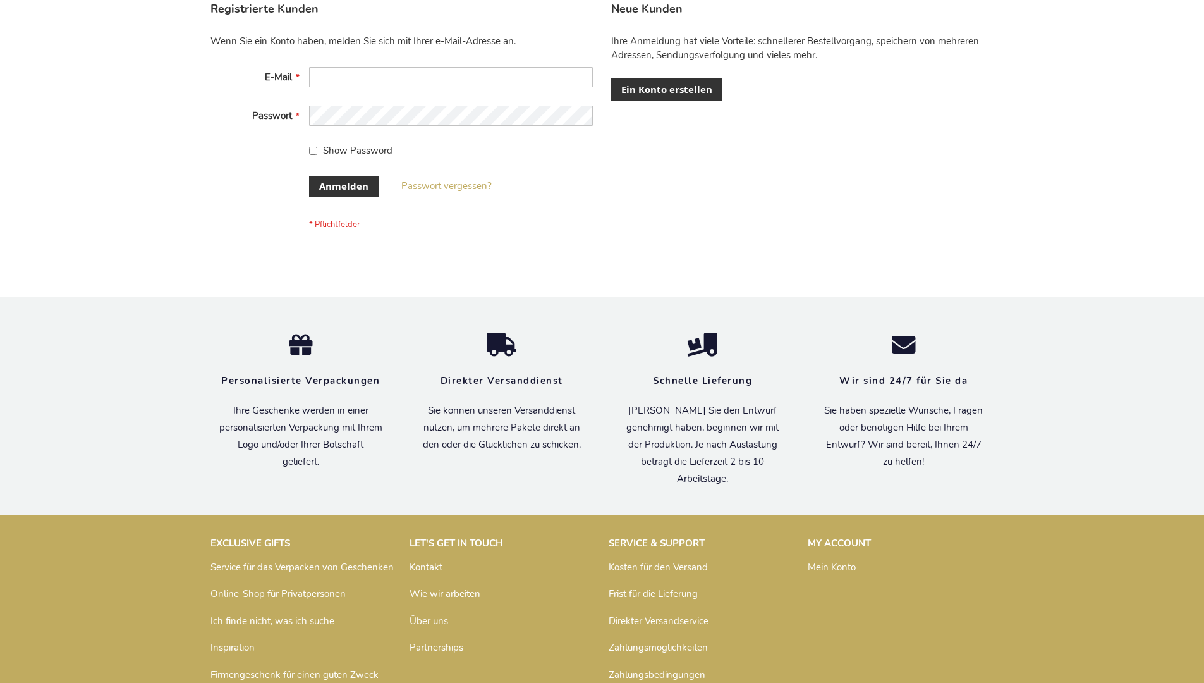
scroll to position [424, 0]
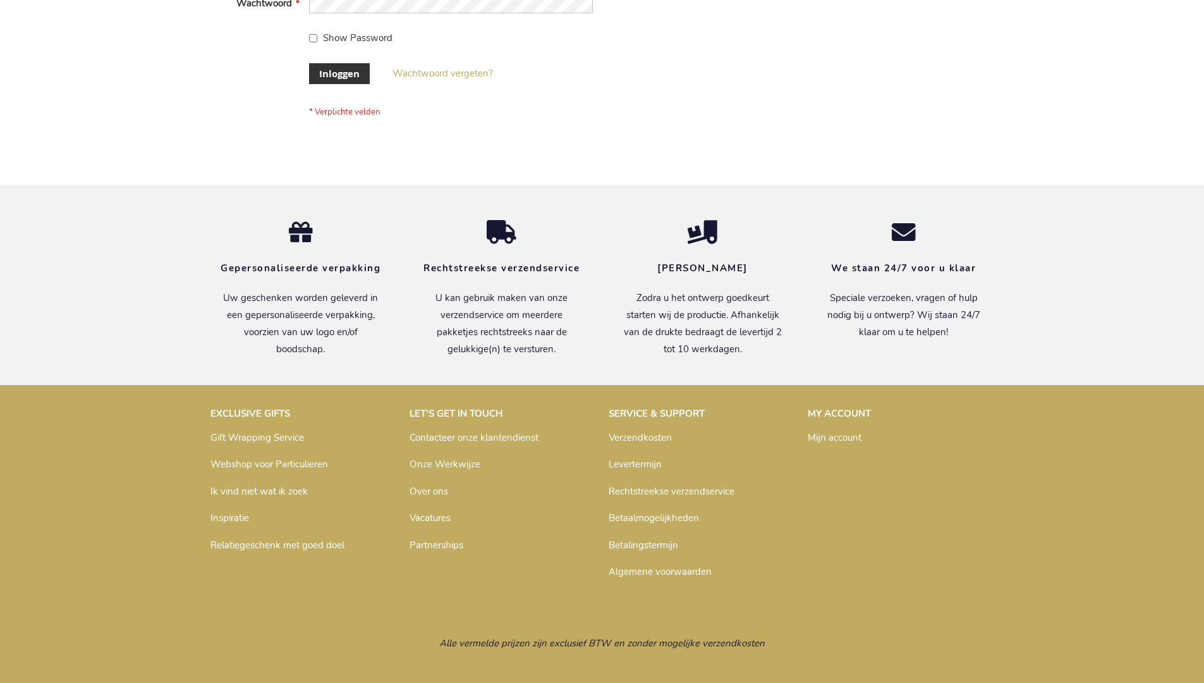
scroll to position [429, 0]
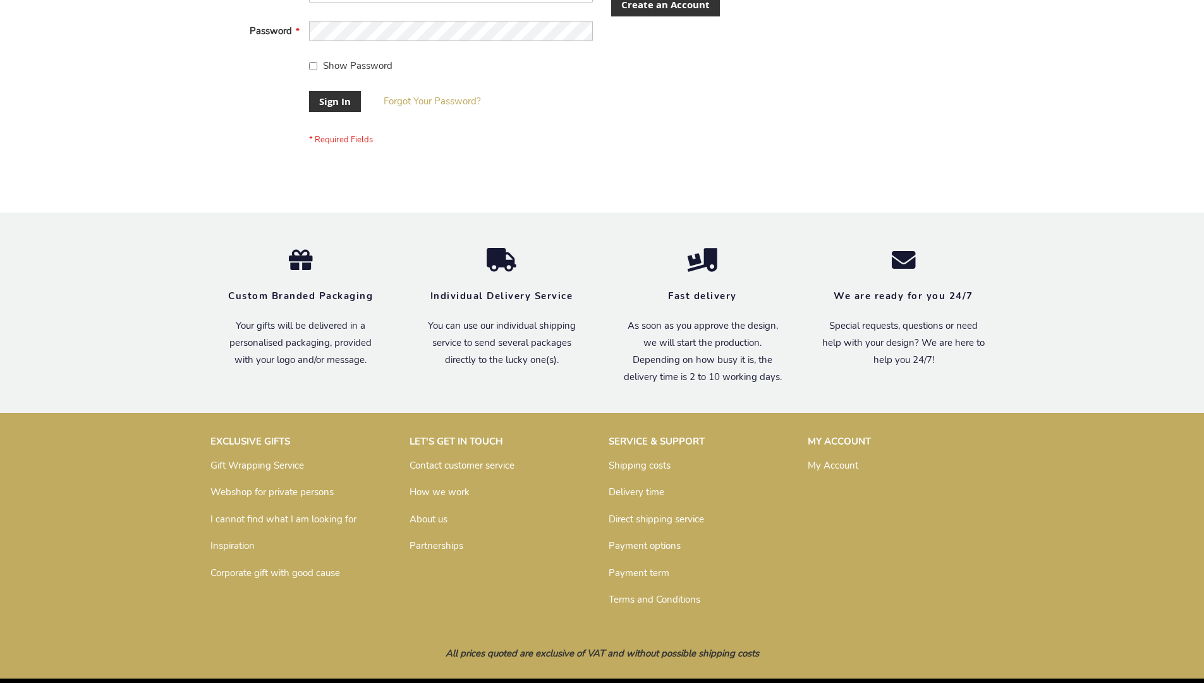
scroll to position [407, 0]
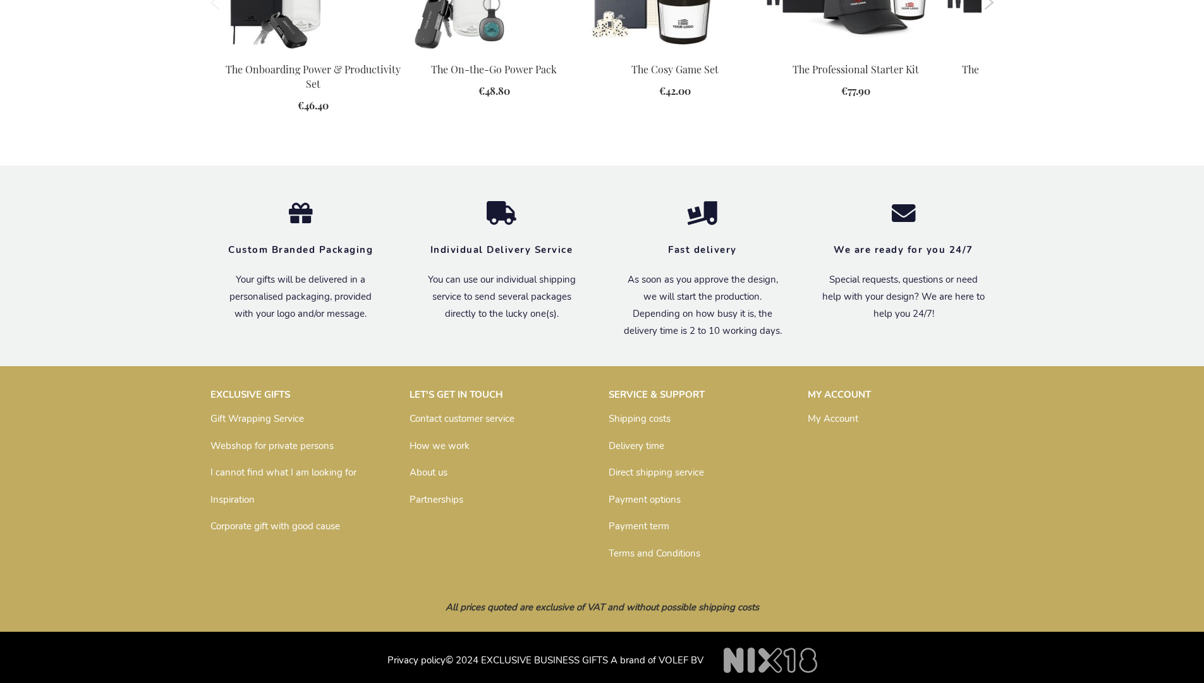
scroll to position [1393, 0]
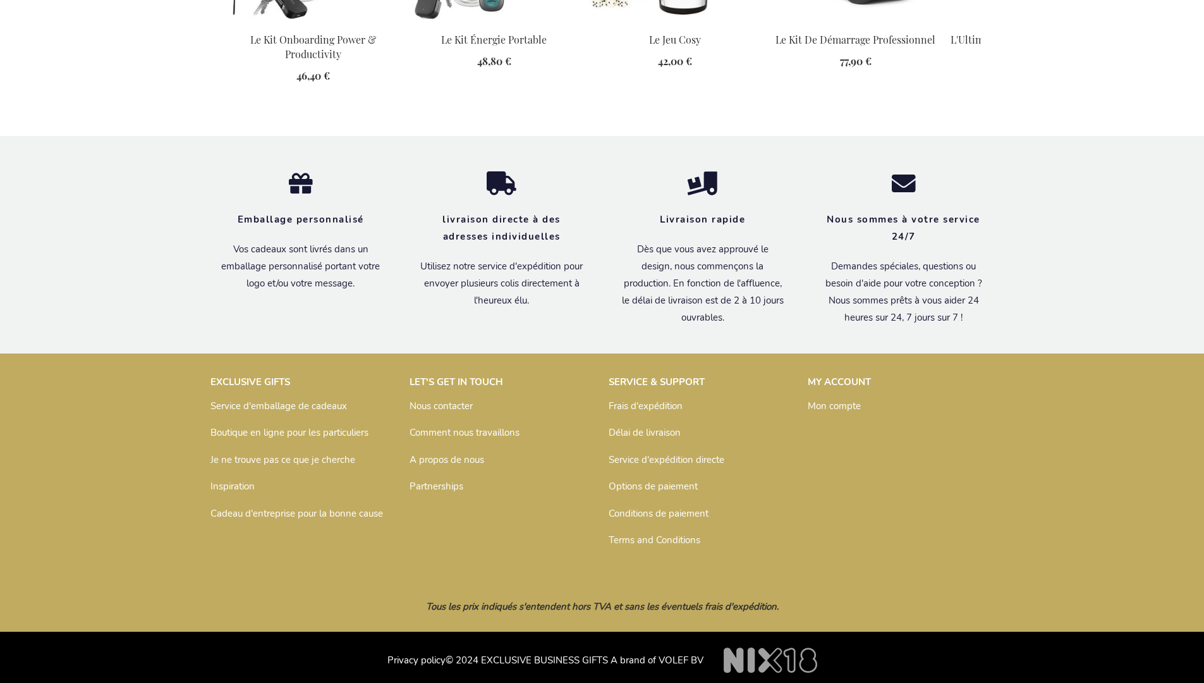
scroll to position [1452, 0]
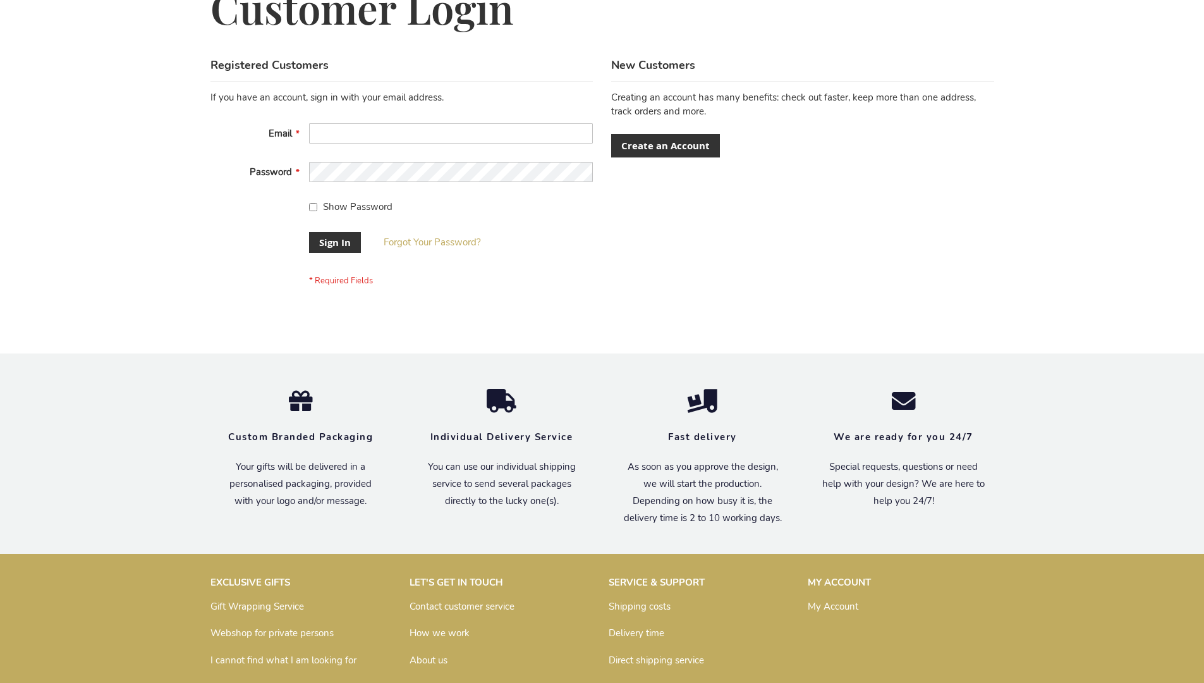
scroll to position [407, 0]
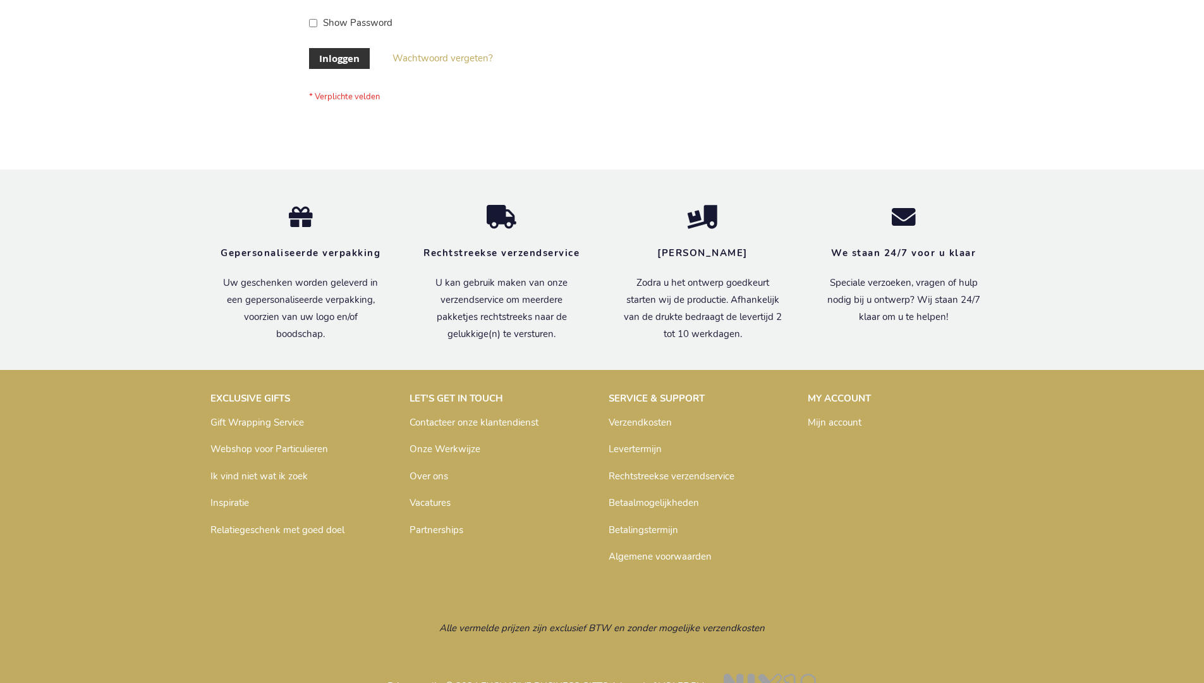
scroll to position [429, 0]
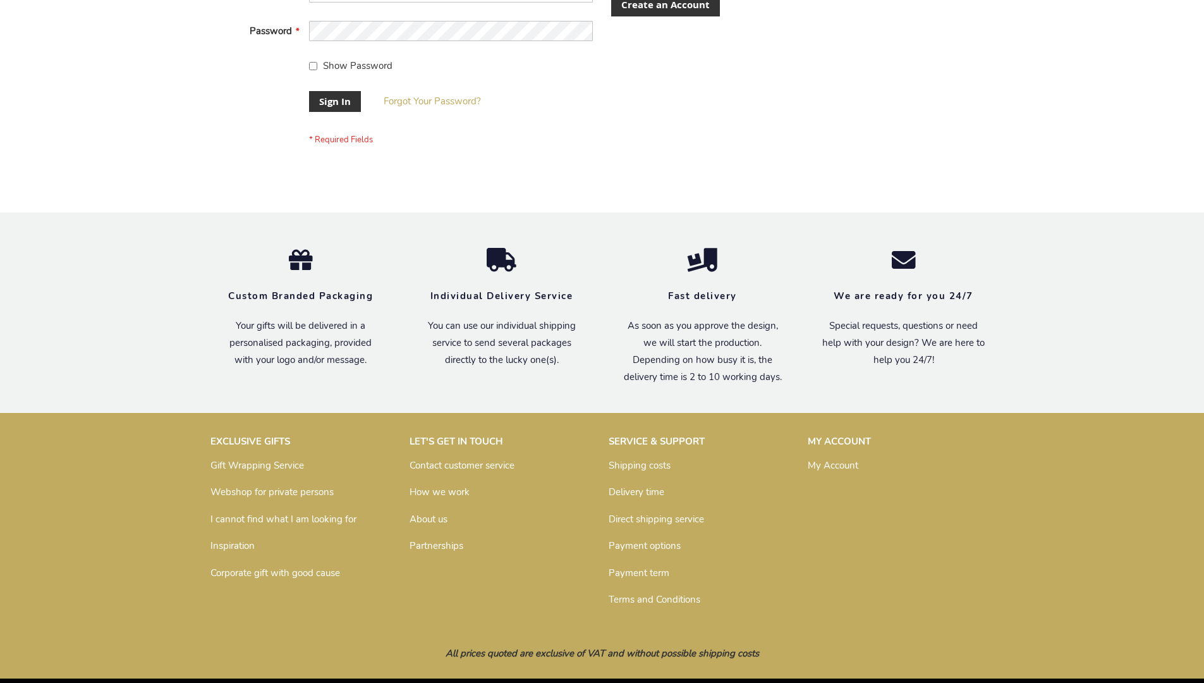
scroll to position [407, 0]
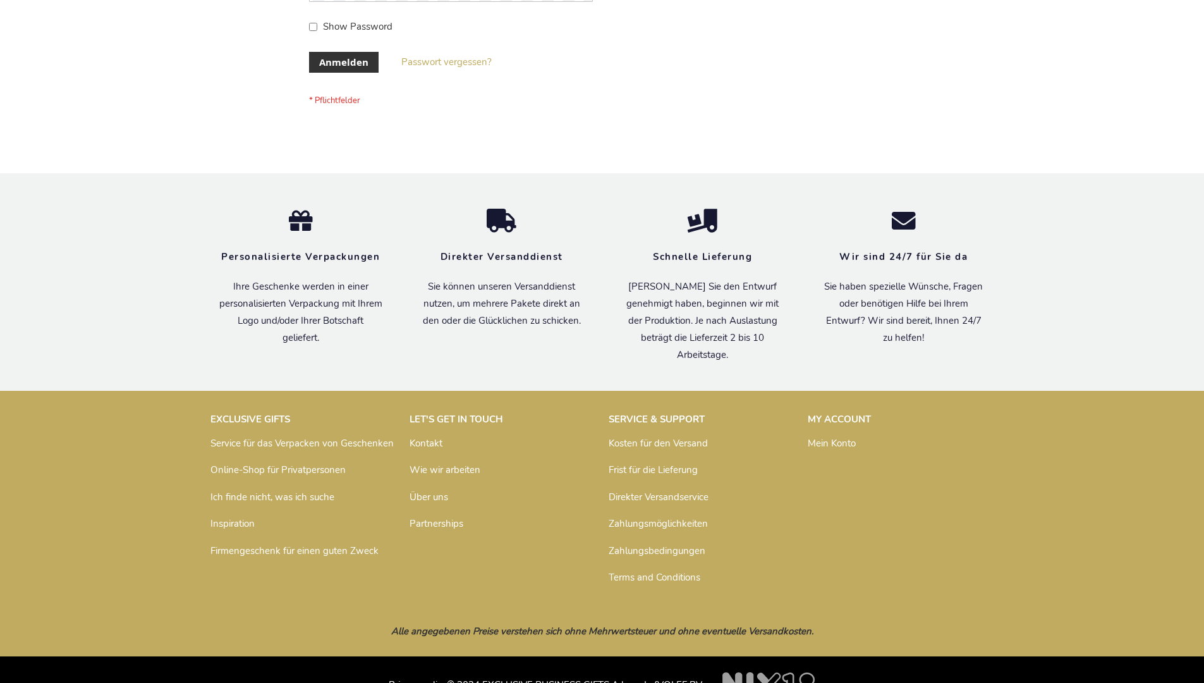
scroll to position [424, 0]
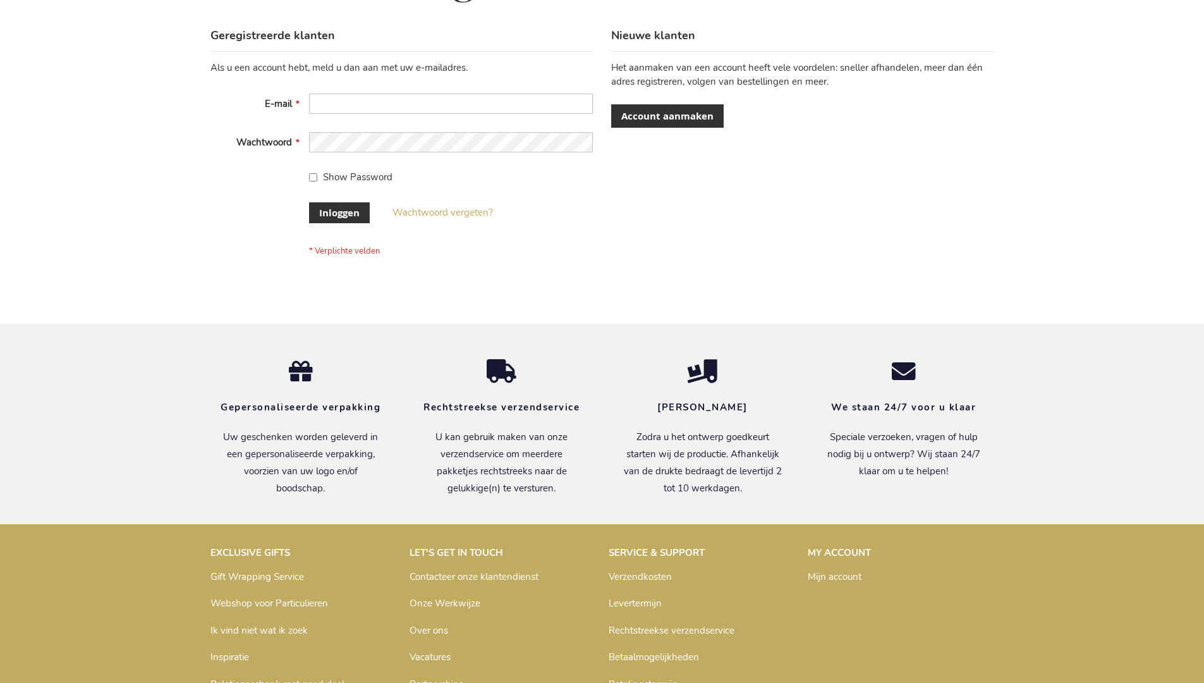
scroll to position [429, 0]
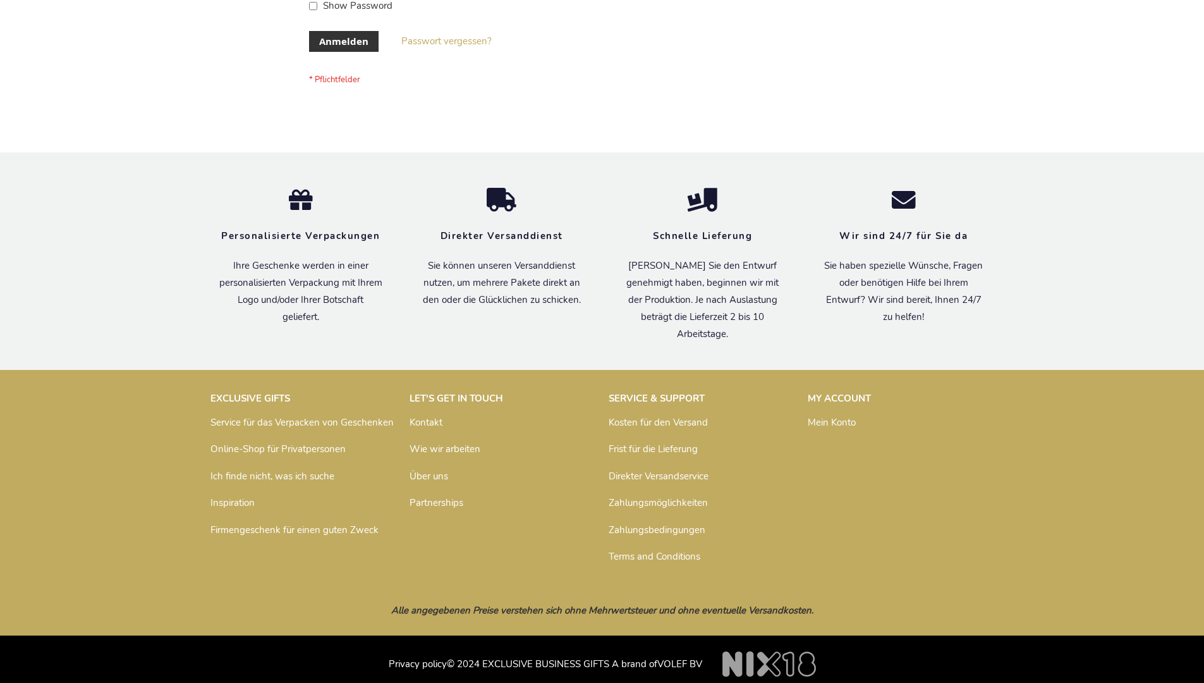
scroll to position [424, 0]
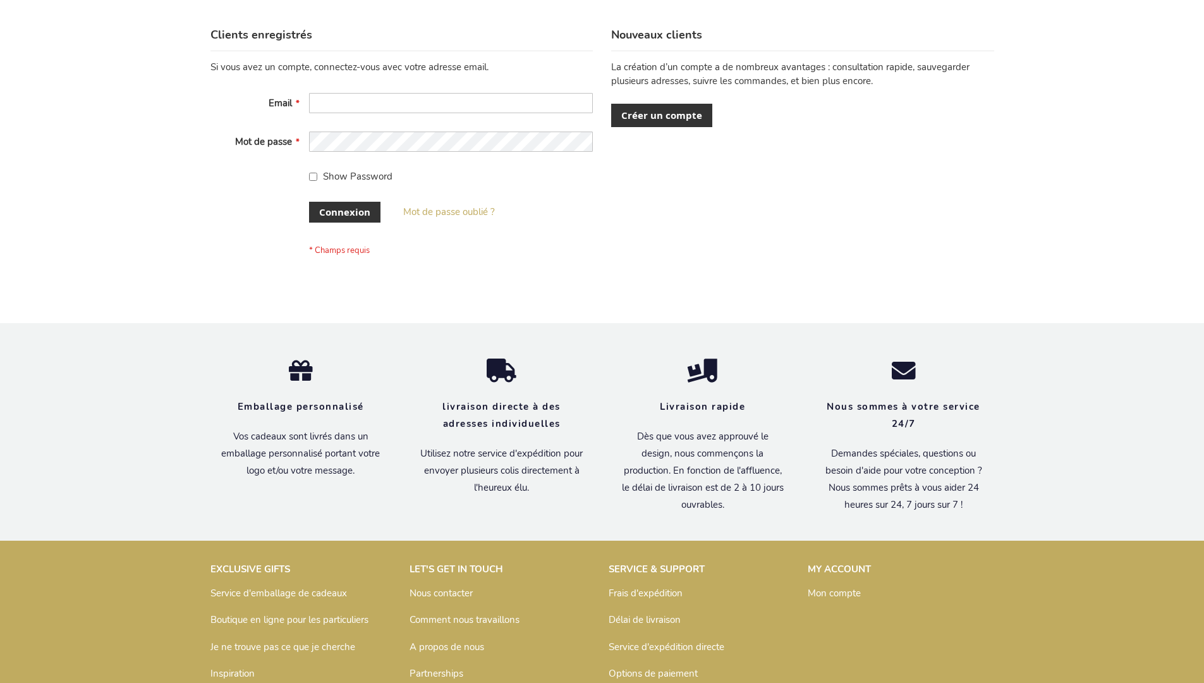
scroll to position [436, 0]
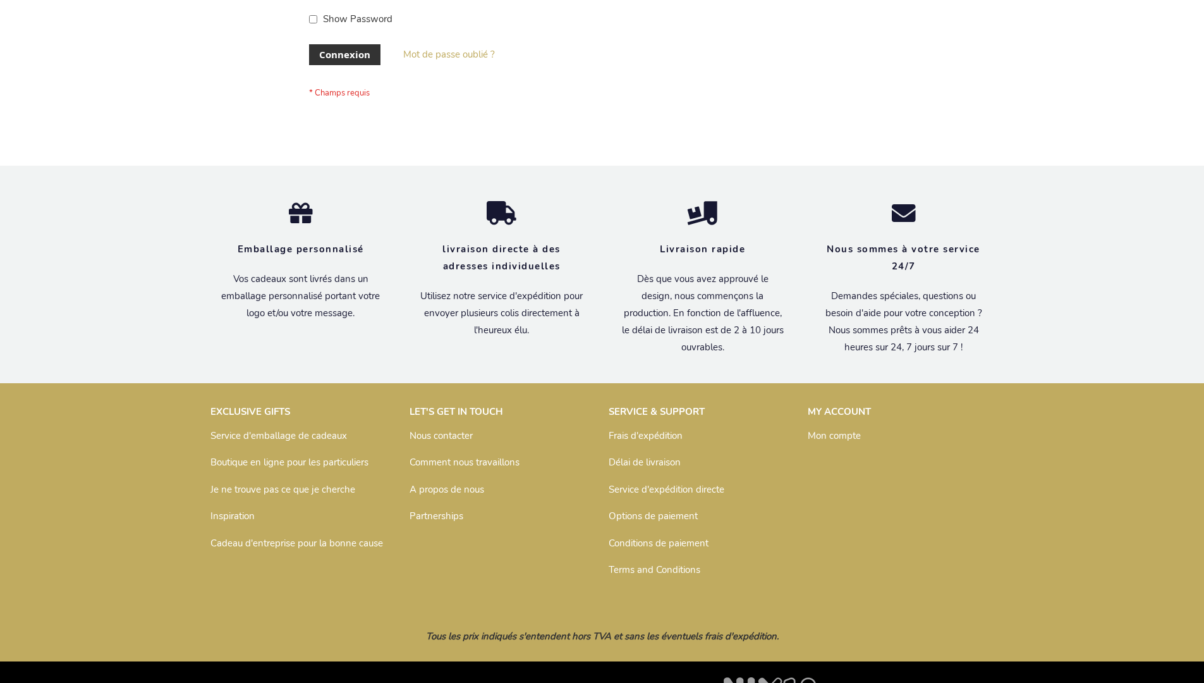
scroll to position [436, 0]
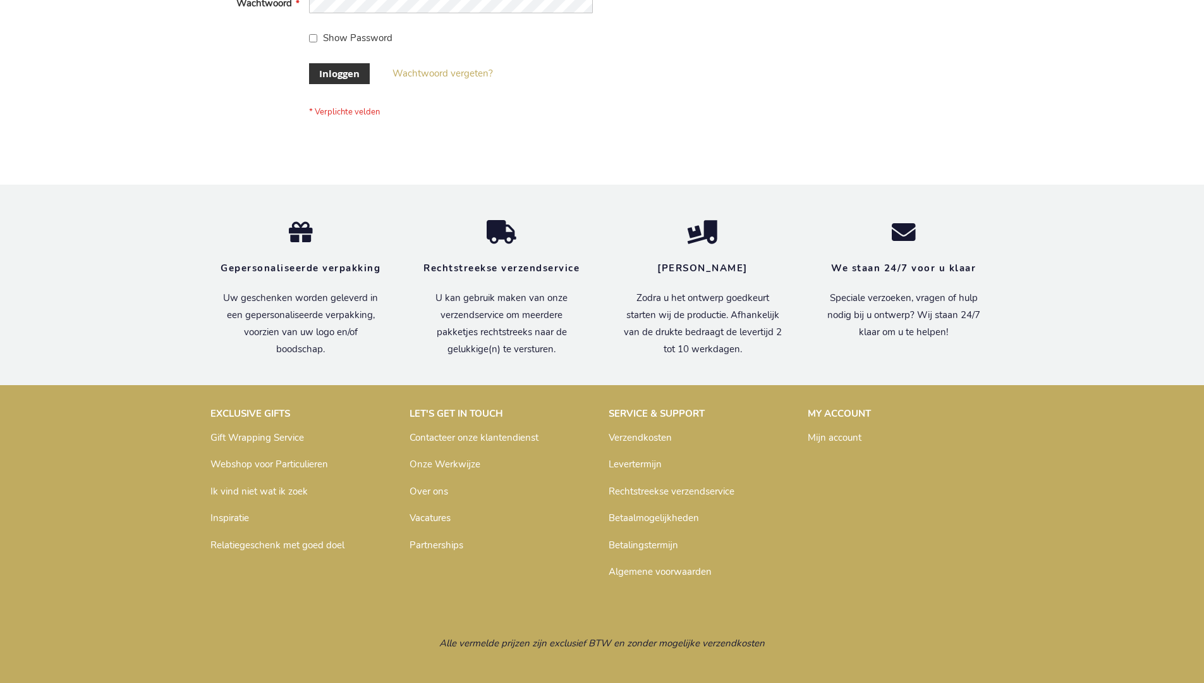
scroll to position [429, 0]
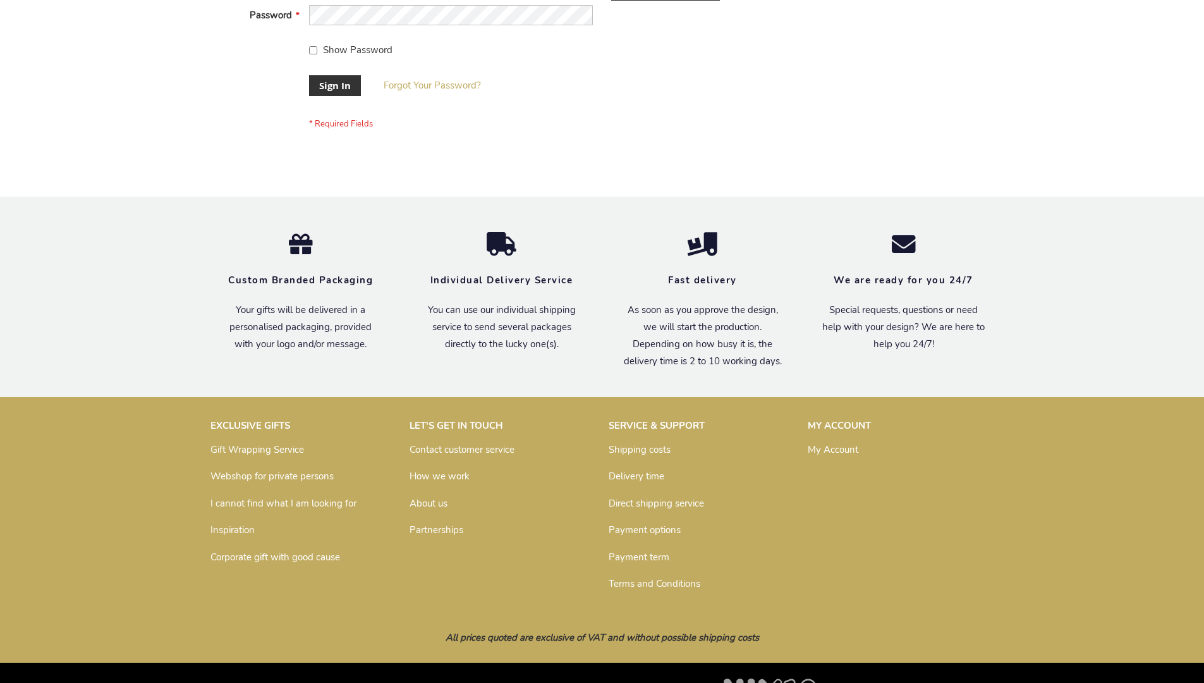
scroll to position [407, 0]
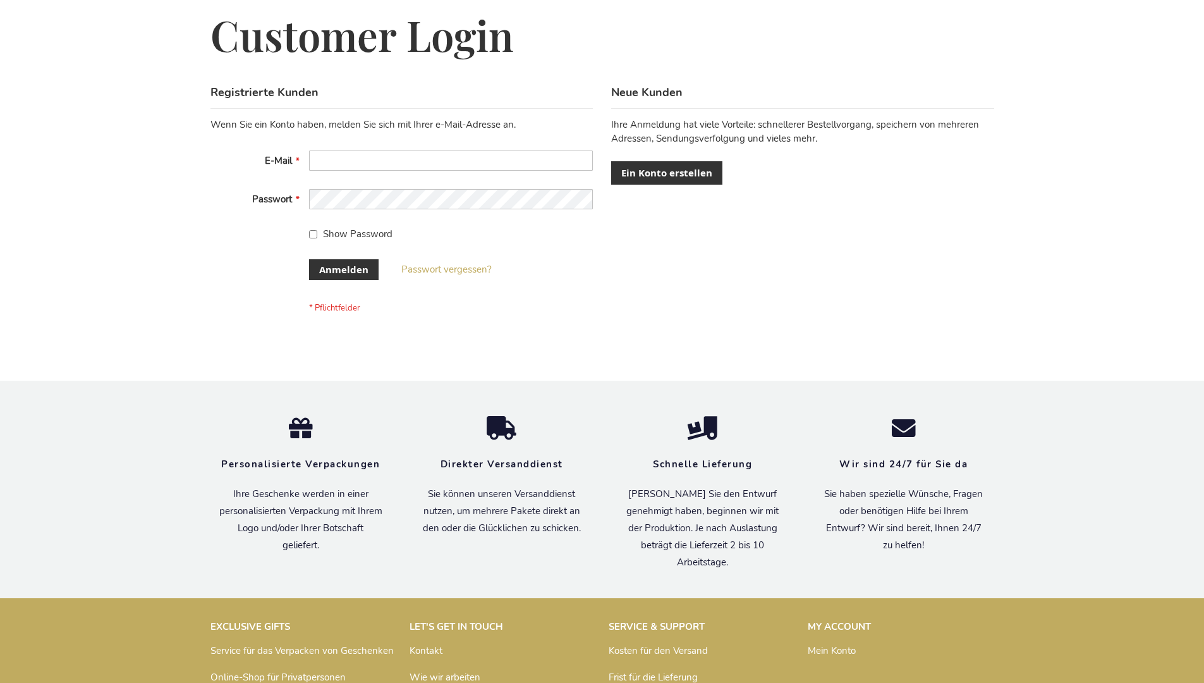
scroll to position [424, 0]
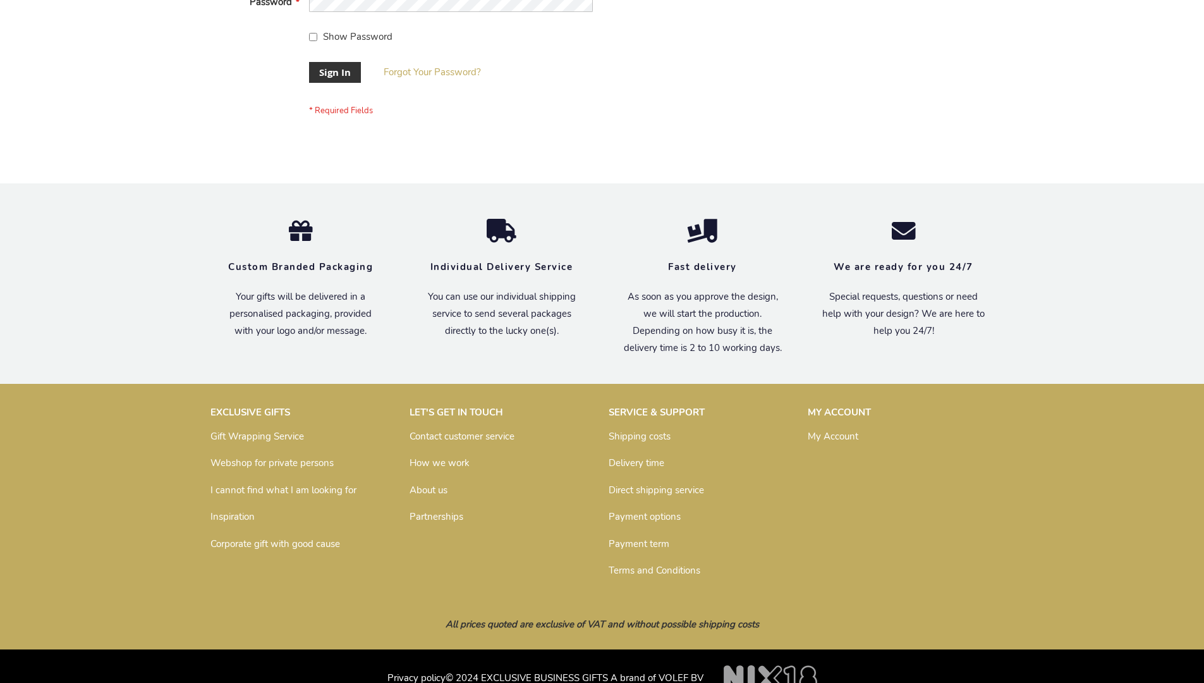
scroll to position [407, 0]
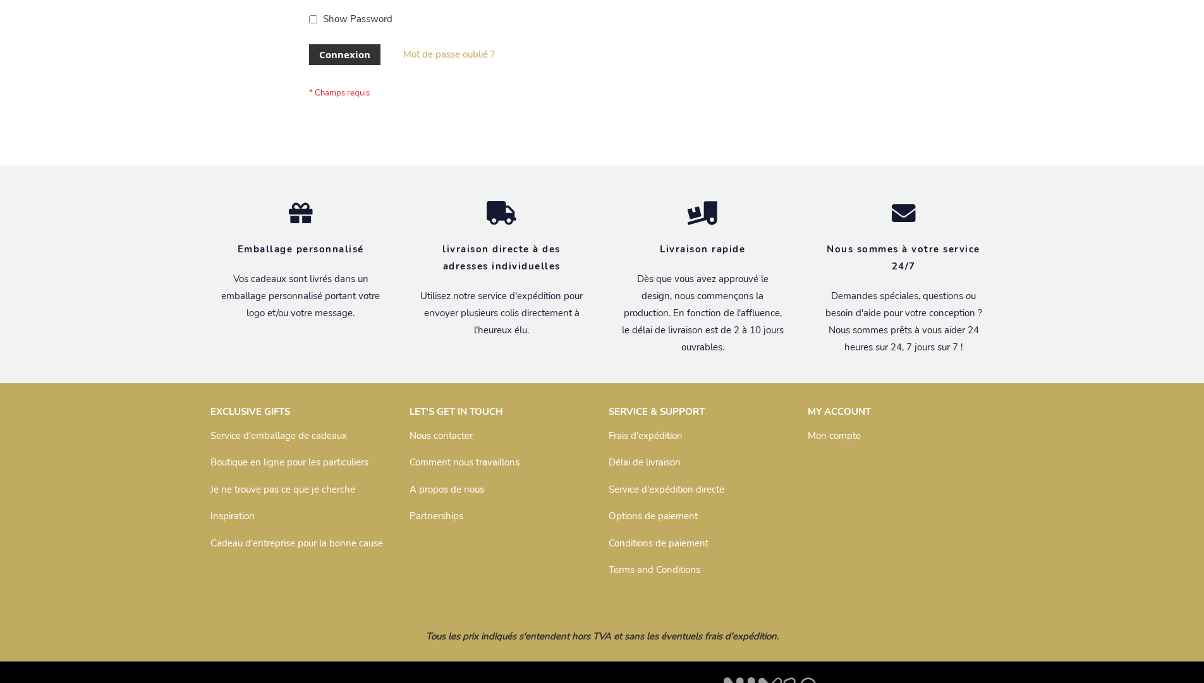
scroll to position [436, 0]
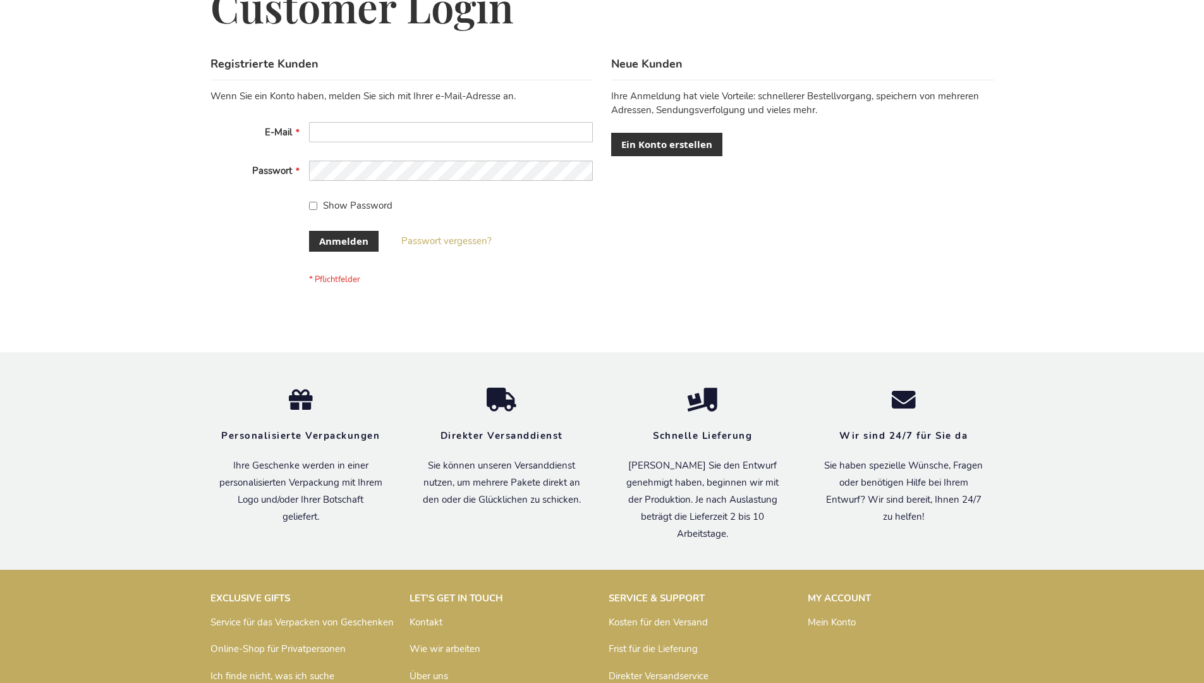
scroll to position [424, 0]
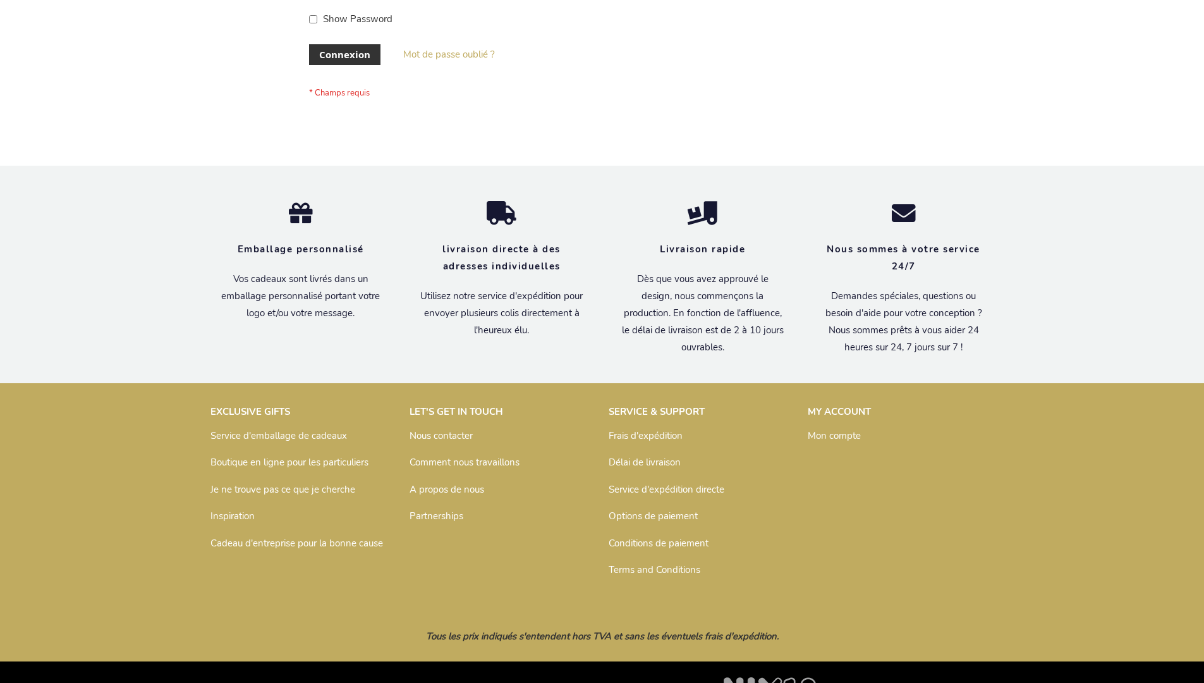
scroll to position [436, 0]
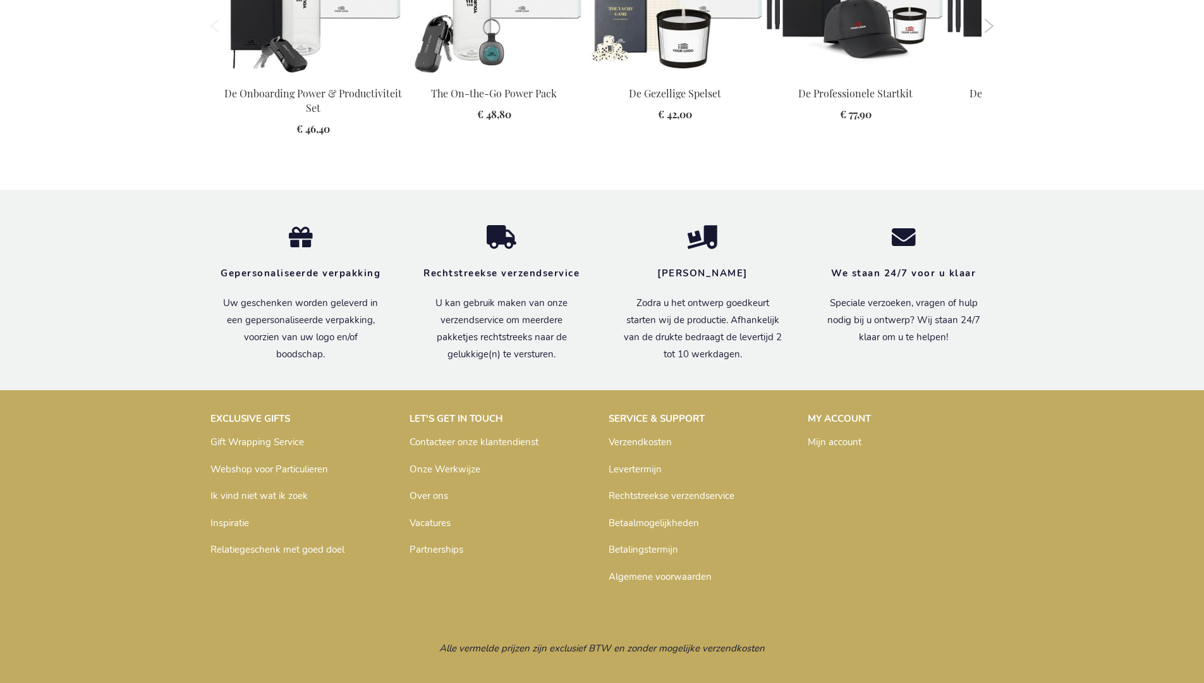
scroll to position [1417, 0]
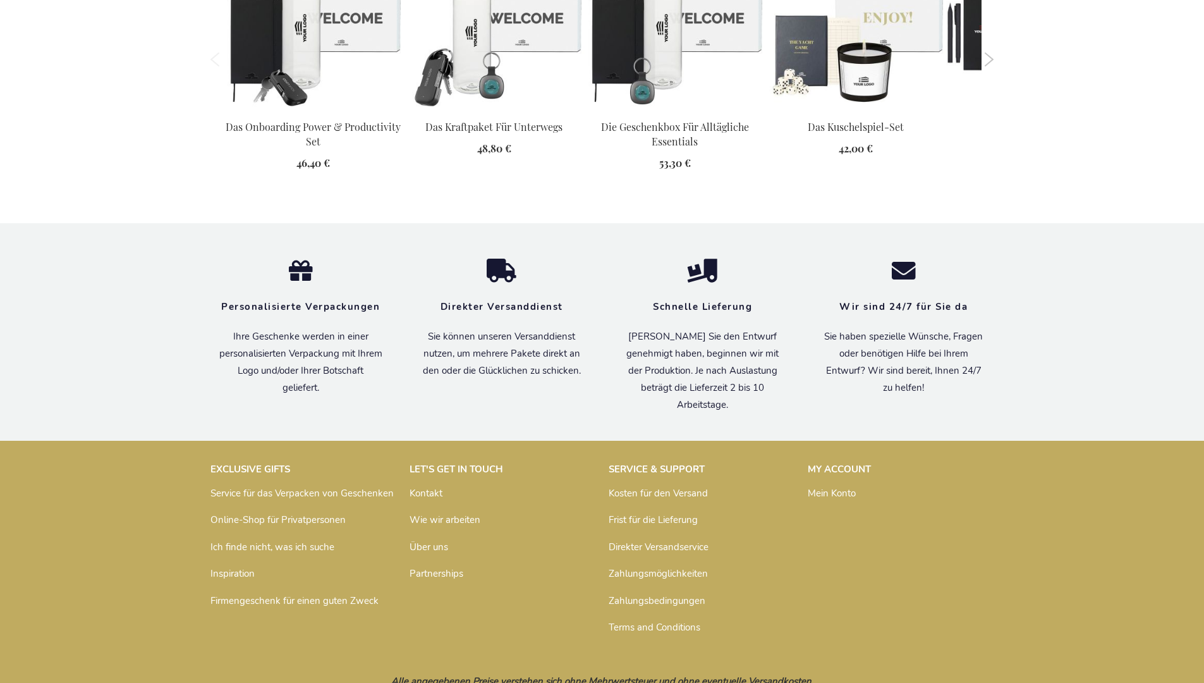
scroll to position [1438, 0]
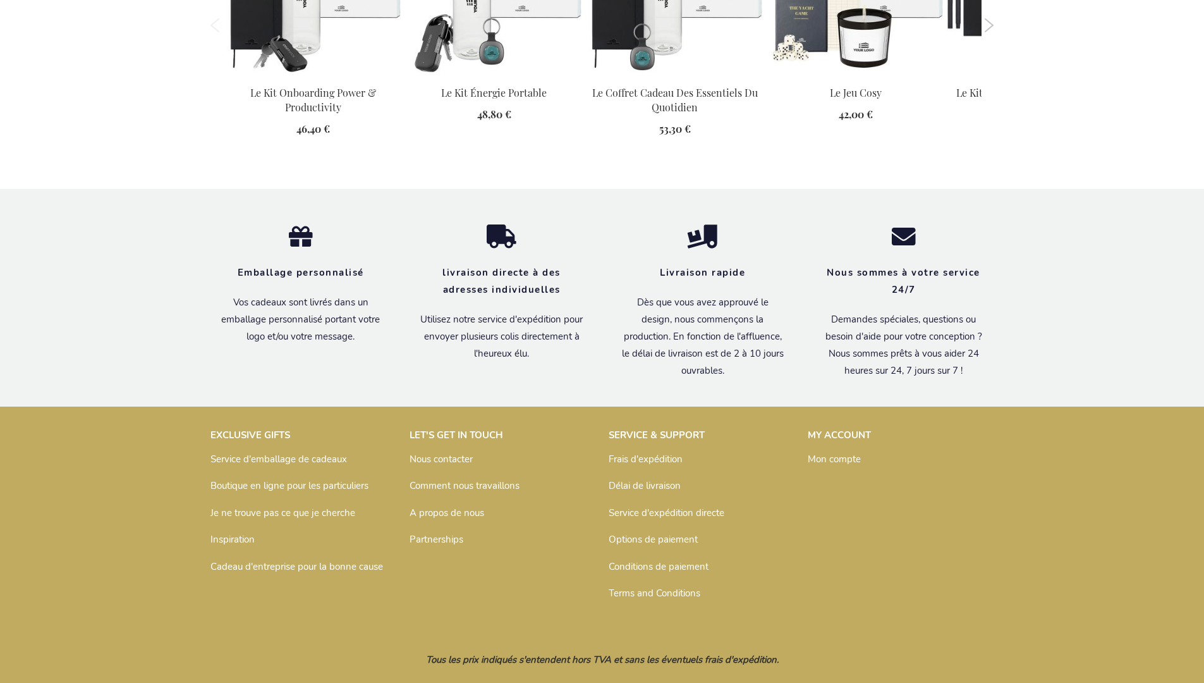
scroll to position [1450, 0]
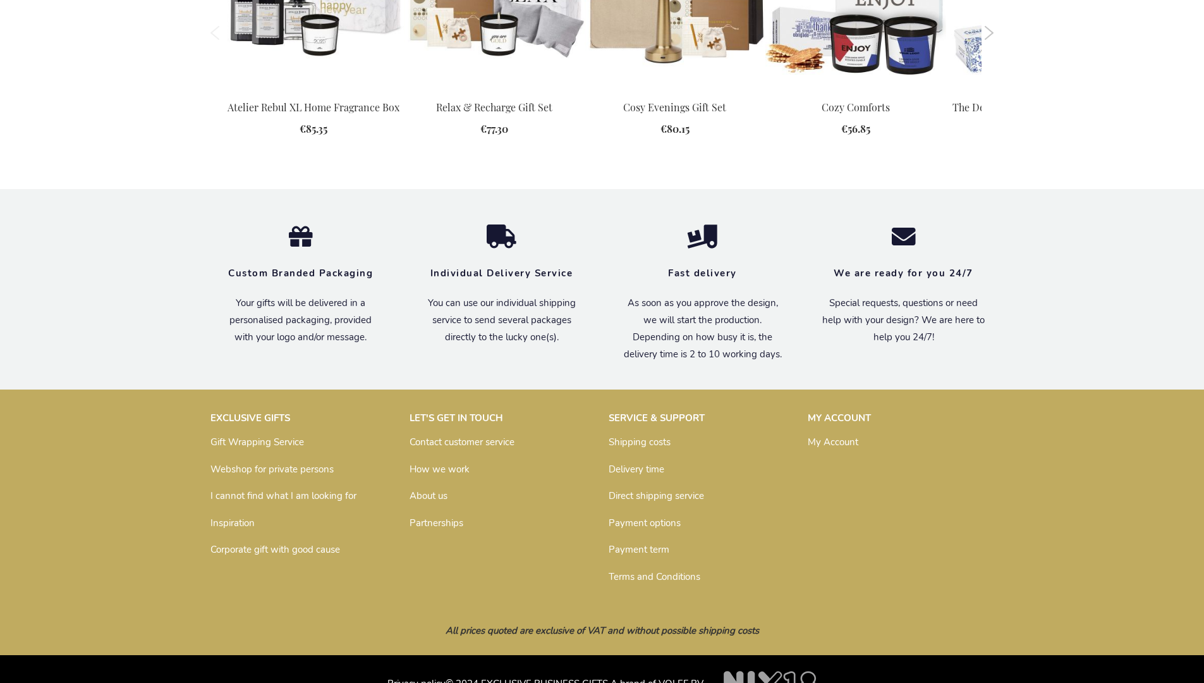
scroll to position [1660, 0]
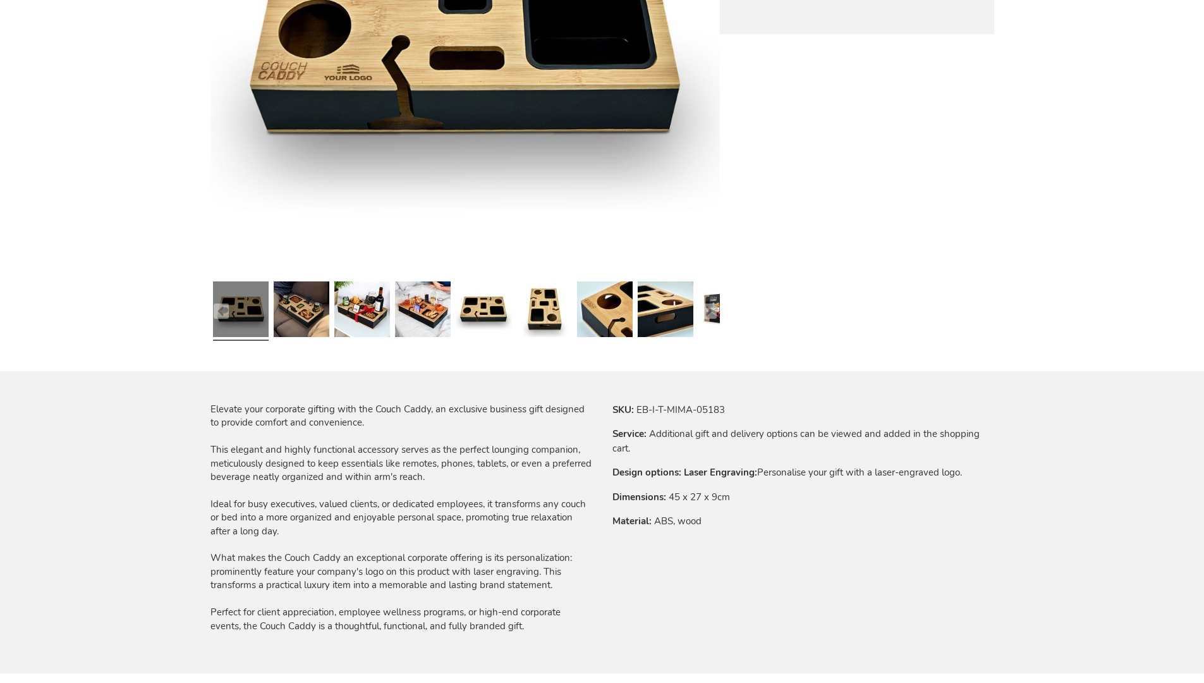
scroll to position [1312, 0]
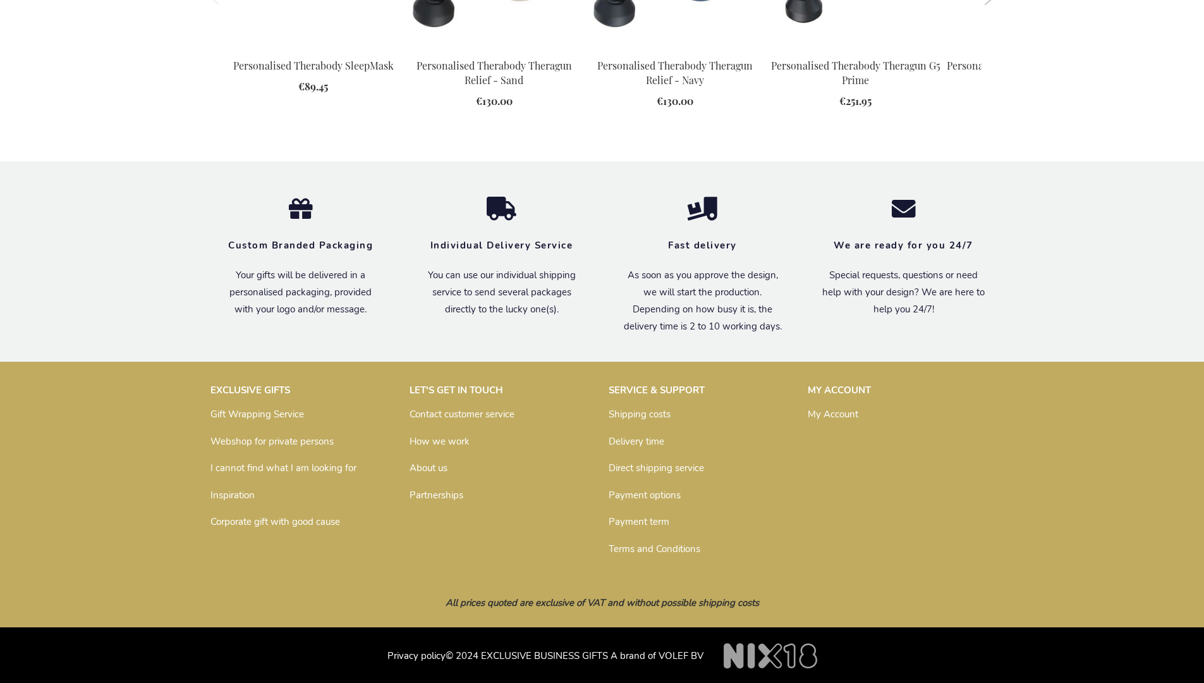
scroll to position [1837, 0]
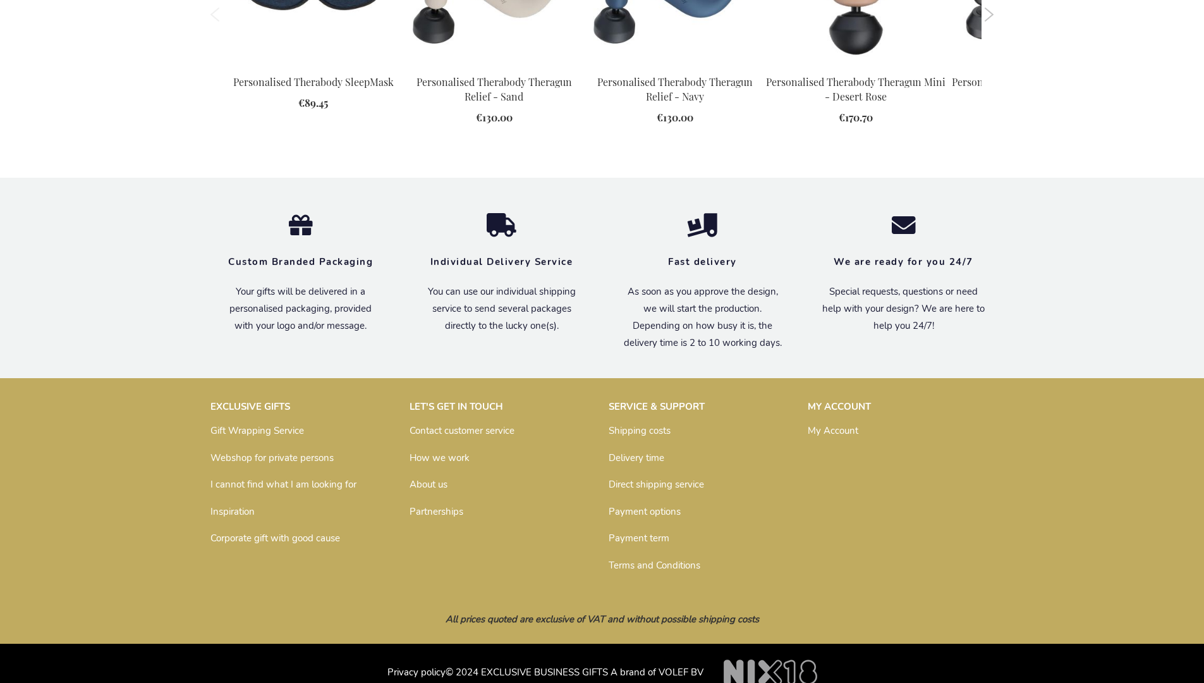
scroll to position [1815, 0]
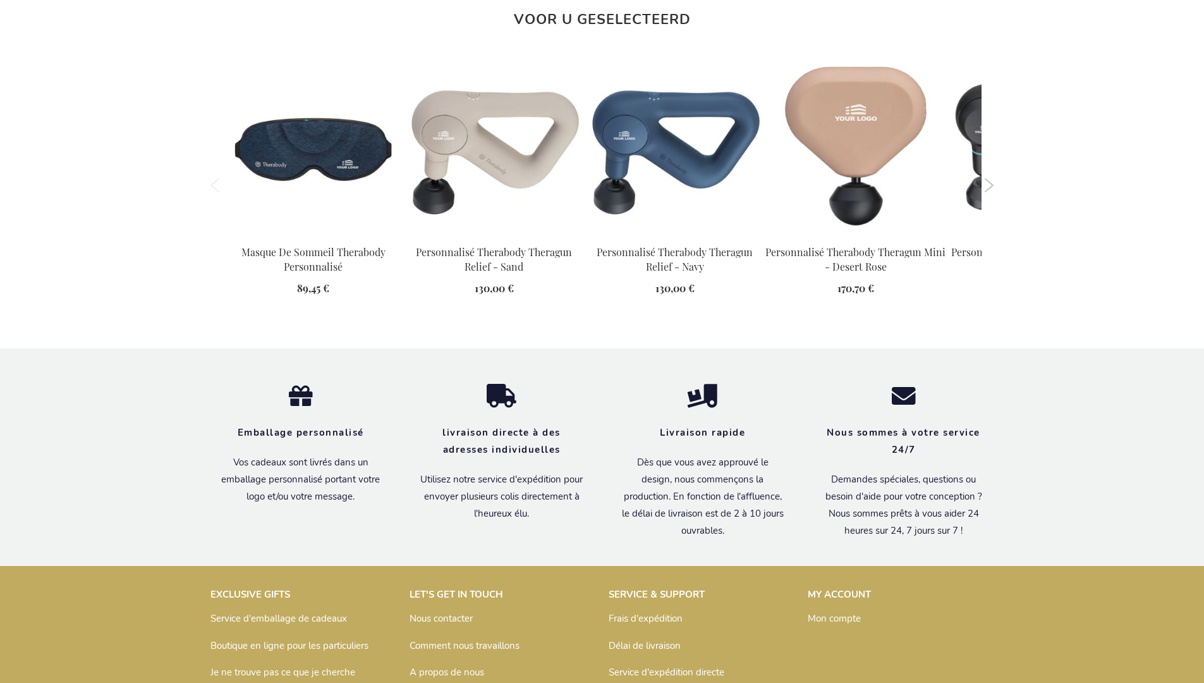
scroll to position [1873, 0]
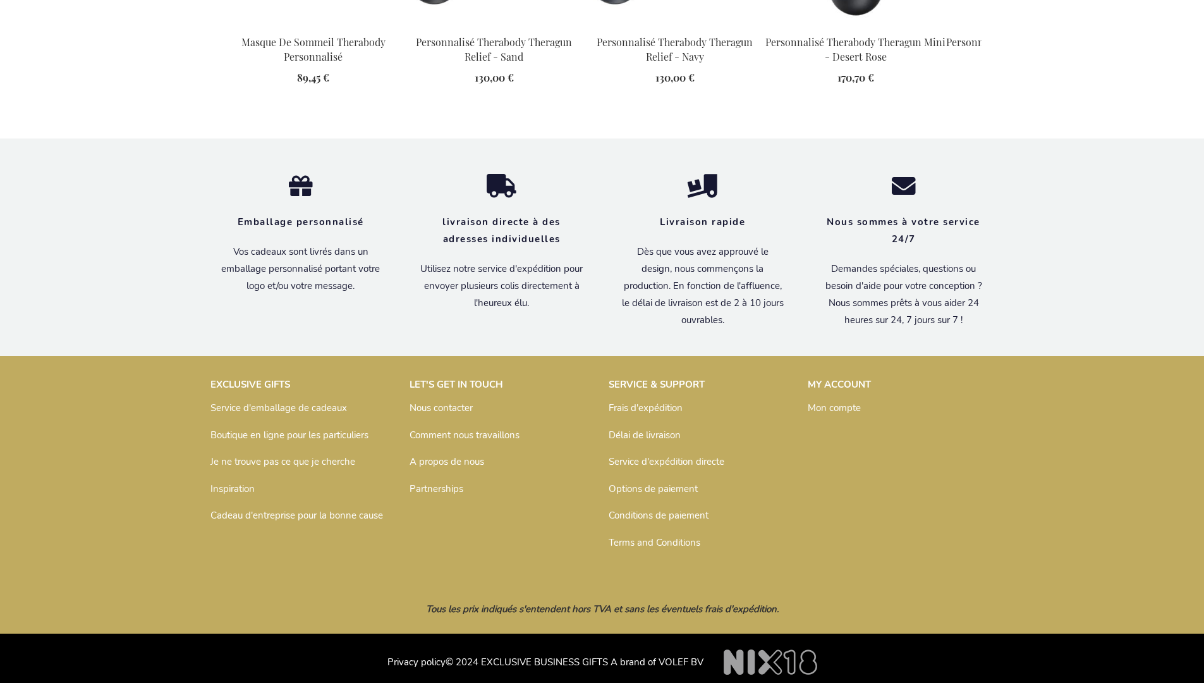
scroll to position [1816, 0]
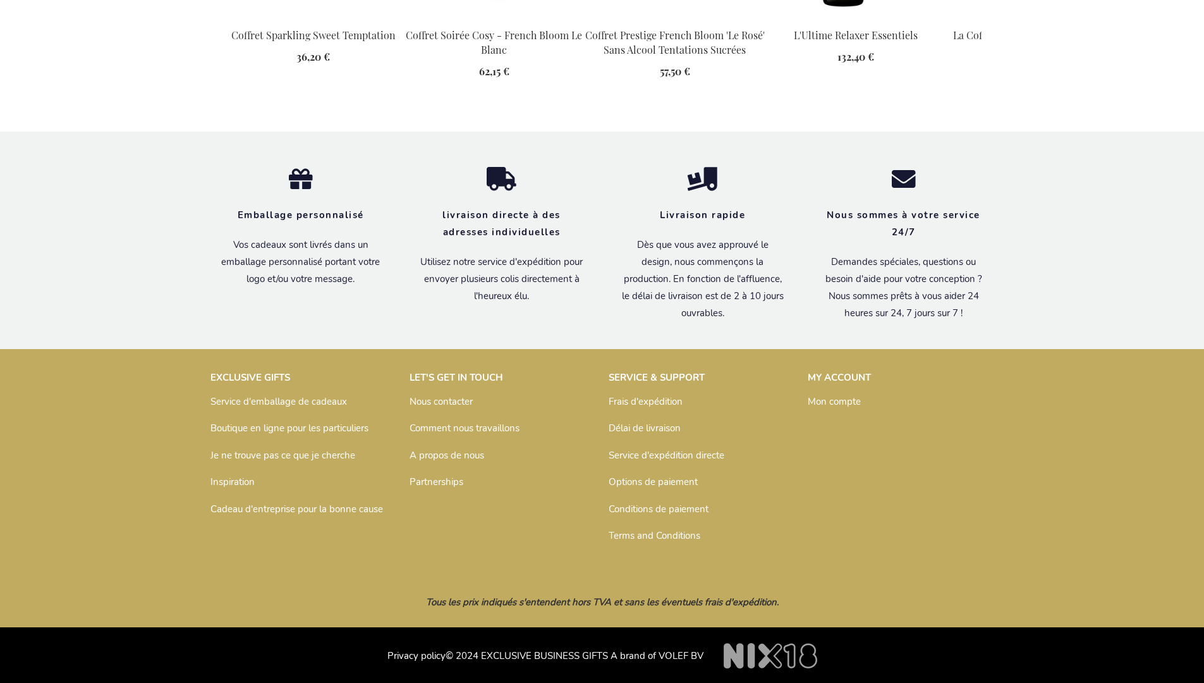
scroll to position [1689, 0]
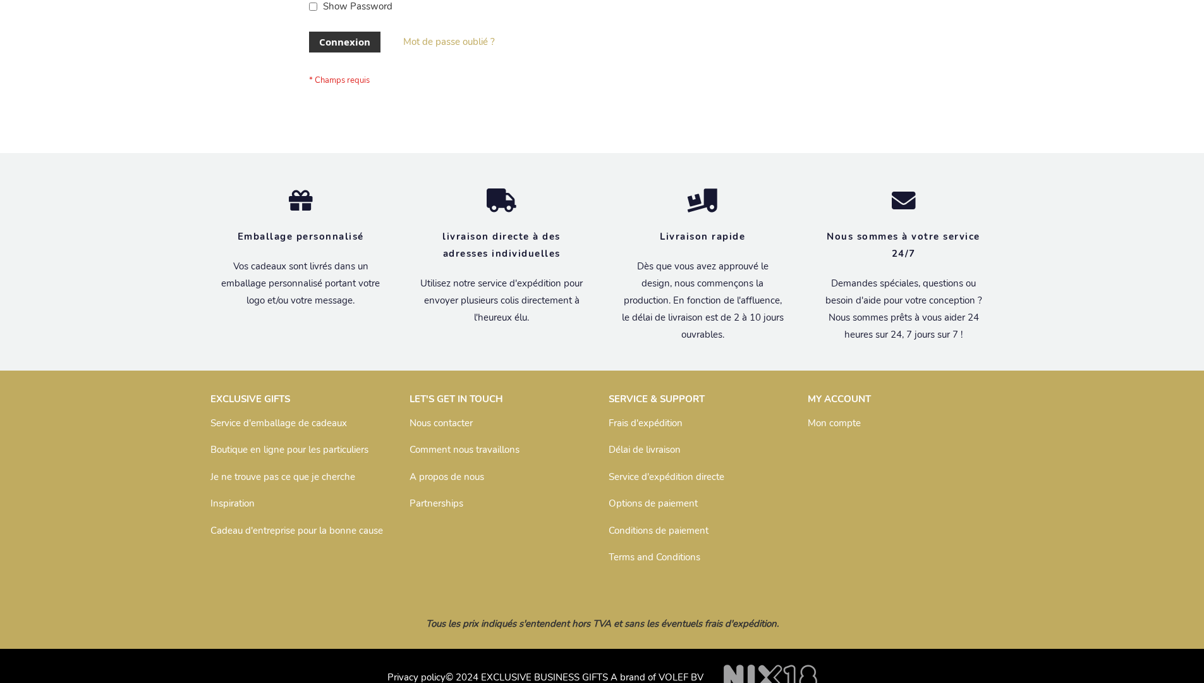
scroll to position [436, 0]
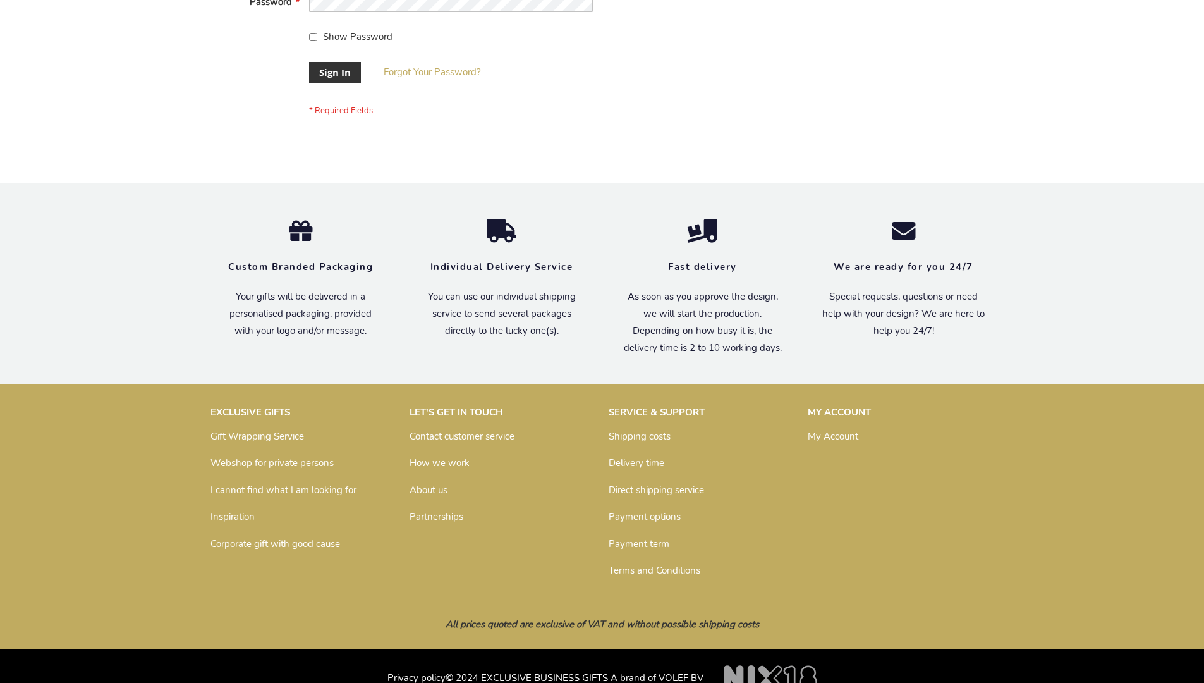
scroll to position [407, 0]
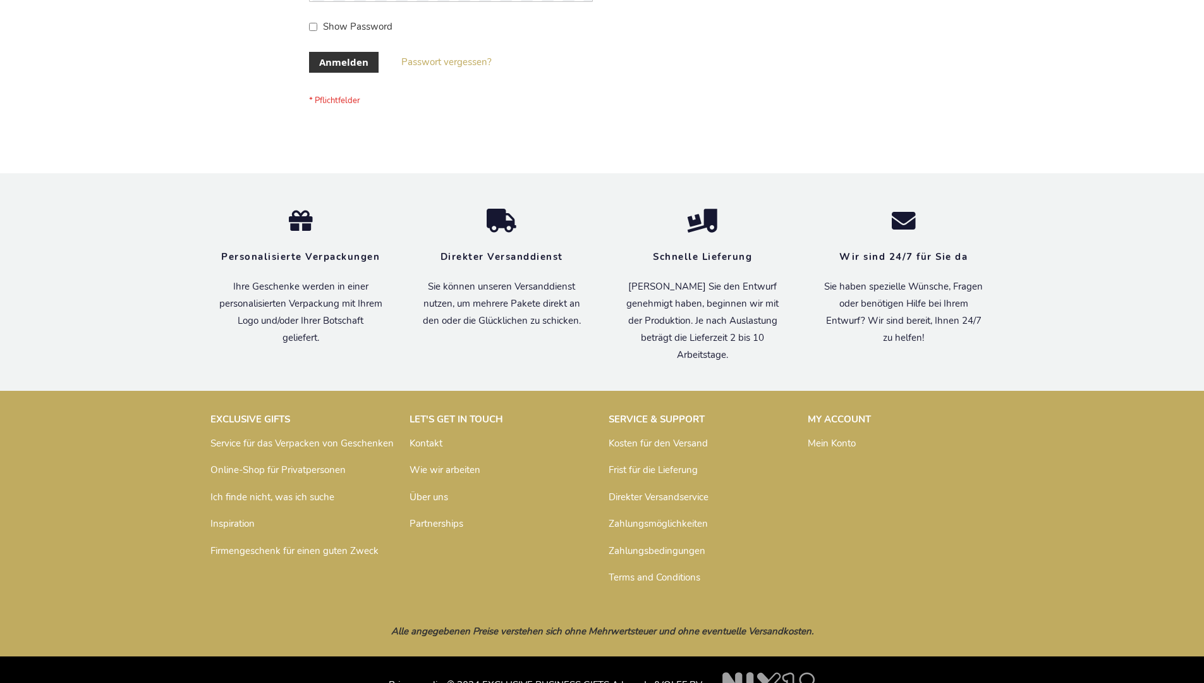
scroll to position [424, 0]
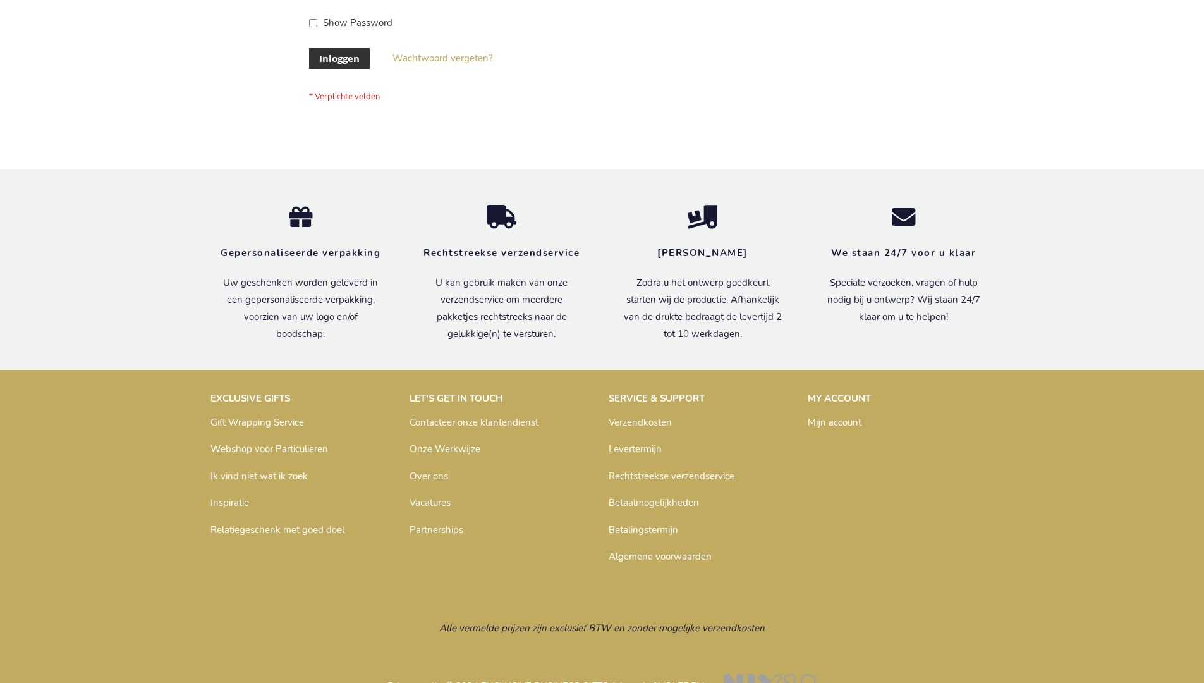
scroll to position [429, 0]
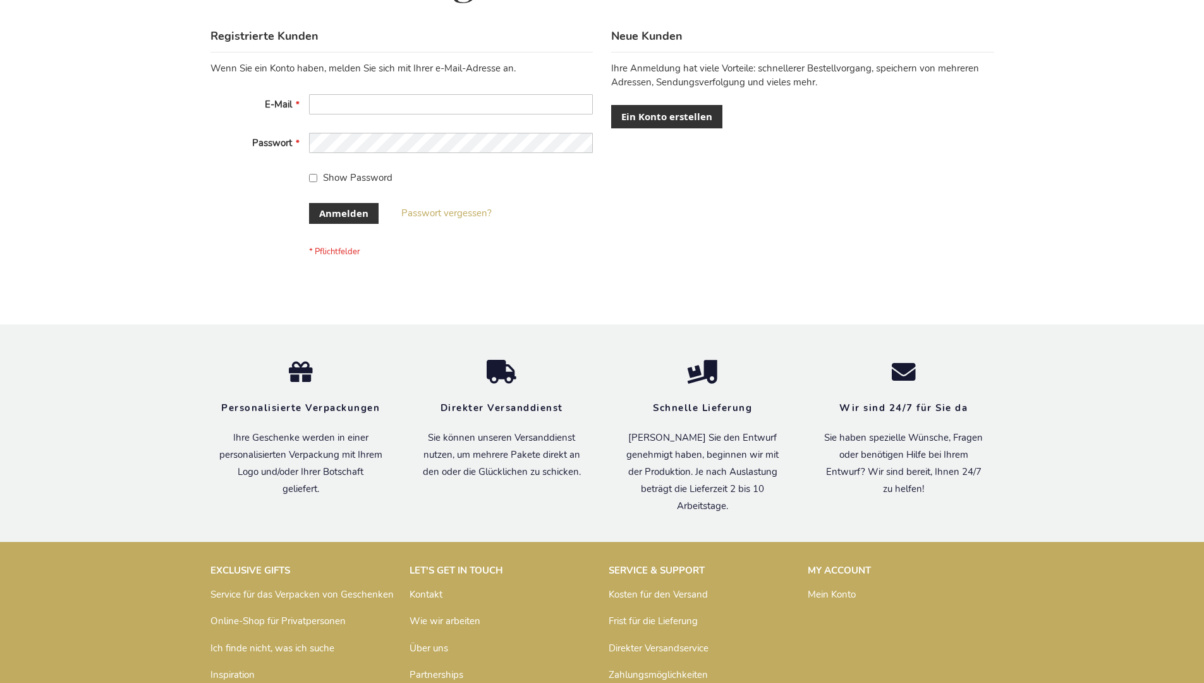
scroll to position [424, 0]
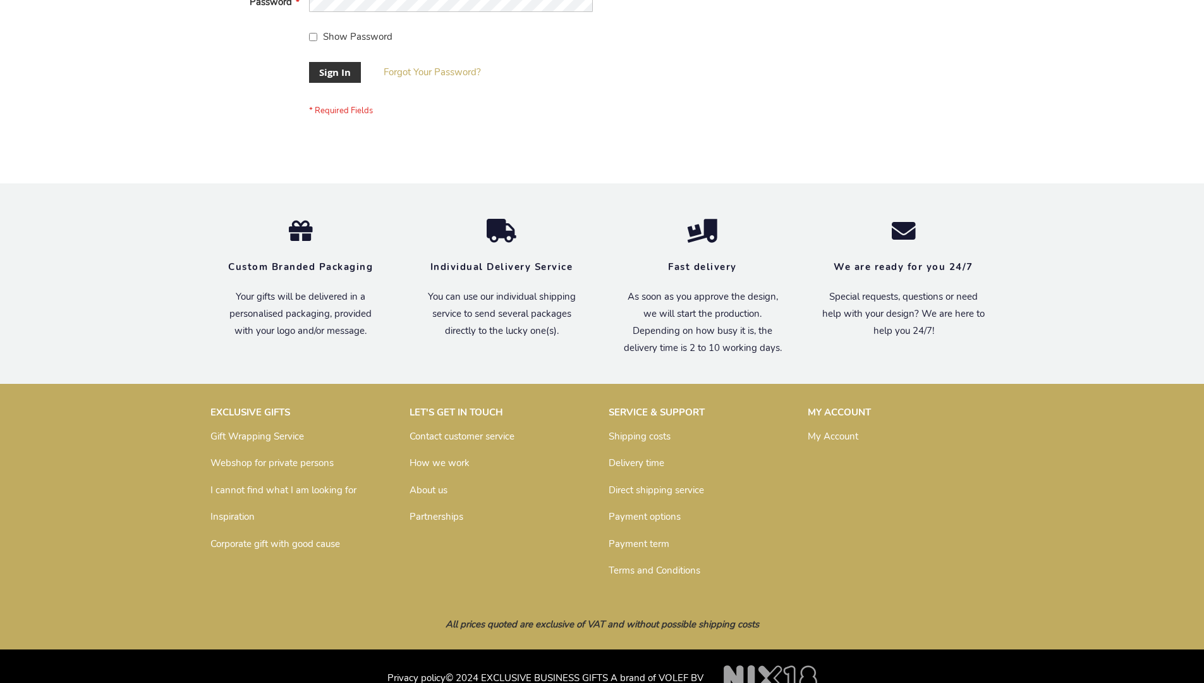
scroll to position [407, 0]
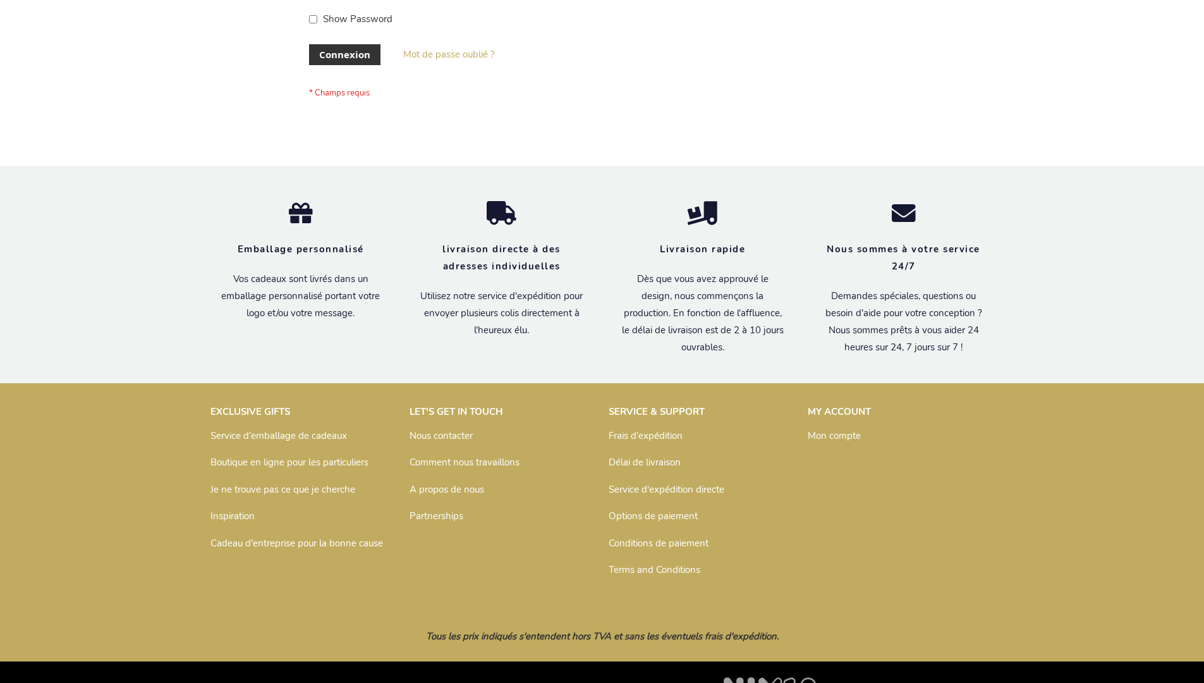
scroll to position [436, 0]
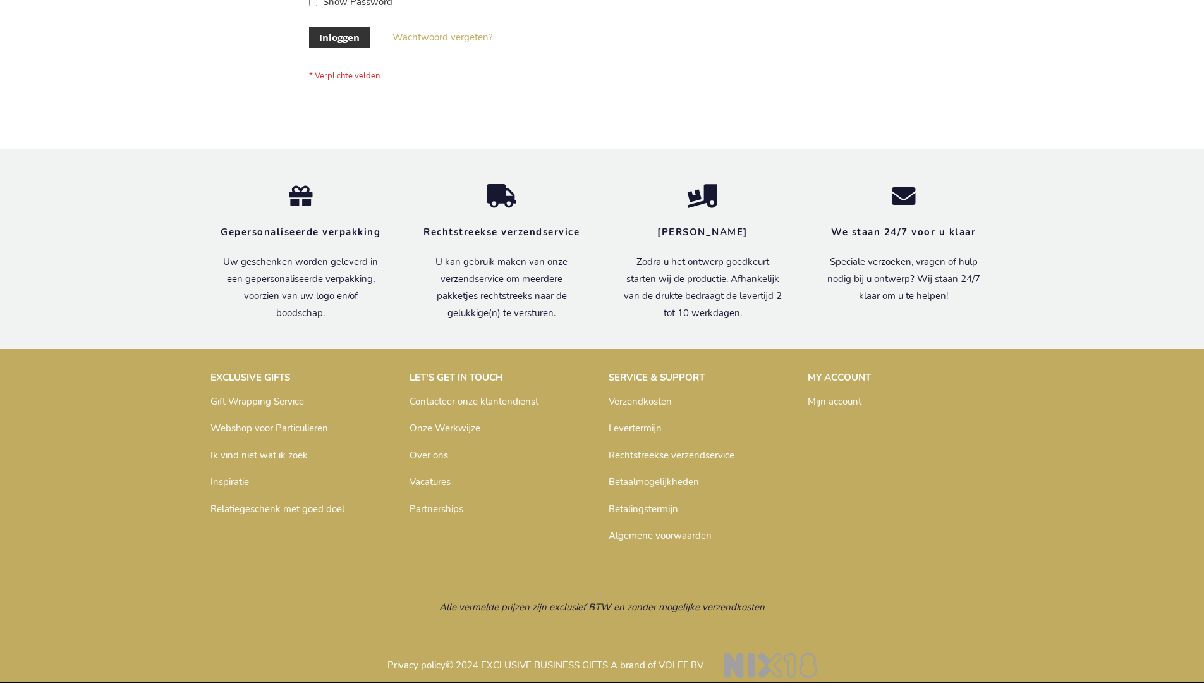
scroll to position [429, 0]
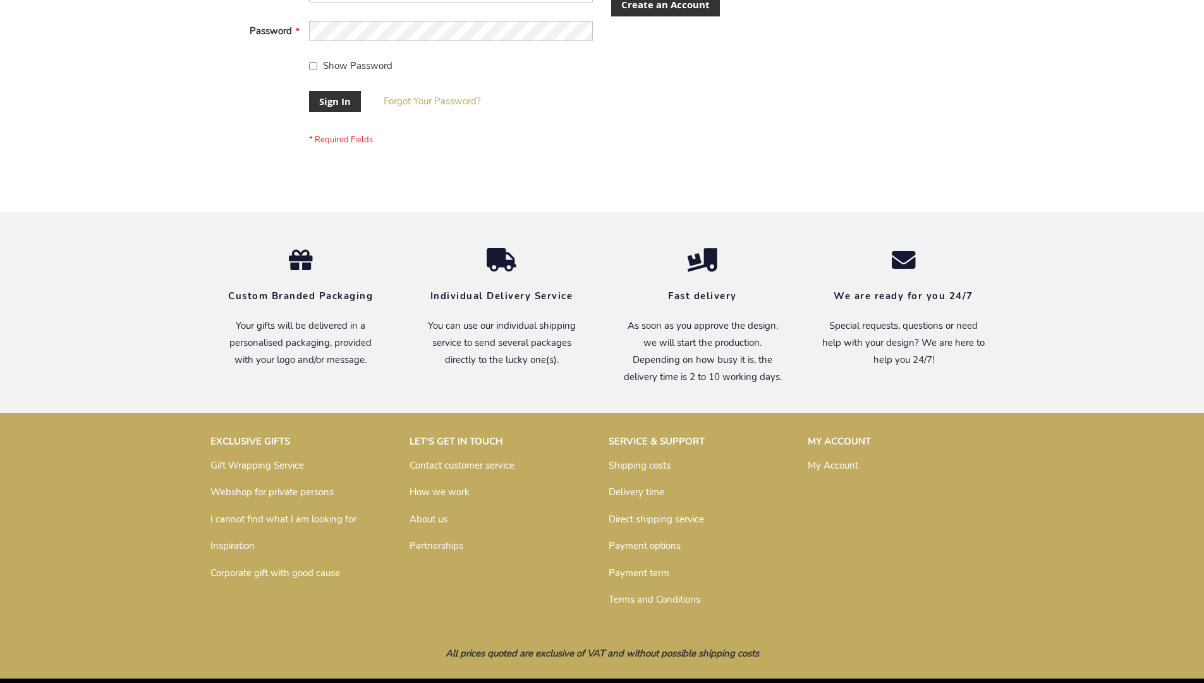
scroll to position [407, 0]
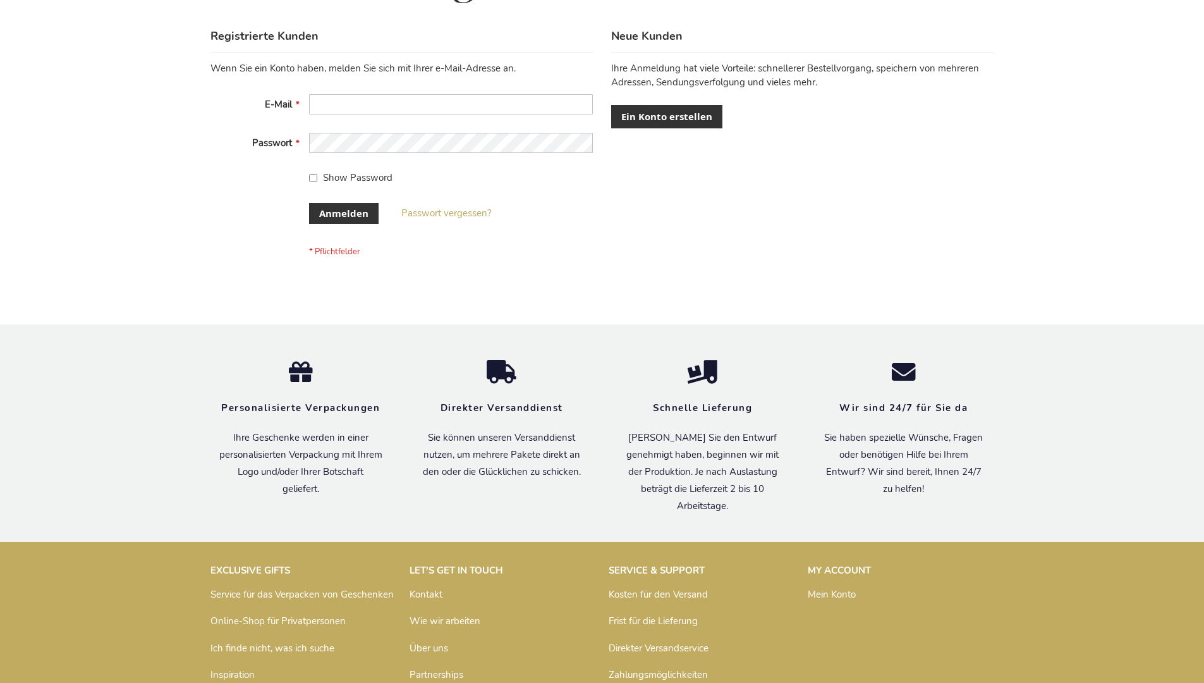
scroll to position [424, 0]
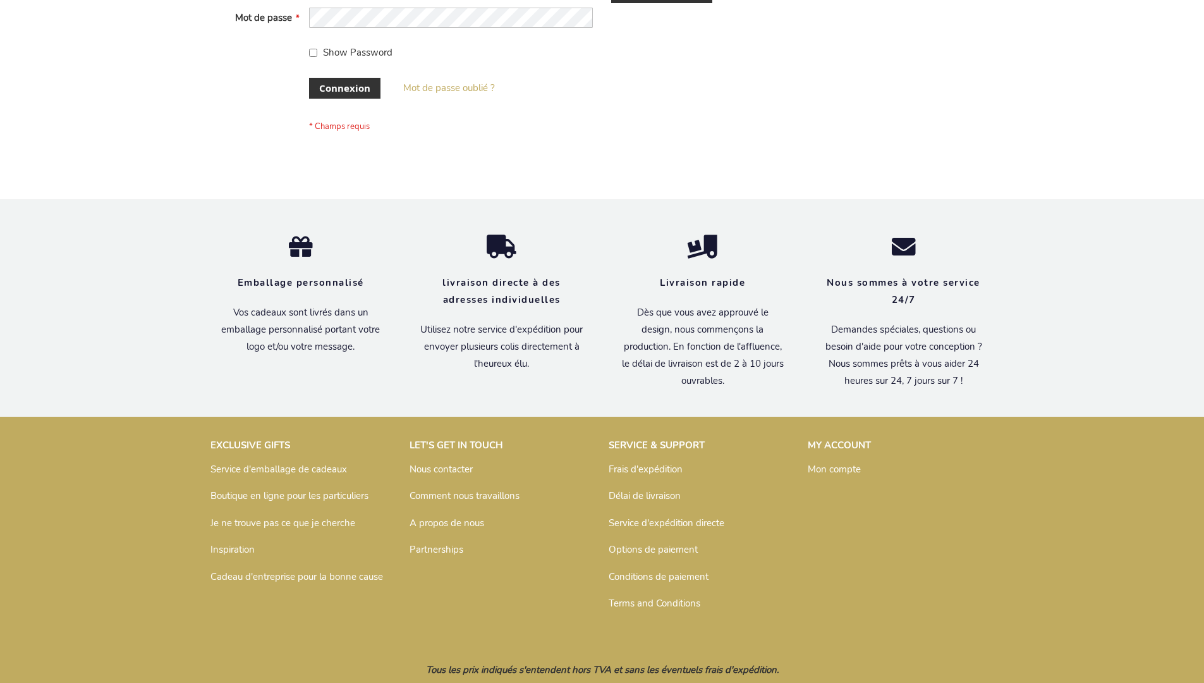
scroll to position [436, 0]
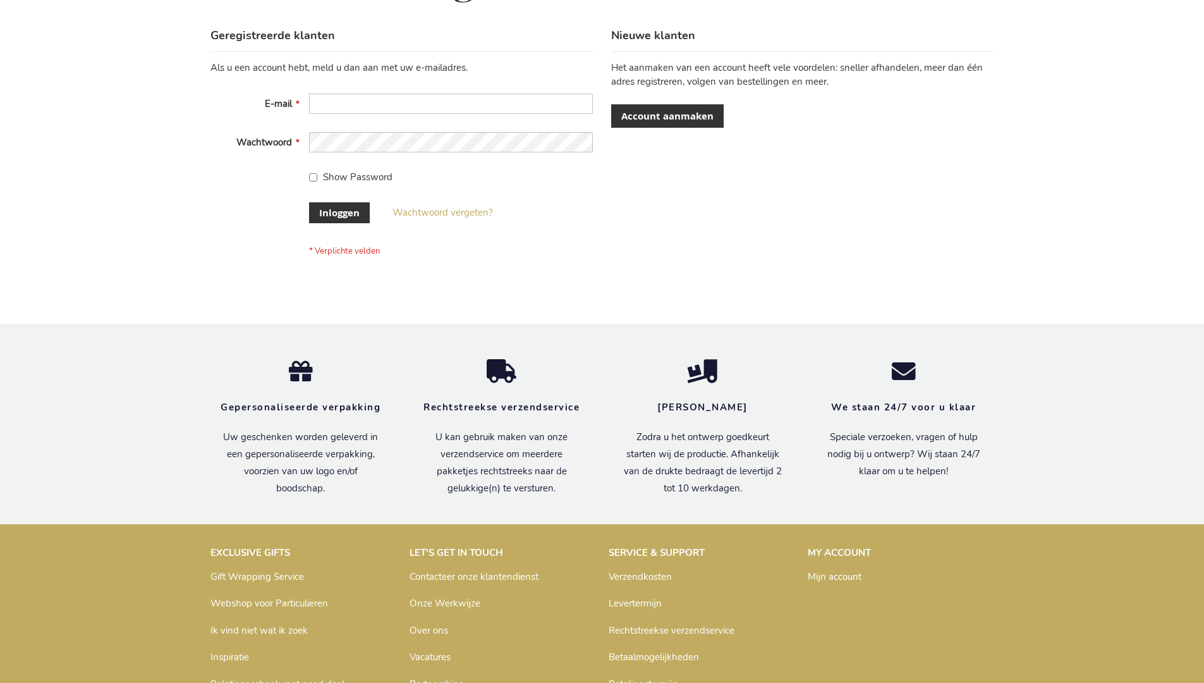
scroll to position [429, 0]
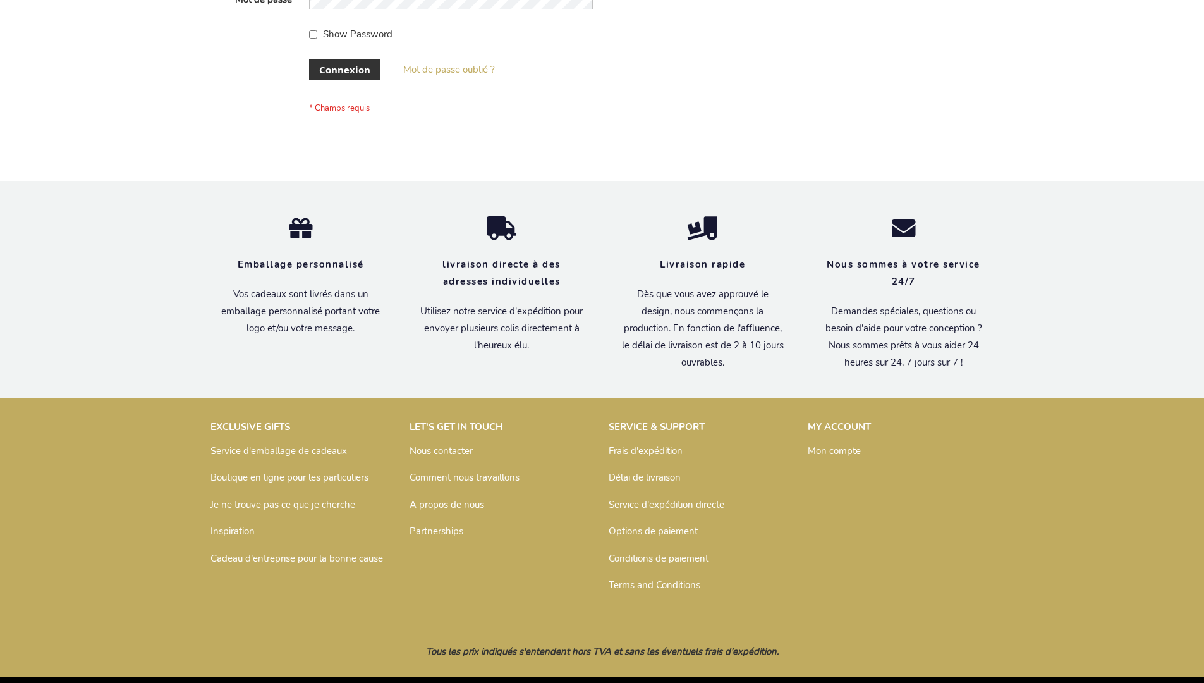
scroll to position [436, 0]
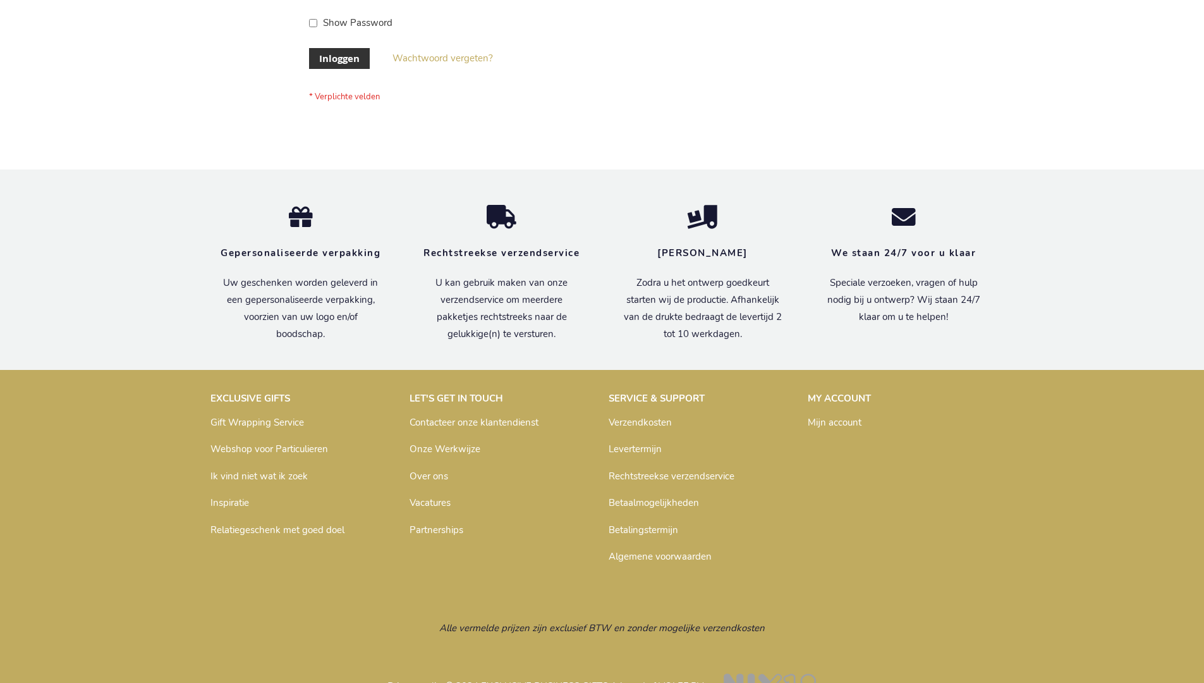
scroll to position [429, 0]
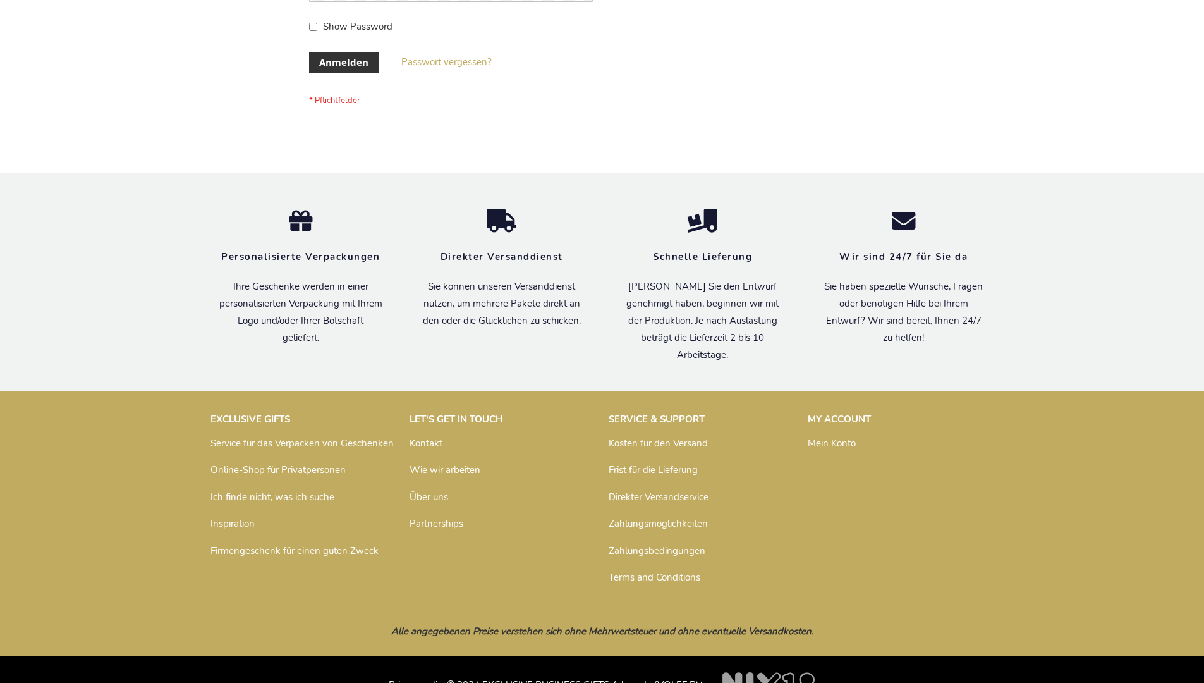
scroll to position [424, 0]
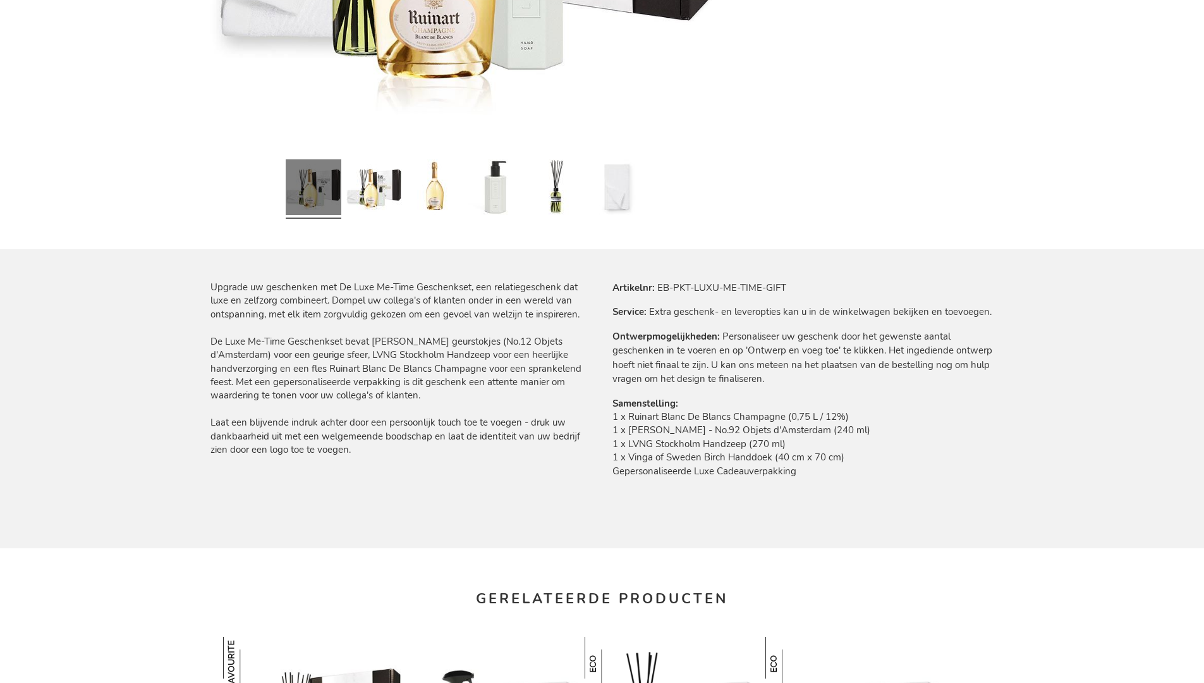
scroll to position [1668, 0]
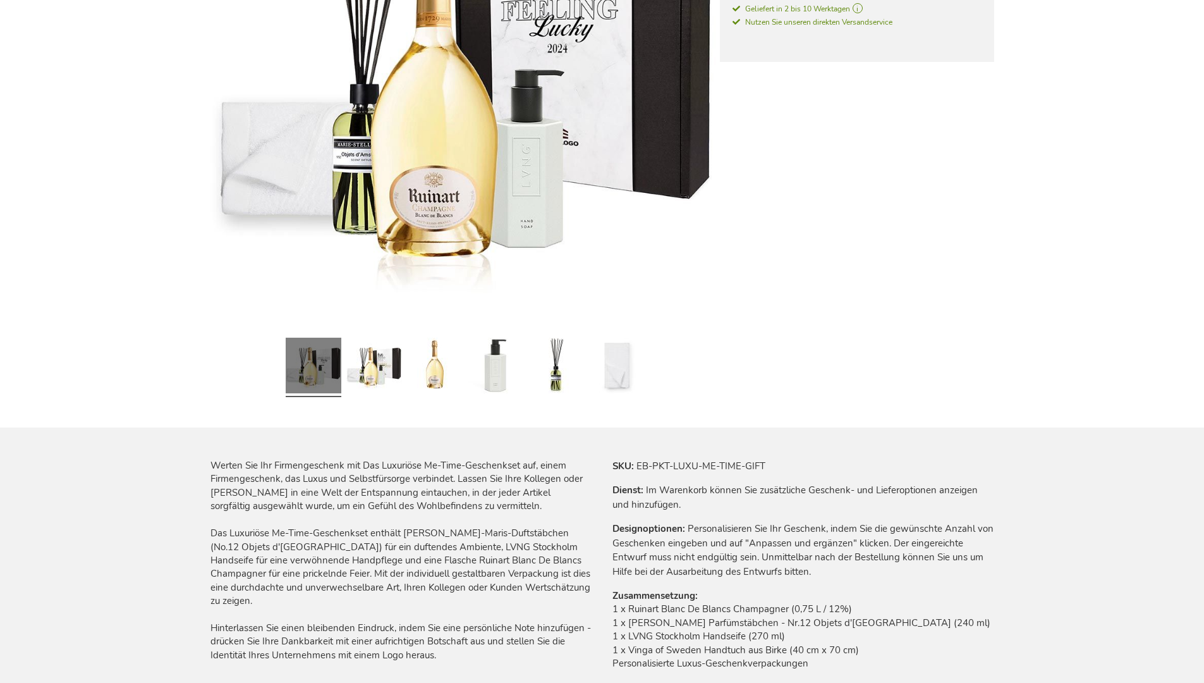
scroll to position [1676, 0]
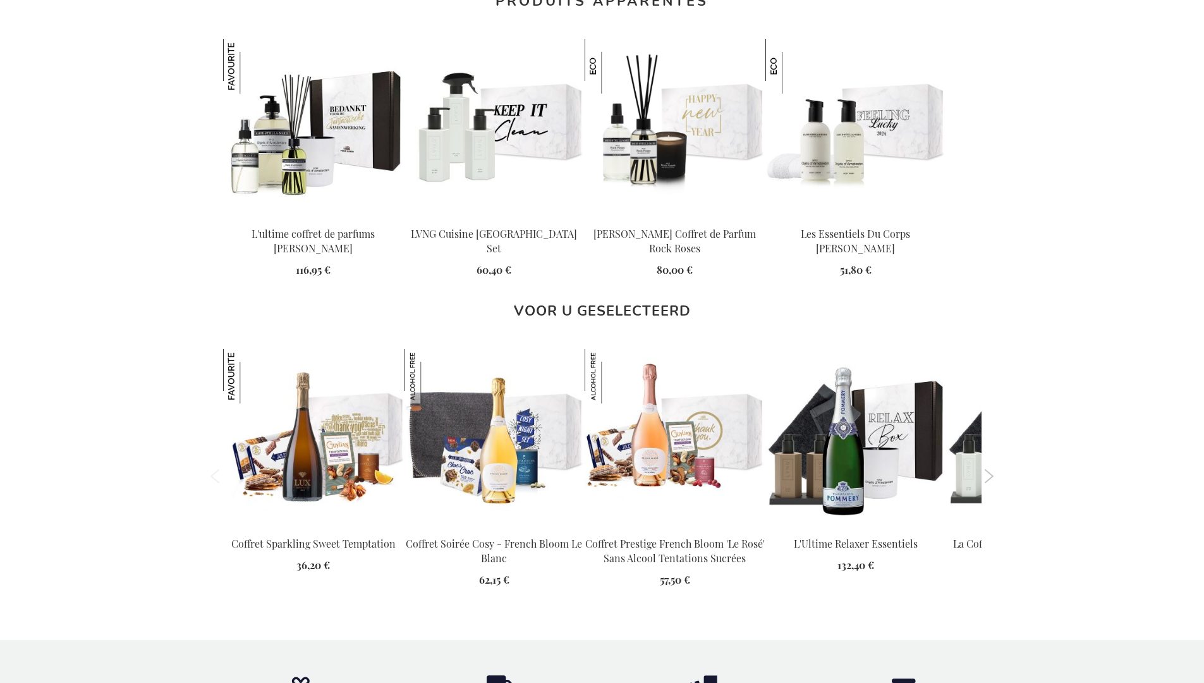
scroll to position [1689, 0]
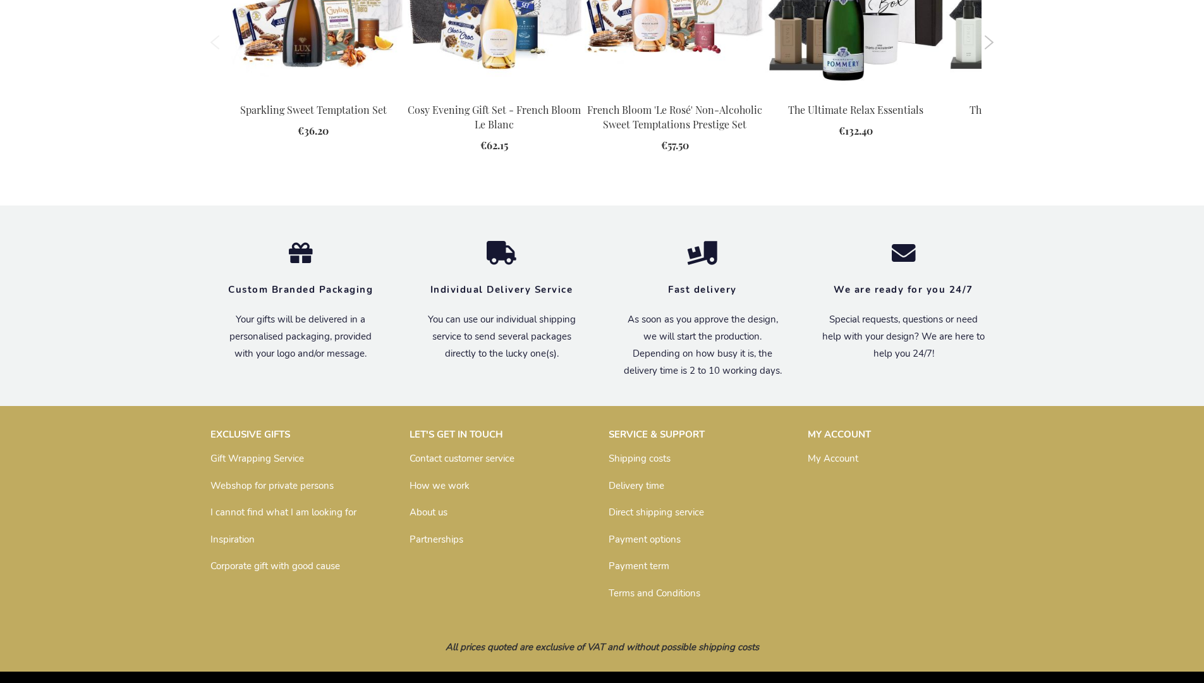
scroll to position [1644, 0]
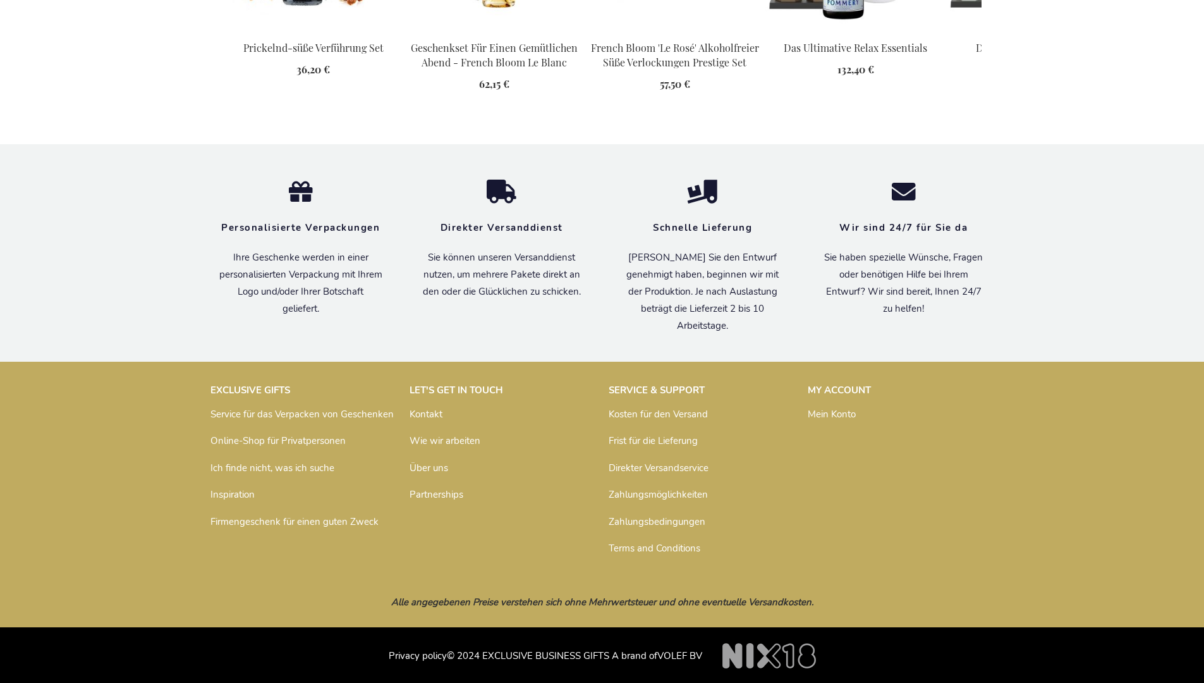
scroll to position [1676, 0]
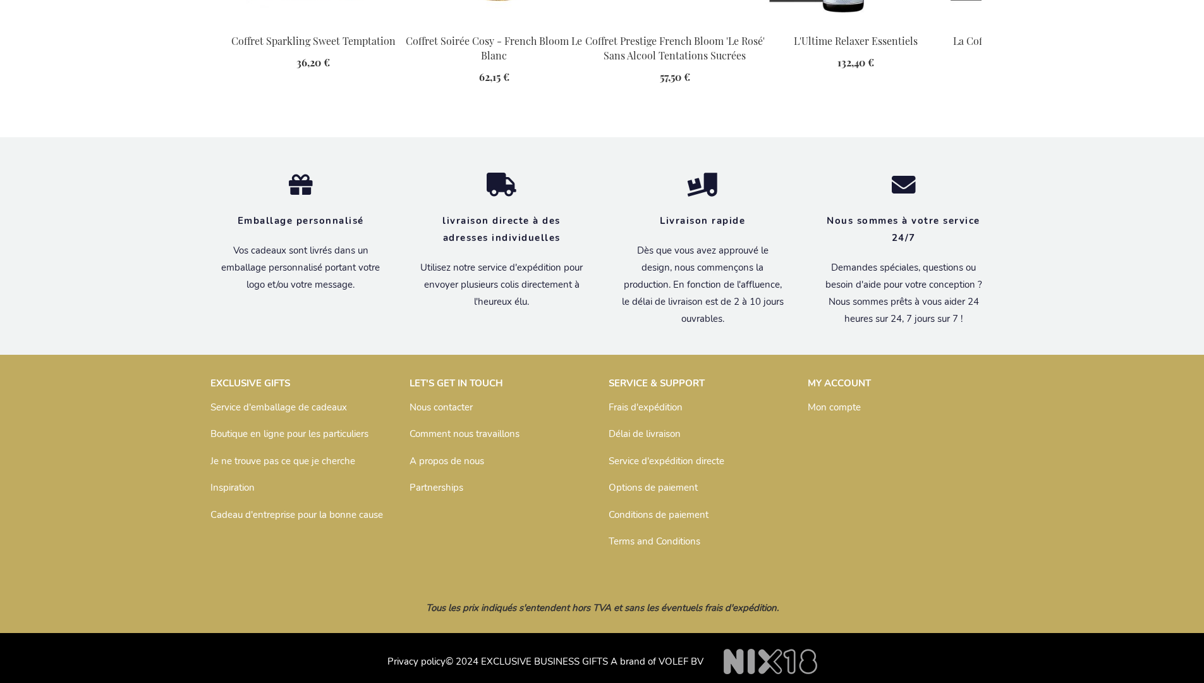
scroll to position [1689, 0]
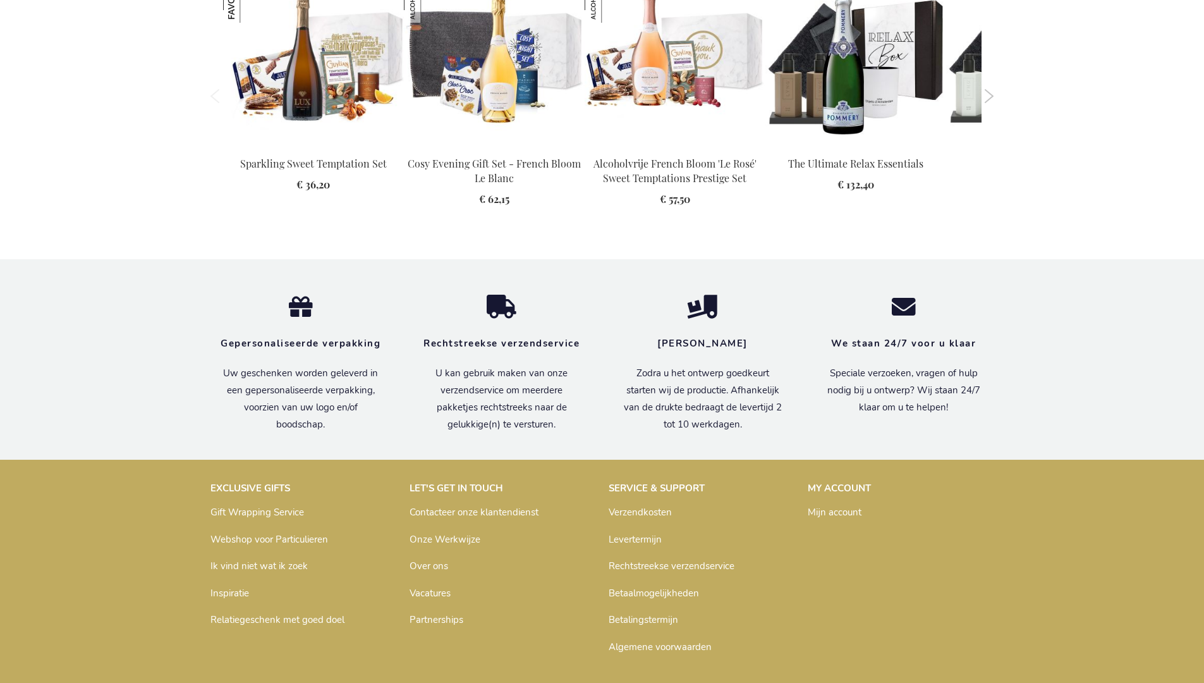
scroll to position [1668, 0]
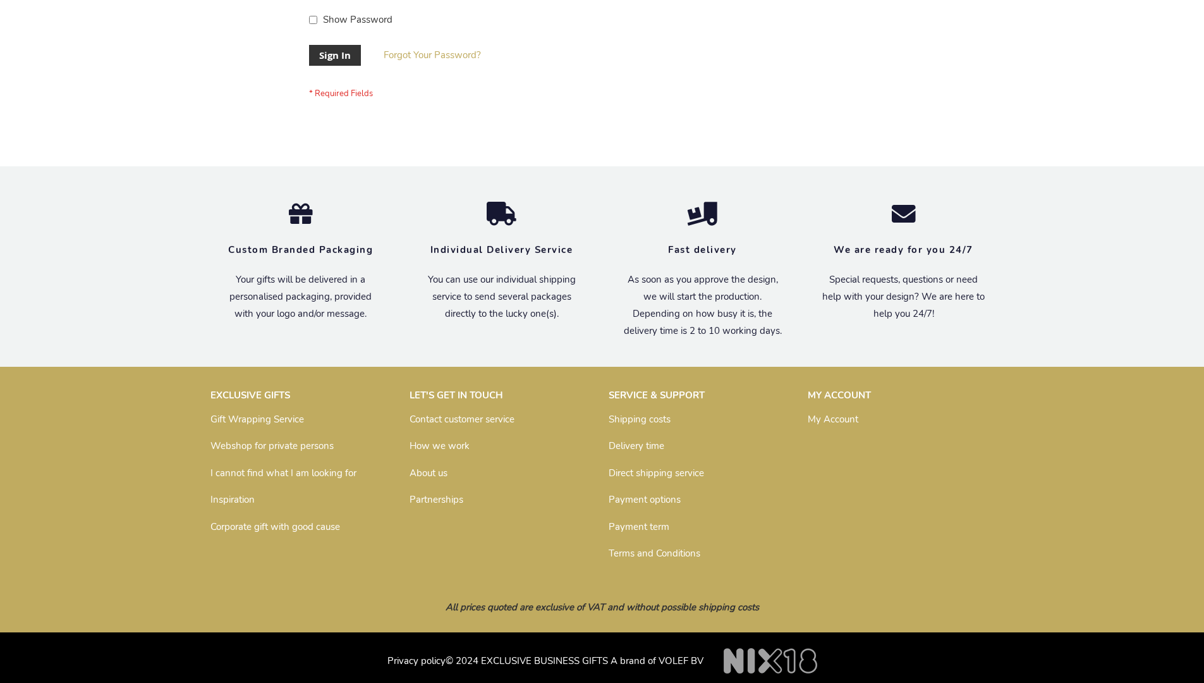
scroll to position [407, 0]
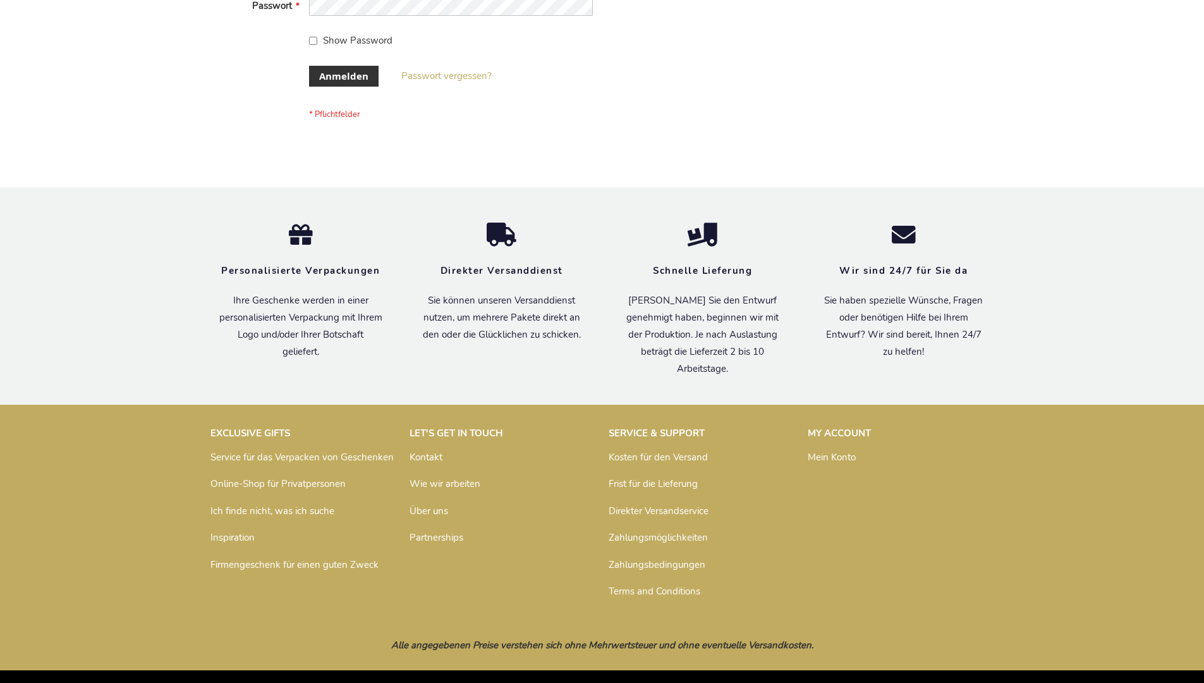
scroll to position [424, 0]
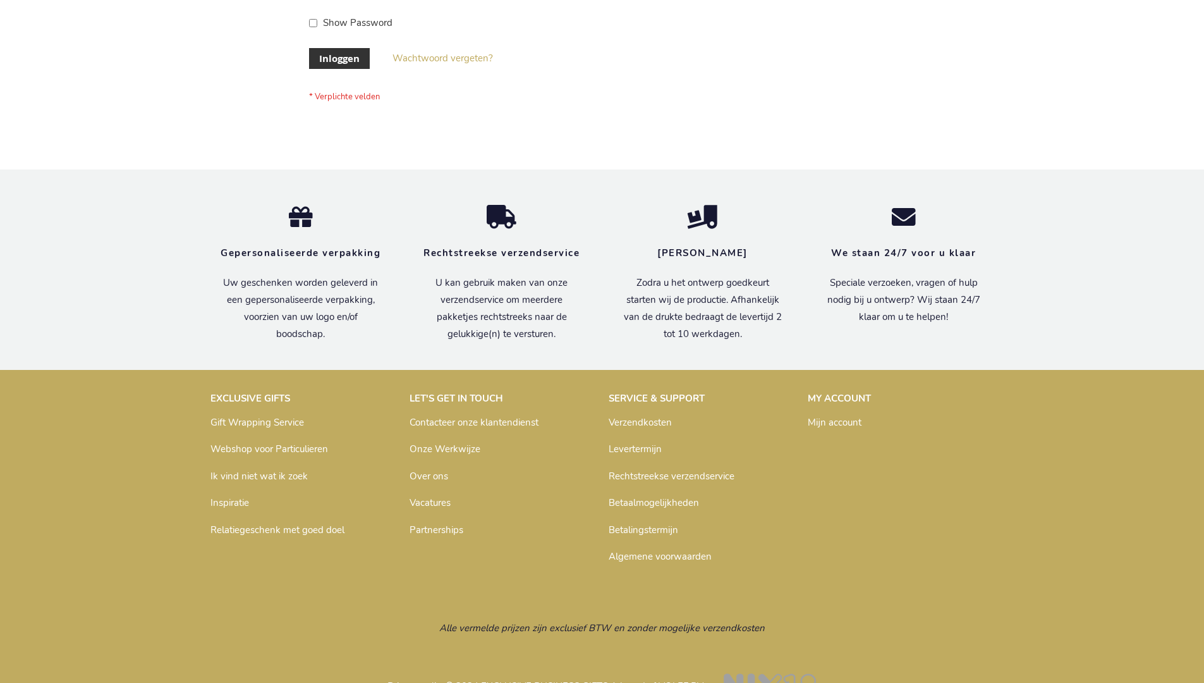
scroll to position [429, 0]
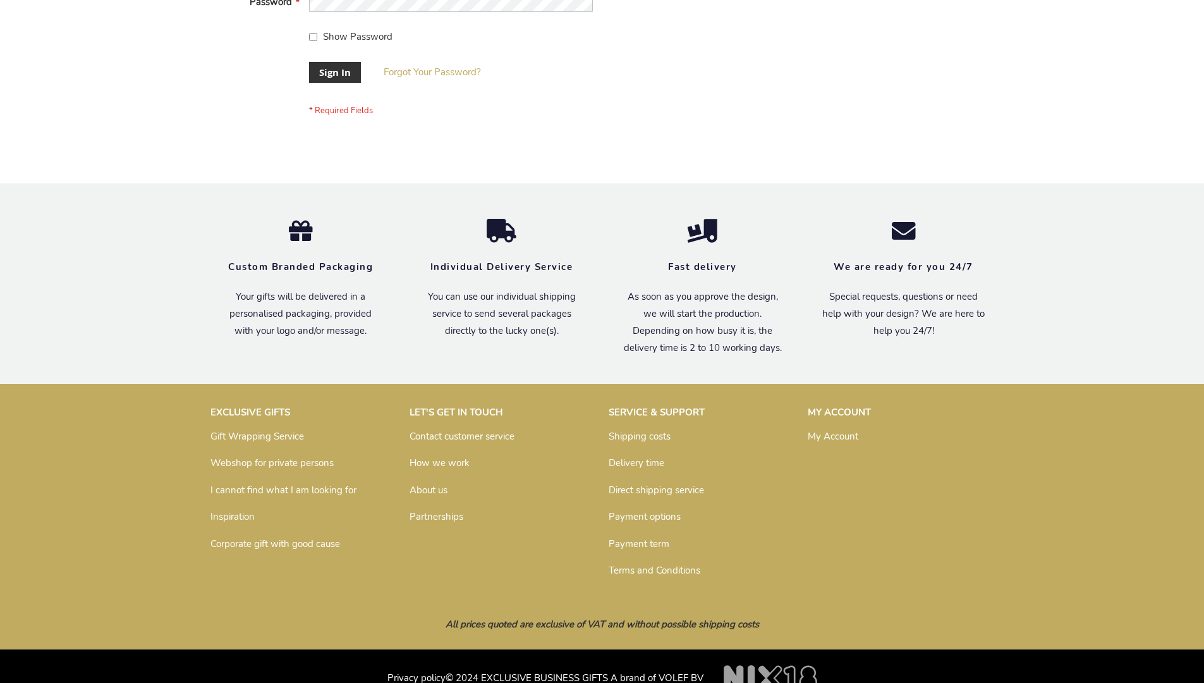
scroll to position [407, 0]
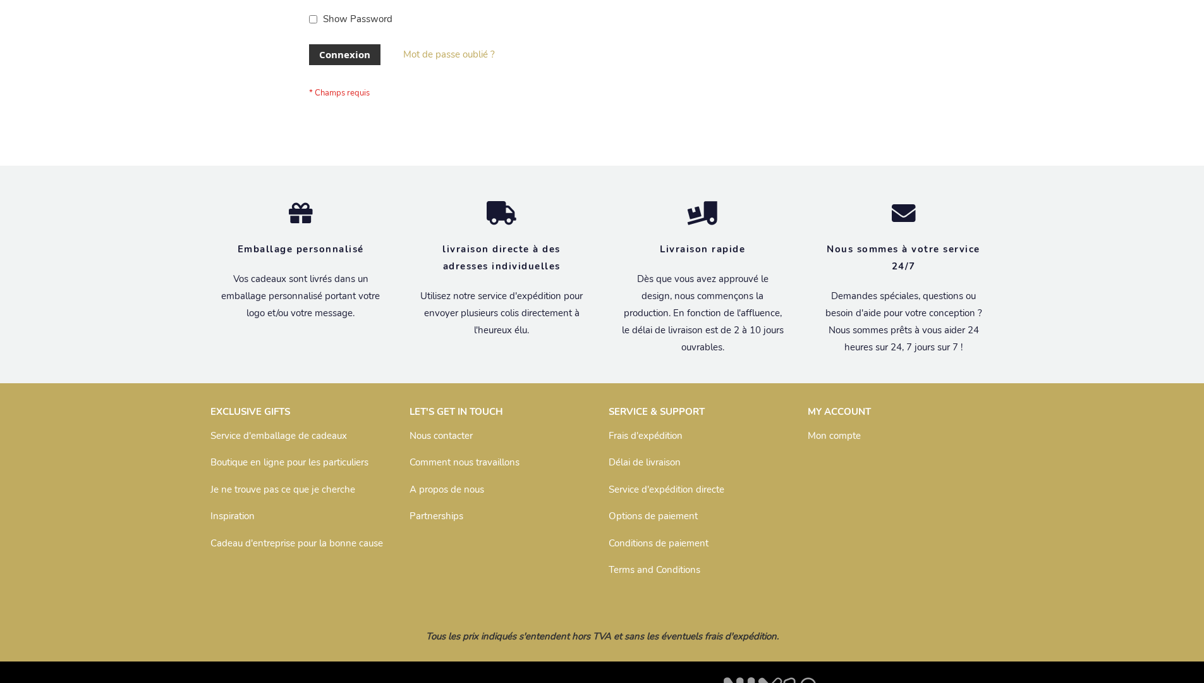
scroll to position [436, 0]
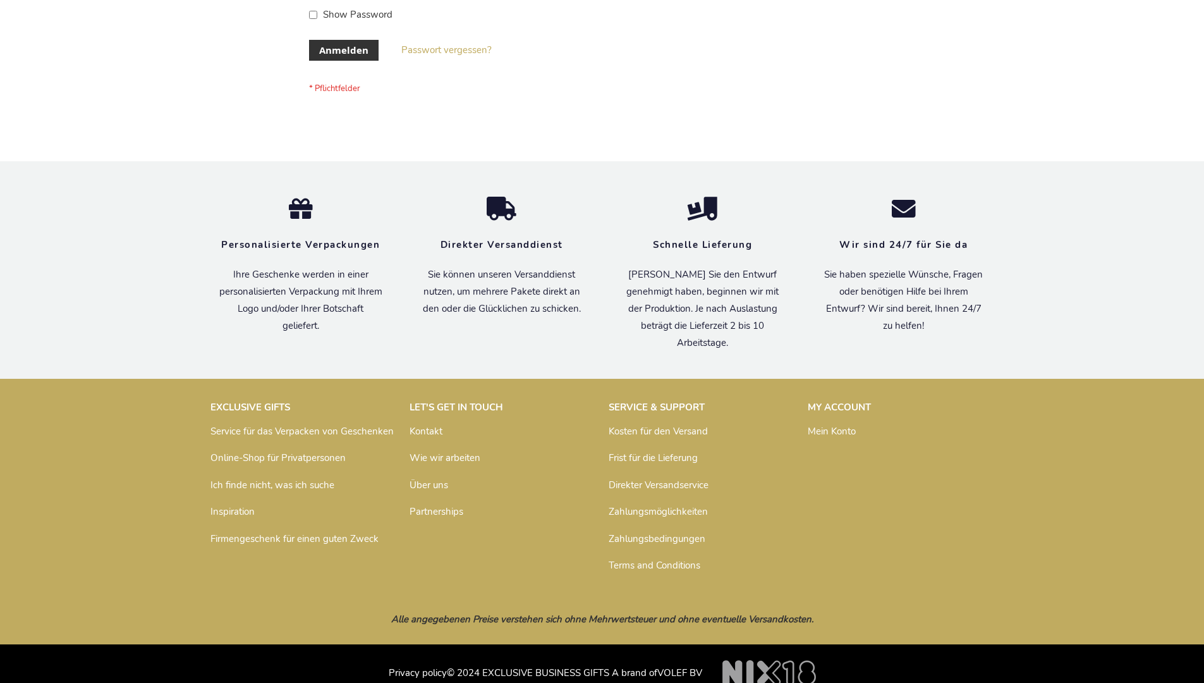
scroll to position [424, 0]
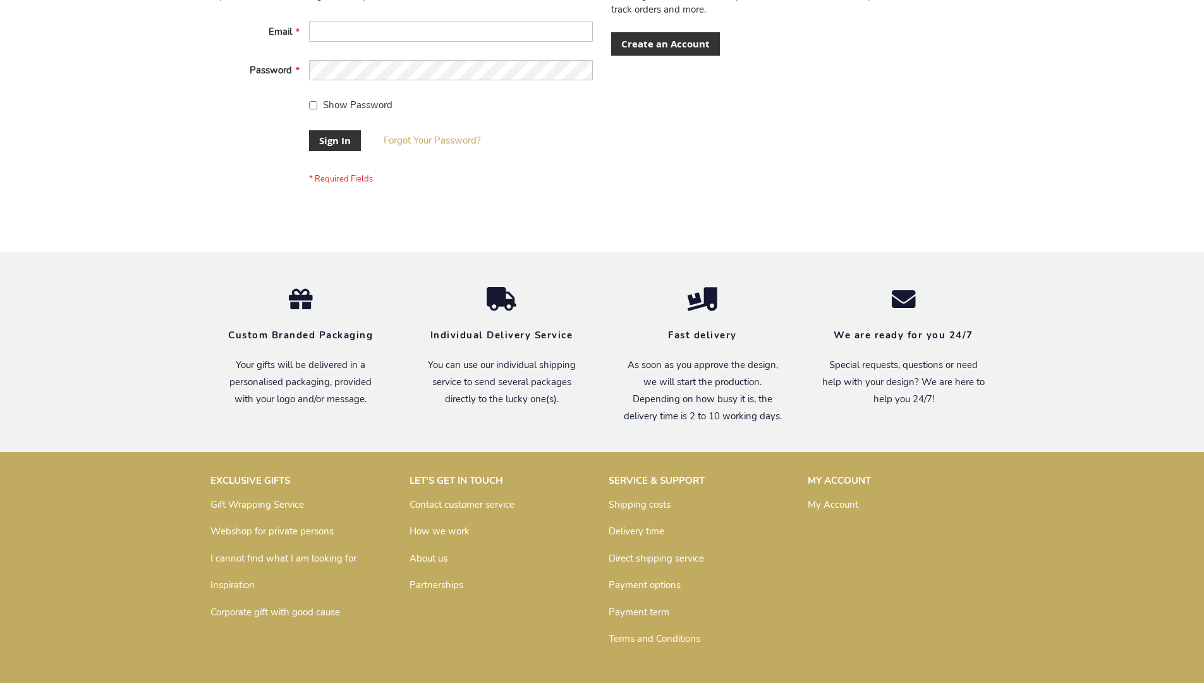
scroll to position [407, 0]
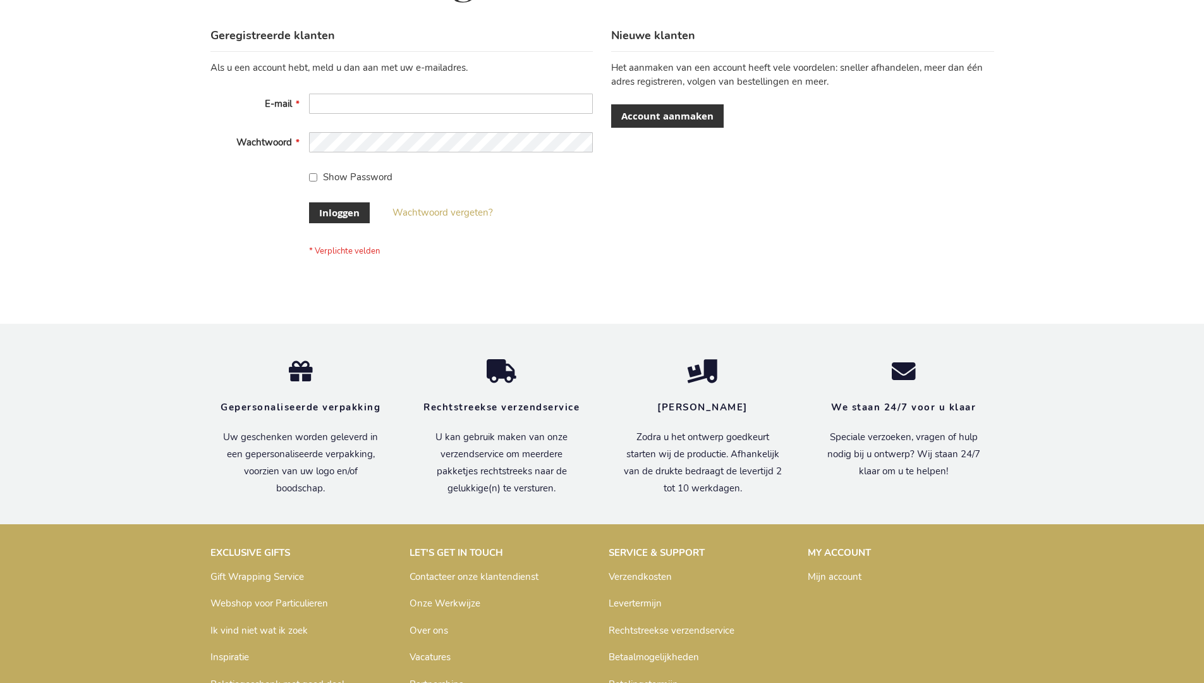
scroll to position [429, 0]
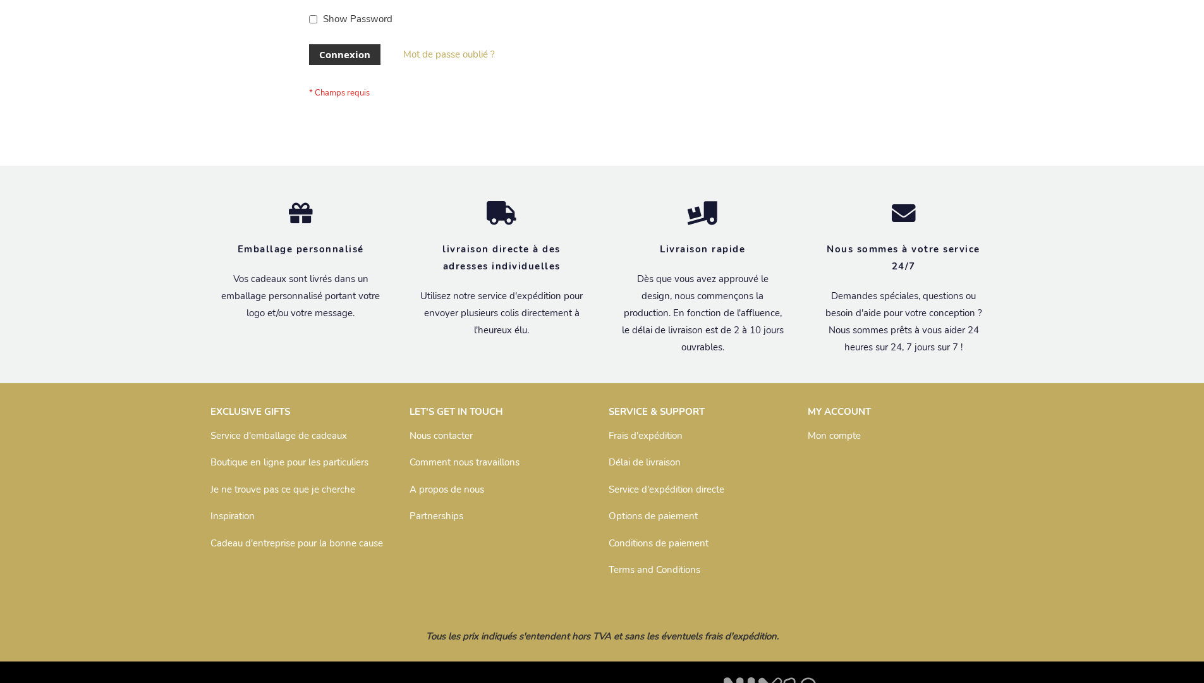
scroll to position [436, 0]
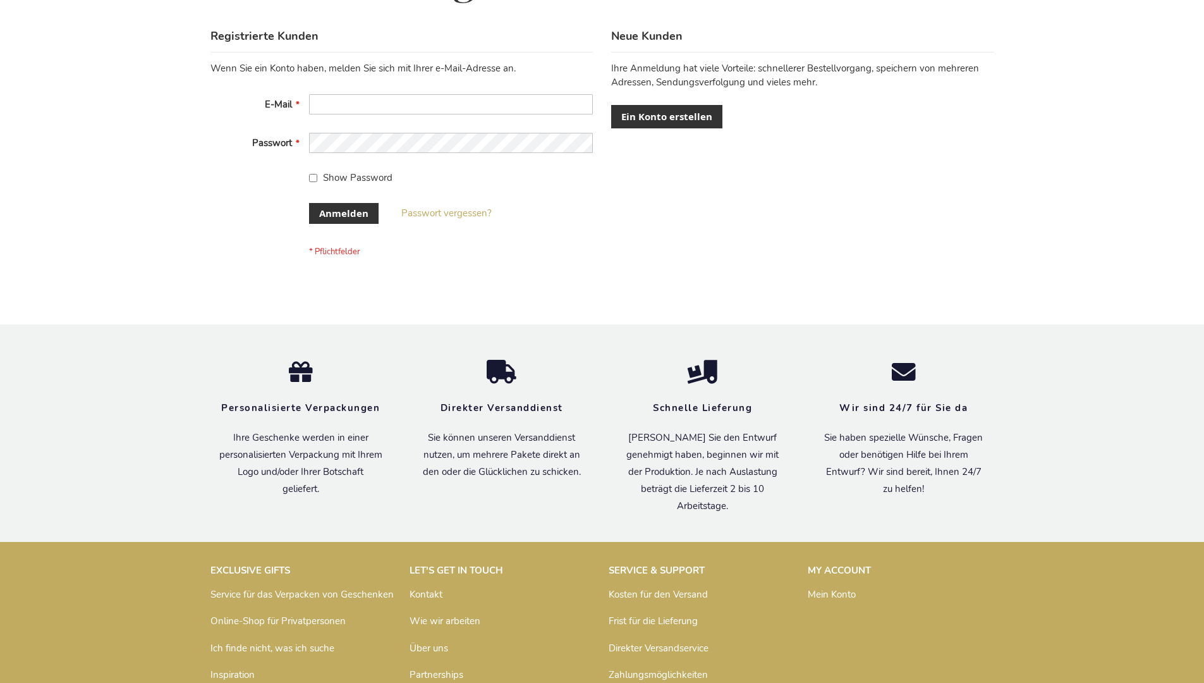
scroll to position [424, 0]
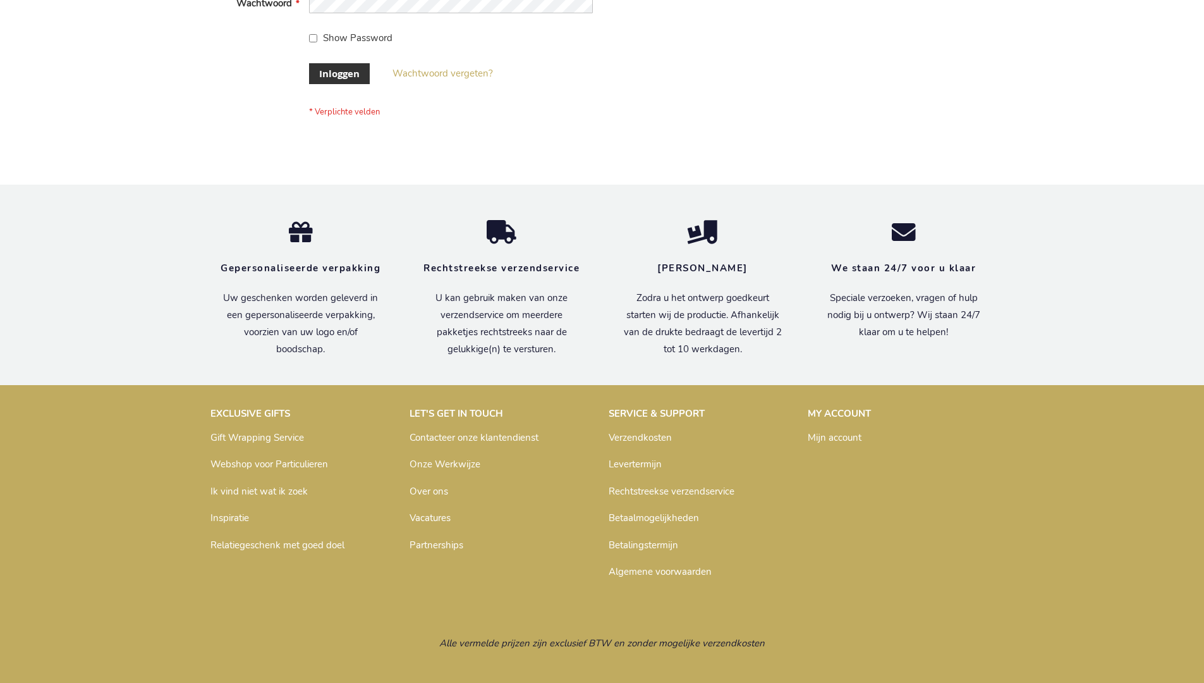
scroll to position [429, 0]
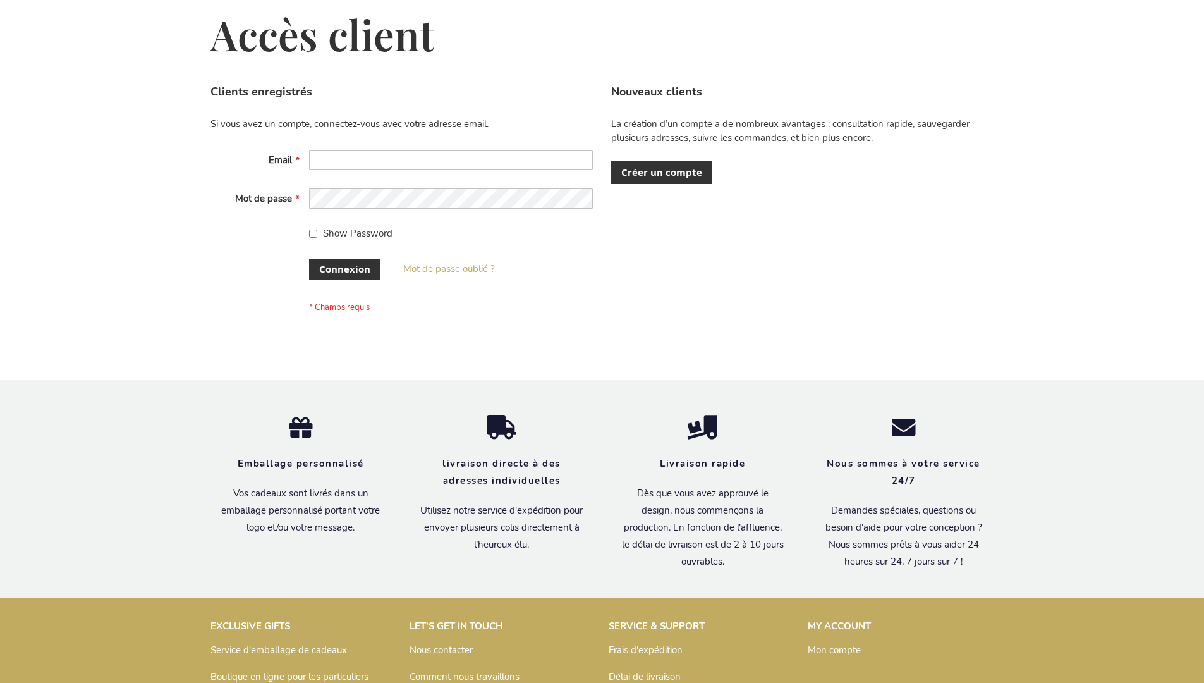
scroll to position [436, 0]
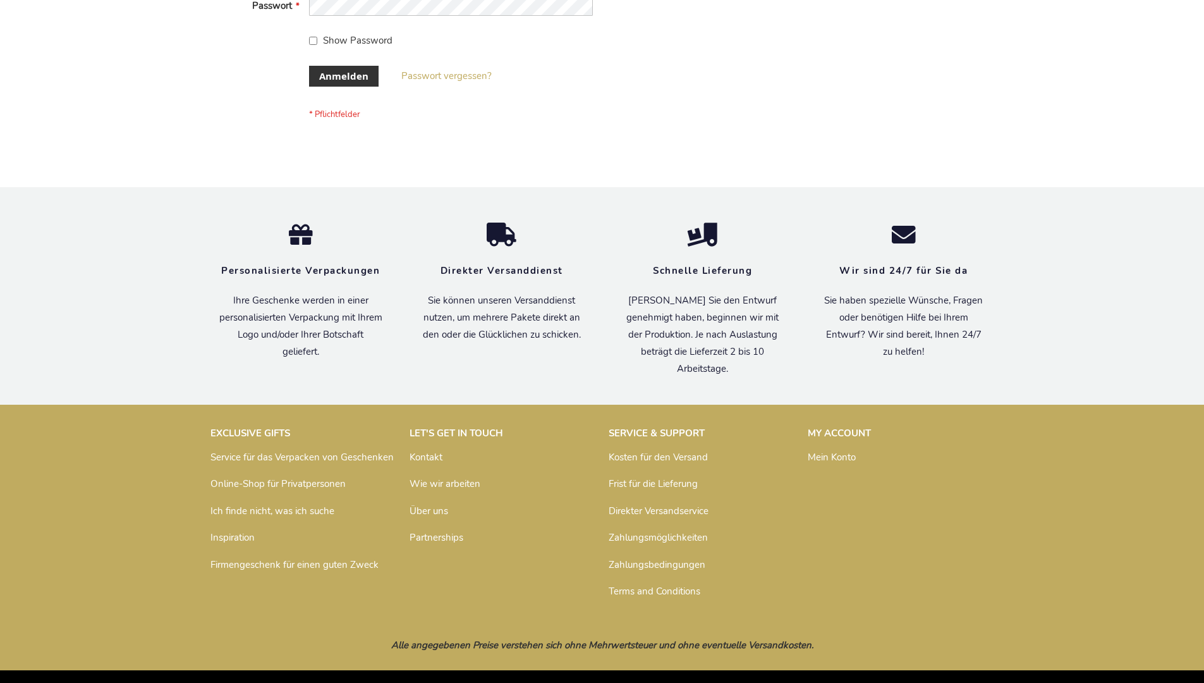
scroll to position [424, 0]
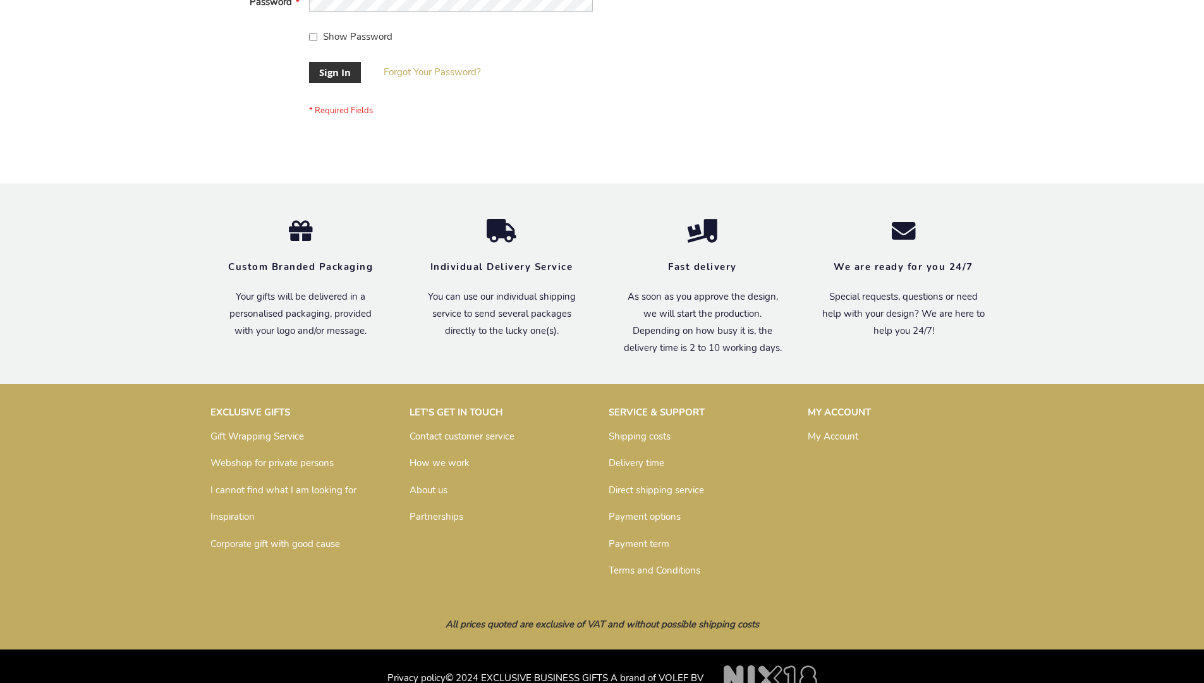
scroll to position [407, 0]
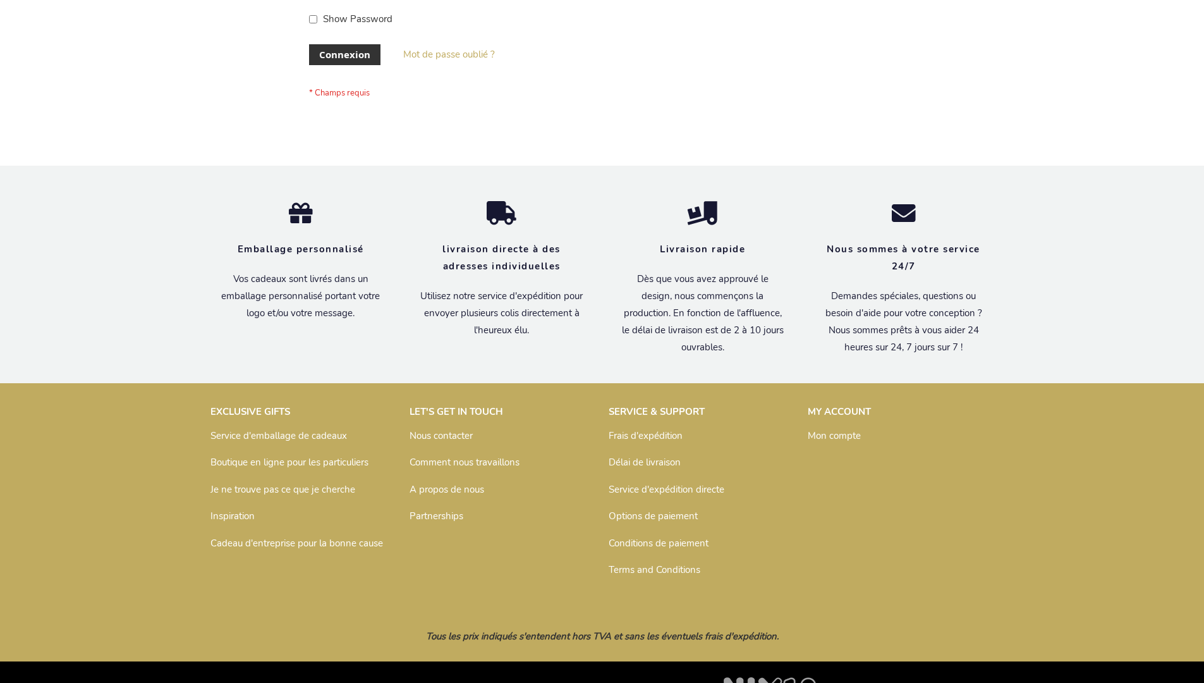
scroll to position [436, 0]
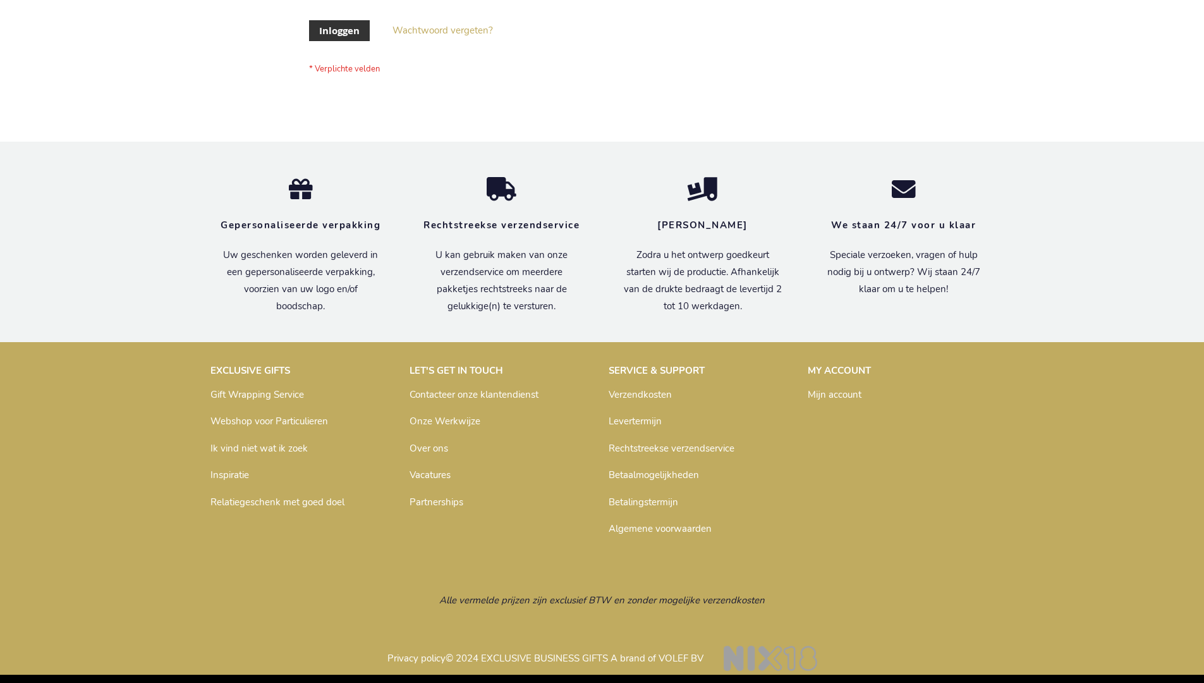
scroll to position [429, 0]
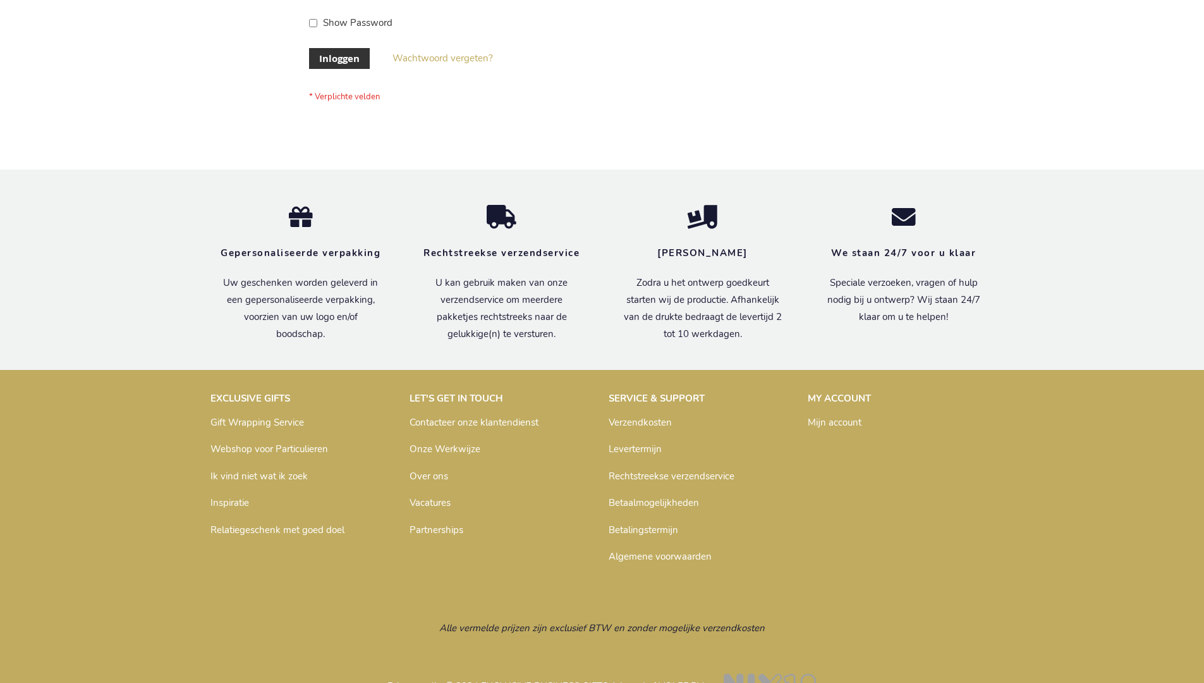
scroll to position [429, 0]
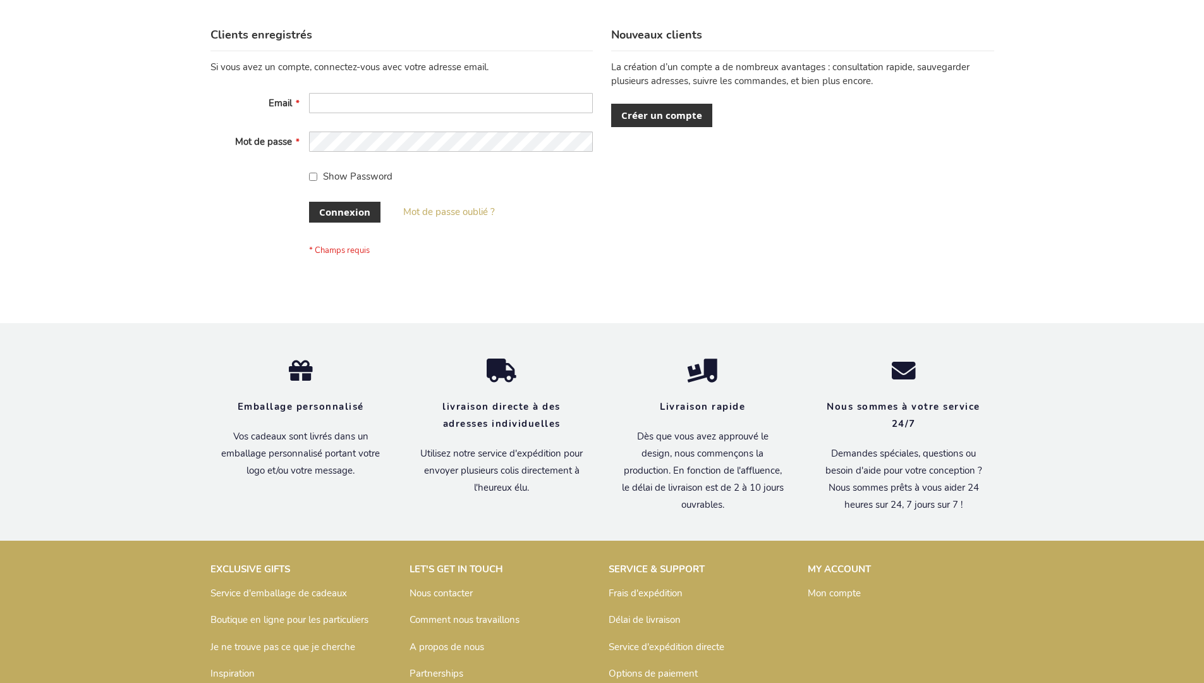
scroll to position [436, 0]
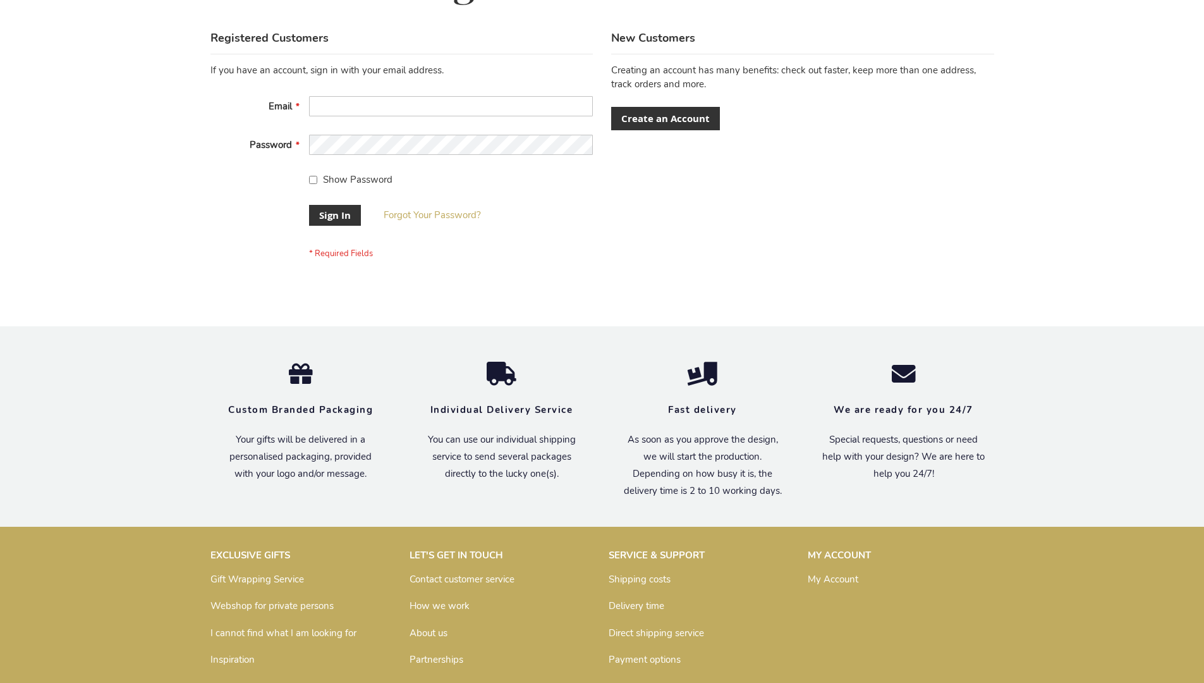
scroll to position [407, 0]
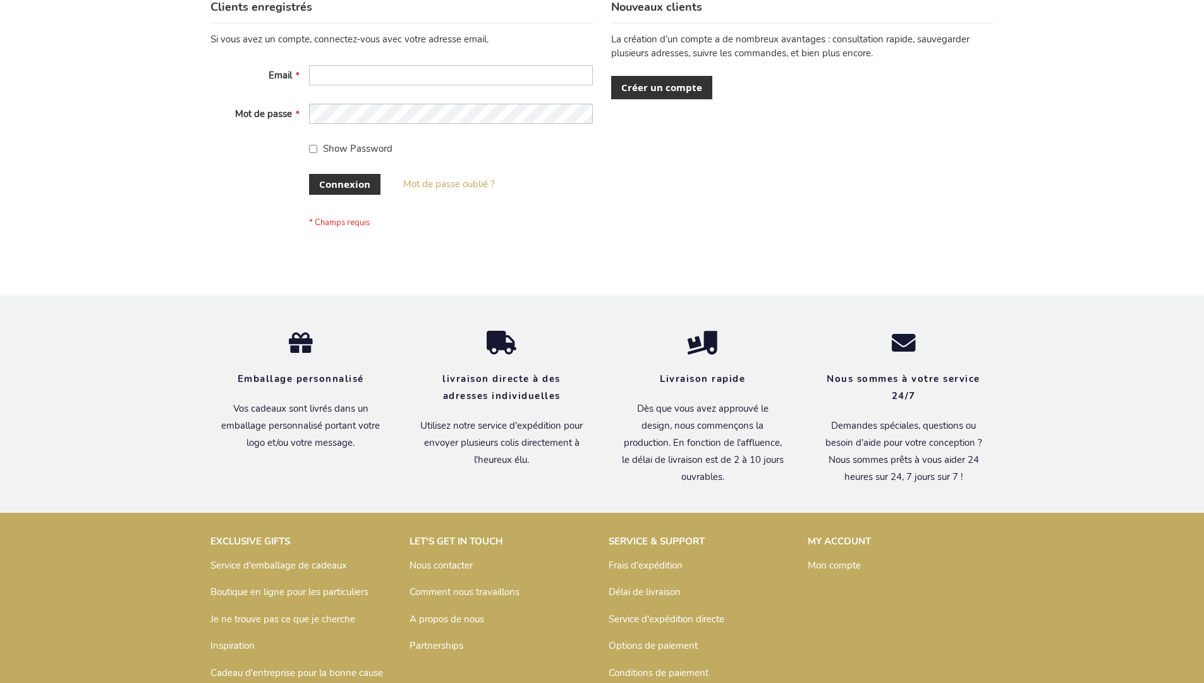
scroll to position [436, 0]
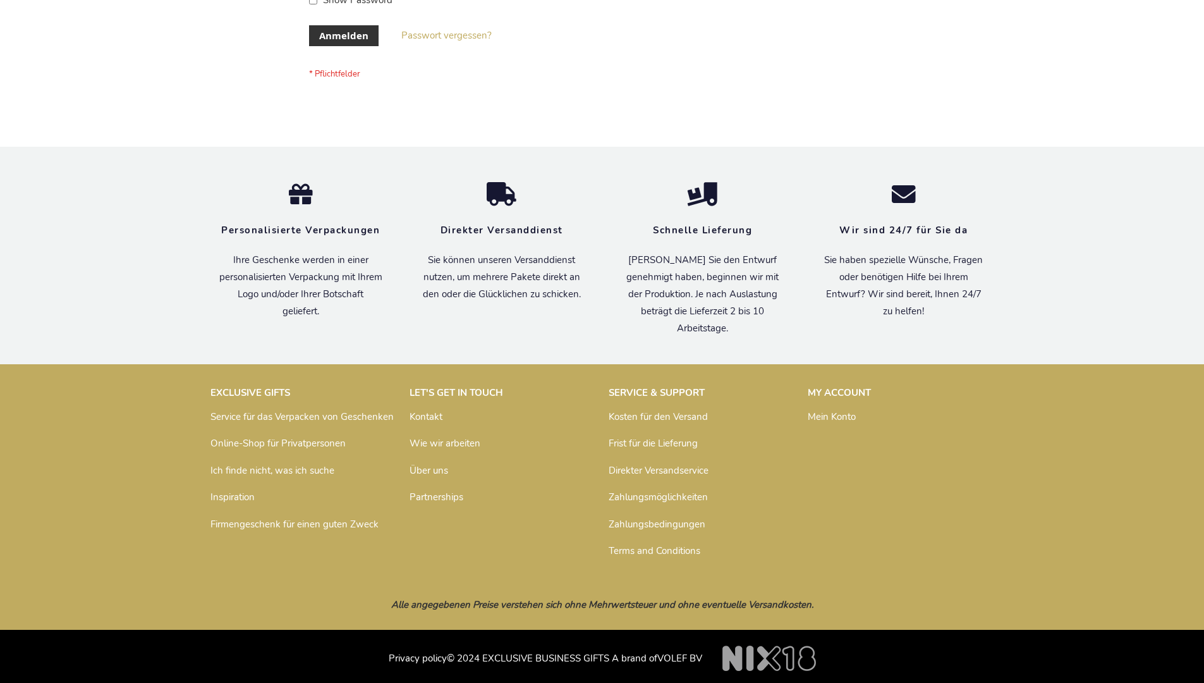
scroll to position [424, 0]
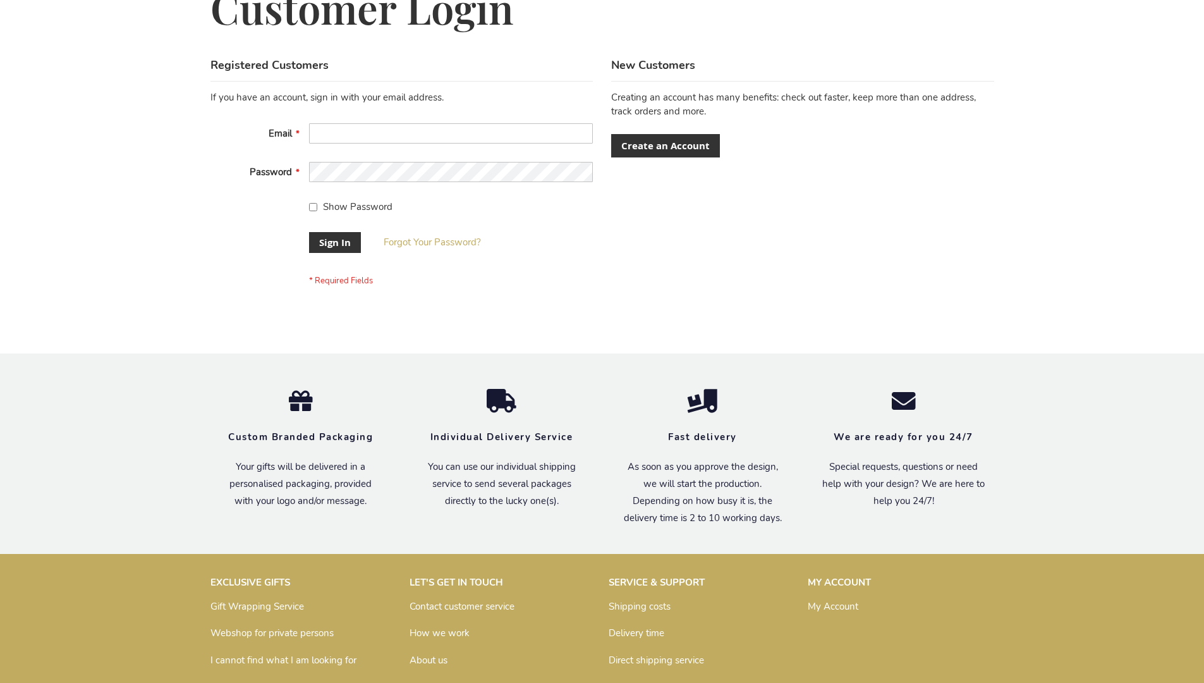
scroll to position [407, 0]
